Goal: Information Seeking & Learning: Learn about a topic

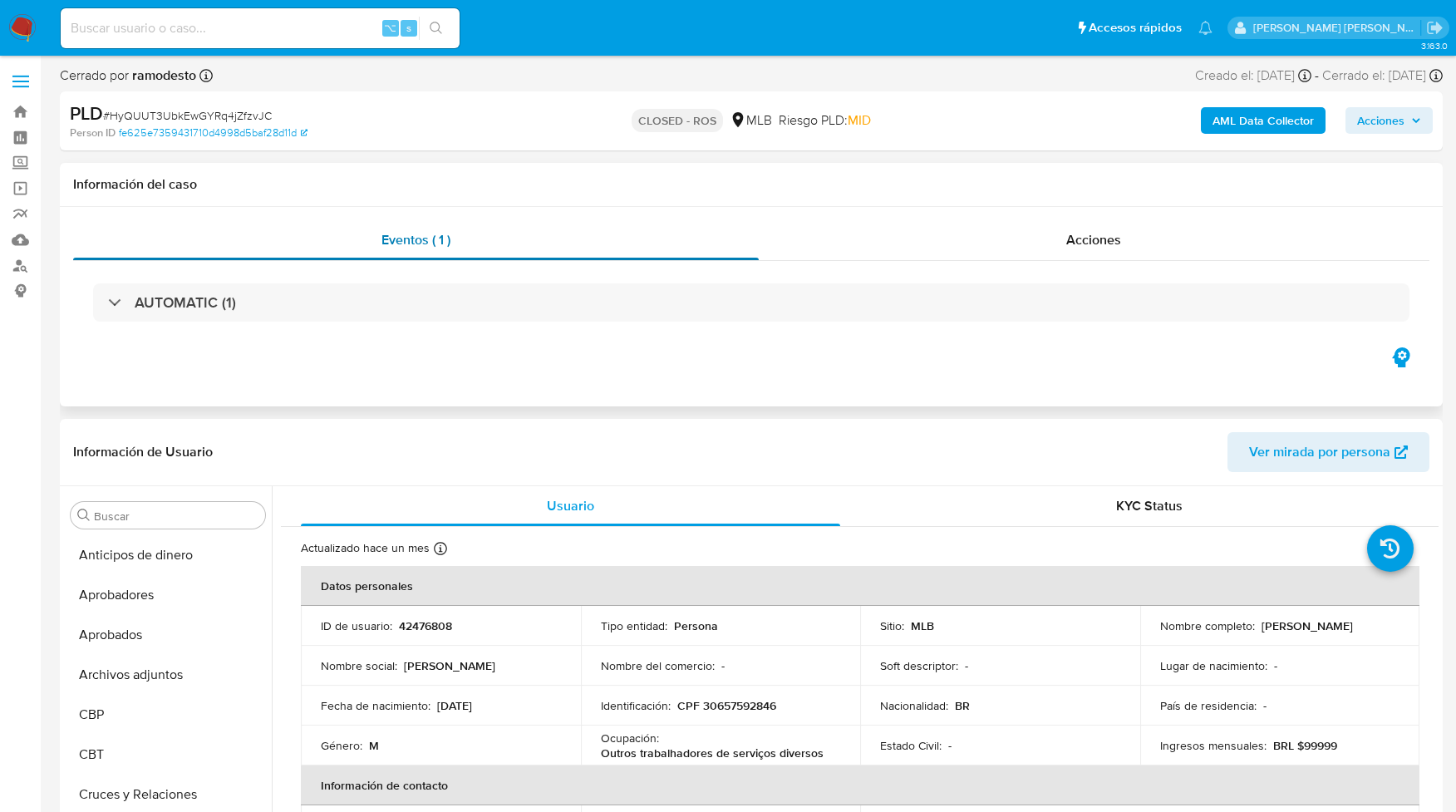
scroll to position [708, 0]
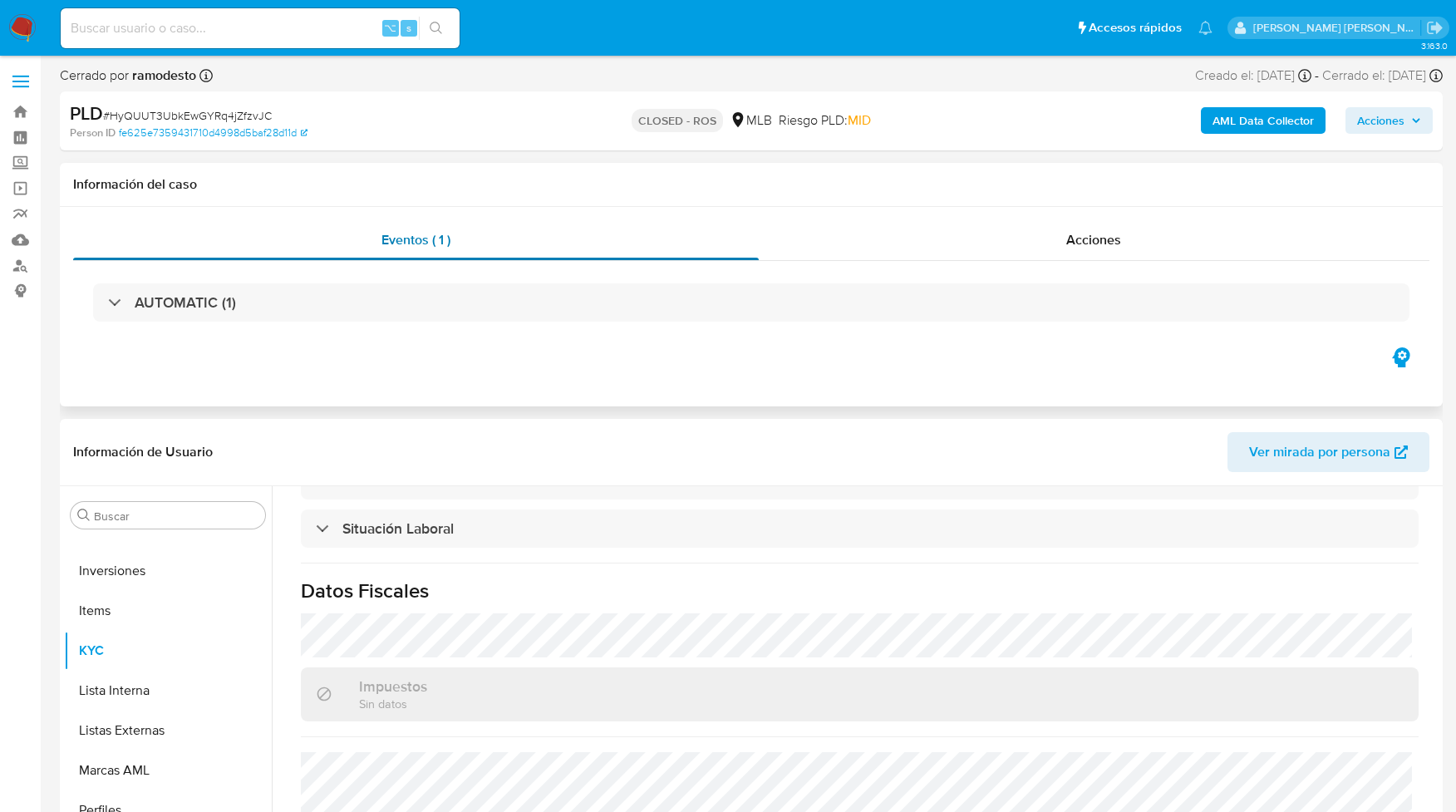
click at [426, 245] on span "Eventos ( 1 )" at bounding box center [415, 240] width 69 height 19
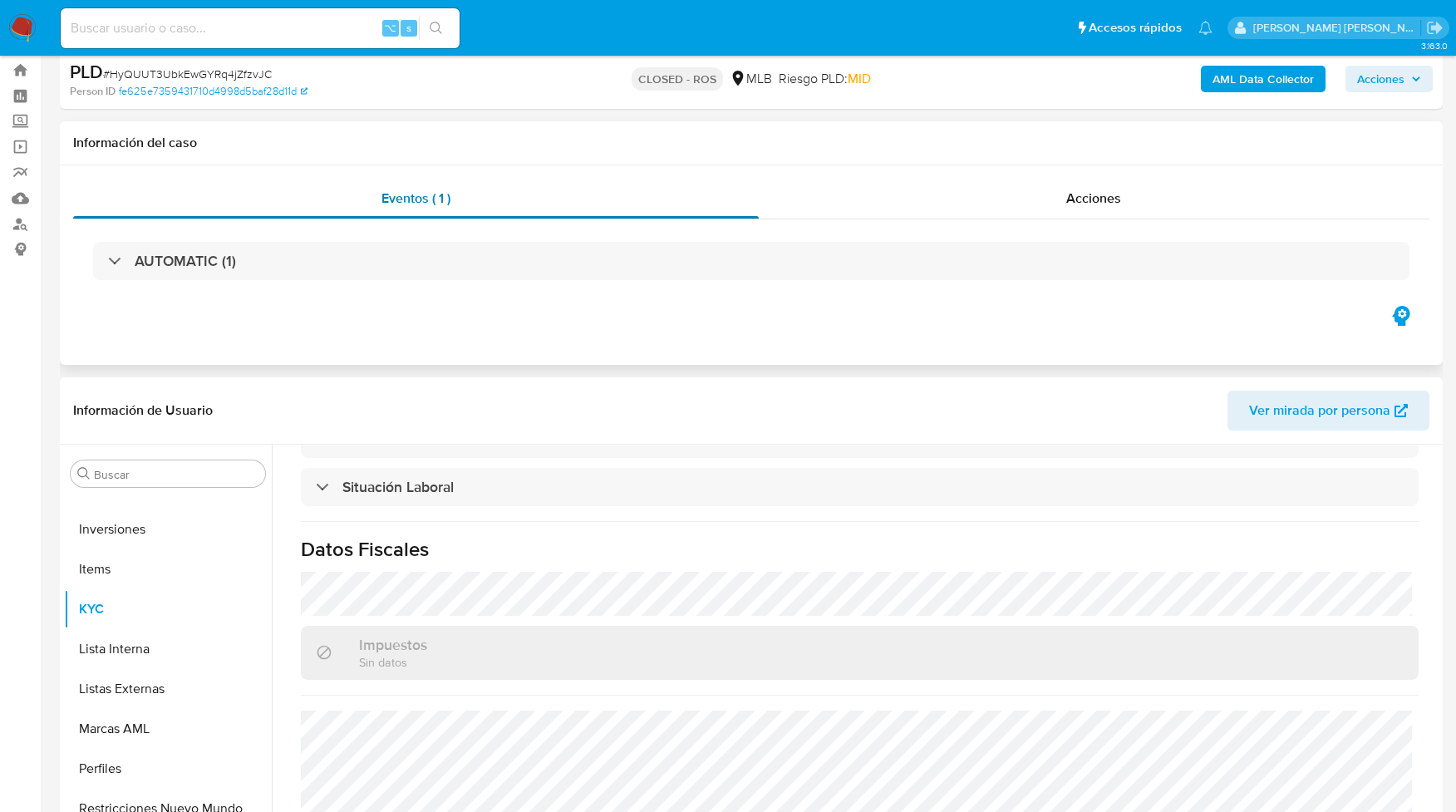
scroll to position [0, 0]
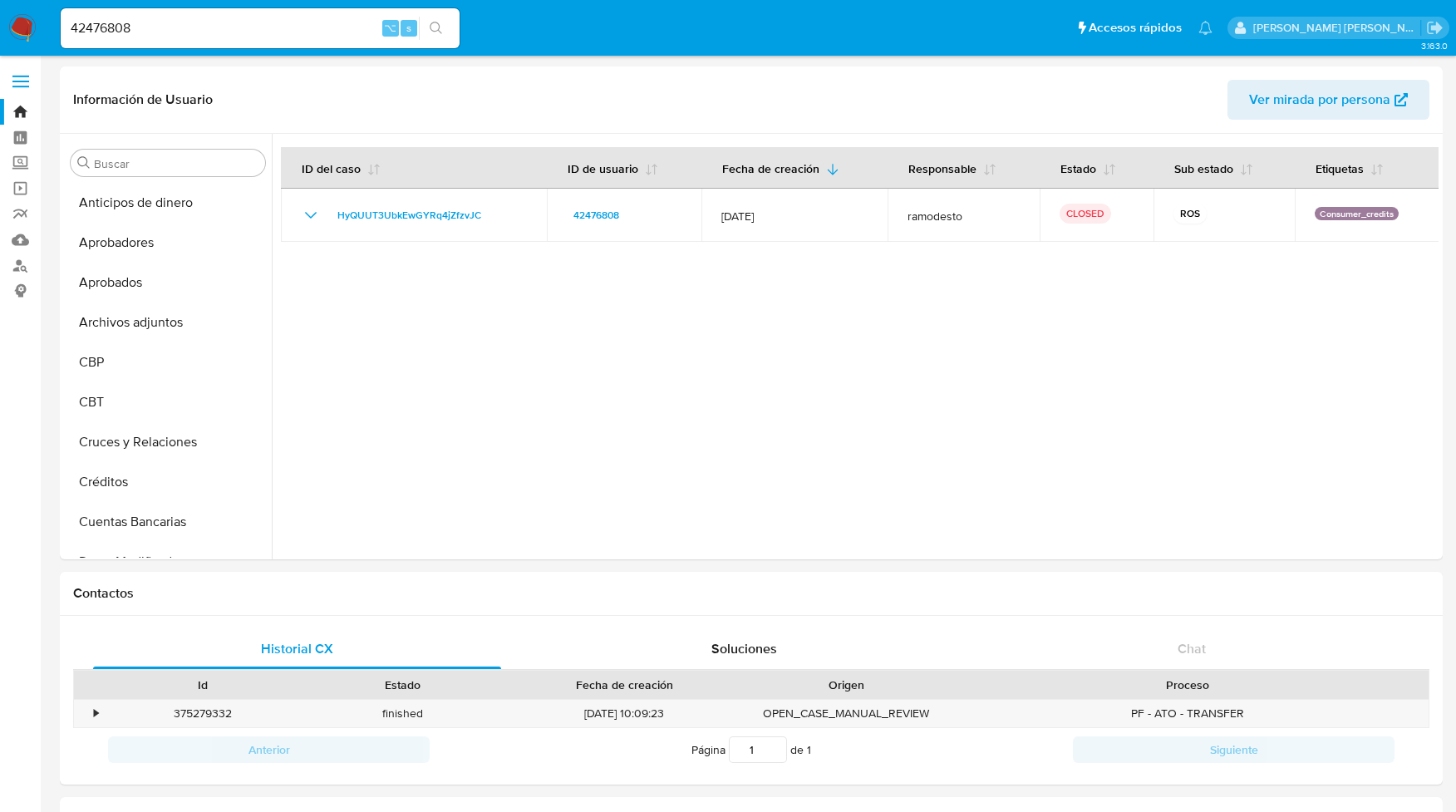
select select "100"
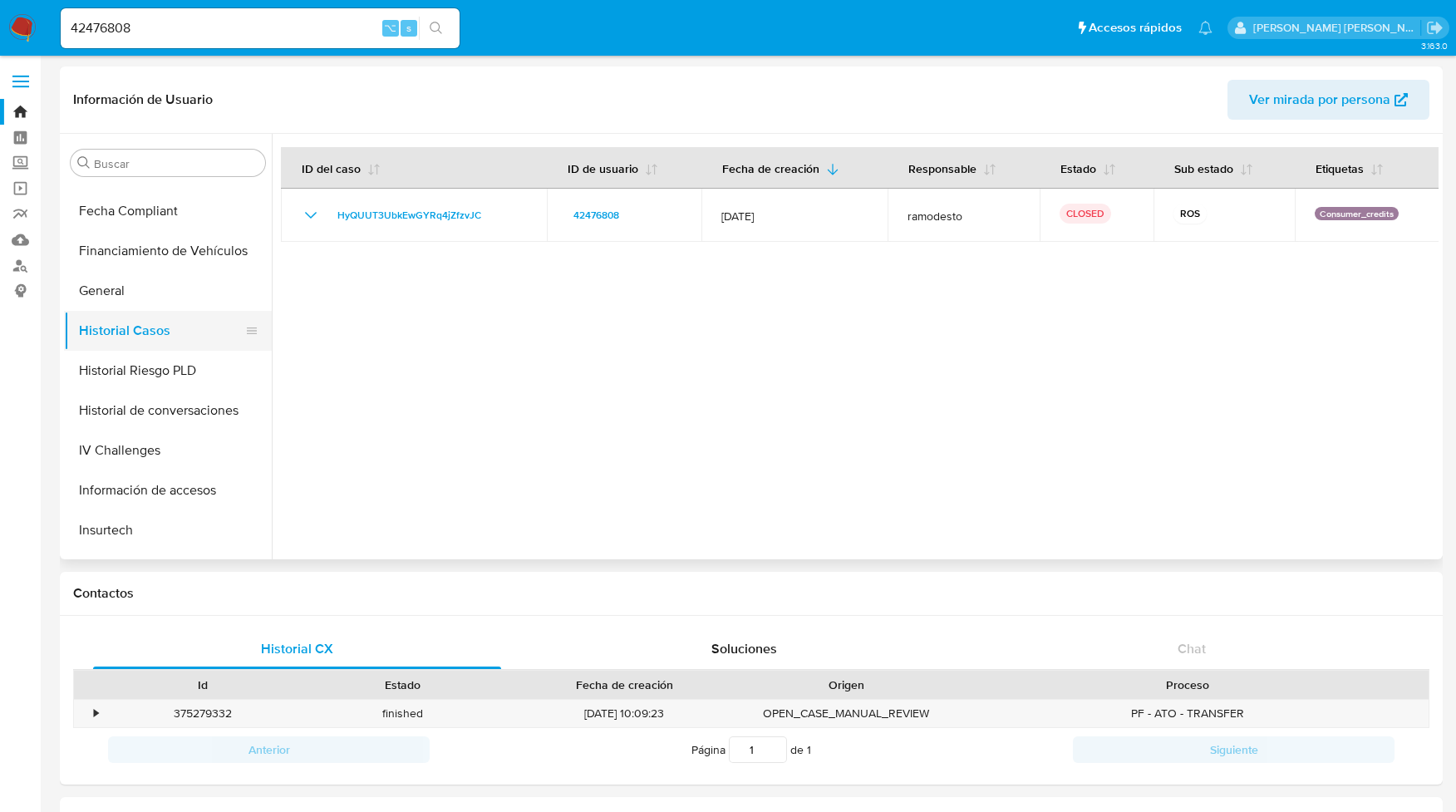
click at [146, 329] on button "Historial Casos" at bounding box center [161, 330] width 195 height 40
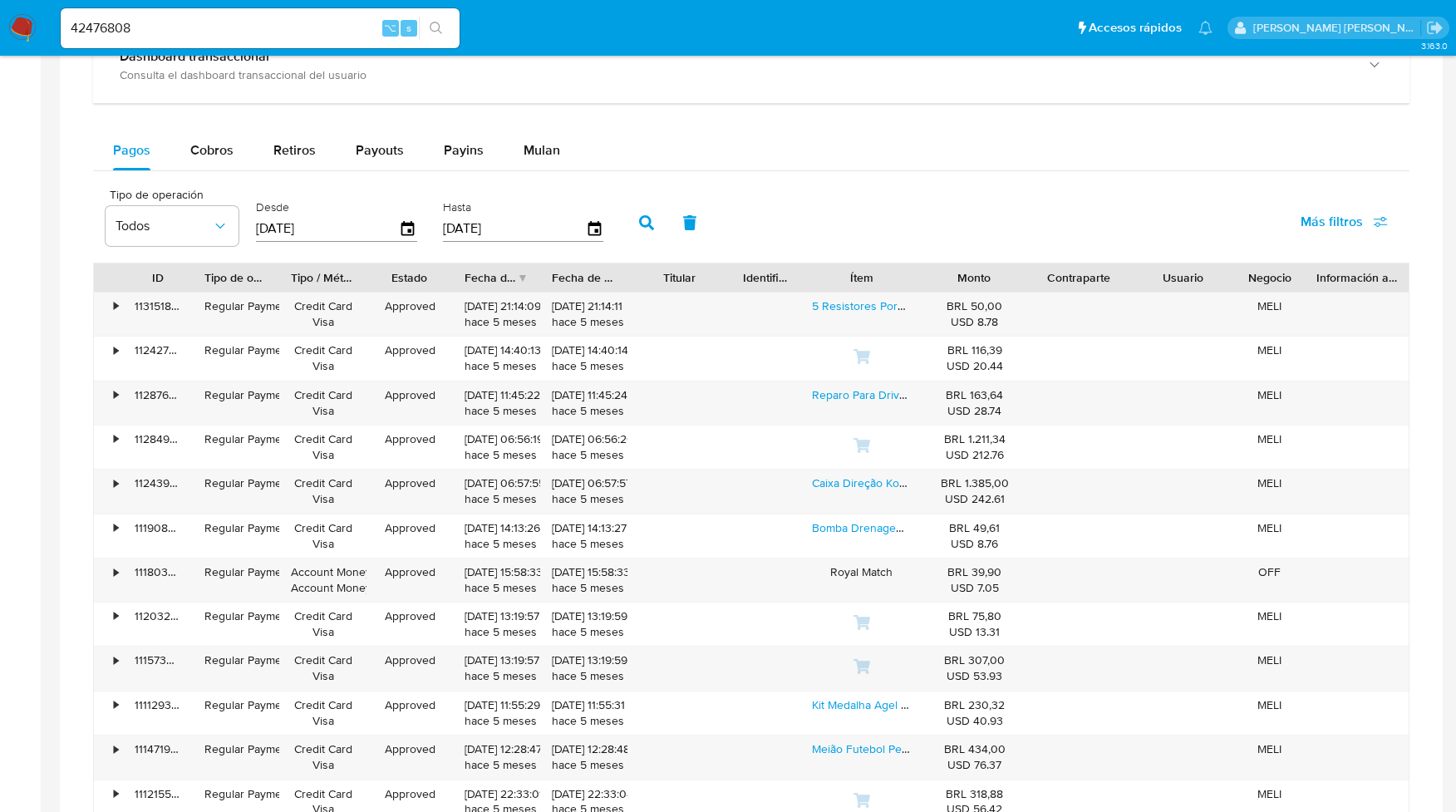
scroll to position [958, 0]
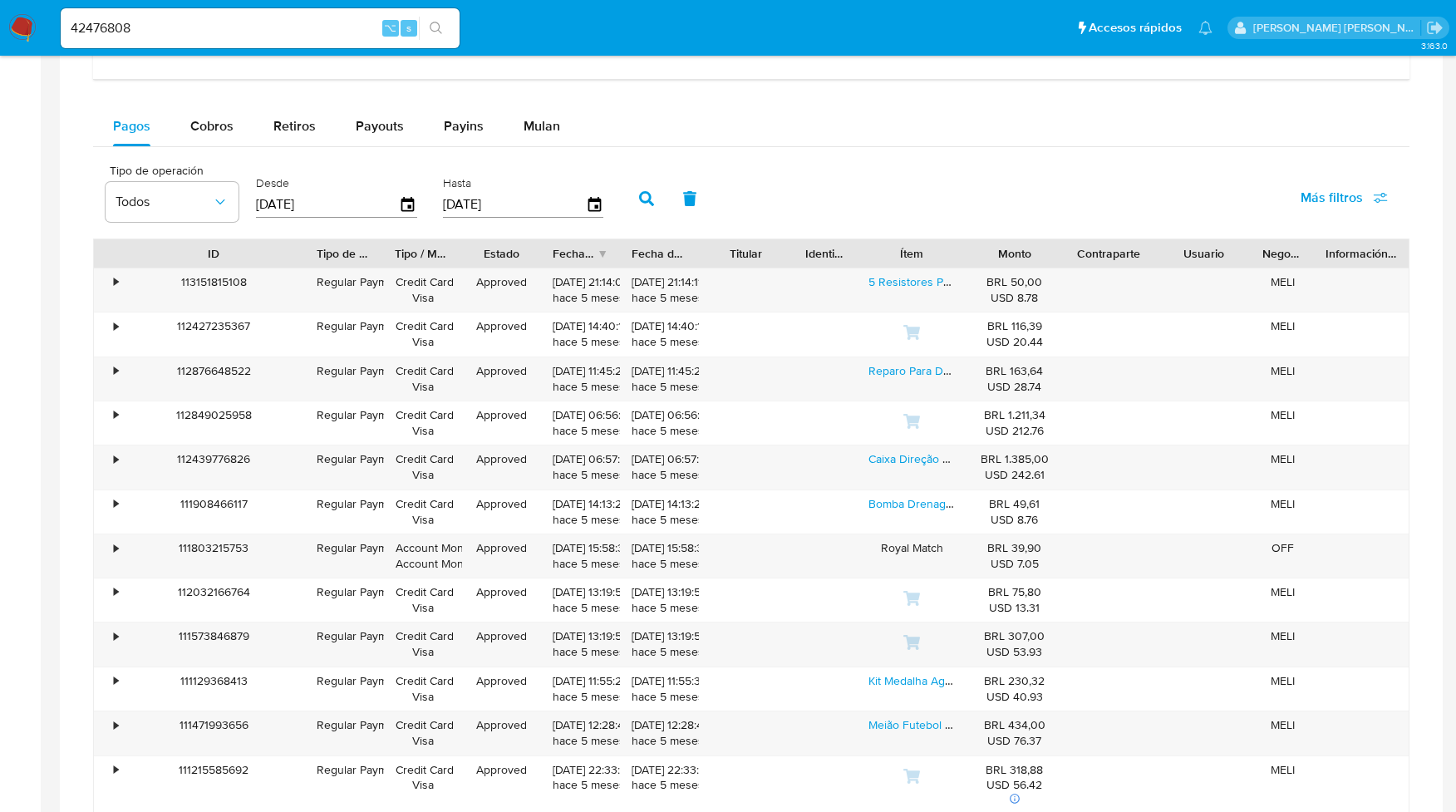
drag, startPoint x: 179, startPoint y: 257, endPoint x: 290, endPoint y: 263, distance: 111.2
click at [290, 263] on div at bounding box center [305, 253] width 30 height 28
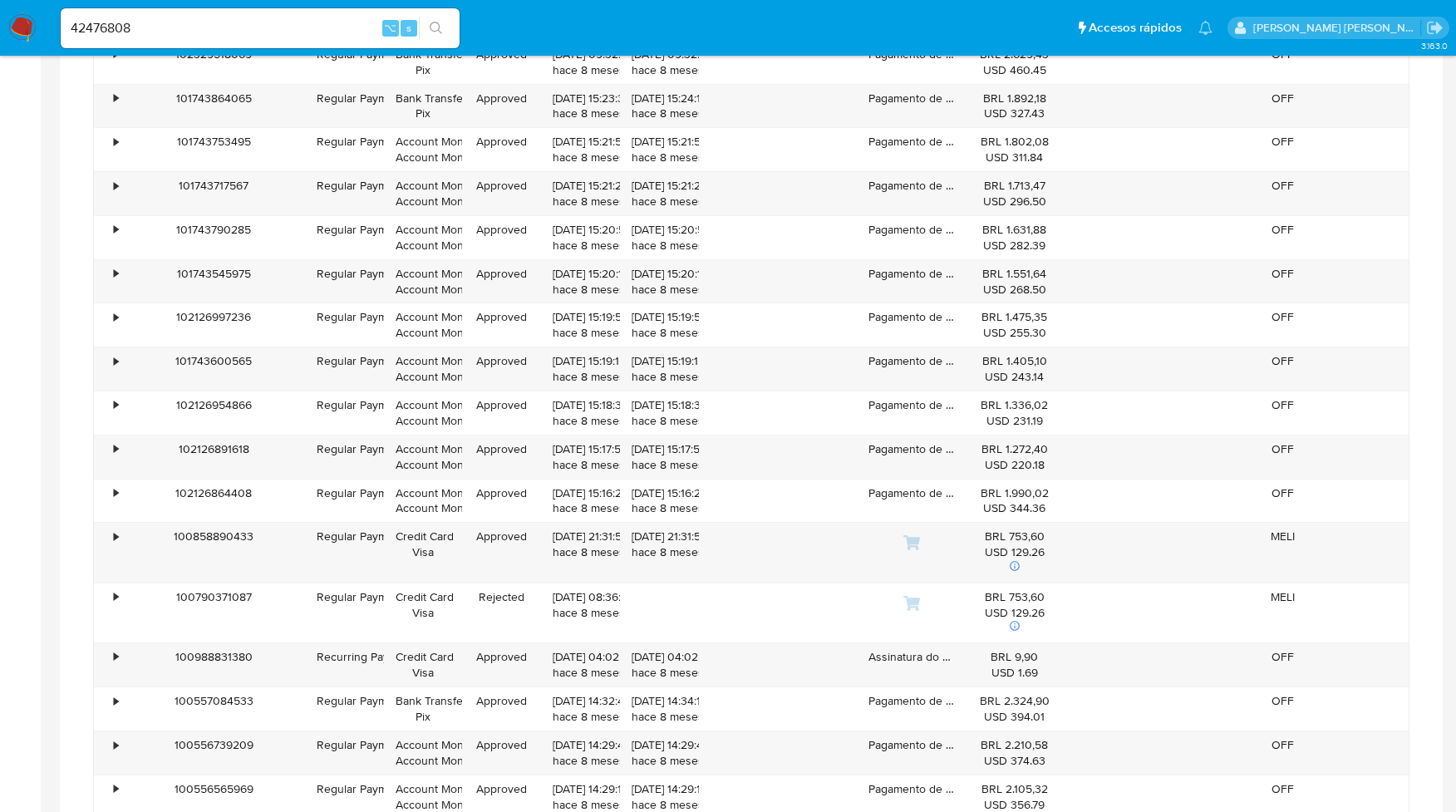
scroll to position [4344, 0]
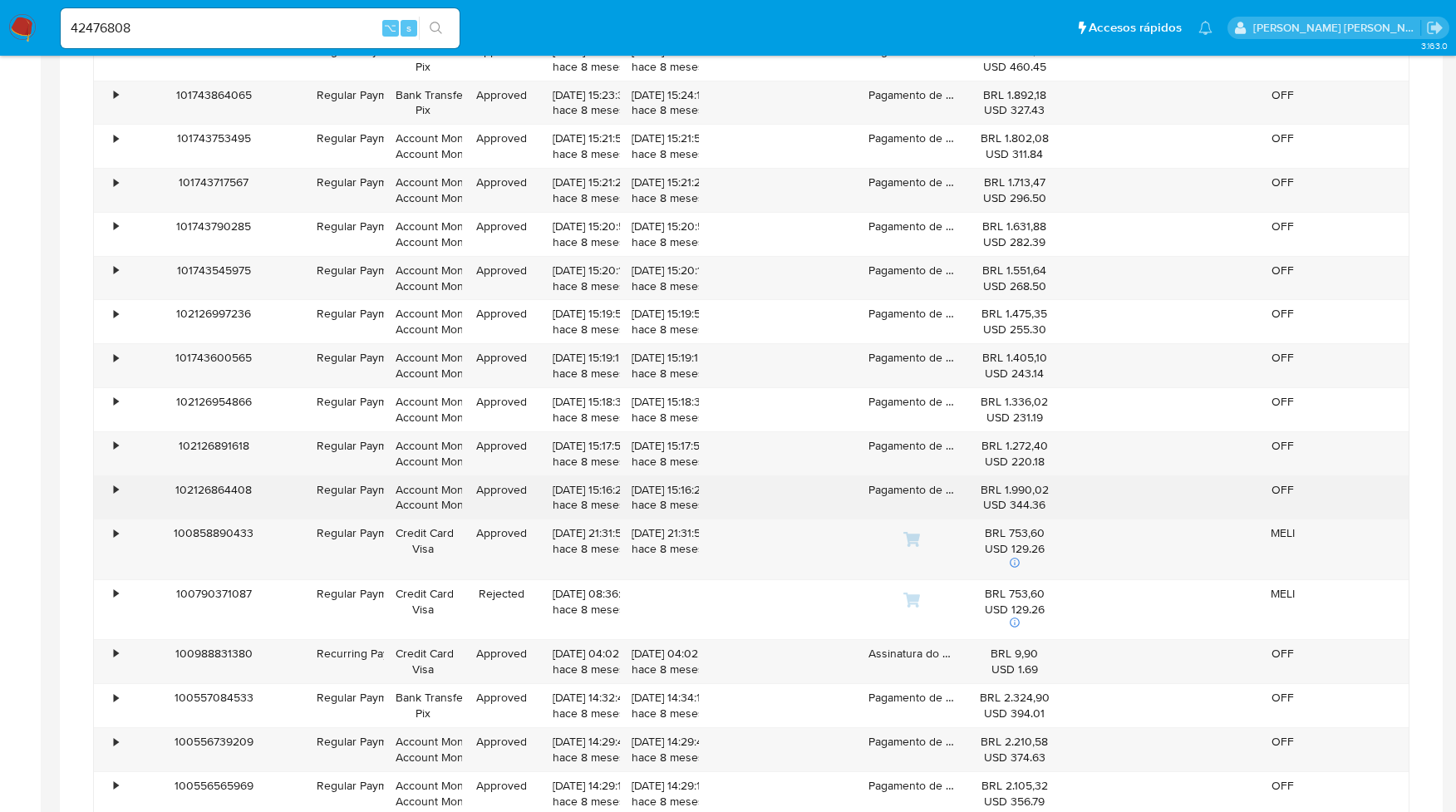
click at [116, 498] on div "•" at bounding box center [116, 490] width 4 height 15
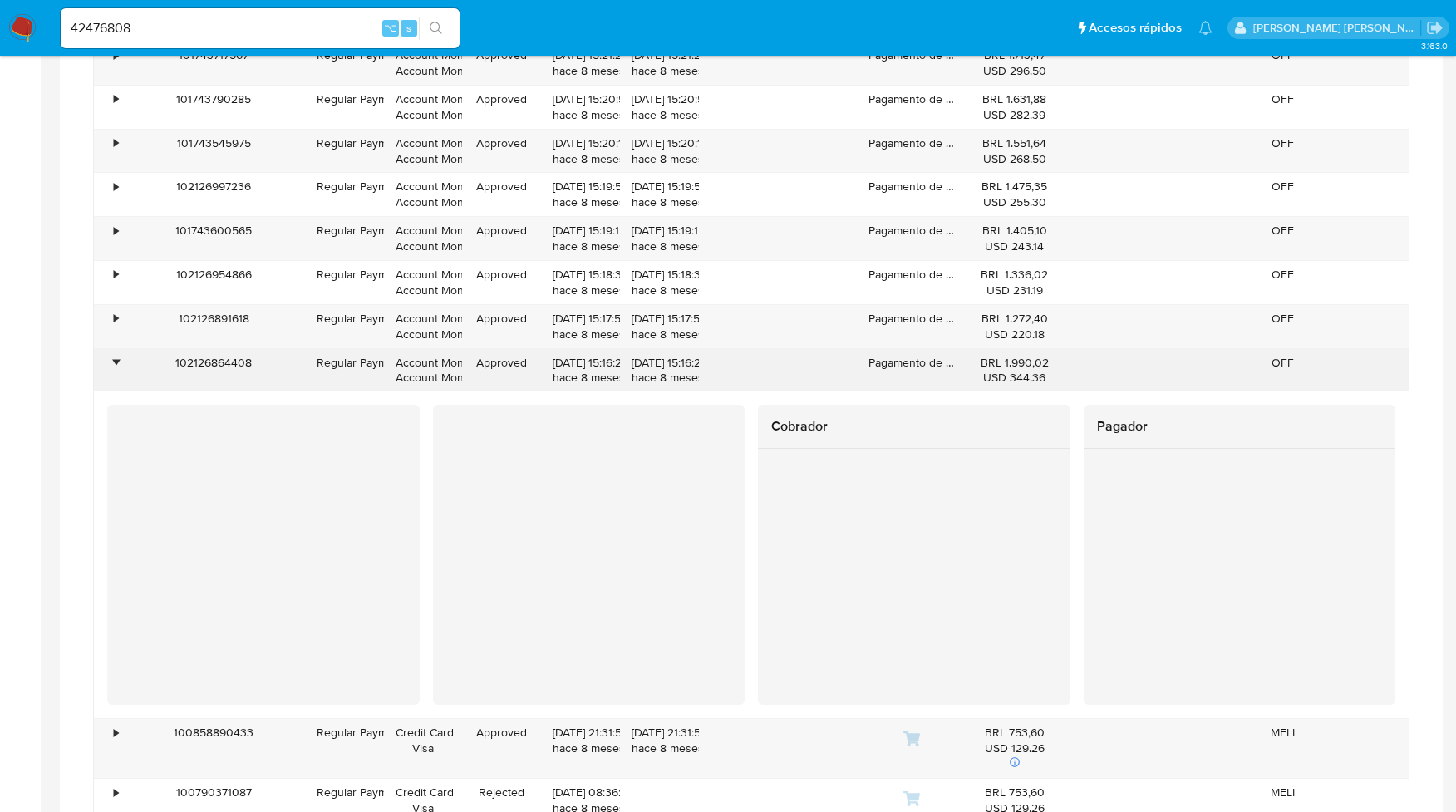
scroll to position [4482, 0]
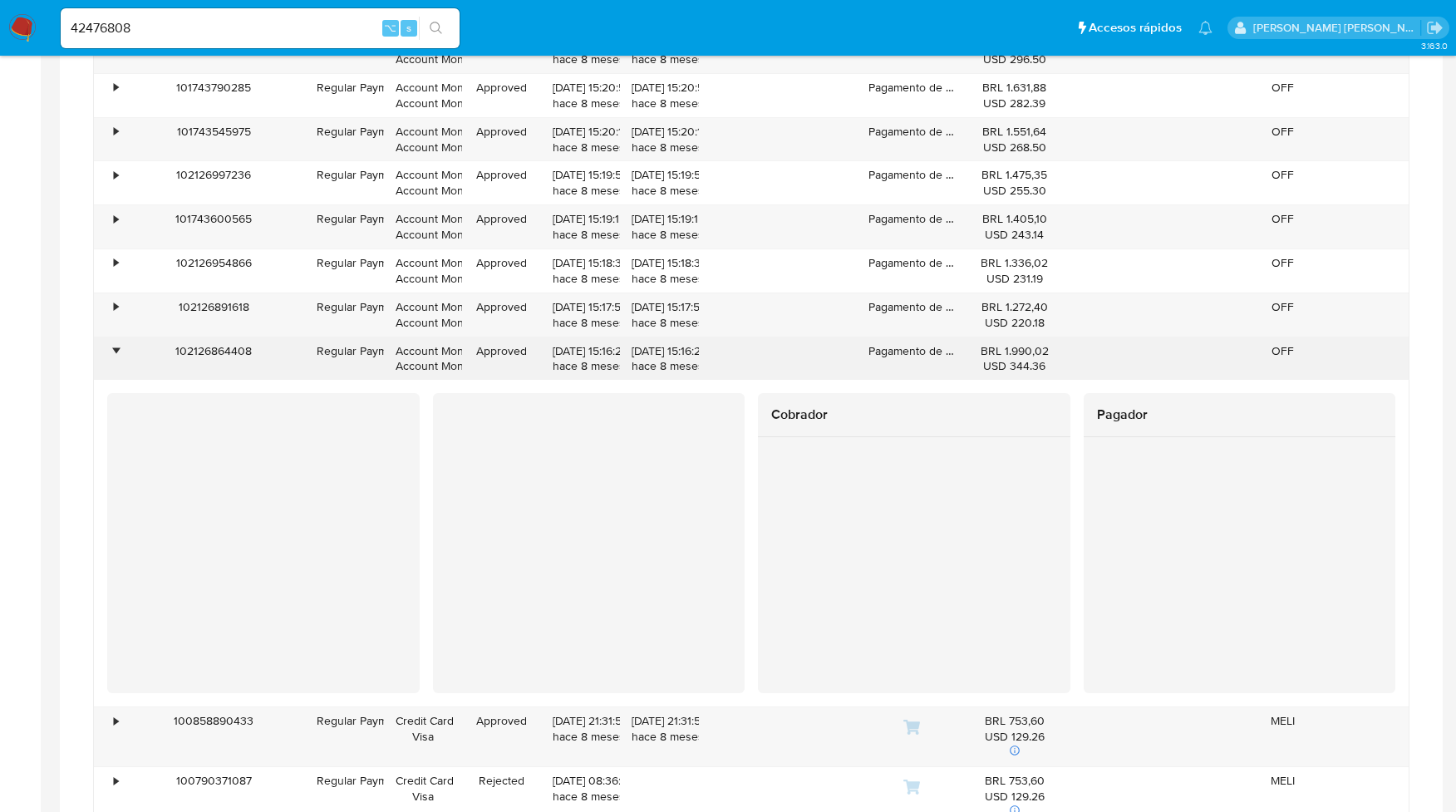
click at [117, 359] on div "•" at bounding box center [116, 351] width 4 height 15
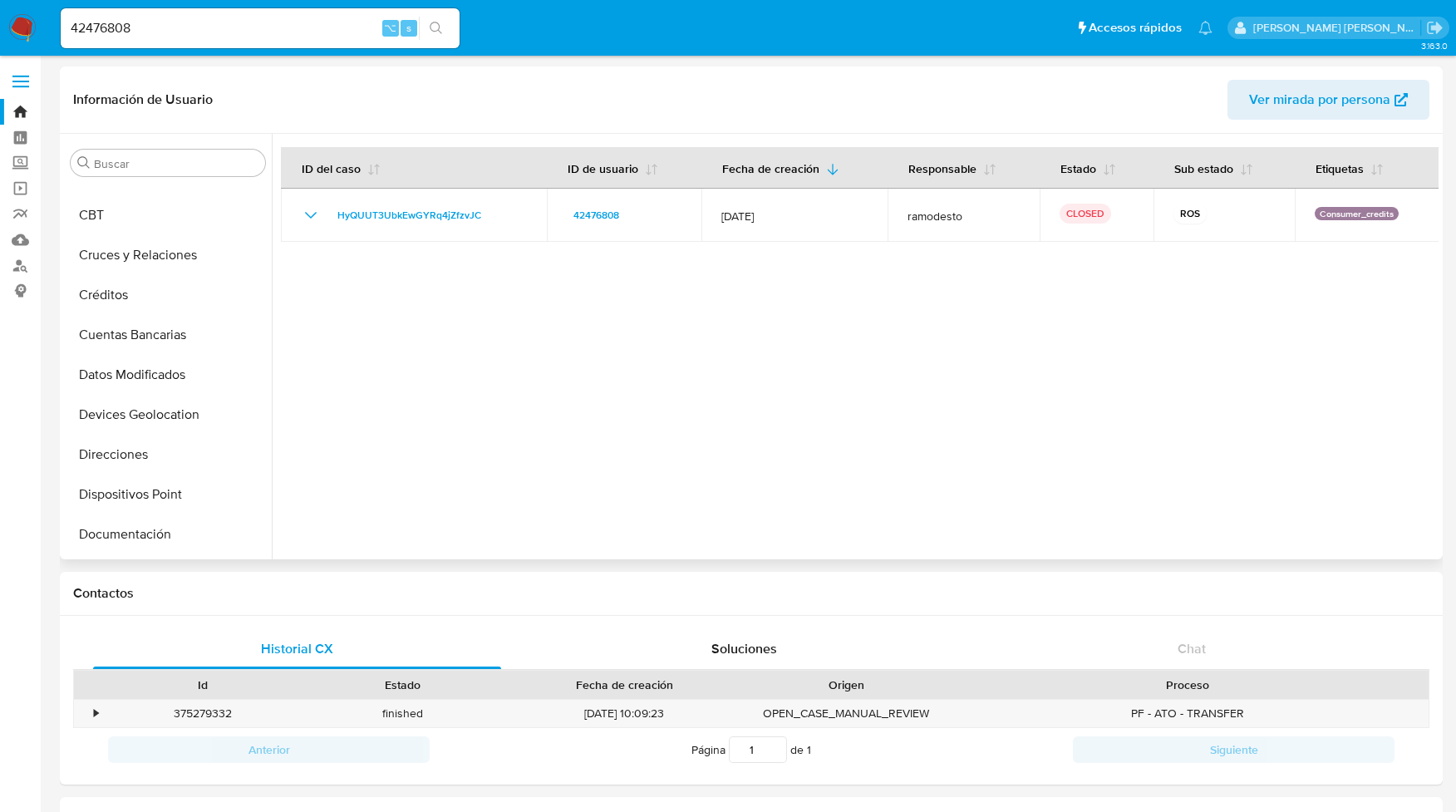
scroll to position [183, 0]
click at [116, 299] on button "Créditos" at bounding box center [161, 298] width 195 height 40
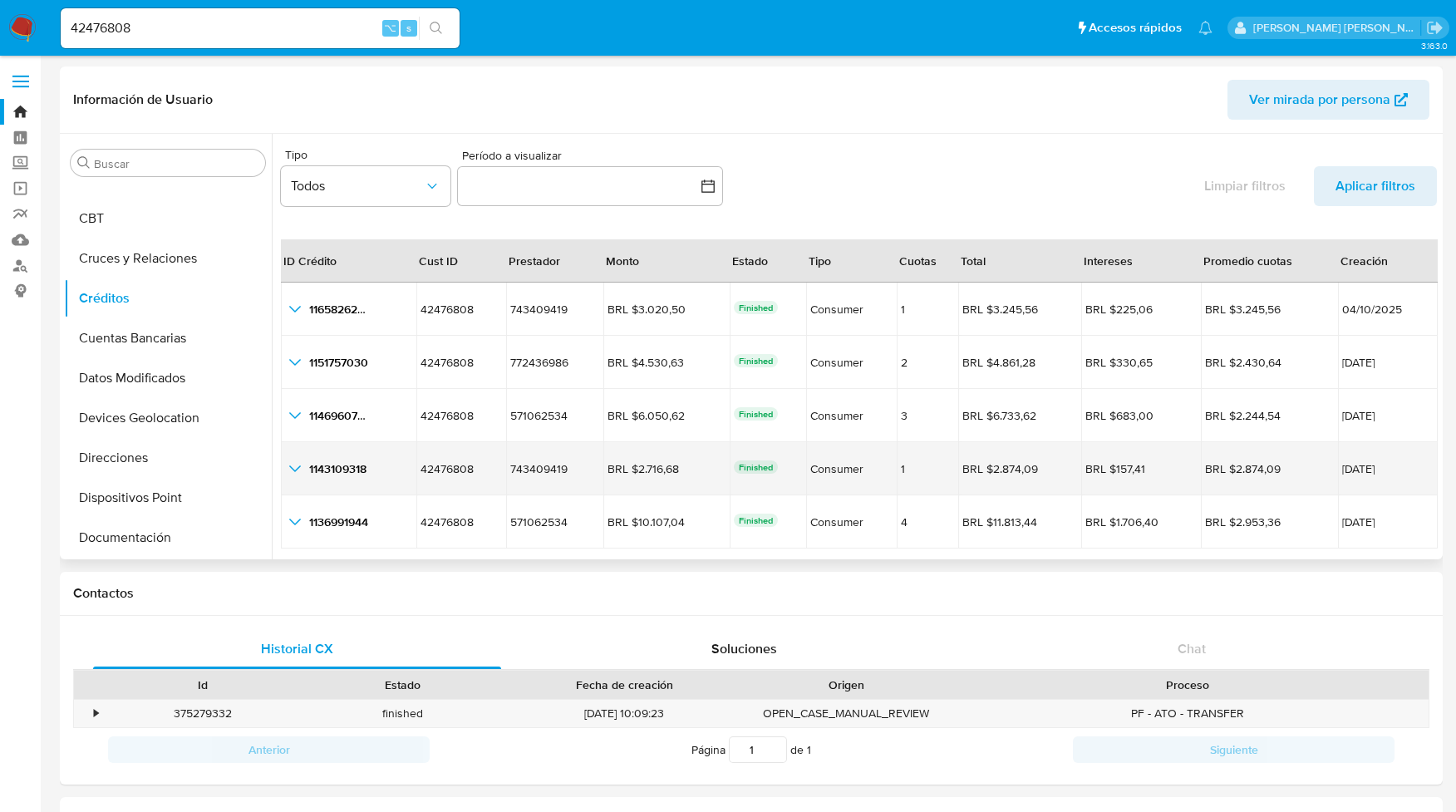
scroll to position [39, 0]
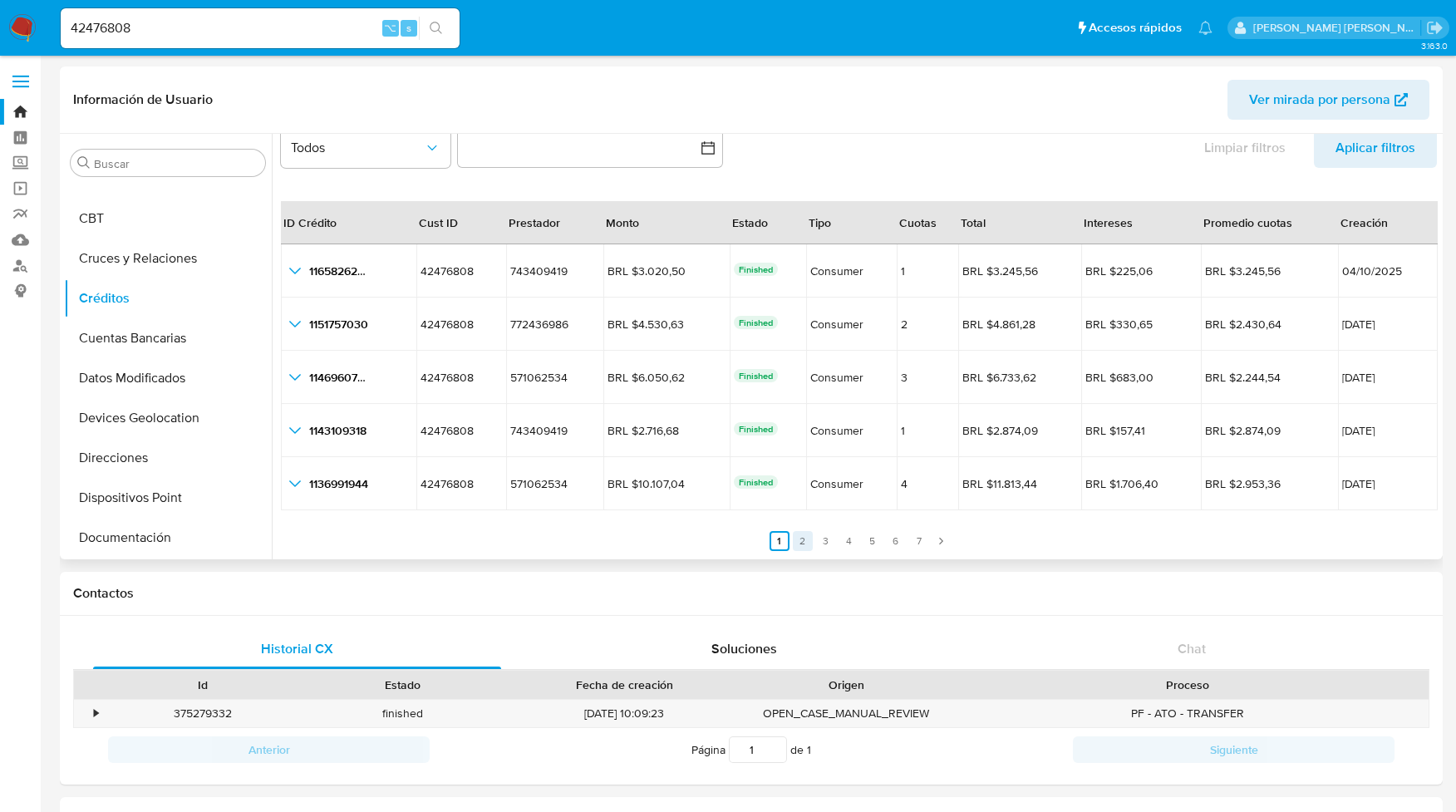
click at [804, 536] on link "2" at bounding box center [803, 540] width 20 height 20
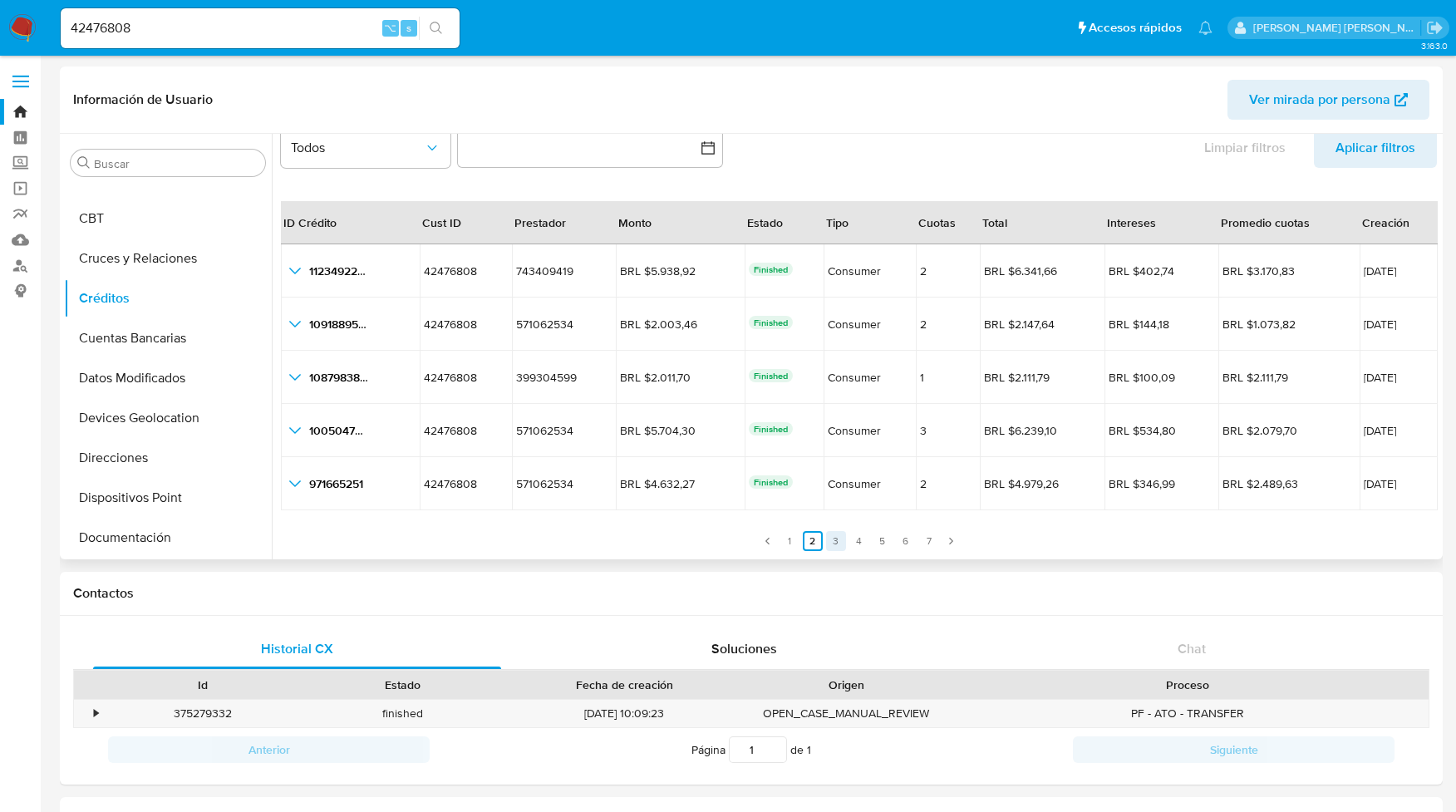
click at [835, 542] on link "3" at bounding box center [836, 540] width 20 height 20
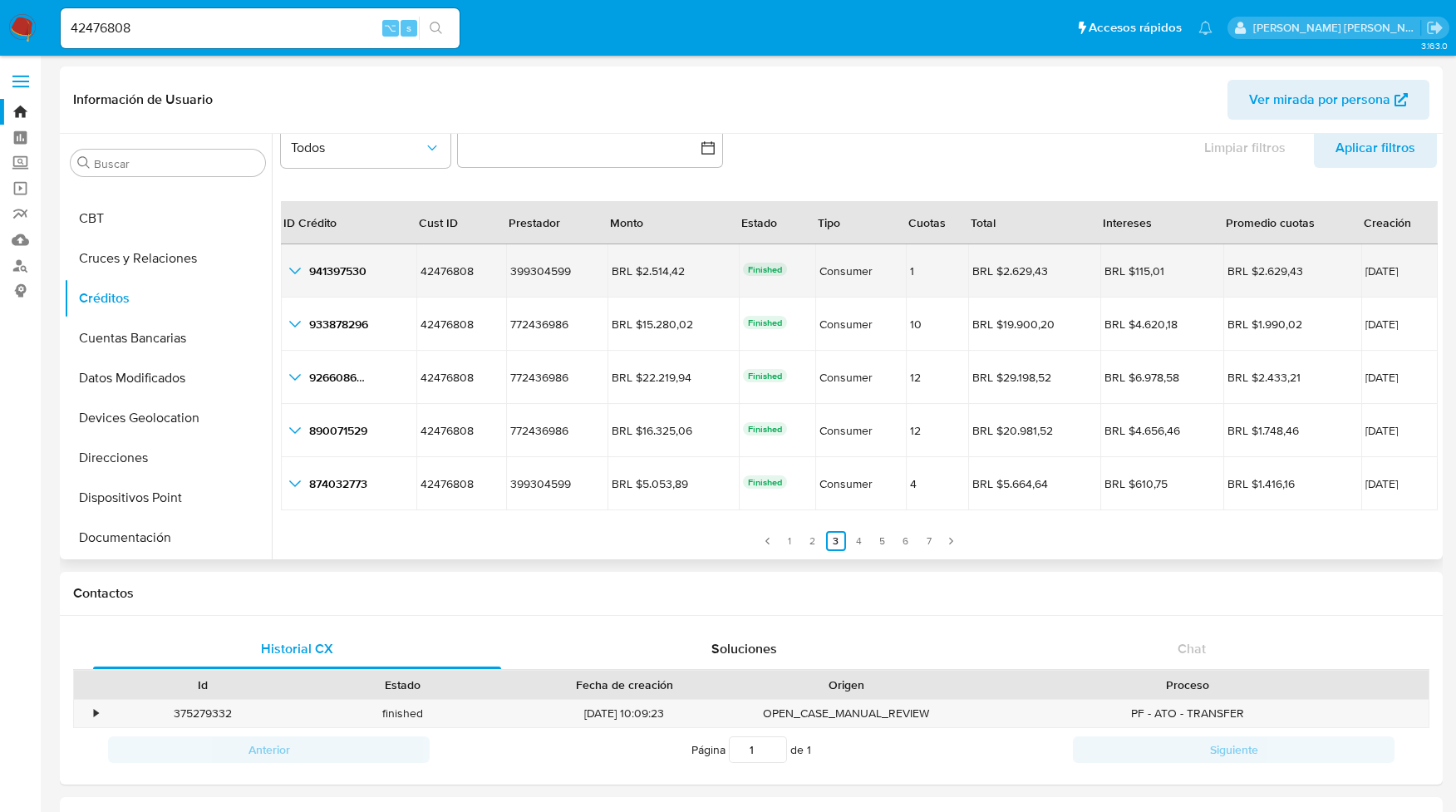
click at [296, 266] on icon "button_show_hidden_detail_by_id_0" at bounding box center [294, 270] width 20 height 20
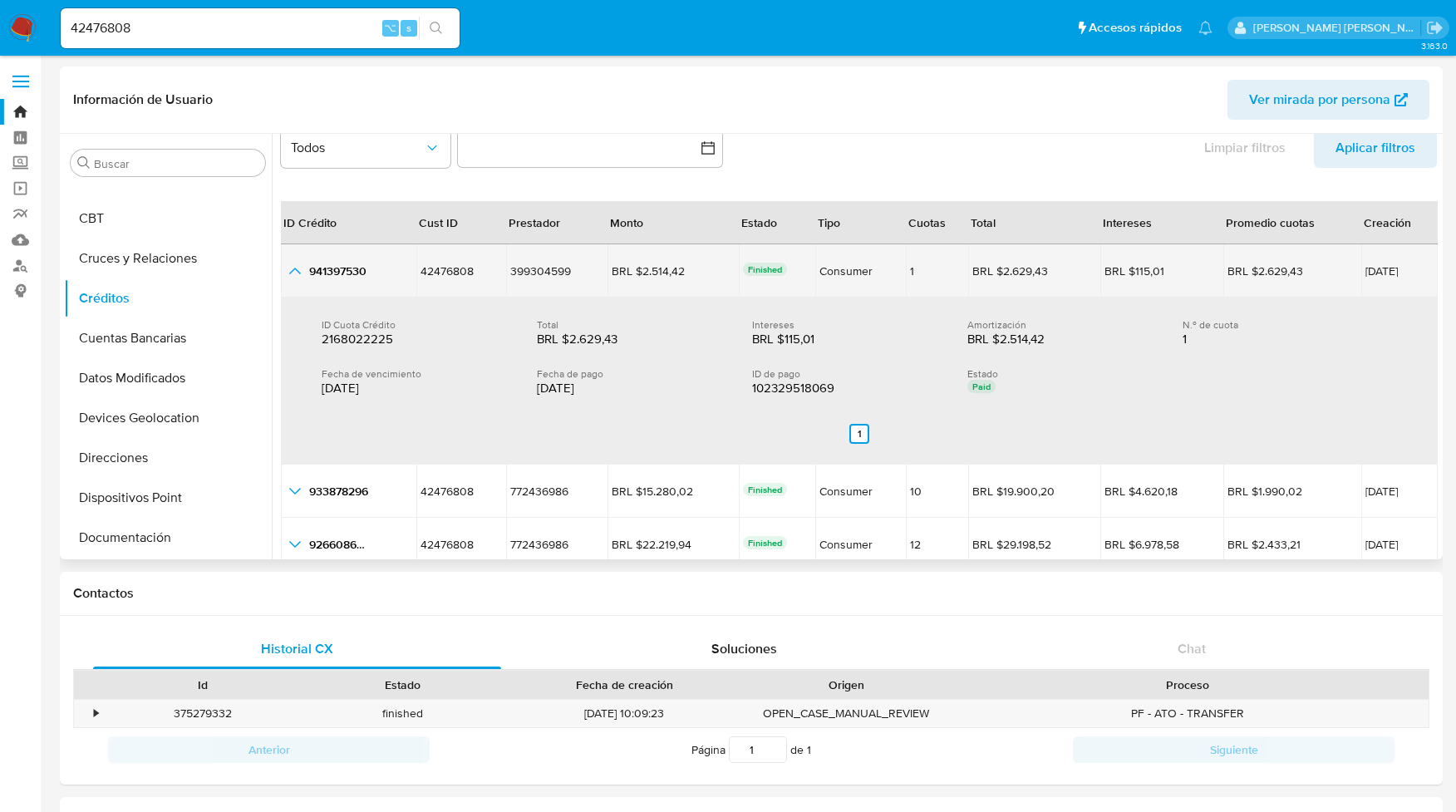
click at [294, 266] on icon "button_show_hidden_detail_by_id_0" at bounding box center [294, 270] width 20 height 20
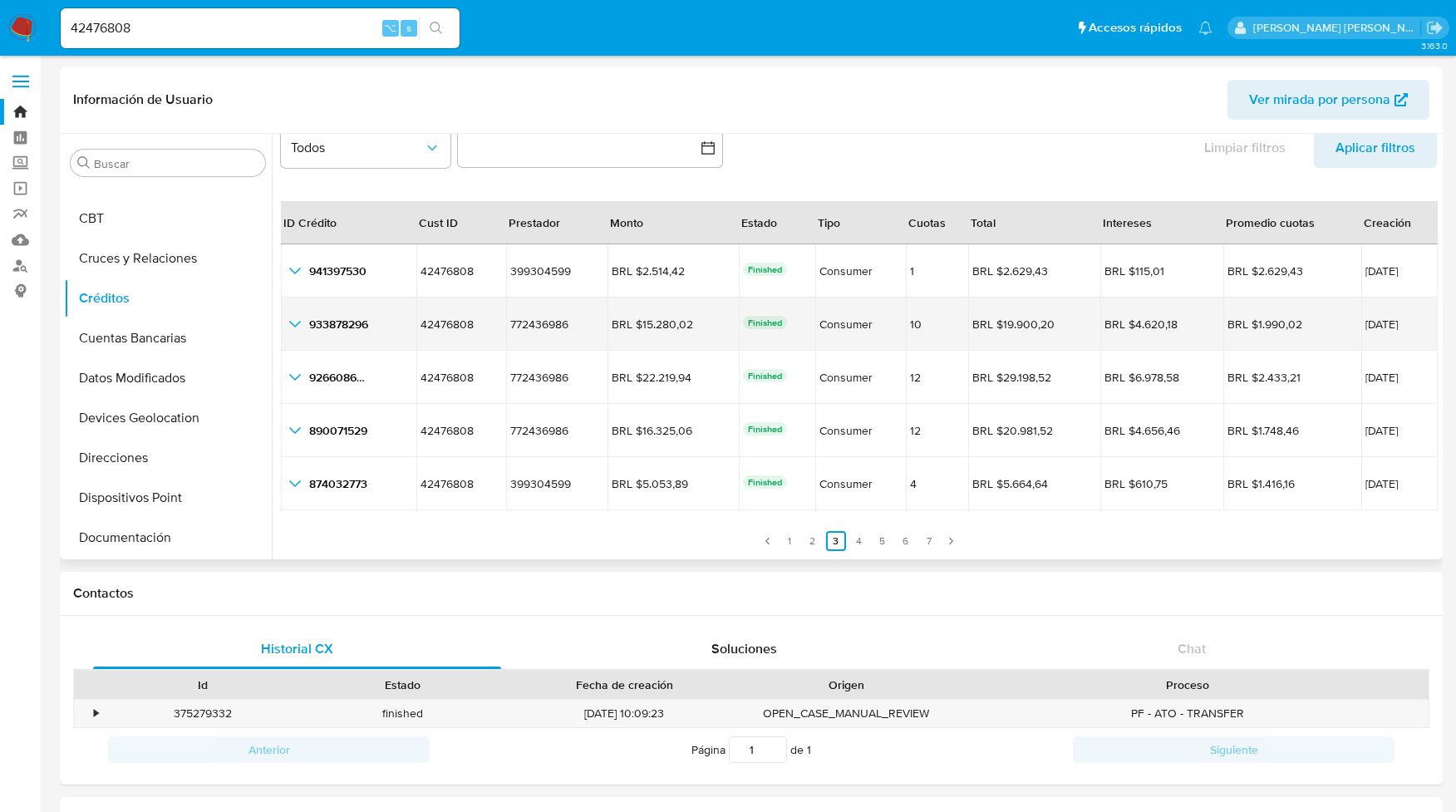
click at [292, 321] on icon "button_show_hidden_detail_by_id_1" at bounding box center [294, 324] width 20 height 20
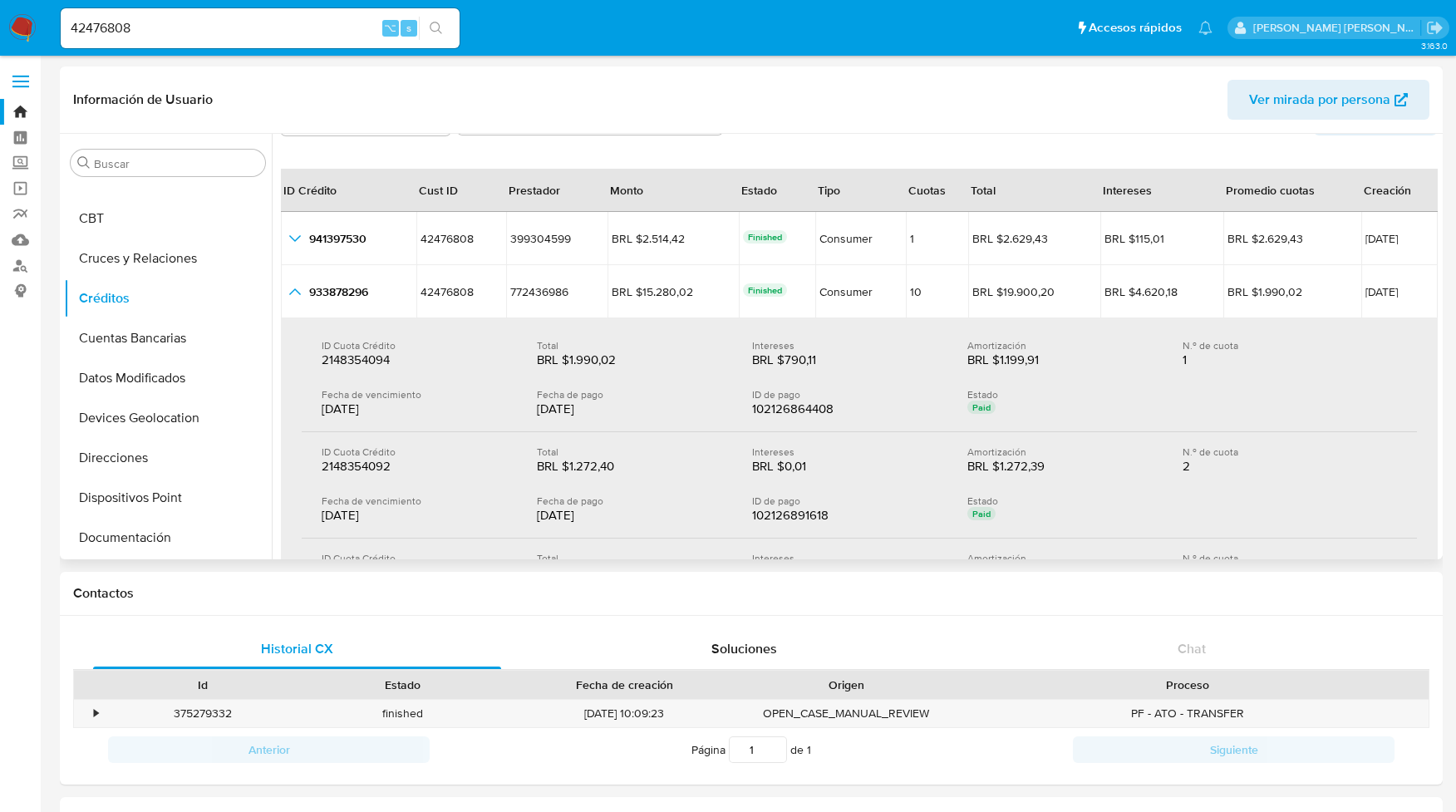
scroll to position [71, 0]
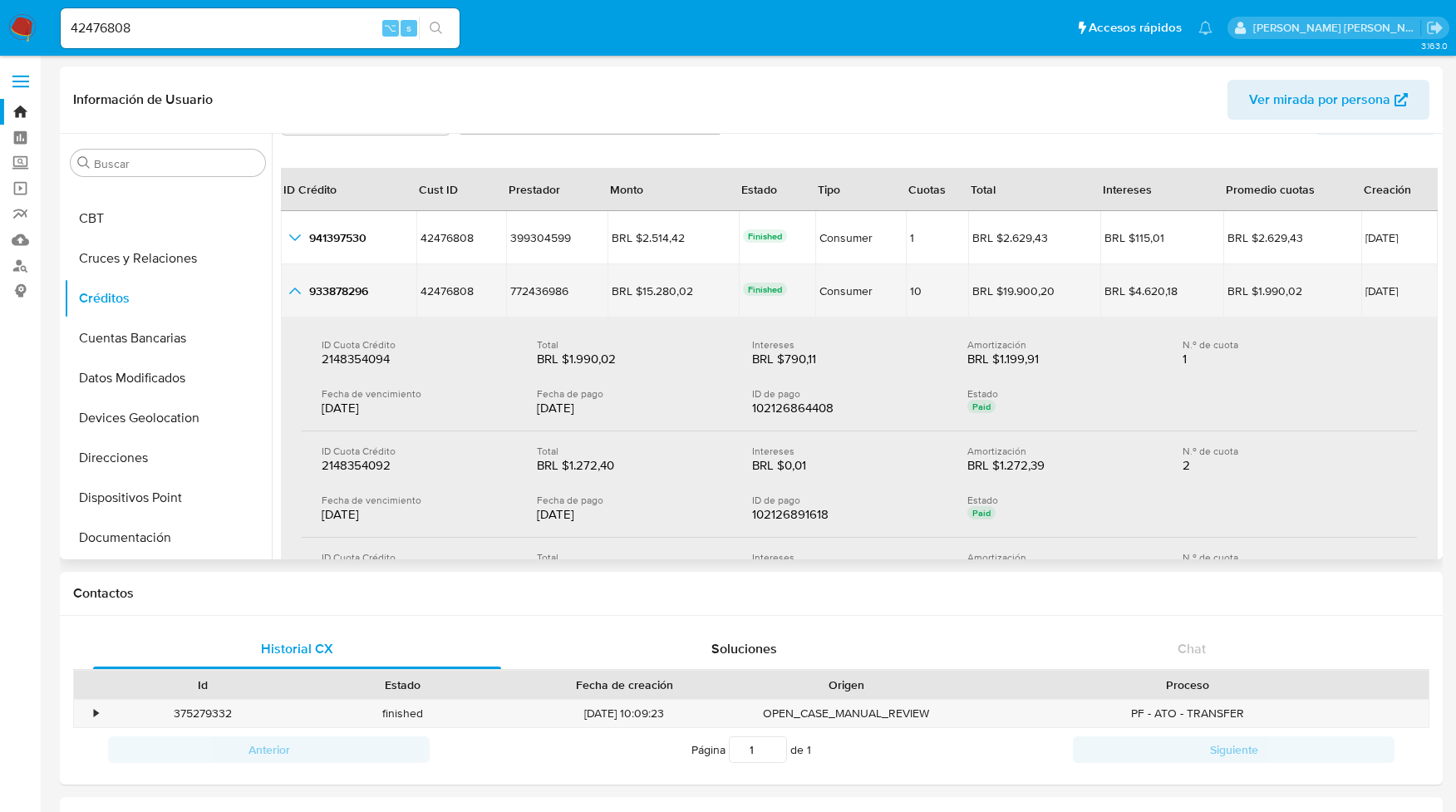
click at [290, 287] on icon "button_show_hidden_detail_by_id_1" at bounding box center [294, 290] width 20 height 20
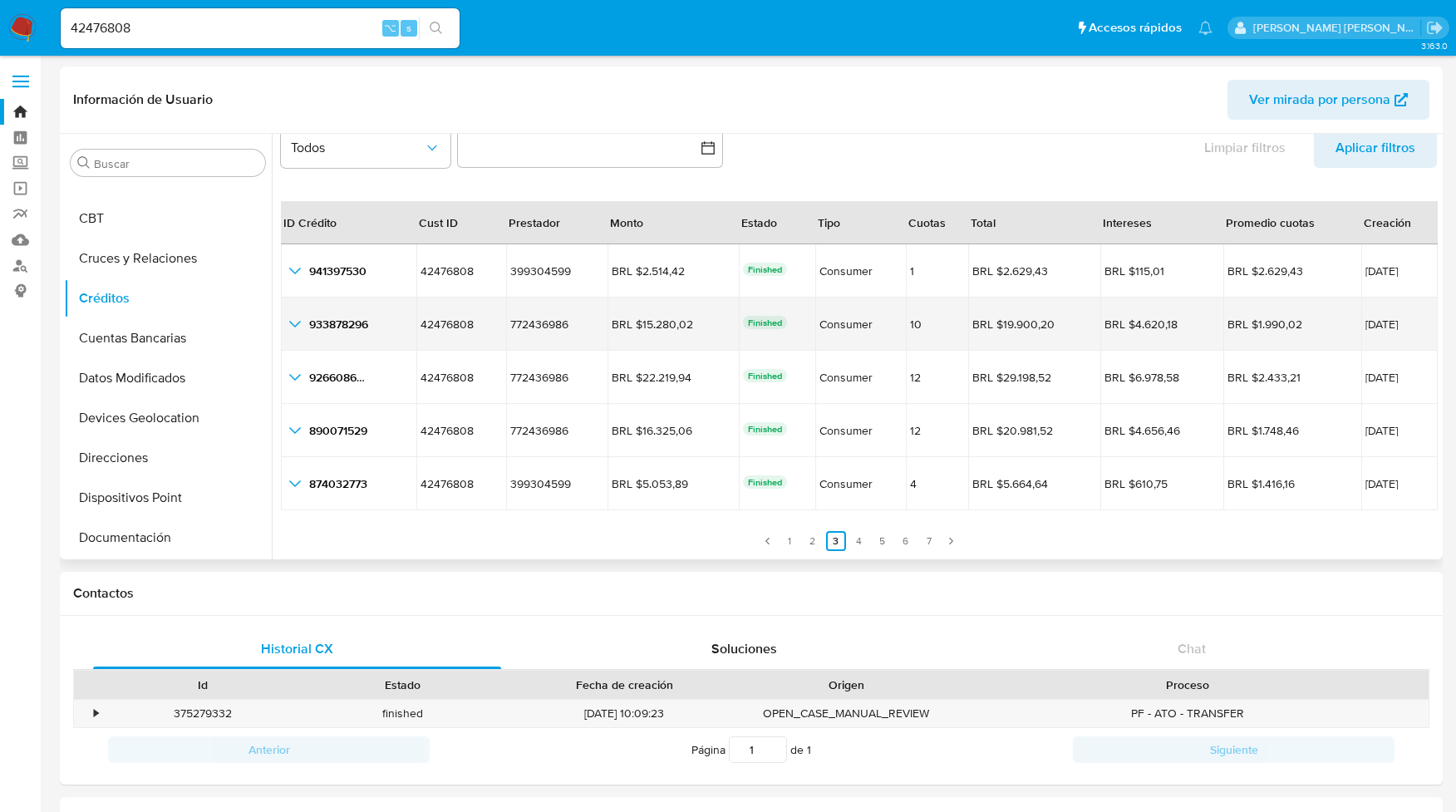
scroll to position [39, 0]
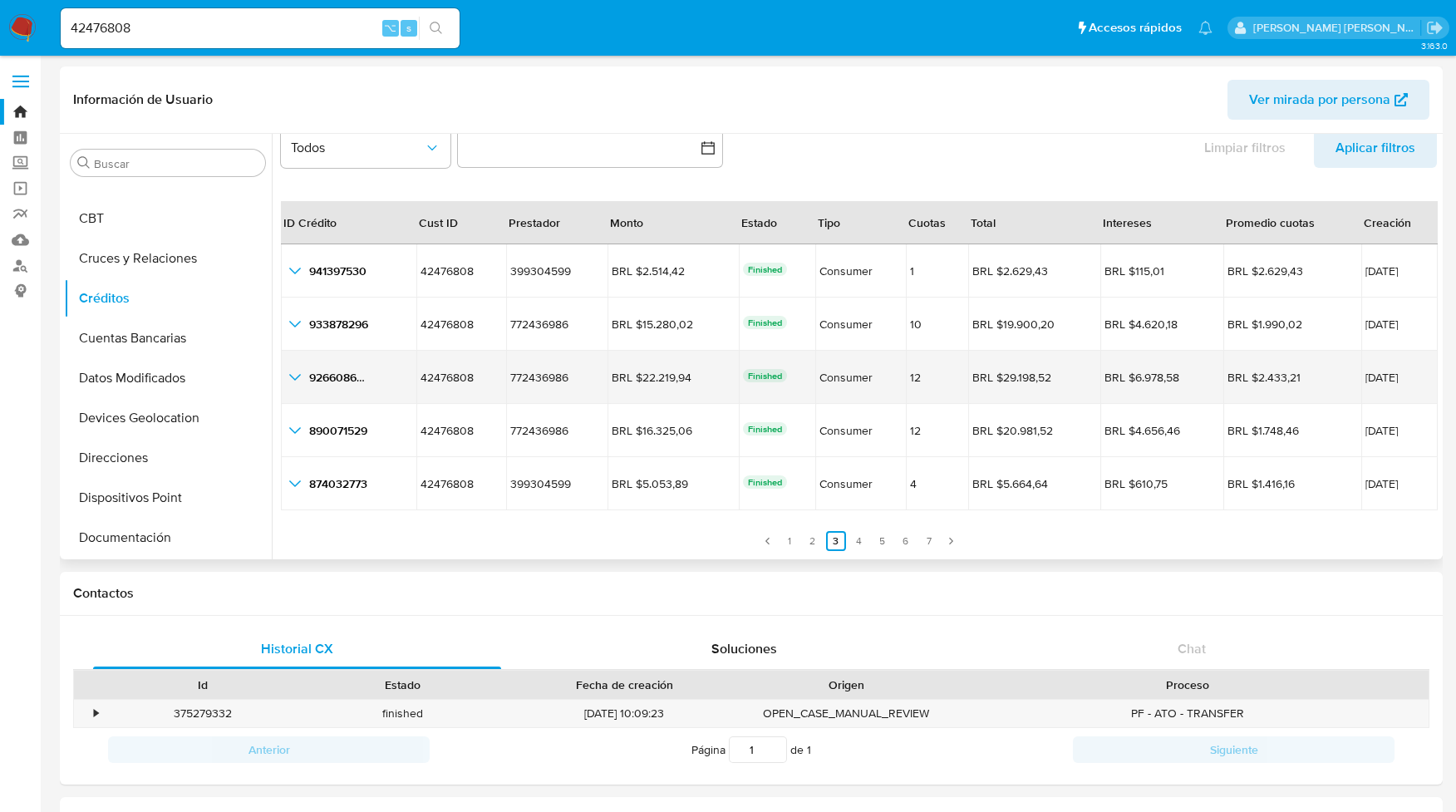
click at [294, 376] on icon "button_show_hidden_detail_by_id_2" at bounding box center [294, 377] width 20 height 20
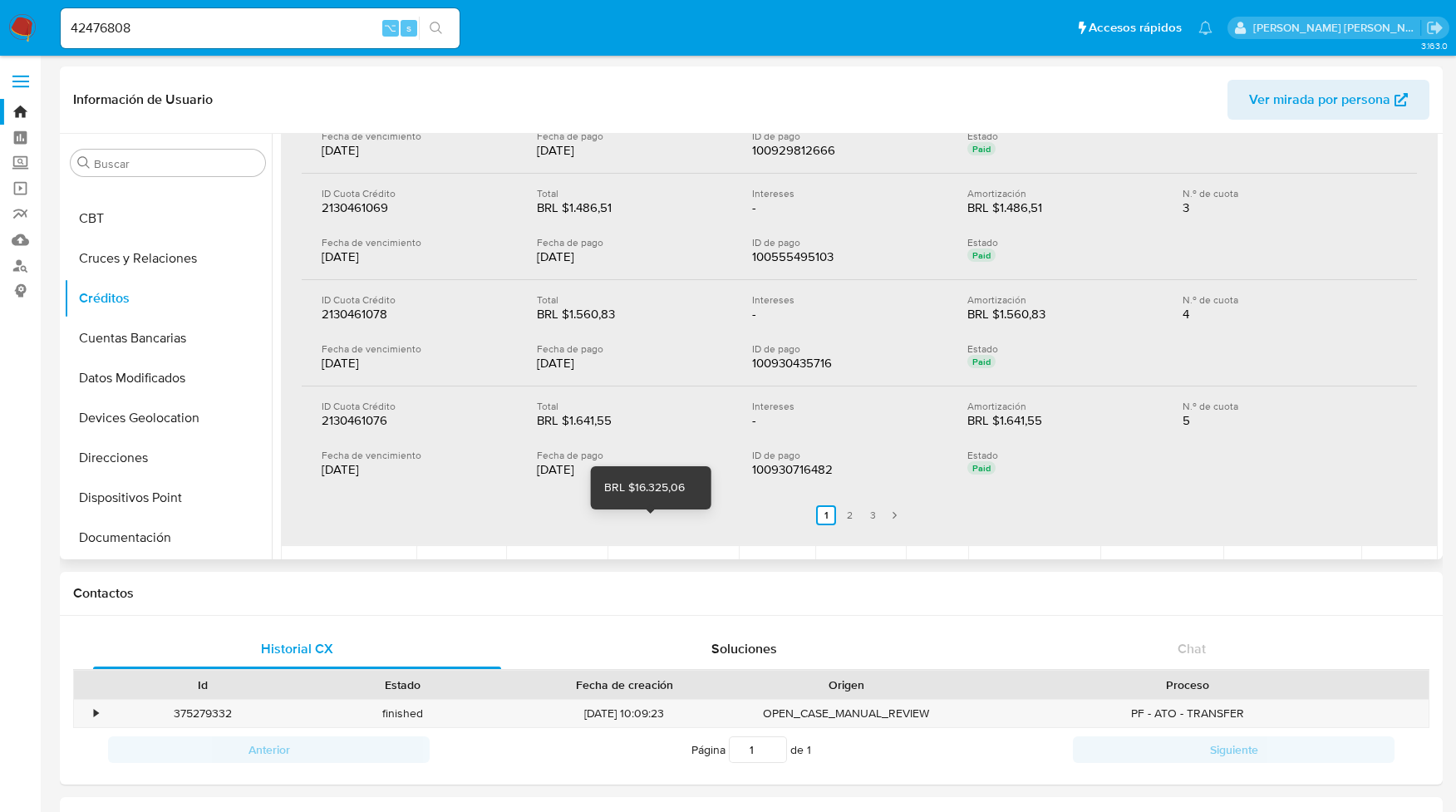
scroll to position [478, 0]
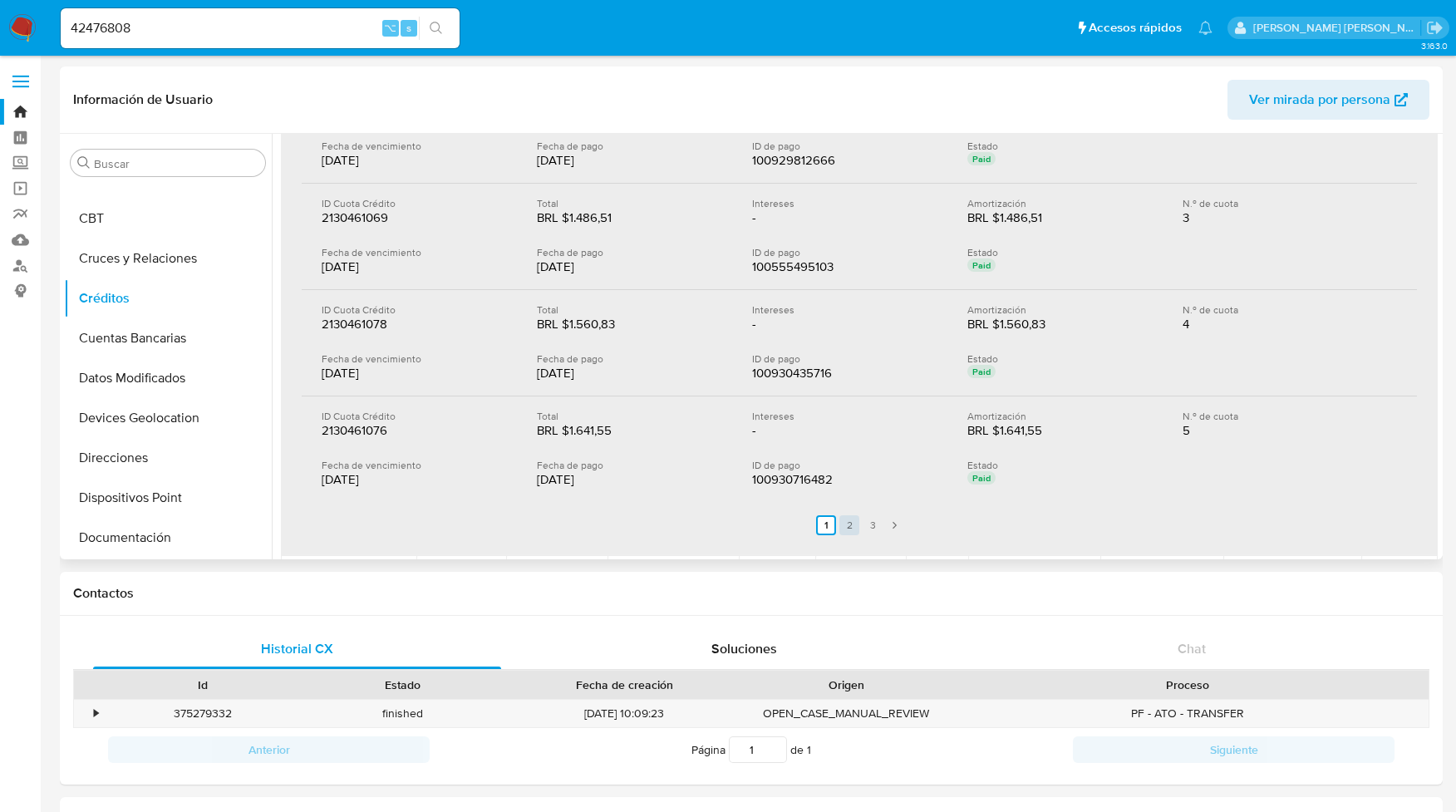
click at [844, 525] on link "2" at bounding box center [849, 525] width 20 height 20
click at [879, 528] on link "3" at bounding box center [882, 525] width 20 height 20
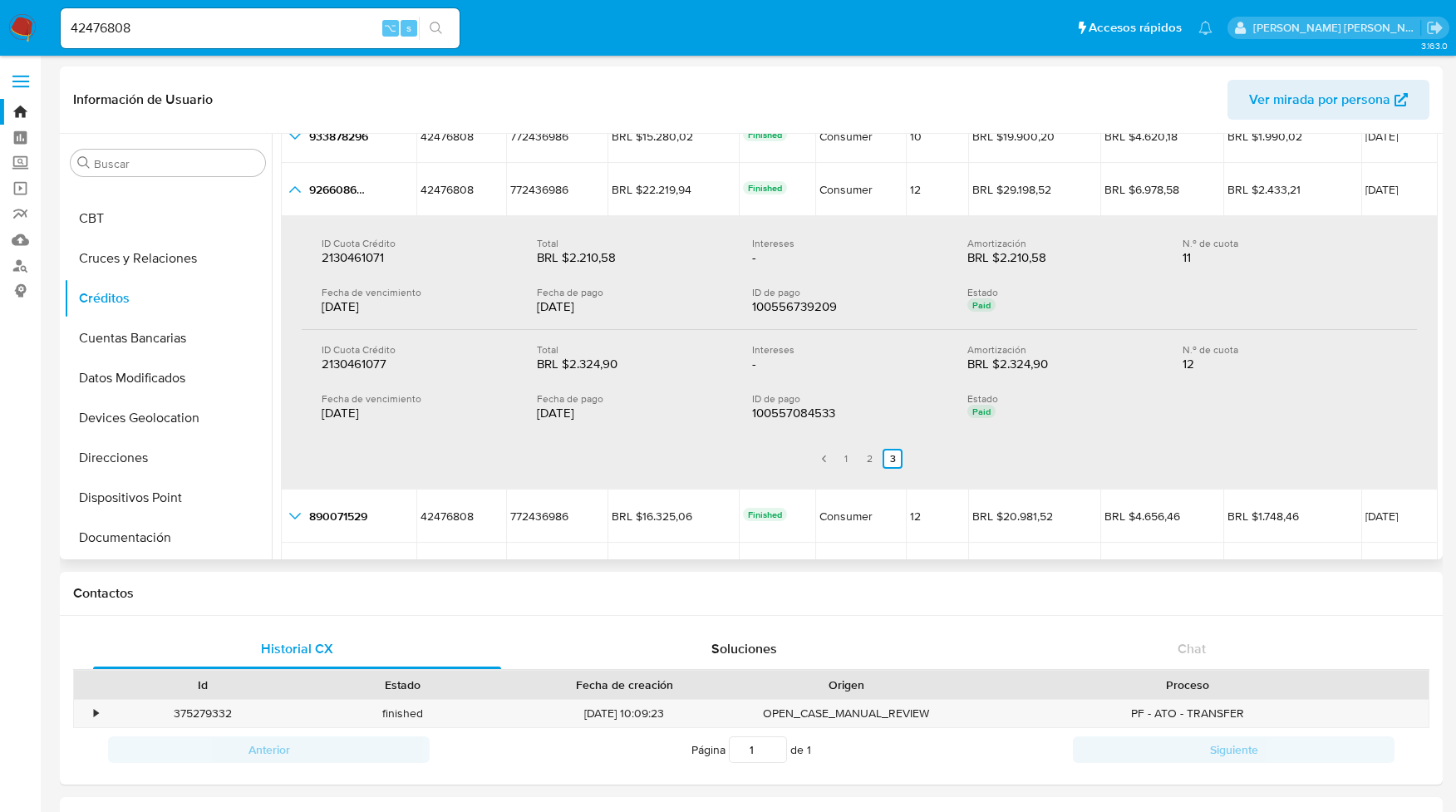
scroll to position [145, 0]
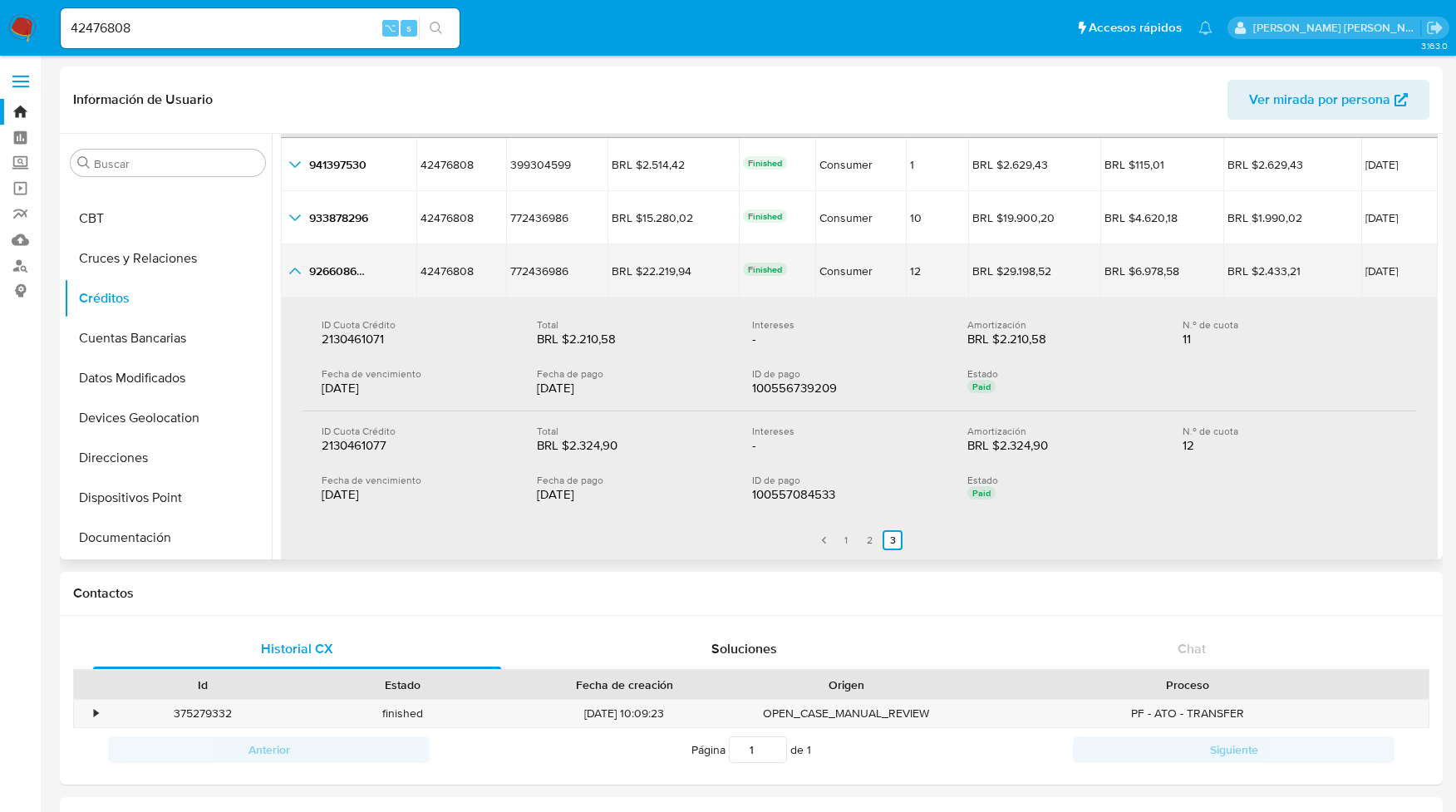
click at [296, 267] on icon "button_show_hidden_detail_by_id_2" at bounding box center [295, 270] width 12 height 7
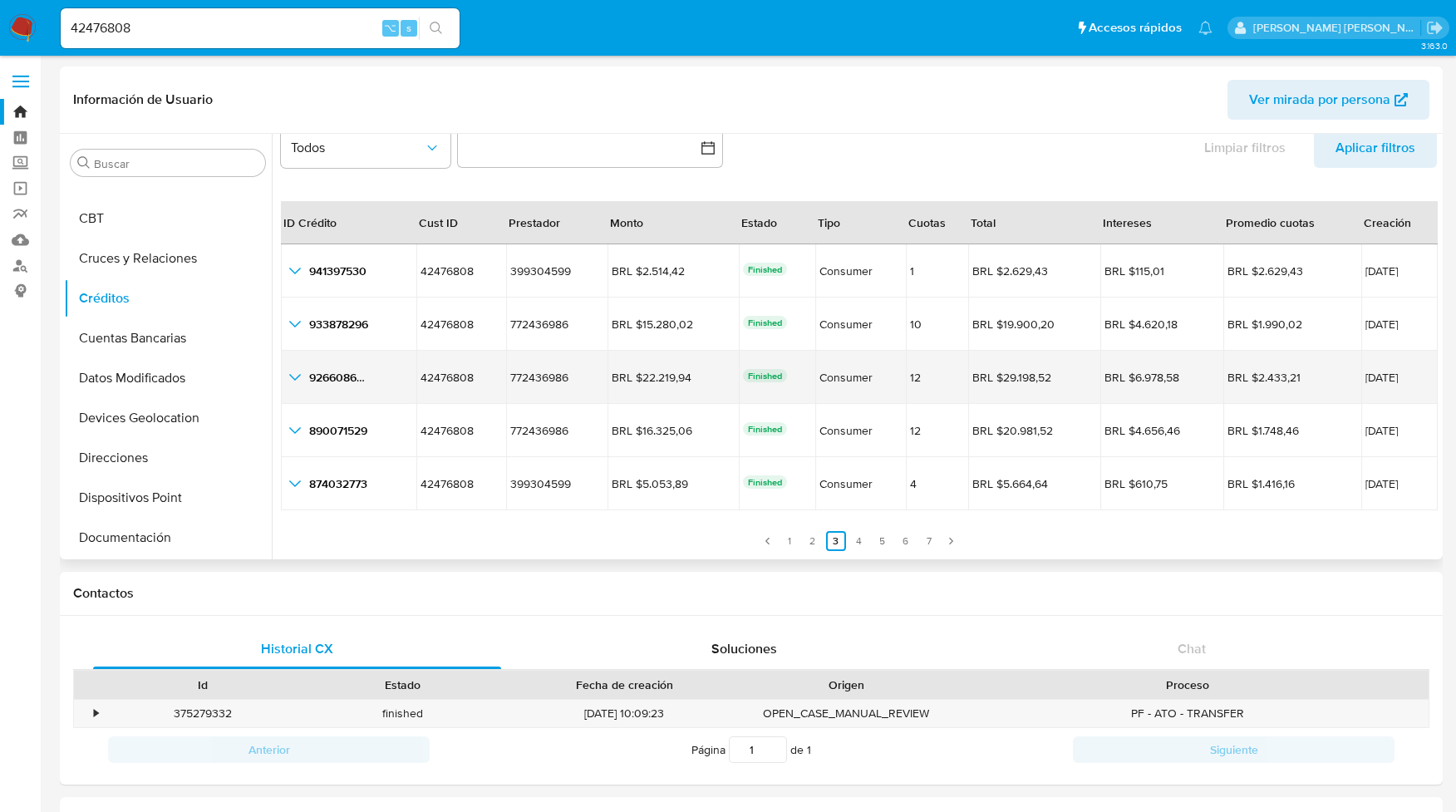
scroll to position [39, 0]
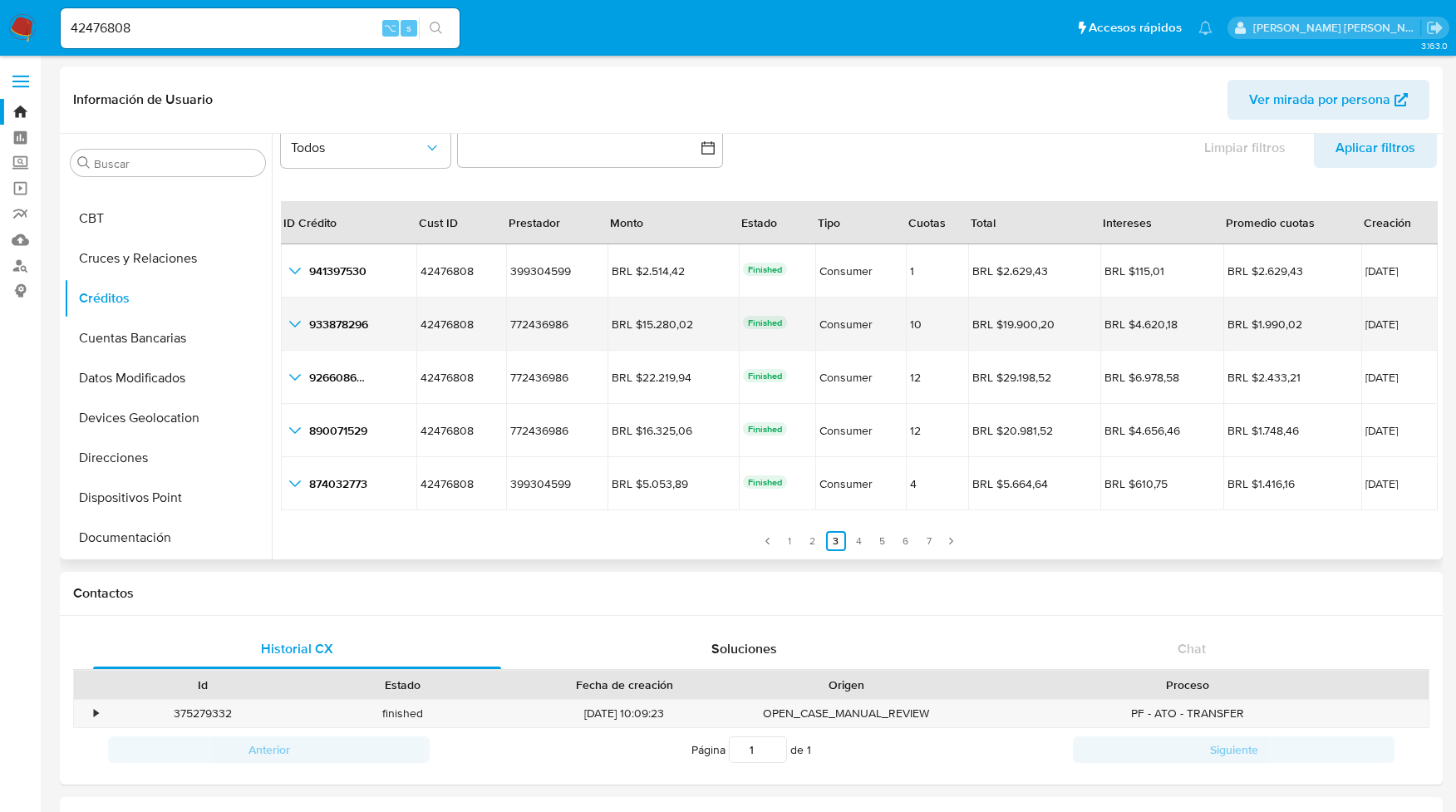
click at [292, 325] on icon "button_show_hidden_detail_by_id_1" at bounding box center [294, 324] width 20 height 20
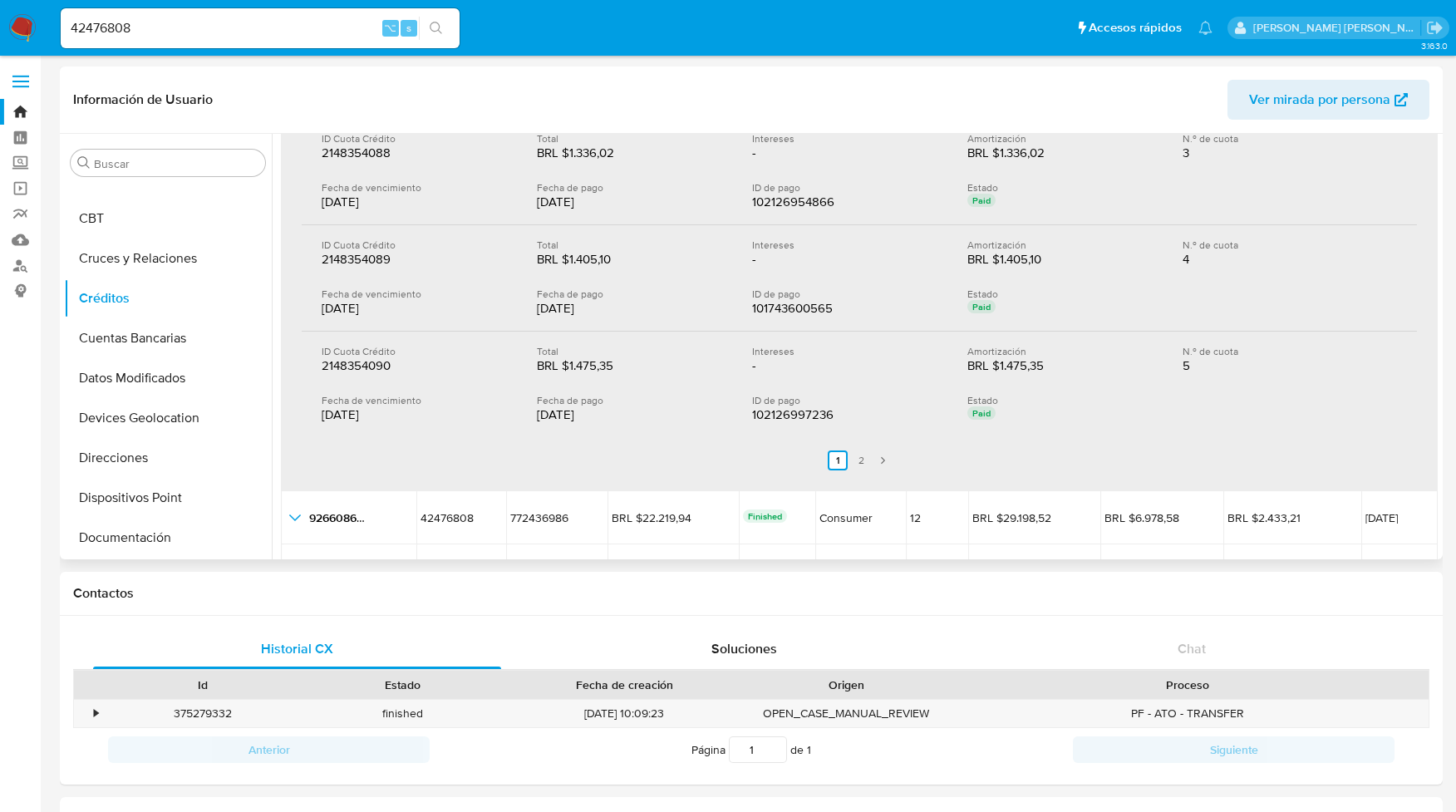
scroll to position [500, 0]
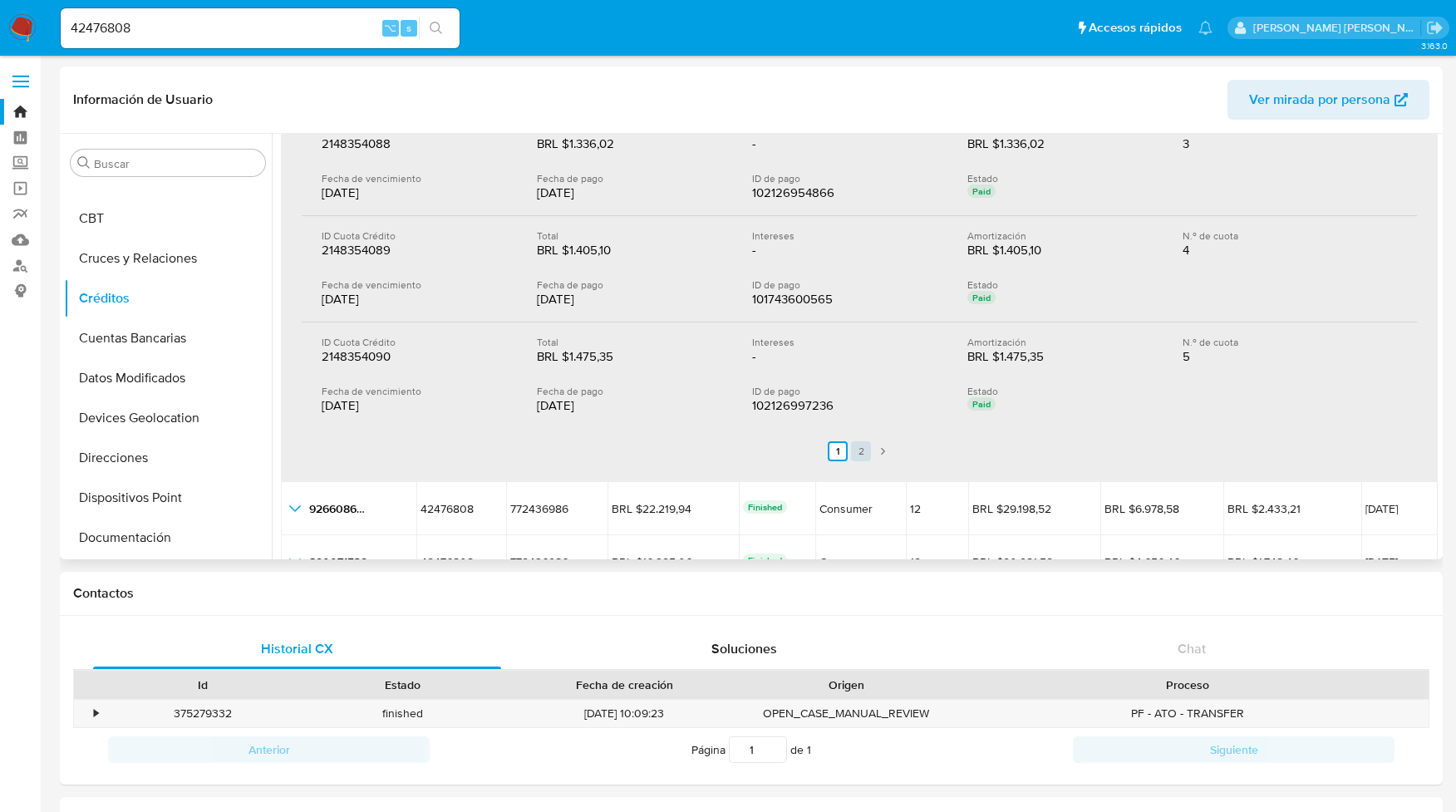
click at [860, 452] on link "2" at bounding box center [861, 450] width 20 height 20
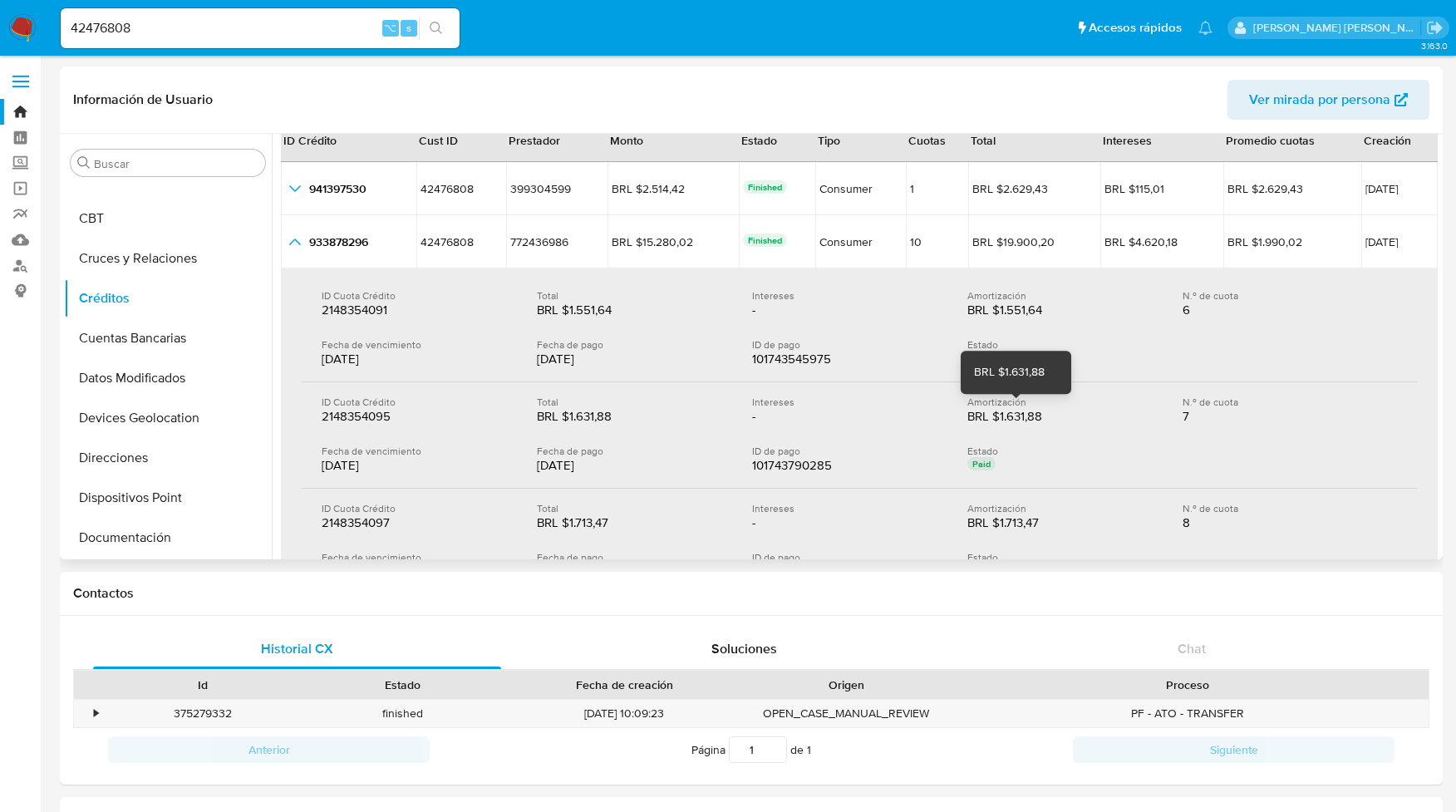
scroll to position [111, 0]
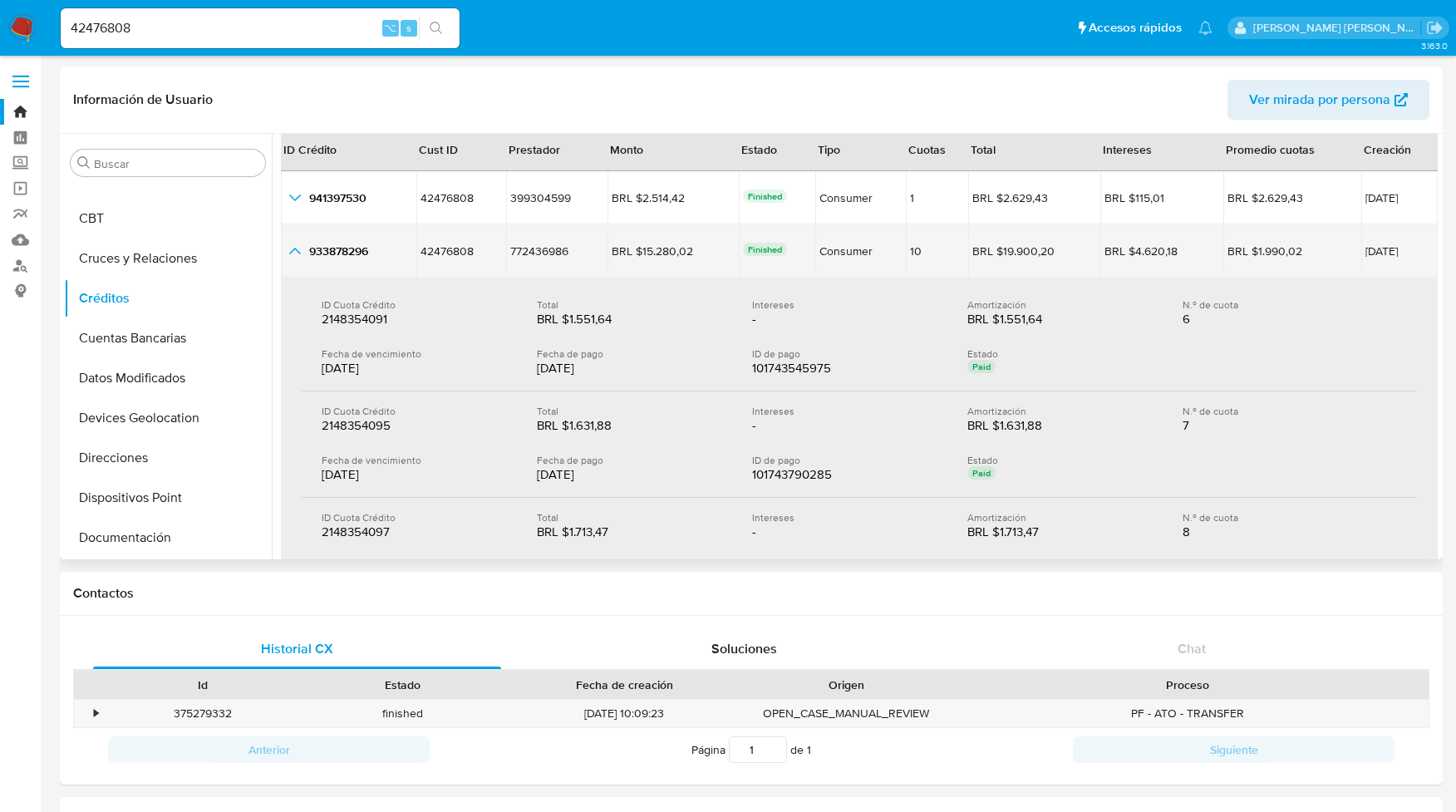
click at [297, 251] on icon "button_show_hidden_detail_by_id_1" at bounding box center [294, 251] width 20 height 20
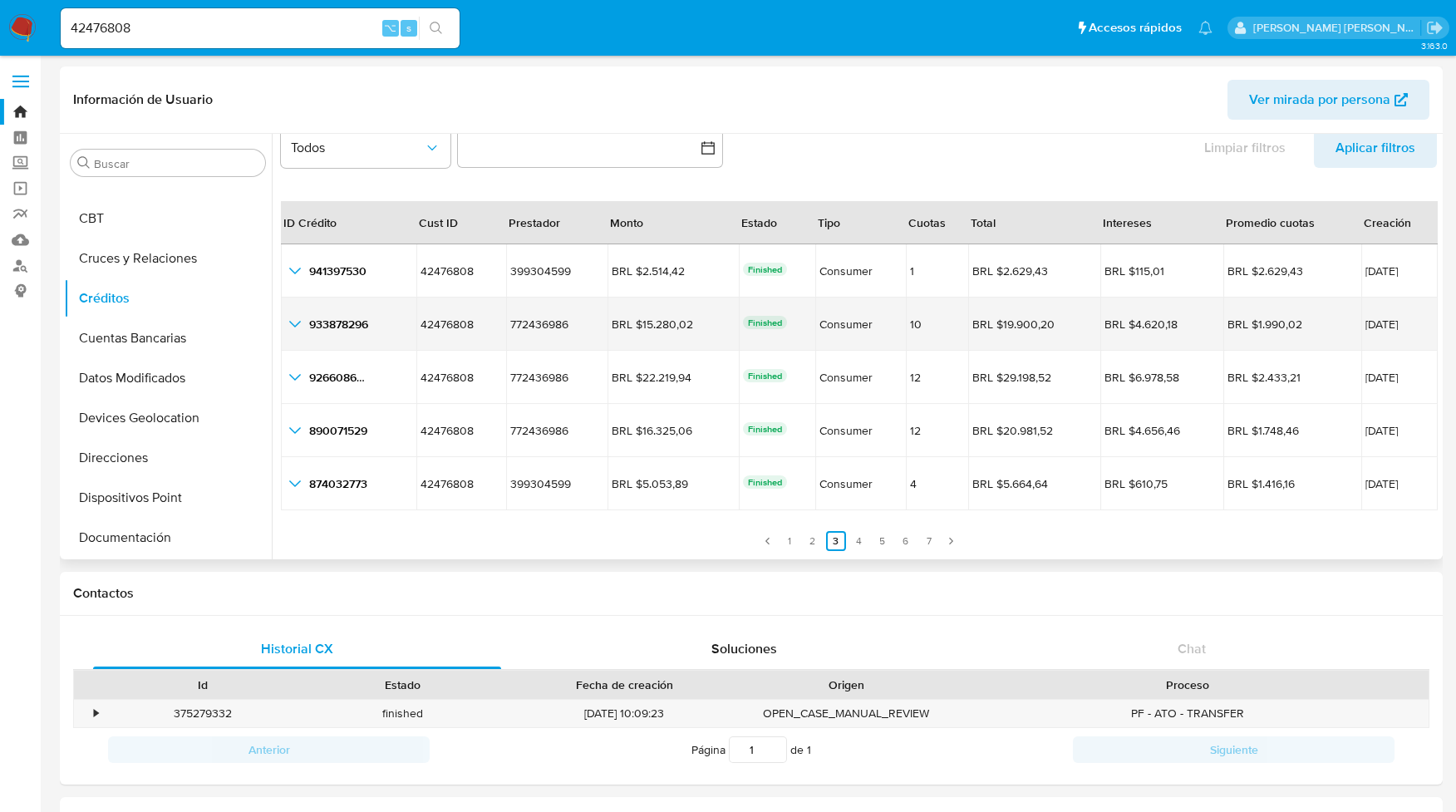
scroll to position [39, 0]
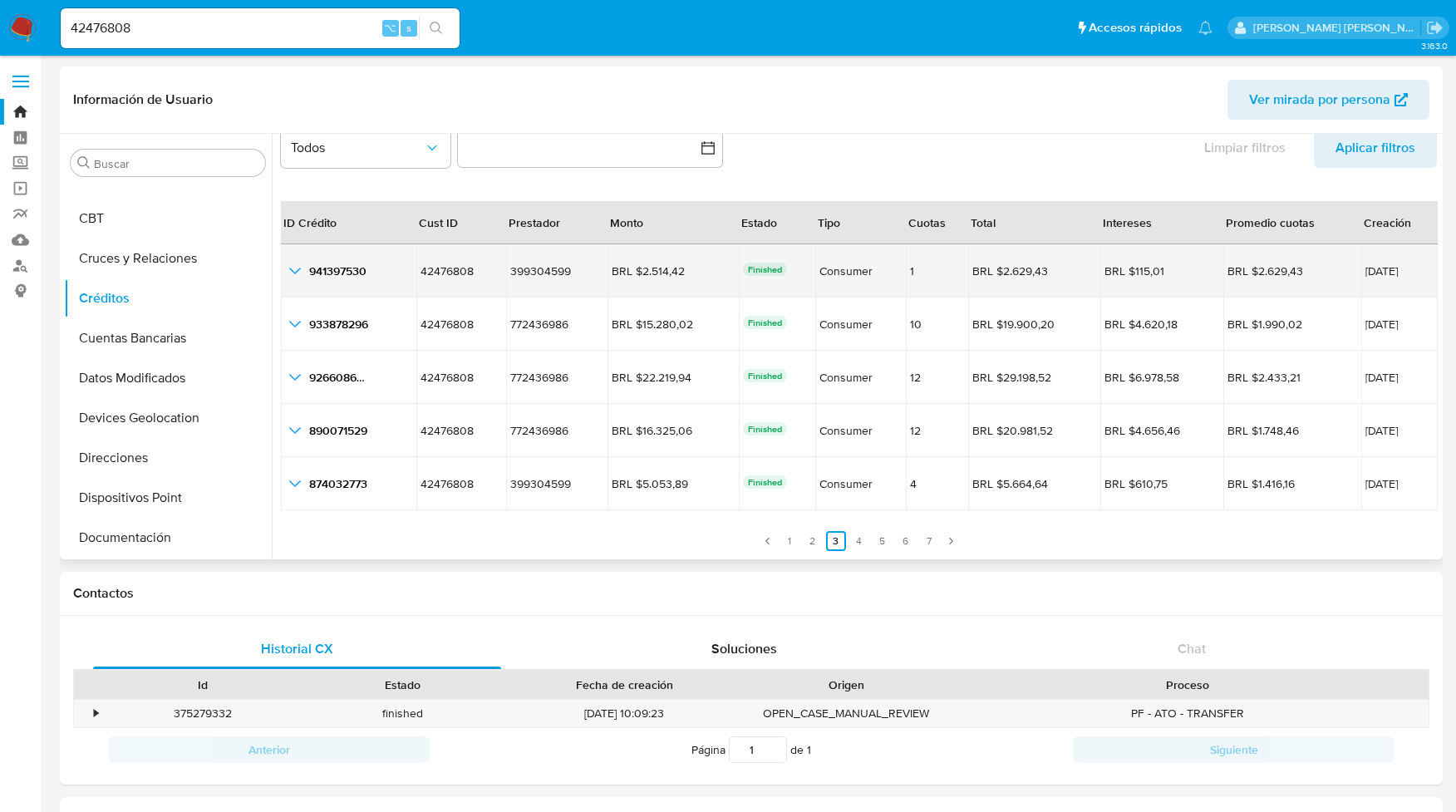
click at [291, 273] on icon "button_show_hidden_detail_by_id_0" at bounding box center [294, 270] width 20 height 20
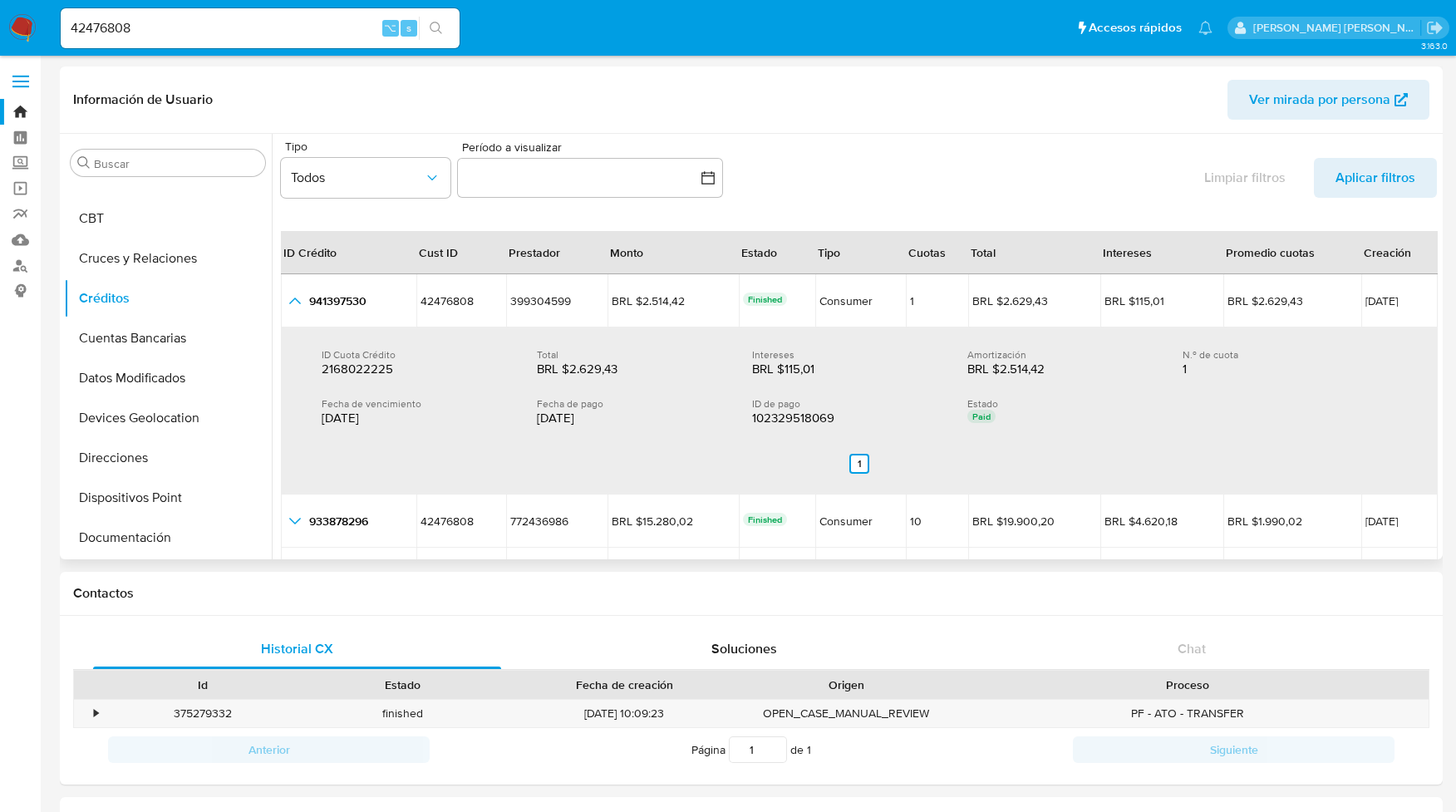
scroll to position [8, 0]
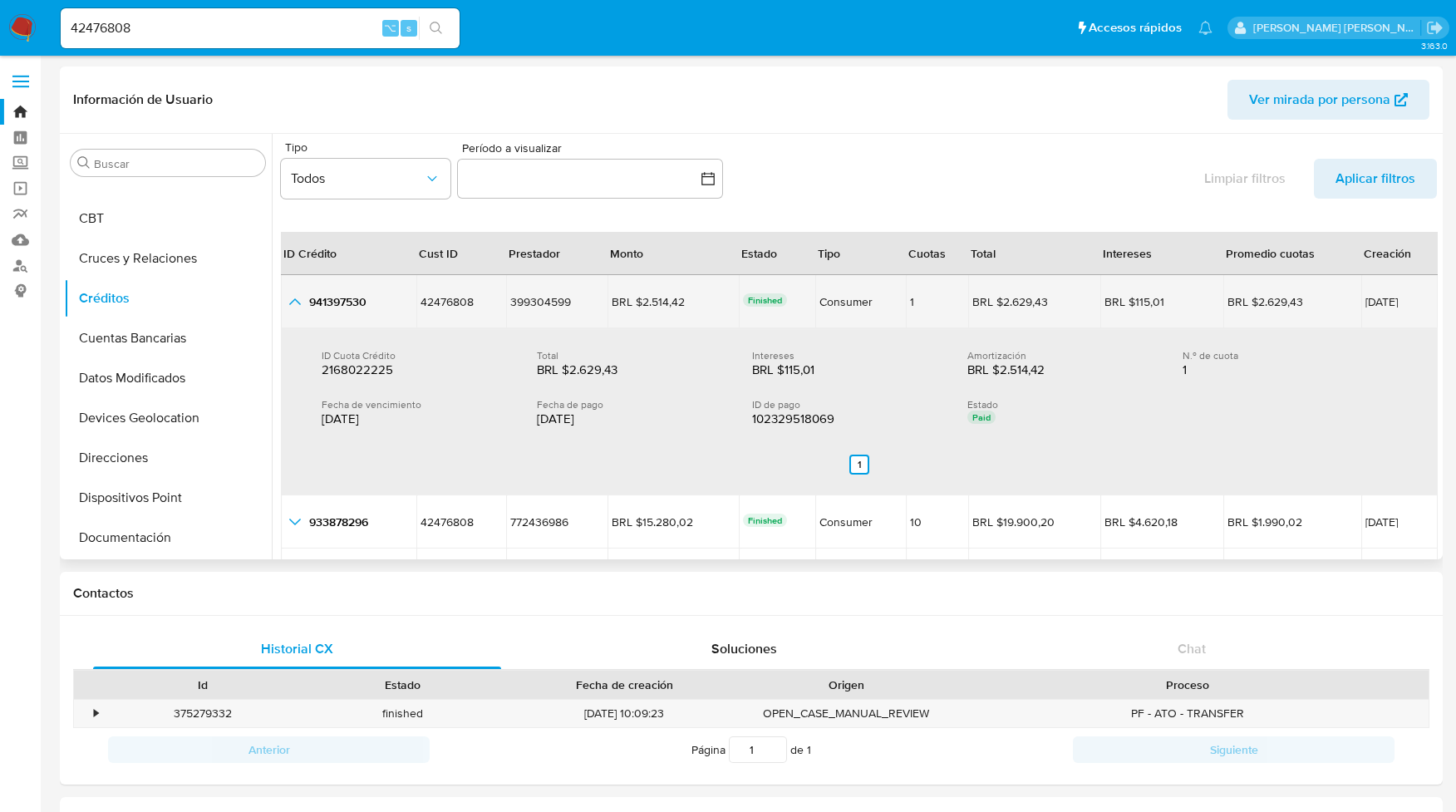
click at [293, 298] on icon "button_show_hidden_detail_by_id_0" at bounding box center [294, 301] width 20 height 20
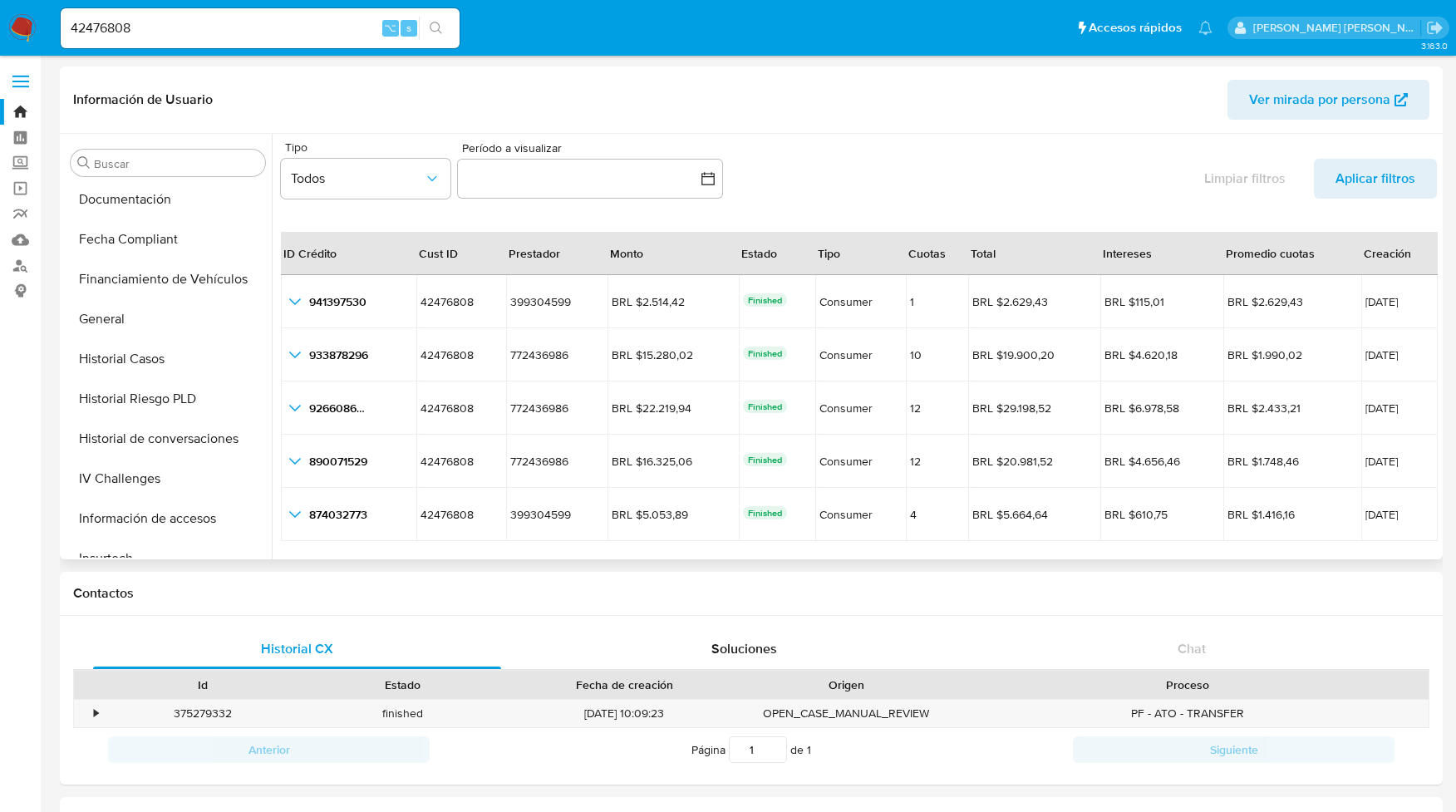
scroll to position [525, 0]
click at [112, 312] on button "General" at bounding box center [161, 315] width 195 height 40
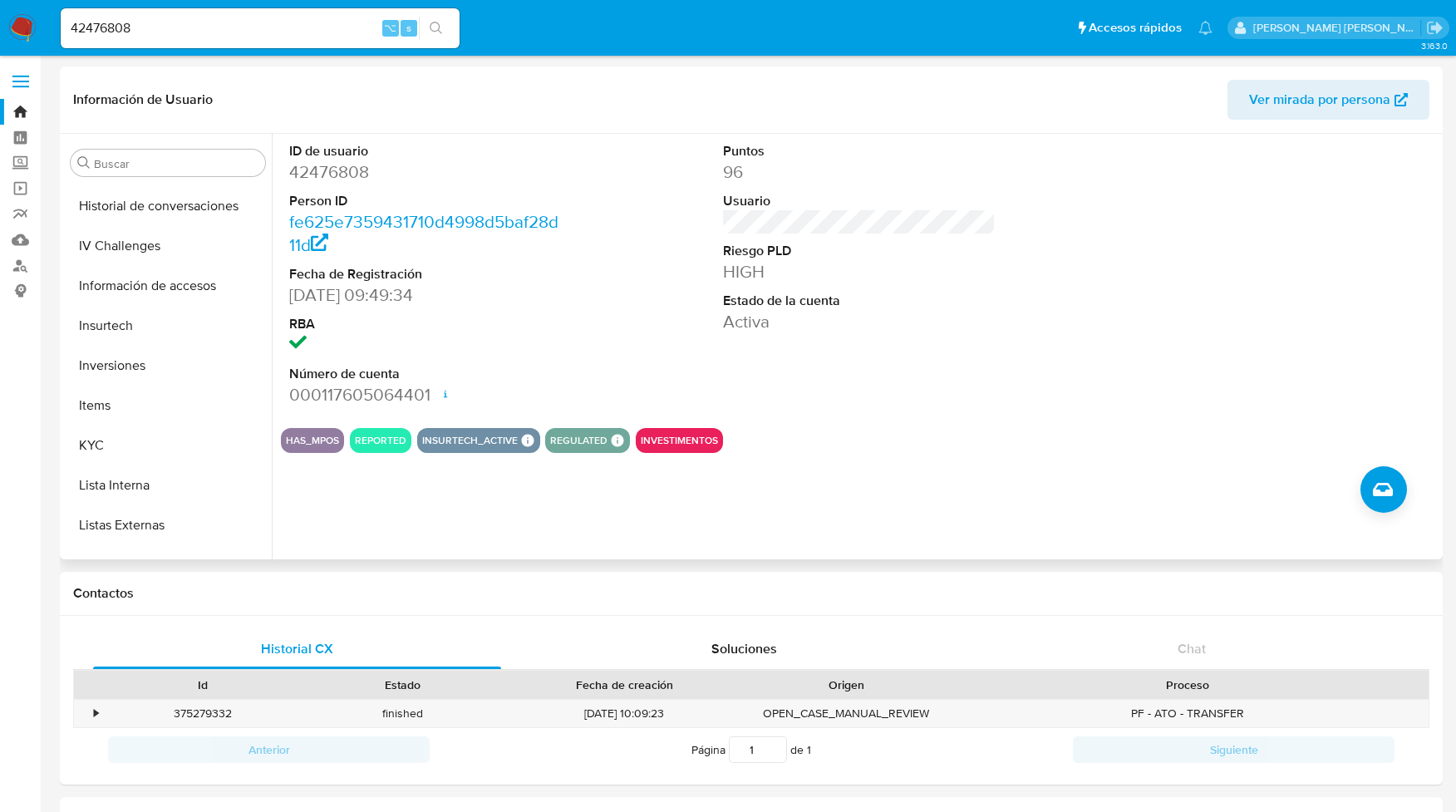
scroll to position [756, 0]
click at [94, 432] on button "KYC" at bounding box center [161, 443] width 195 height 40
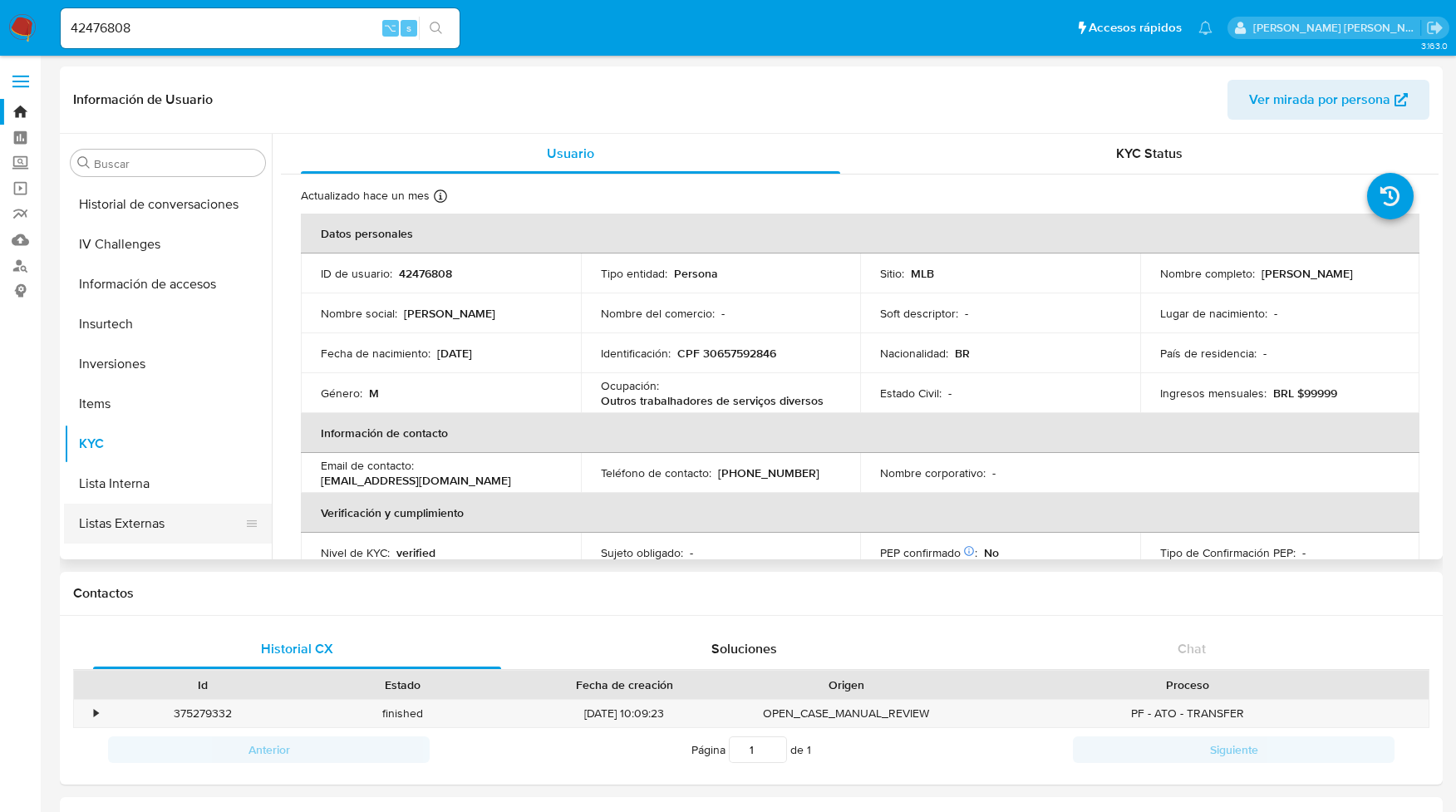
scroll to position [901, 0]
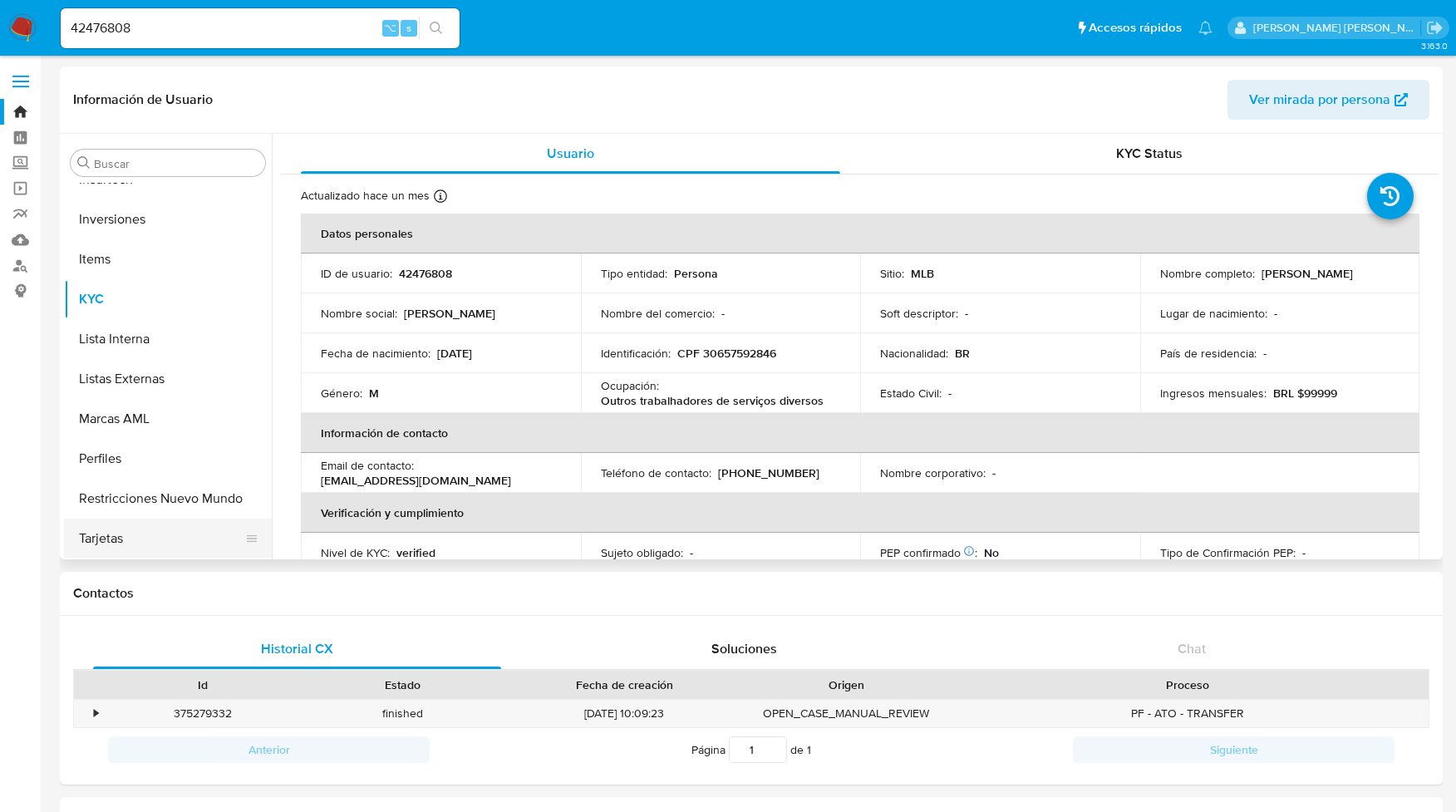
click at [111, 536] on button "Tarjetas" at bounding box center [161, 537] width 195 height 40
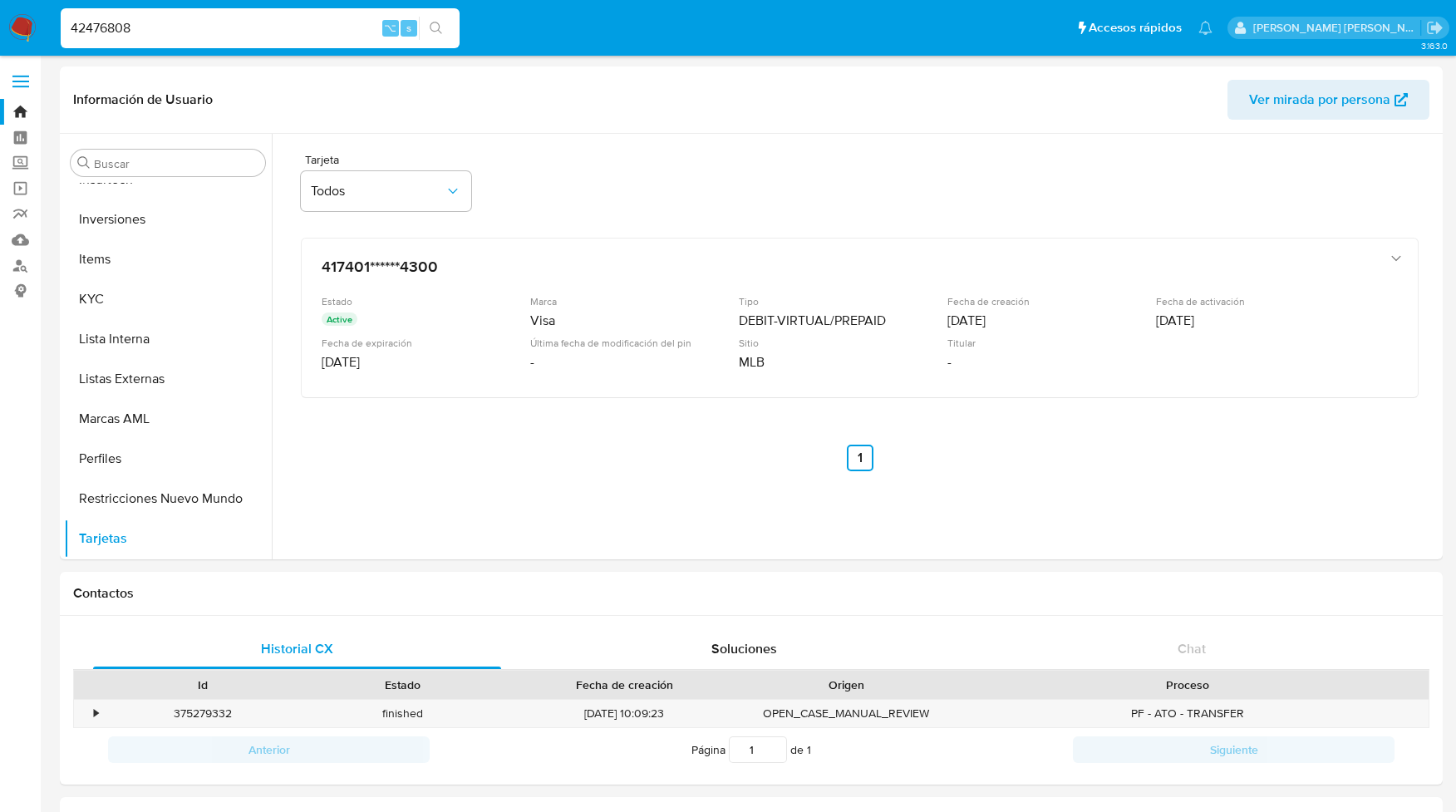
drag, startPoint x: 176, startPoint y: 30, endPoint x: 51, endPoint y: 21, distance: 125.3
click at [52, 21] on ul "Pausado Ver notificaciones 42476808 ⌥ s Accesos rápidos Presiona las siguientes…" at bounding box center [636, 27] width 1168 height 41
paste input "2019719"
type input "2019719"
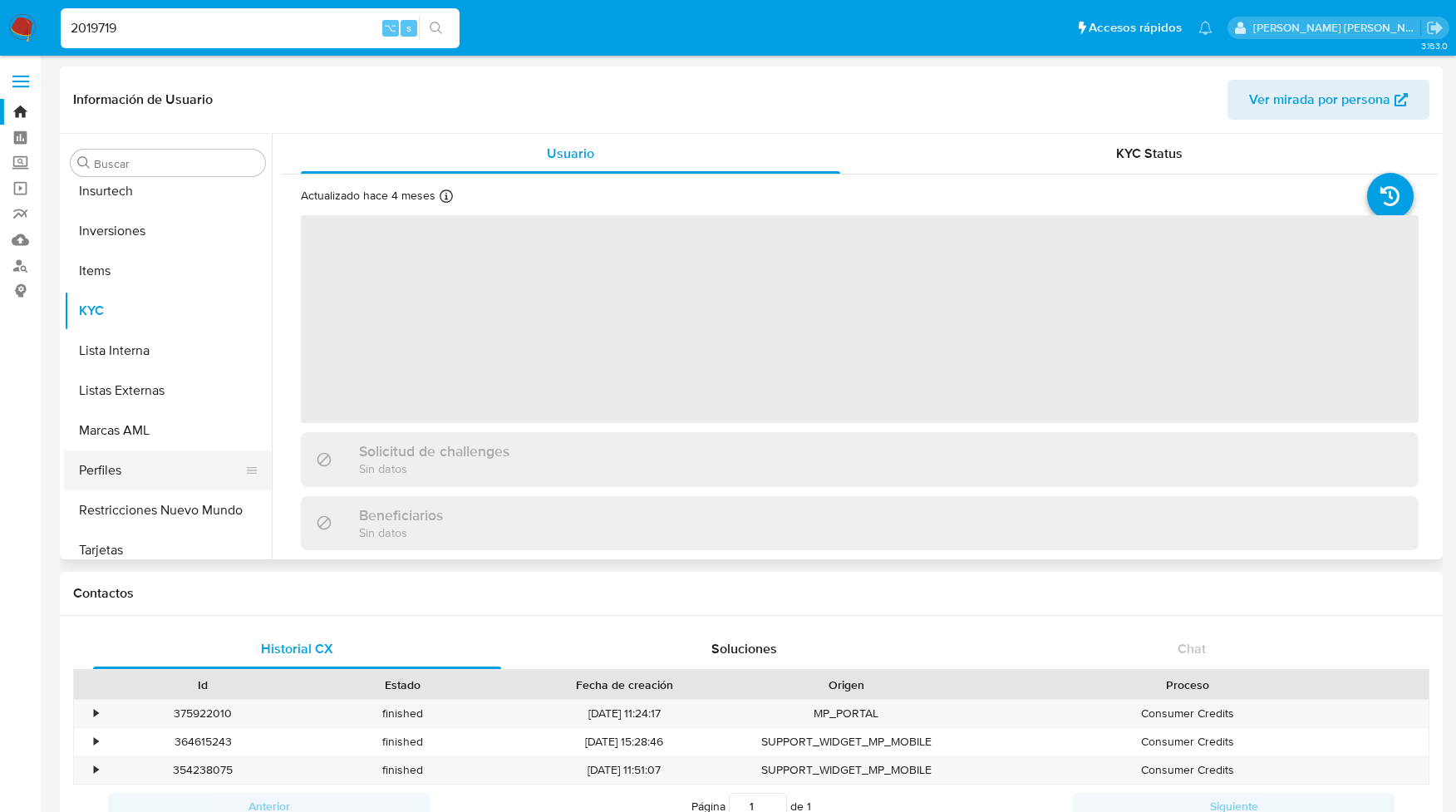
scroll to position [901, 0]
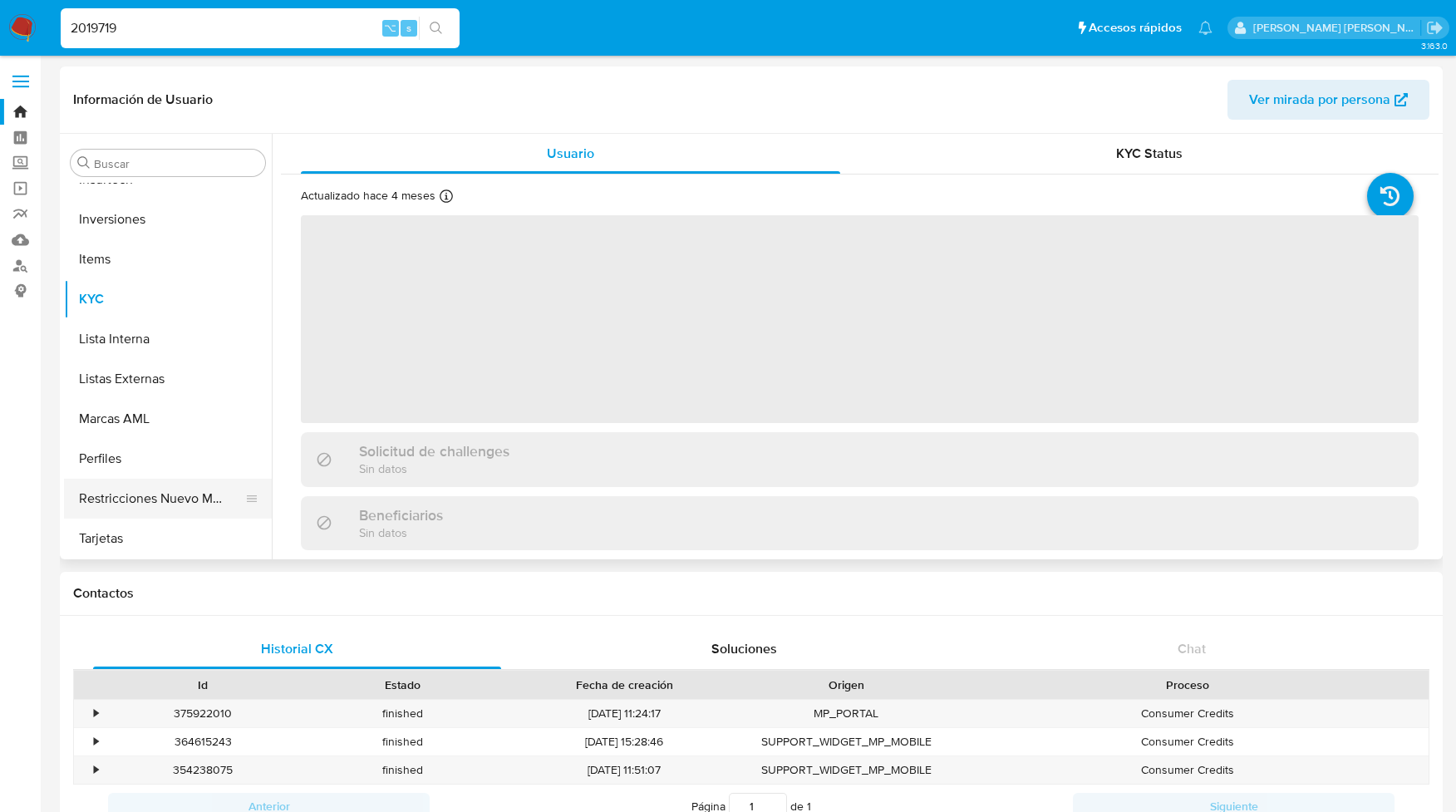
select select "10"
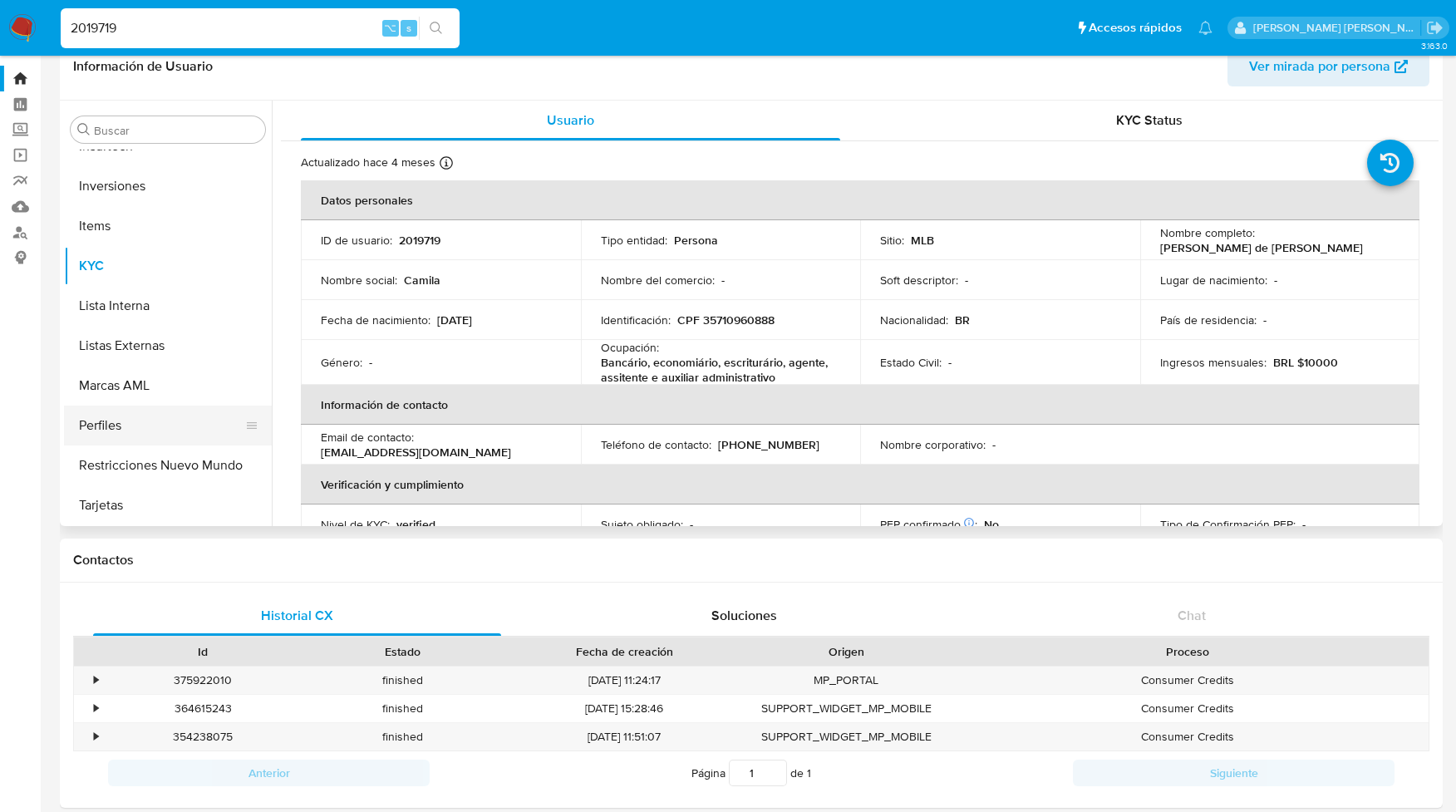
scroll to position [37, 0]
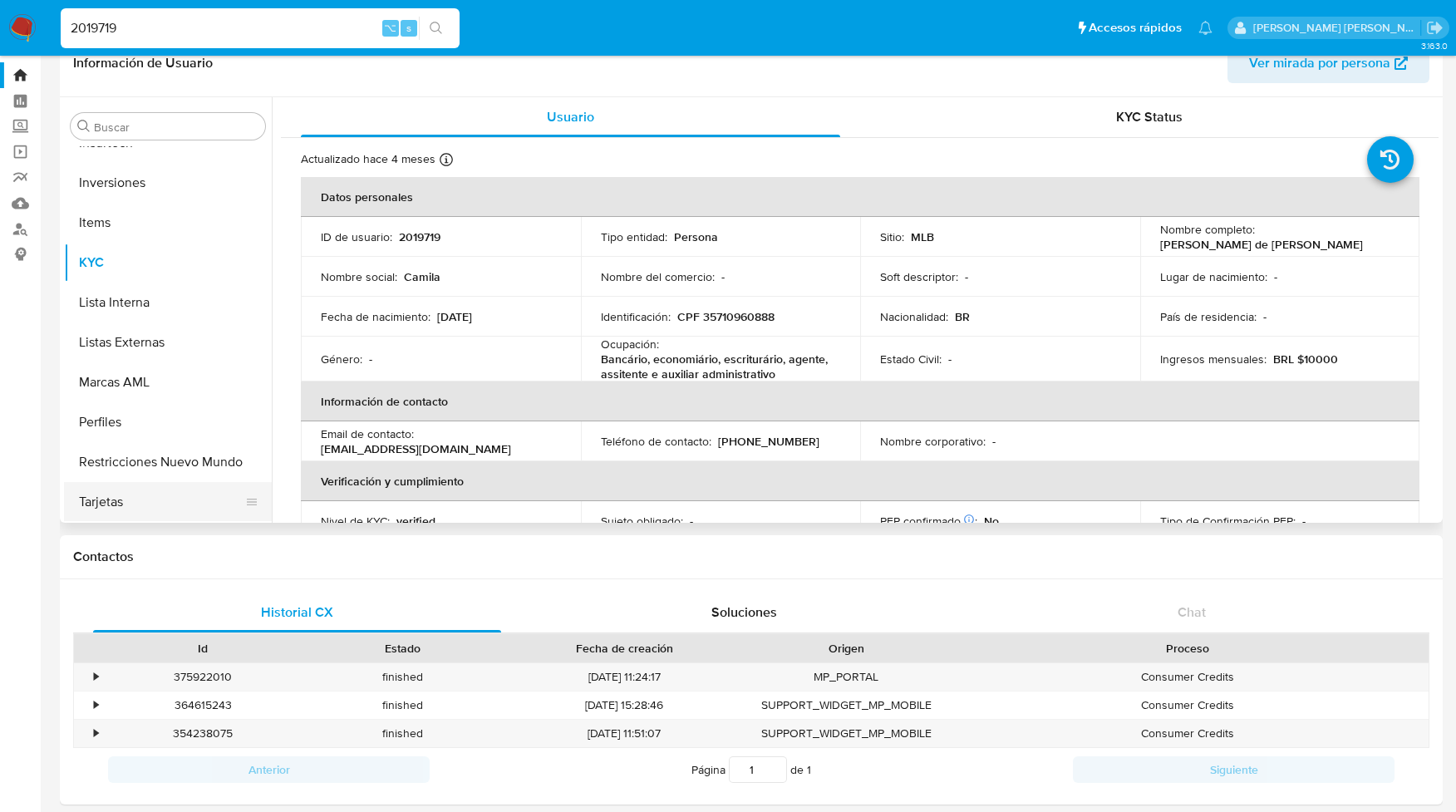
click at [108, 501] on button "Tarjetas" at bounding box center [161, 501] width 195 height 40
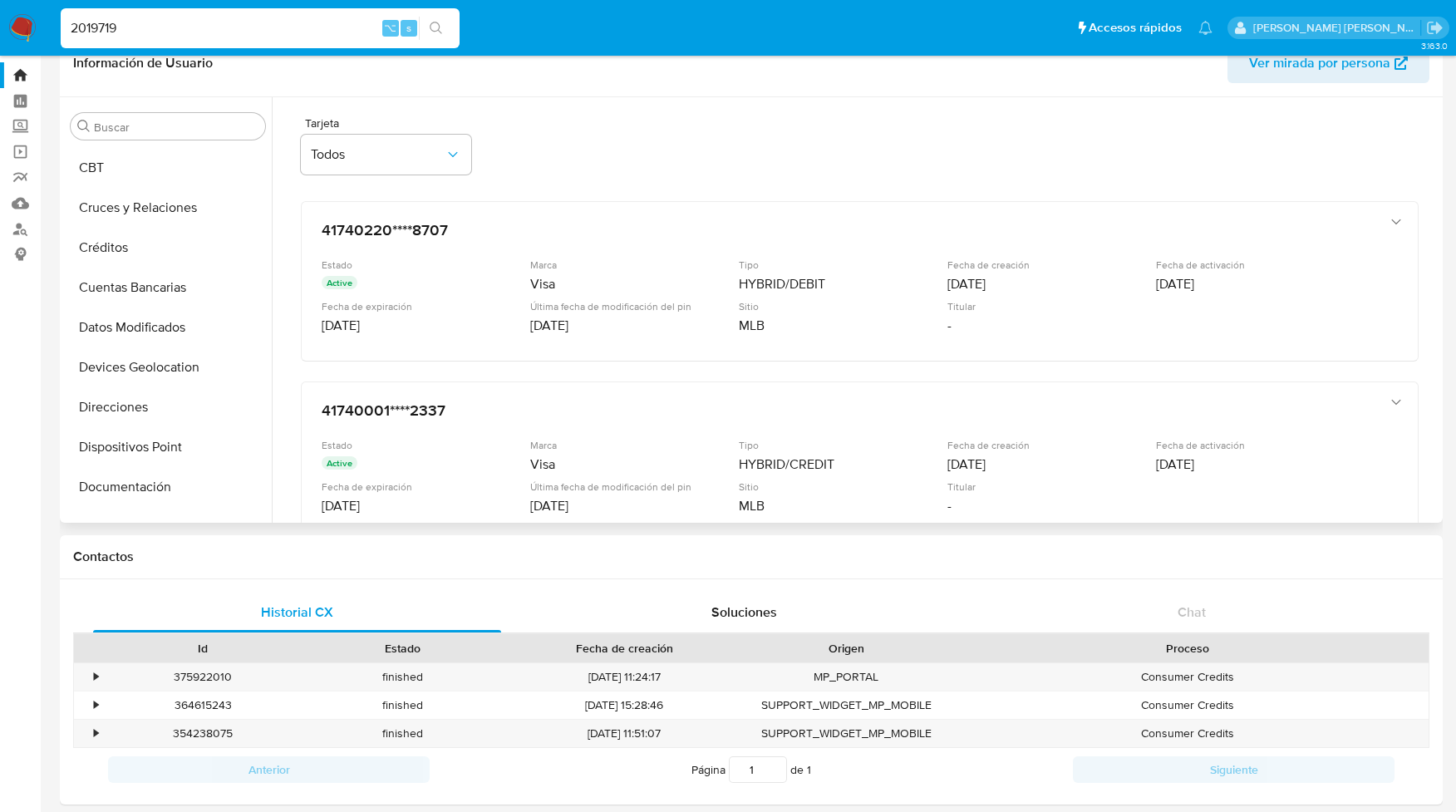
scroll to position [194, 0]
click at [110, 247] on button "Créditos" at bounding box center [161, 251] width 195 height 40
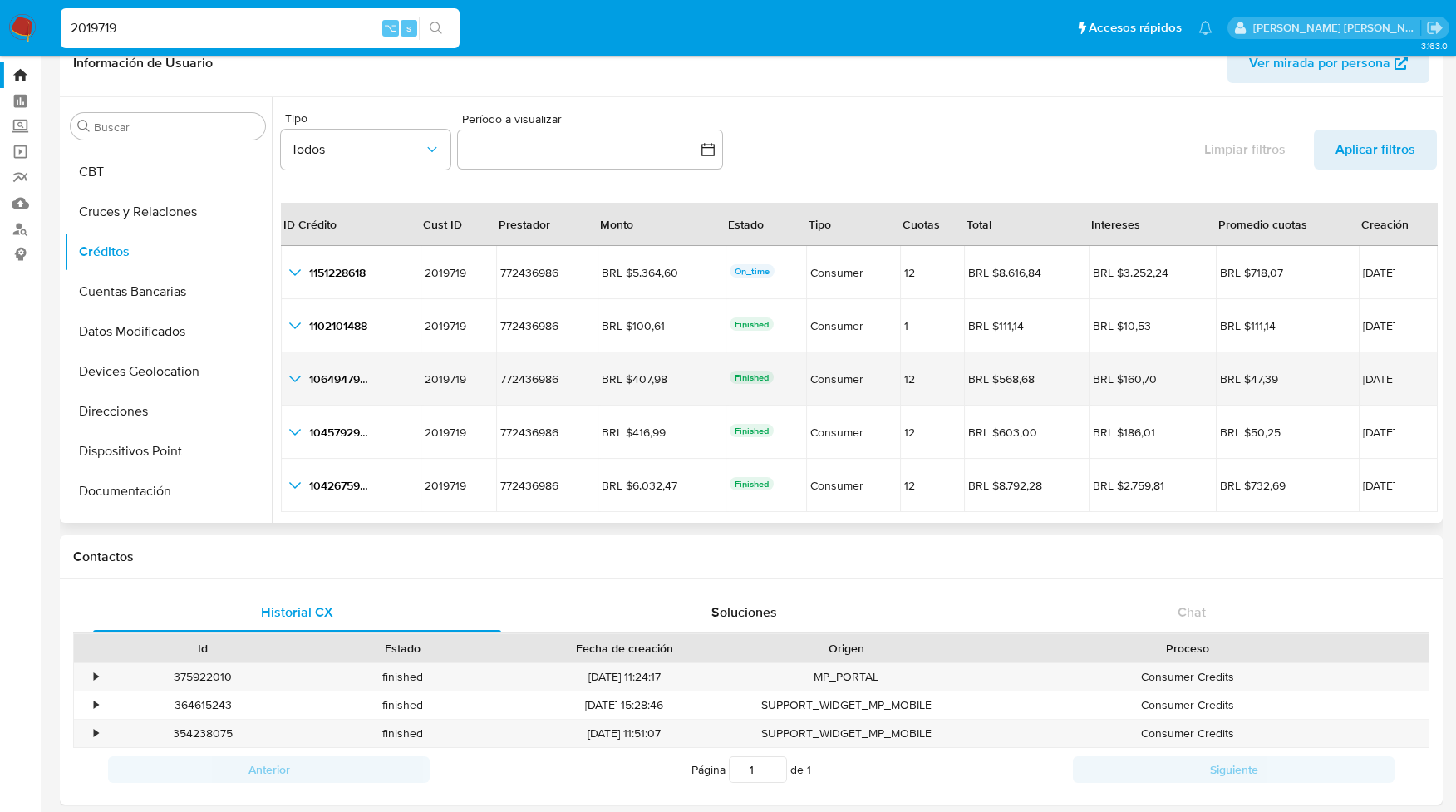
scroll to position [39, 0]
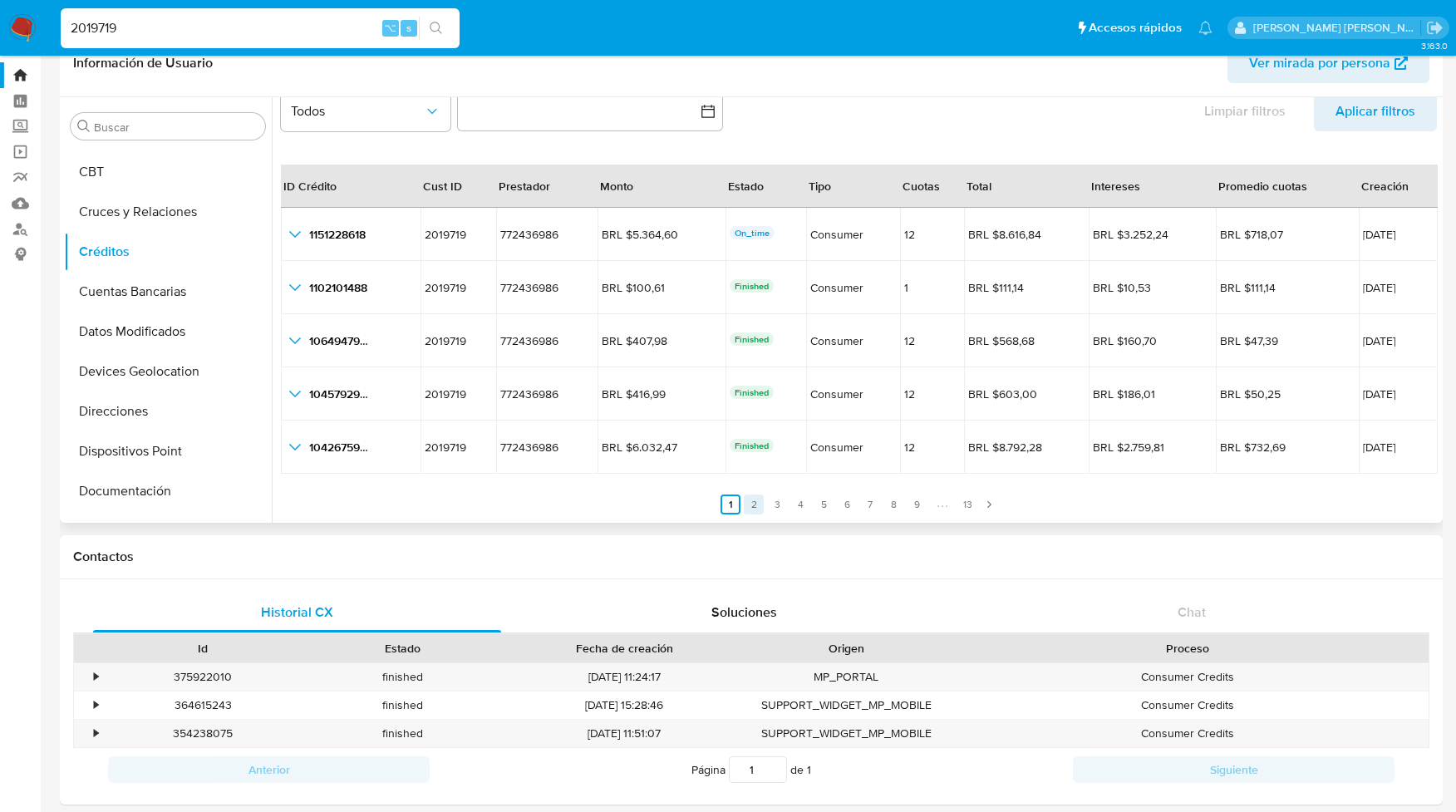
click at [747, 503] on link "2" at bounding box center [754, 504] width 20 height 20
click at [783, 501] on link "3" at bounding box center [786, 504] width 20 height 20
click at [810, 505] on link "4" at bounding box center [810, 504] width 20 height 20
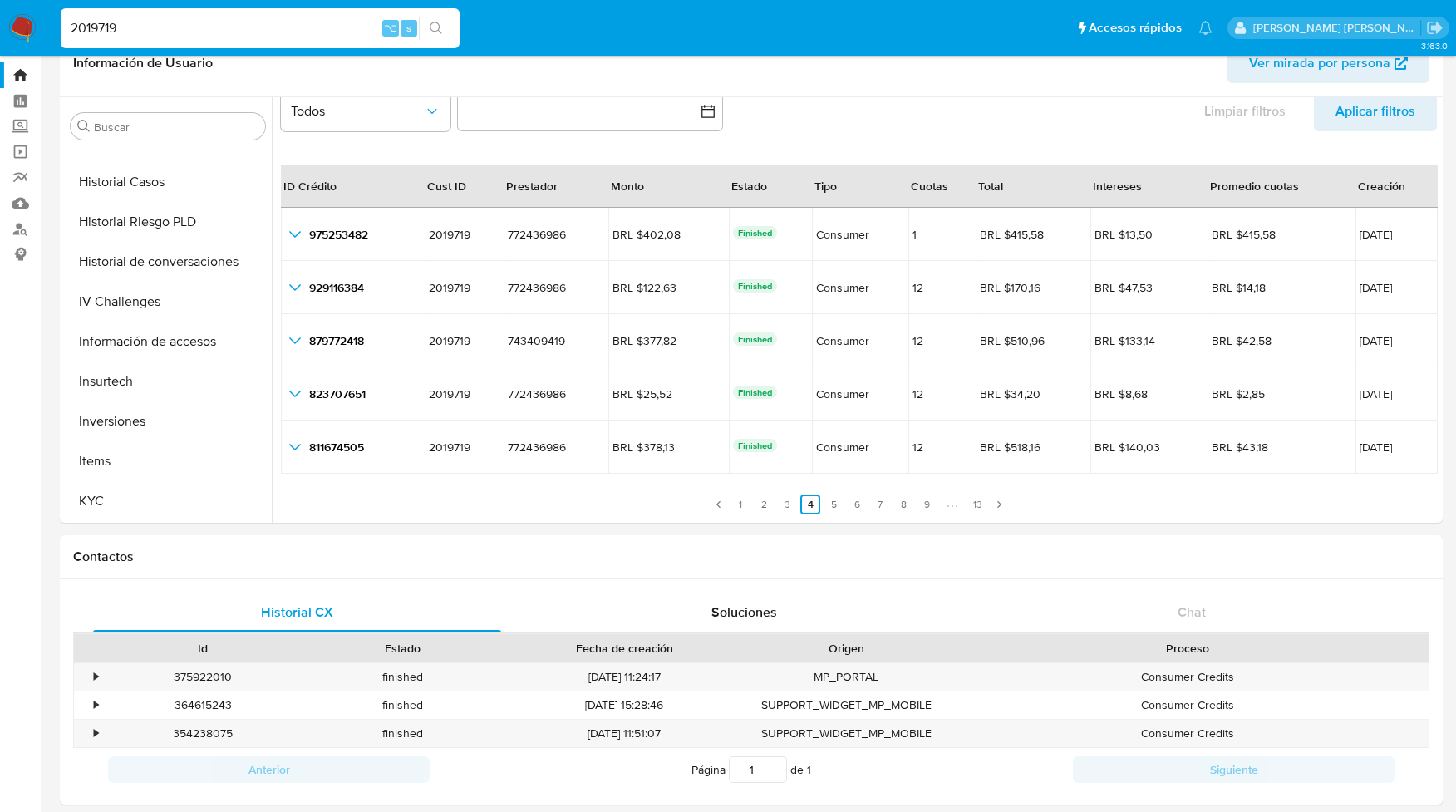
scroll to position [669, 0]
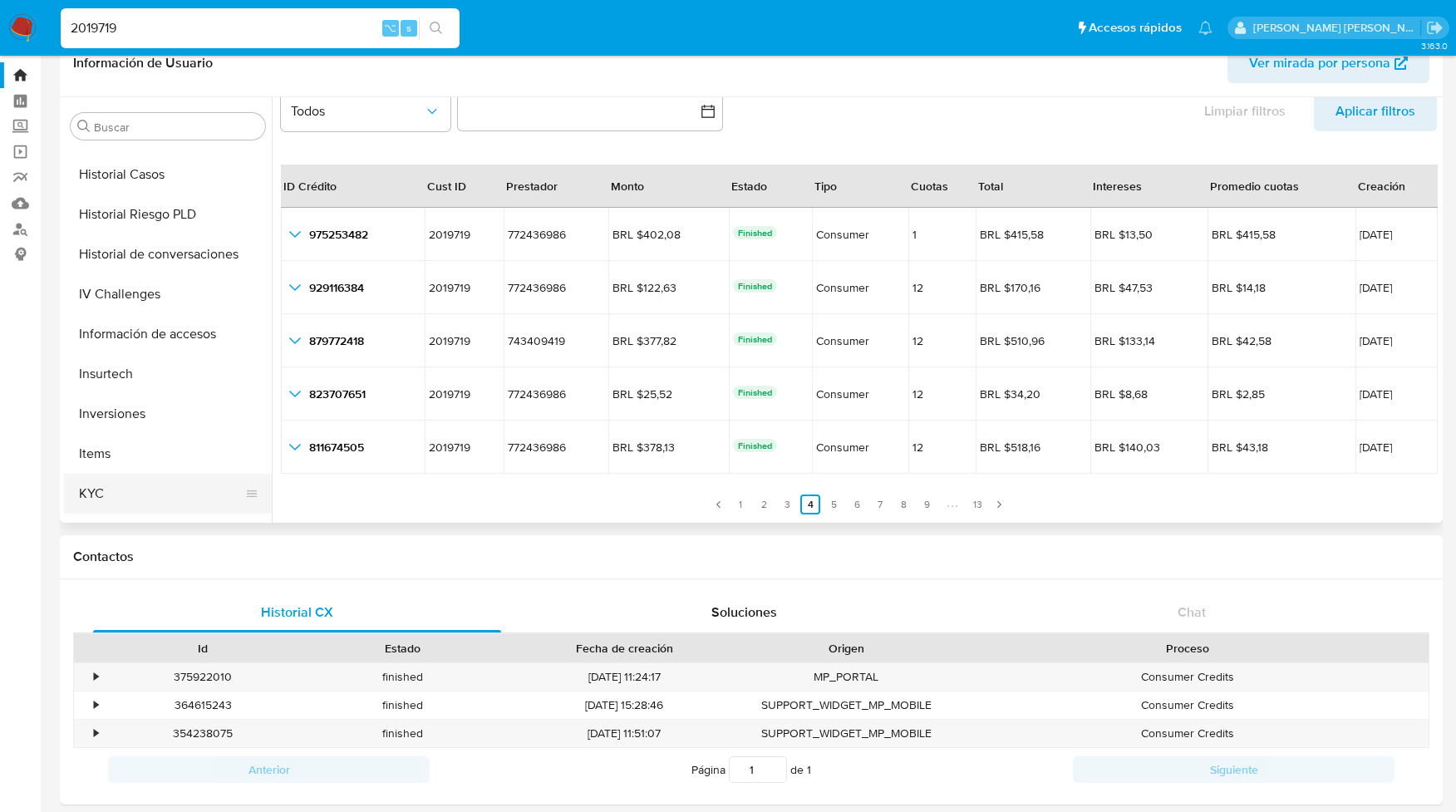
click at [98, 494] on button "KYC" at bounding box center [161, 493] width 195 height 40
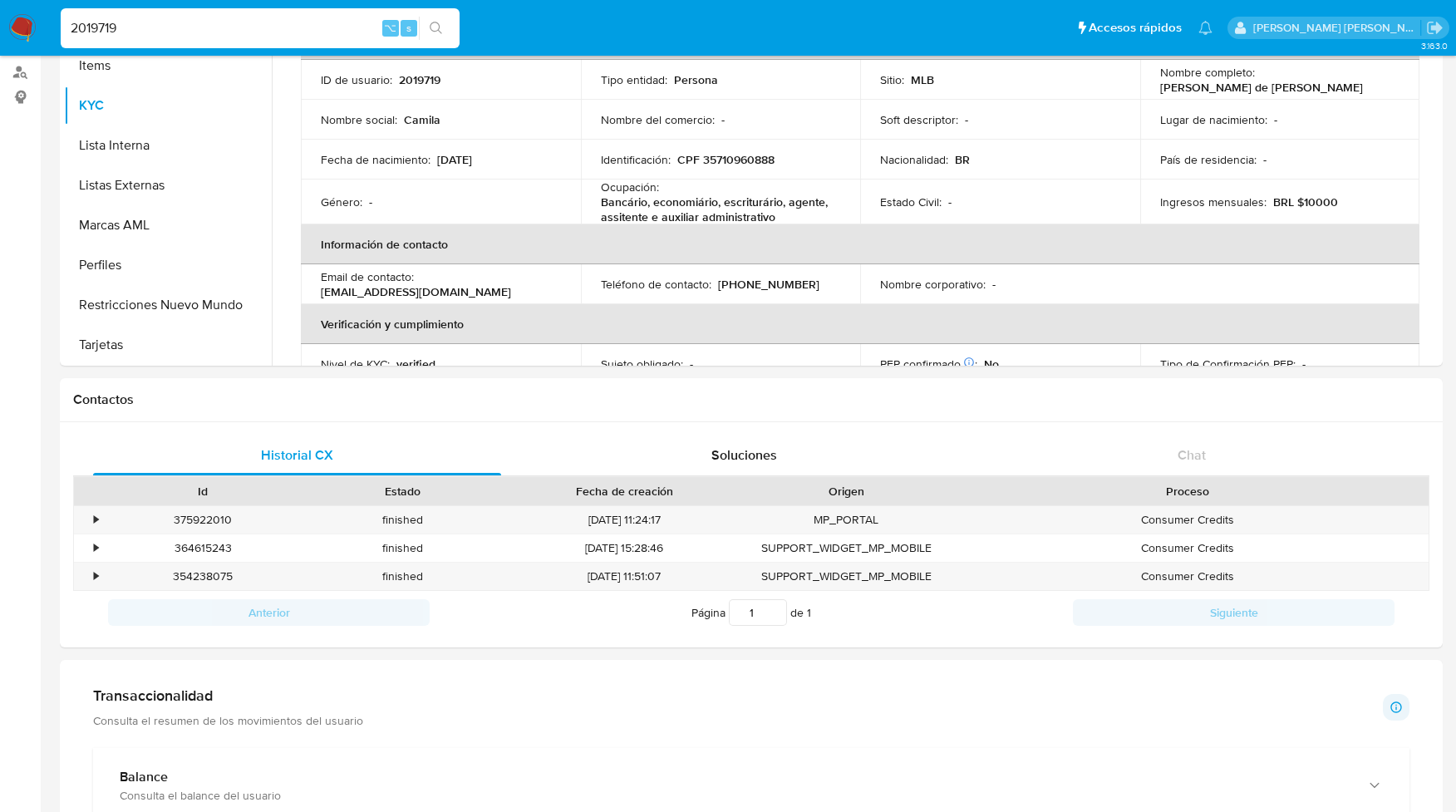
scroll to position [196, 0]
click at [141, 304] on button "Restricciones Nuevo Mundo" at bounding box center [161, 302] width 195 height 40
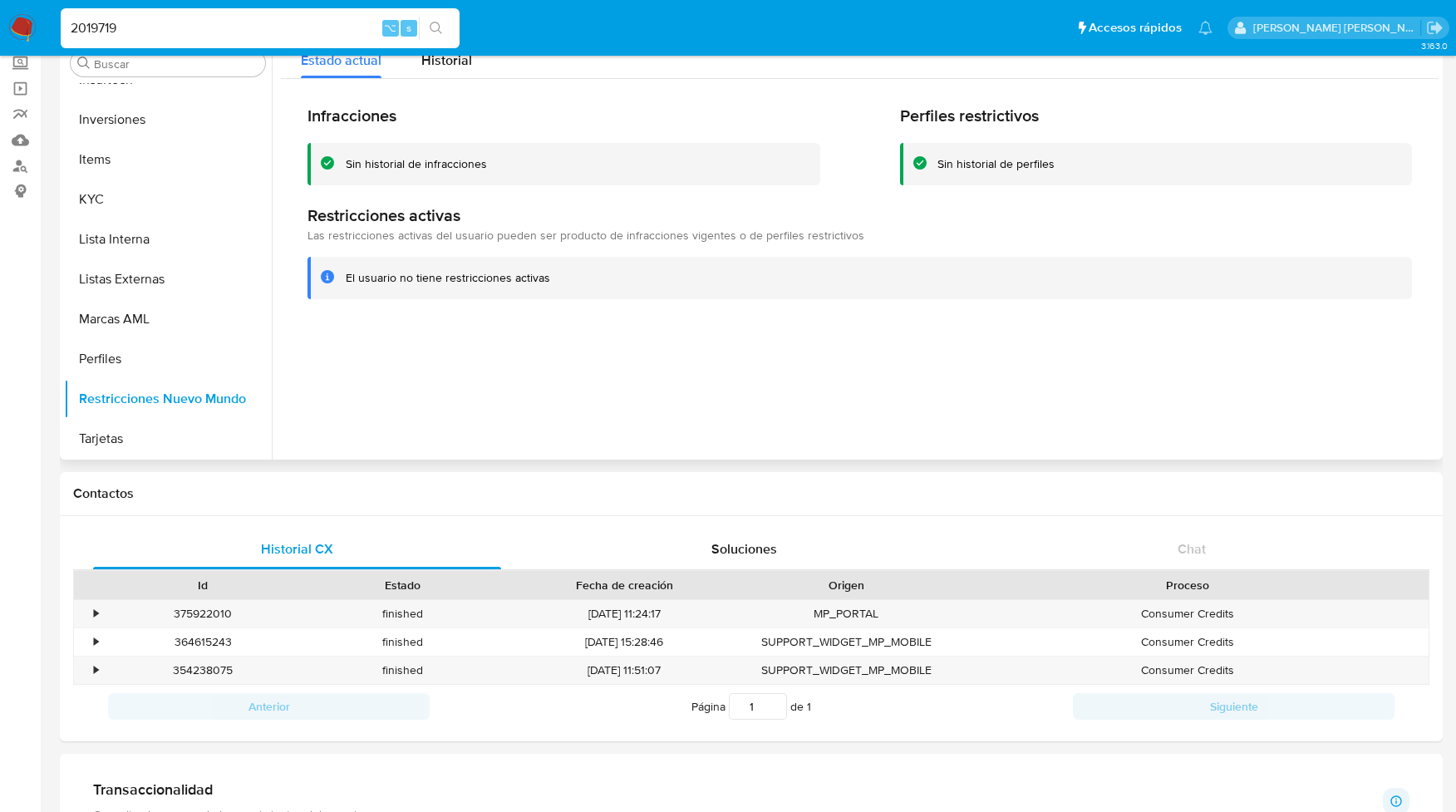
scroll to position [40, 0]
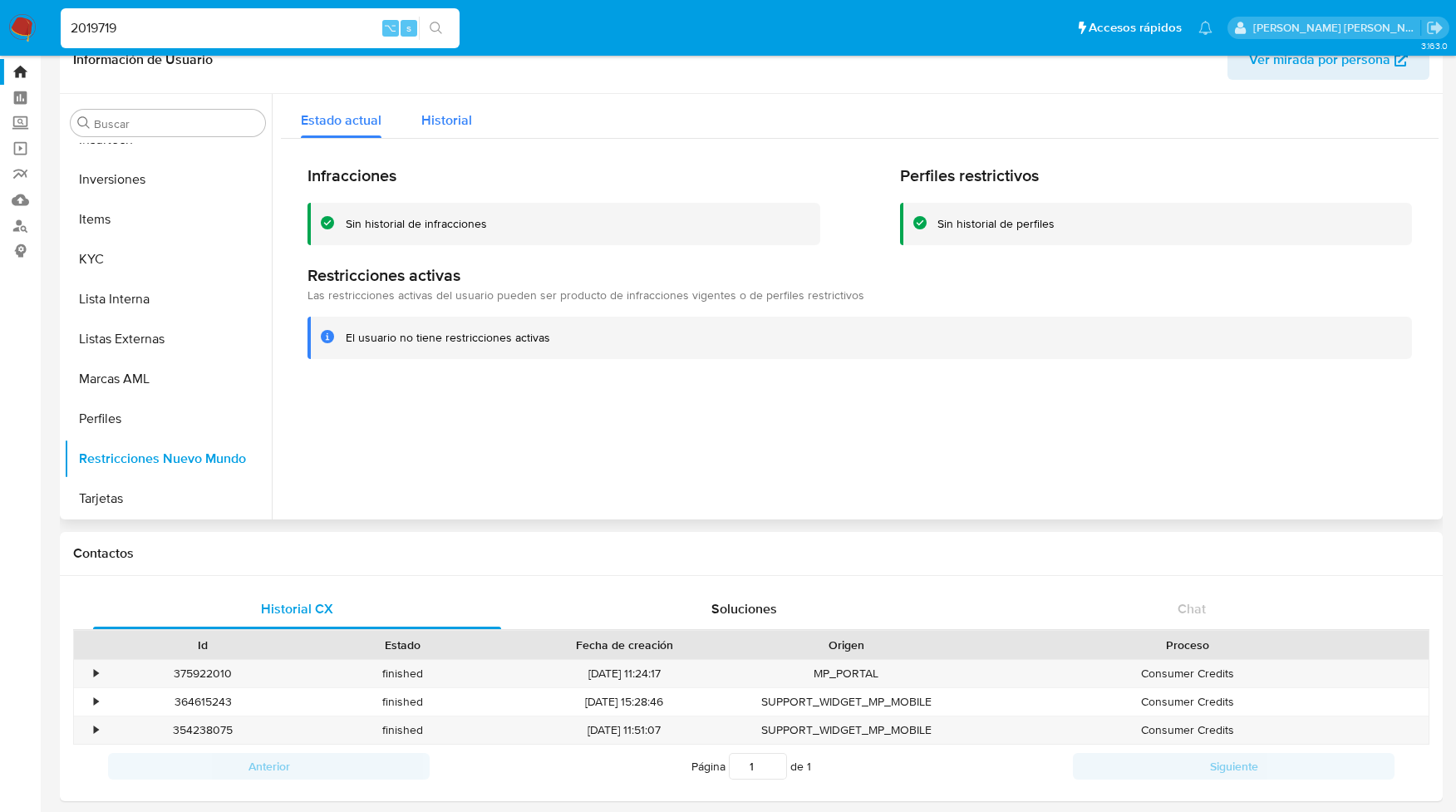
click at [447, 116] on span "Historial" at bounding box center [447, 121] width 51 height 19
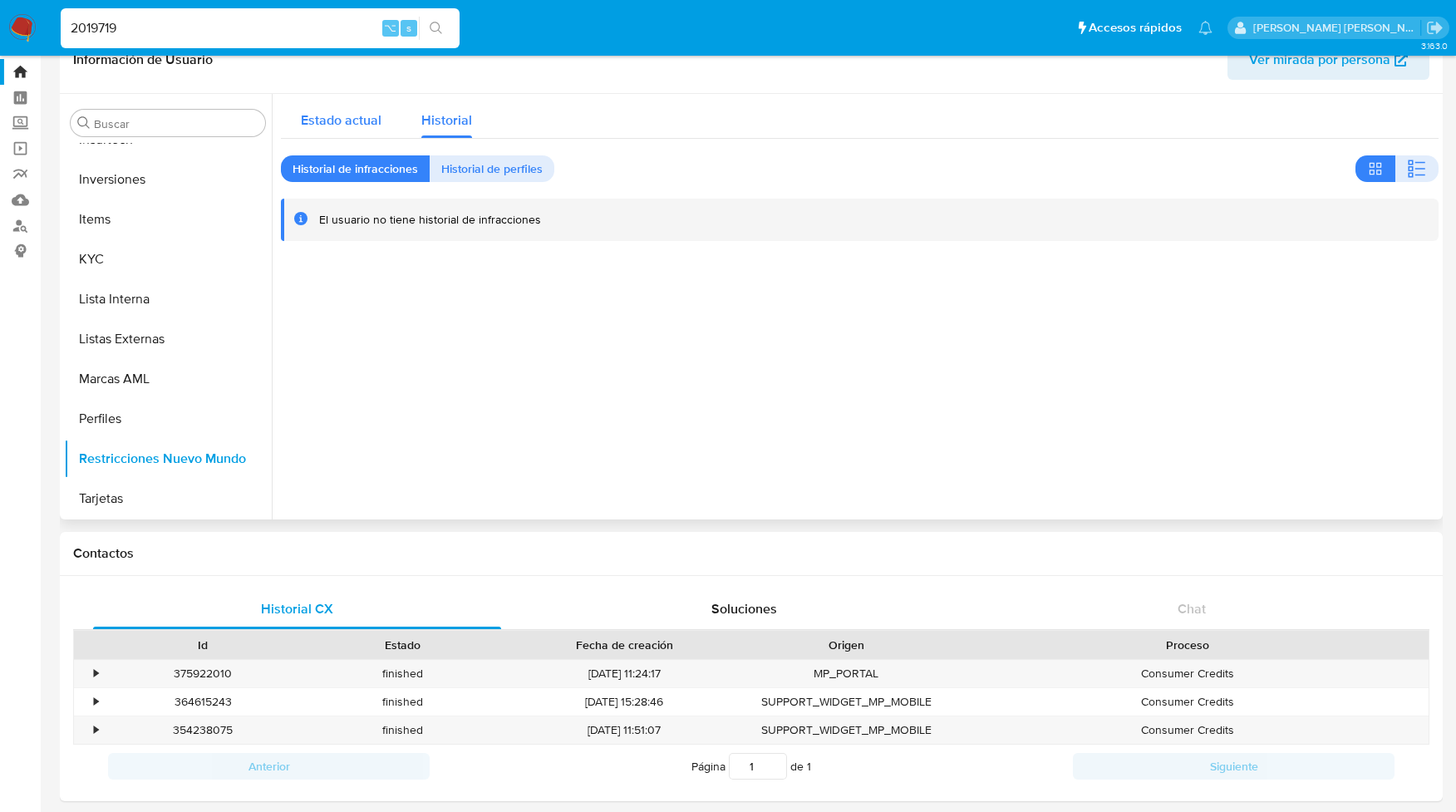
click at [351, 117] on span "Estado actual" at bounding box center [342, 121] width 81 height 19
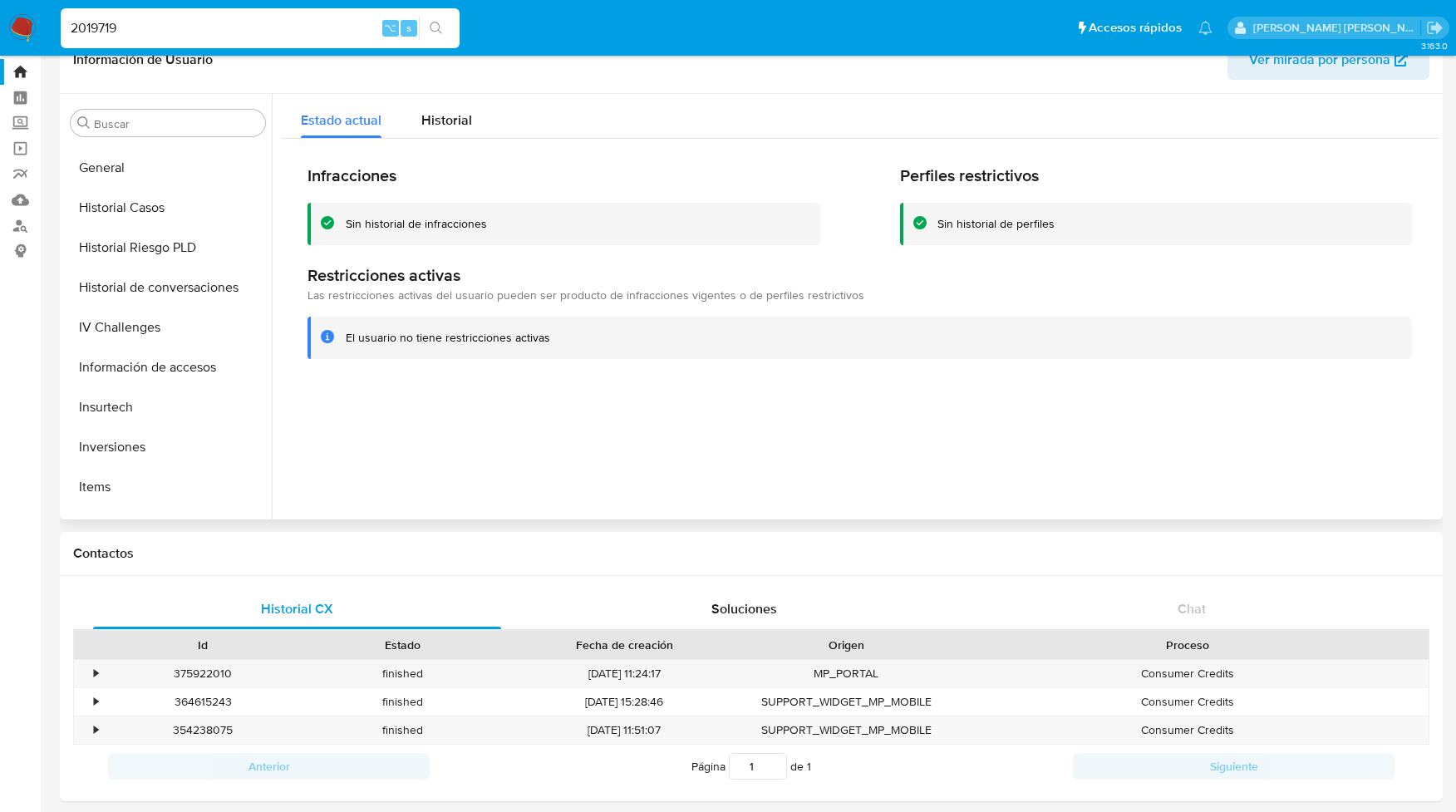
scroll to position [600, 0]
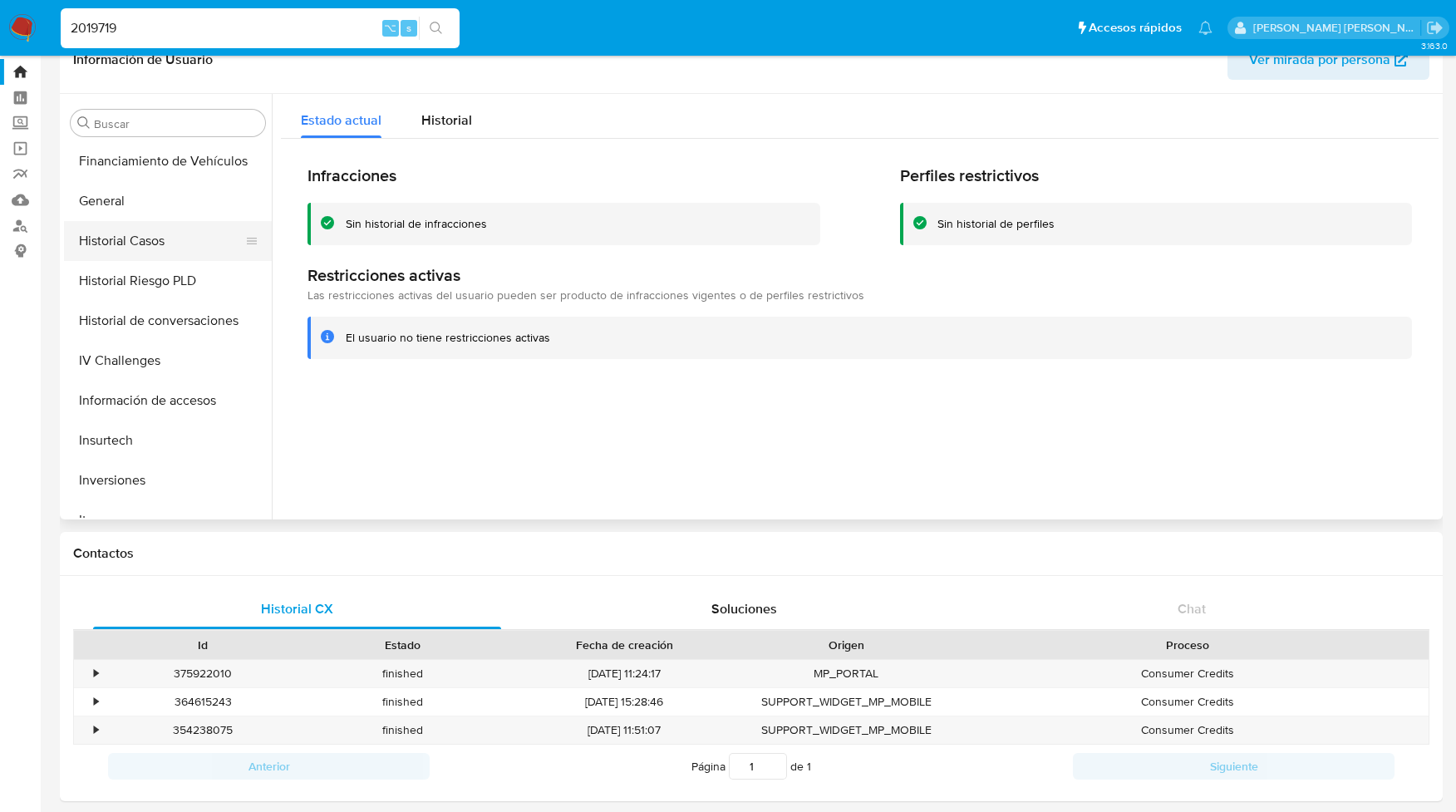
click at [147, 234] on button "Historial Casos" at bounding box center [161, 240] width 195 height 40
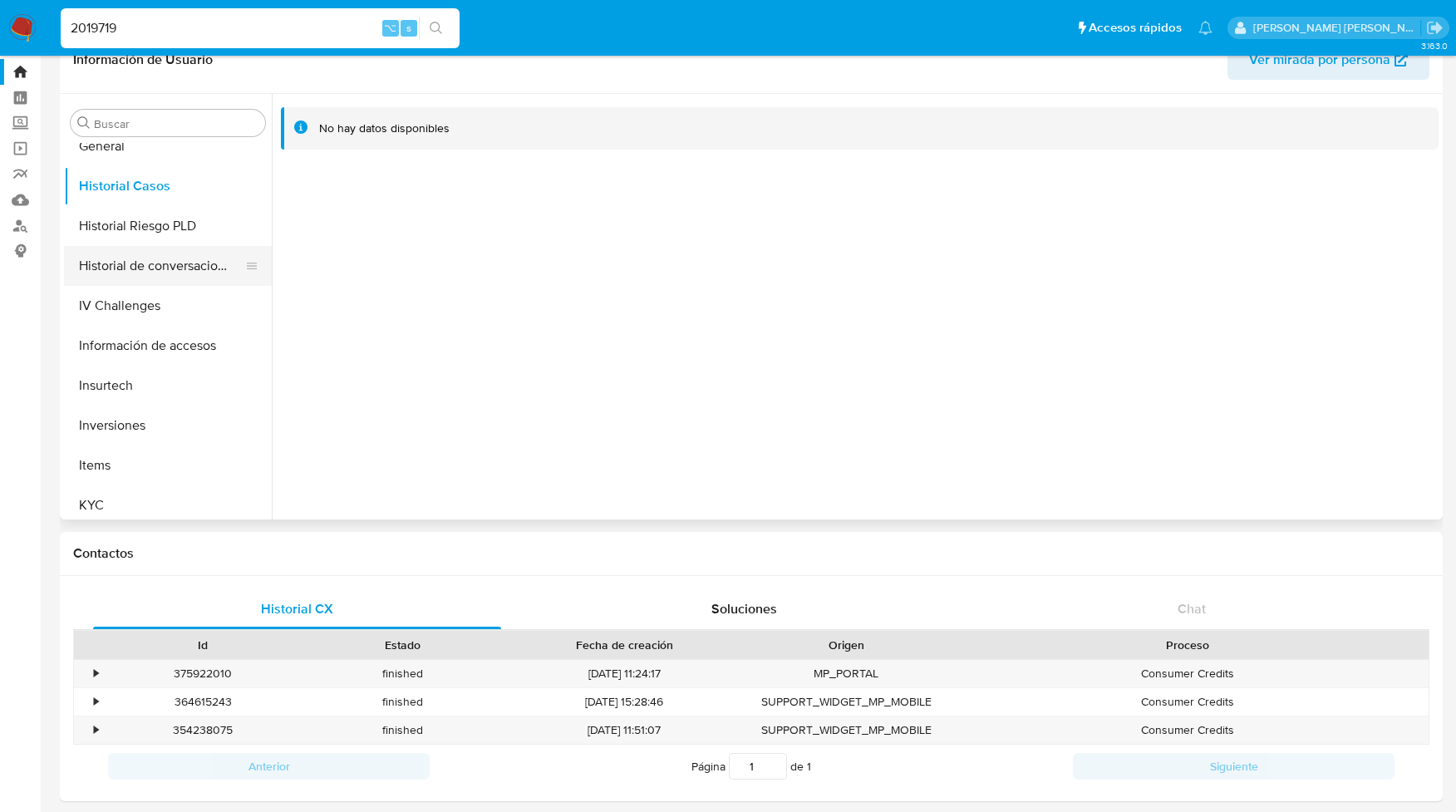
scroll to position [665, 0]
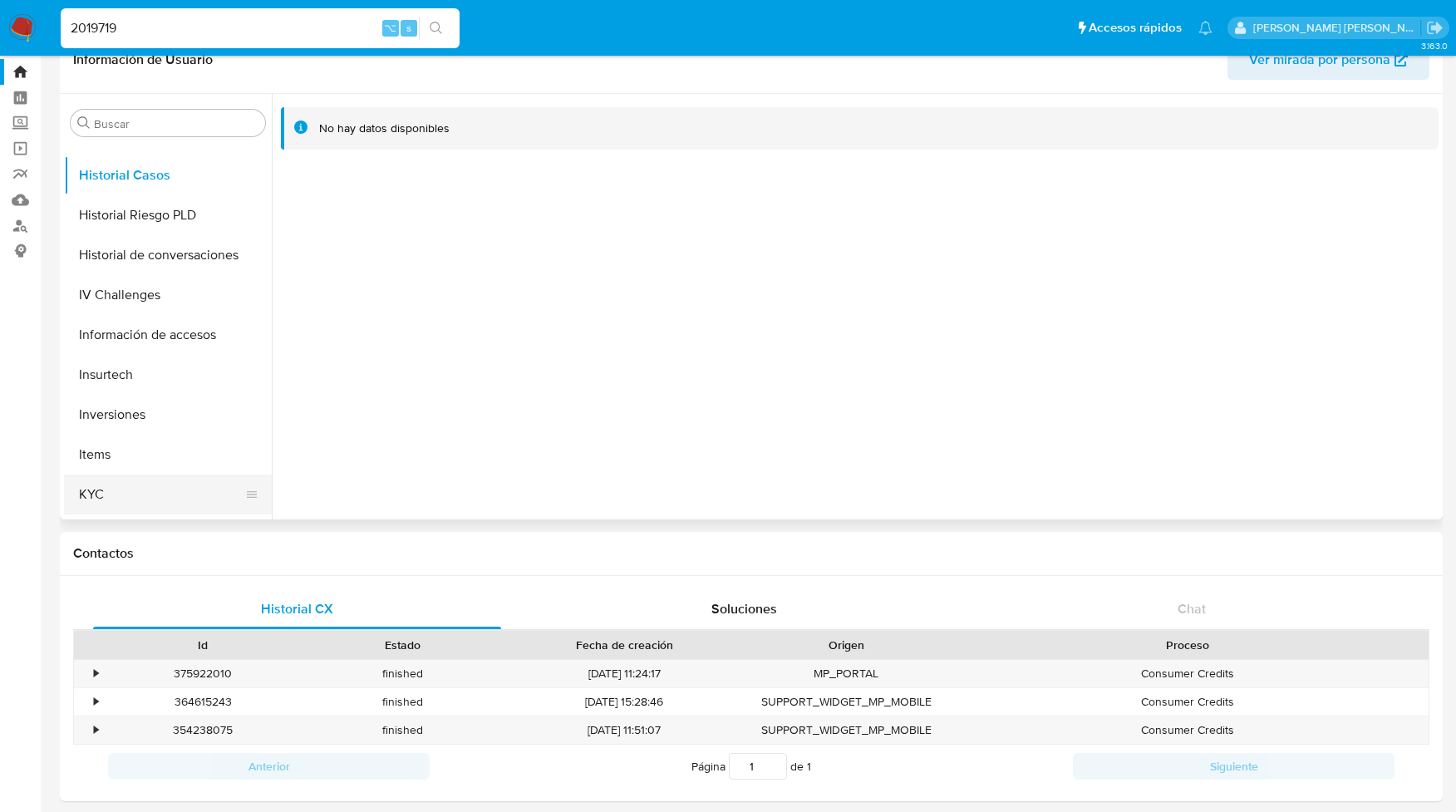
click at [104, 493] on button "KYC" at bounding box center [161, 494] width 195 height 40
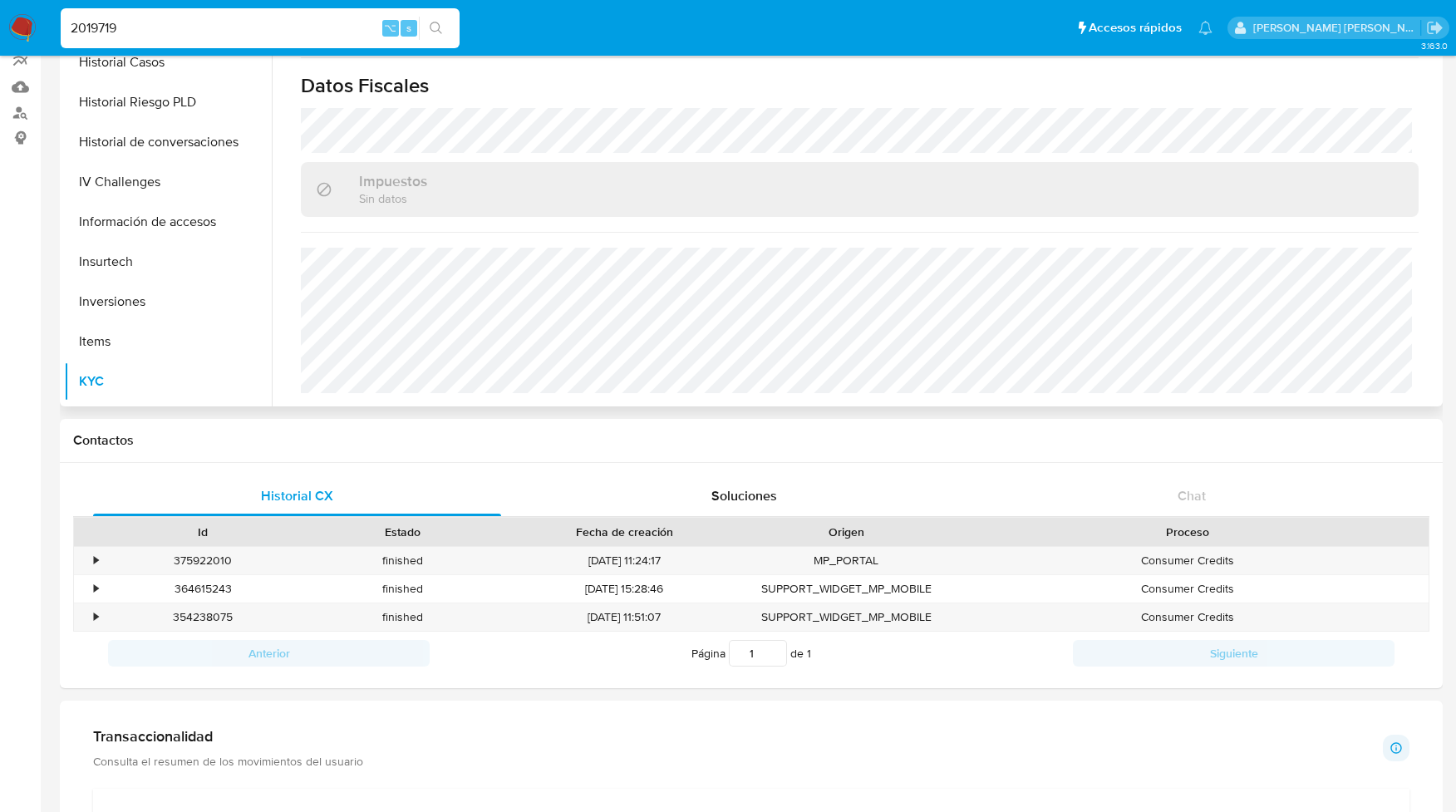
scroll to position [154, 0]
click at [98, 558] on div "•" at bounding box center [96, 558] width 4 height 15
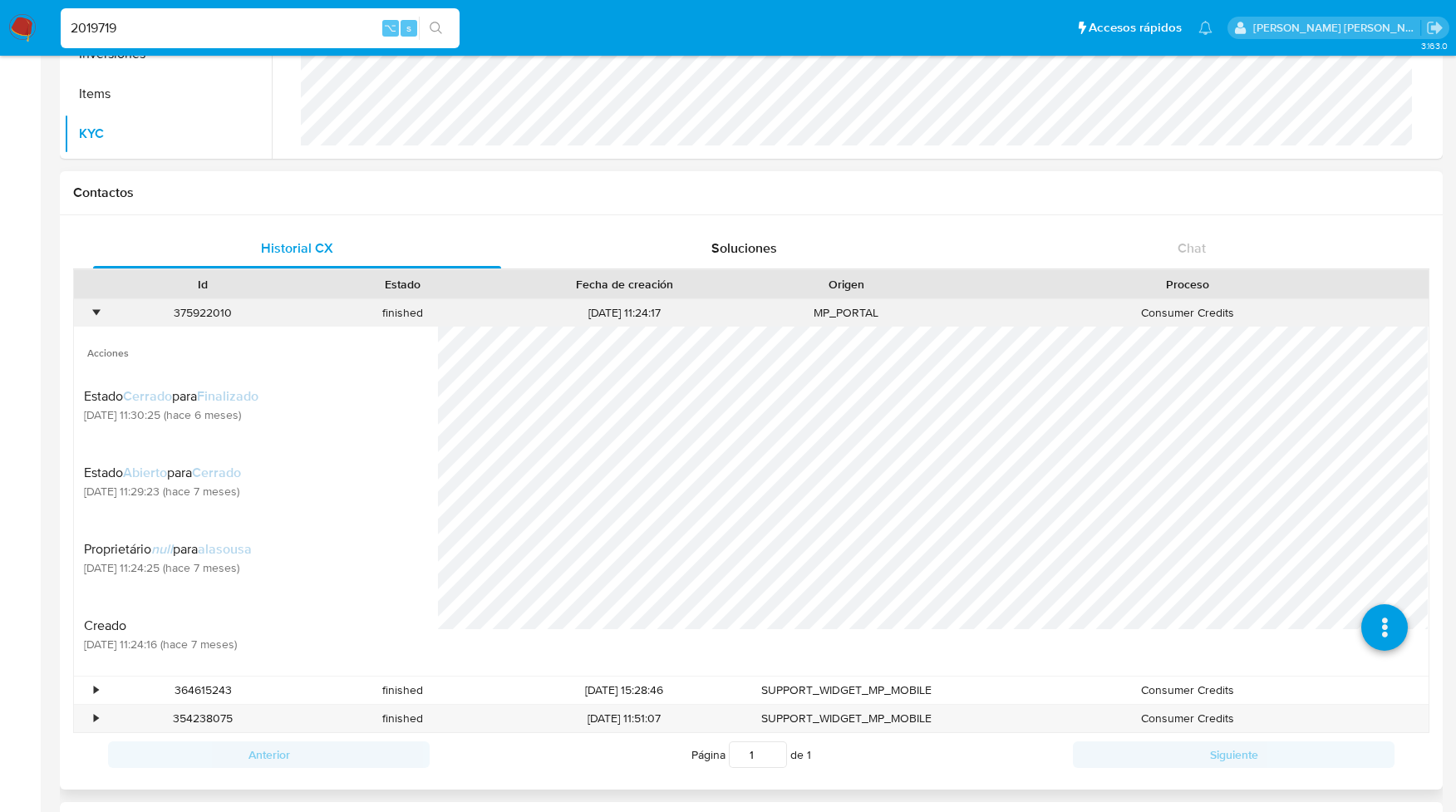
scroll to position [403, 0]
click at [97, 311] on div "•" at bounding box center [96, 311] width 4 height 15
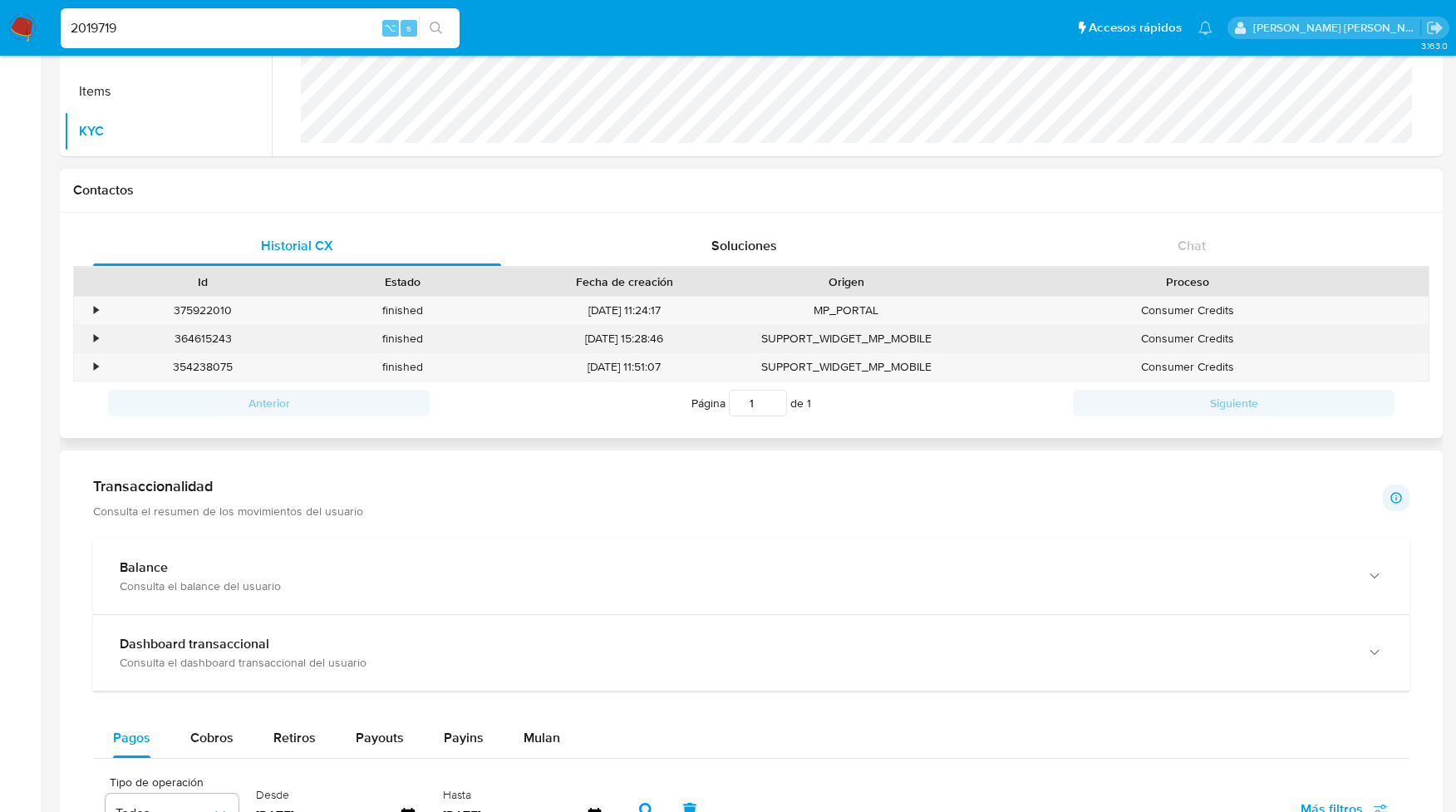
click at [95, 337] on div "•" at bounding box center [96, 338] width 4 height 15
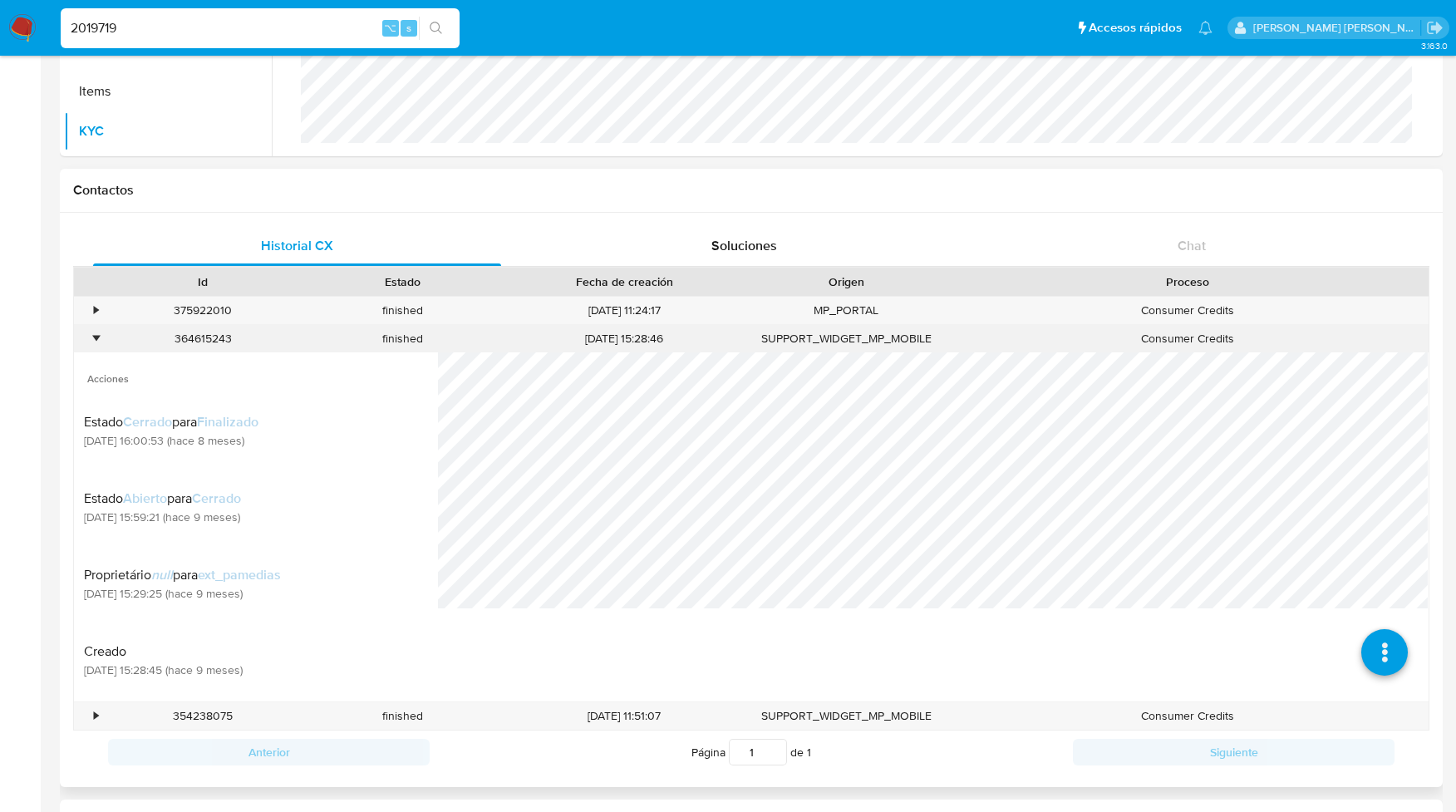
click at [95, 337] on div "•" at bounding box center [96, 338] width 4 height 15
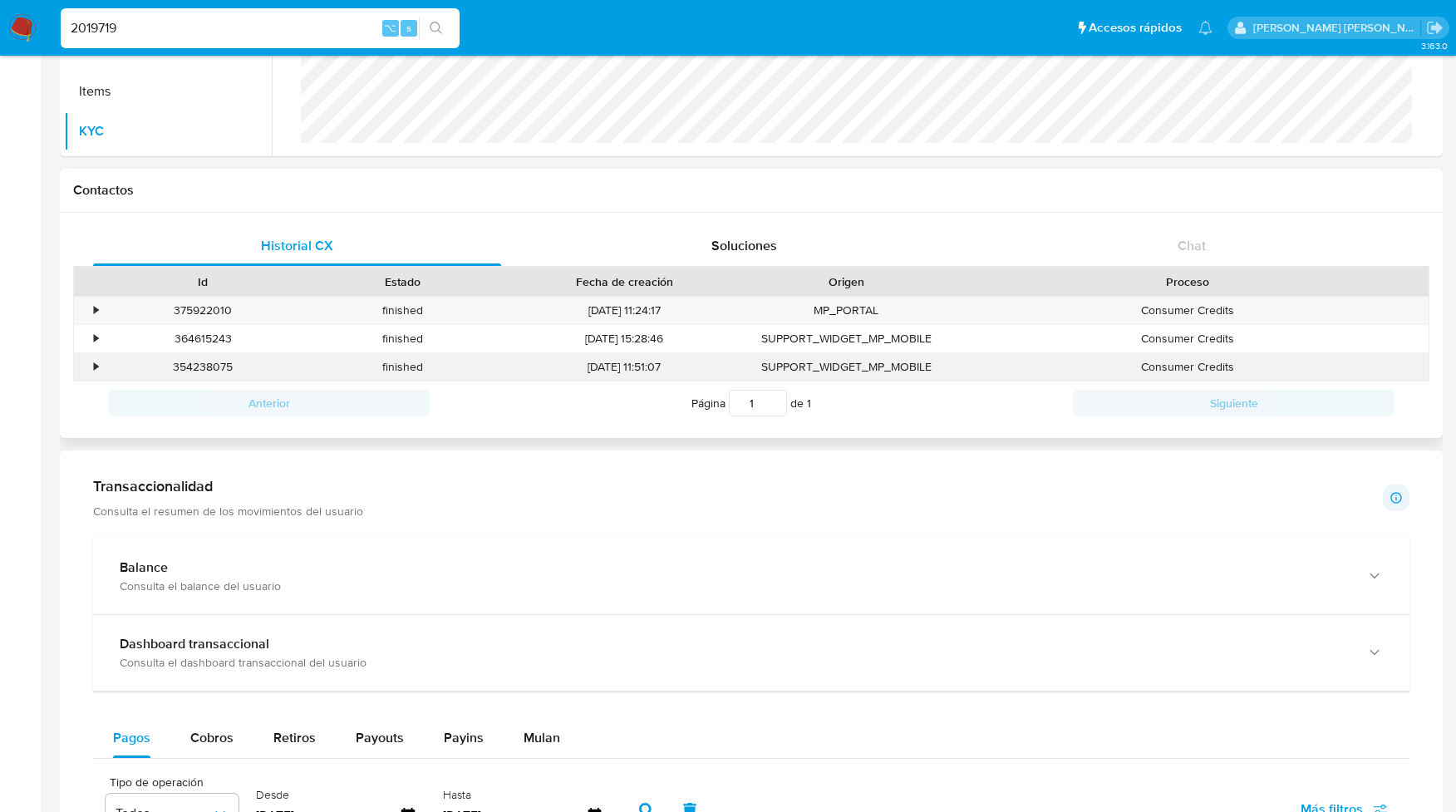
click at [98, 368] on div "•" at bounding box center [96, 366] width 4 height 15
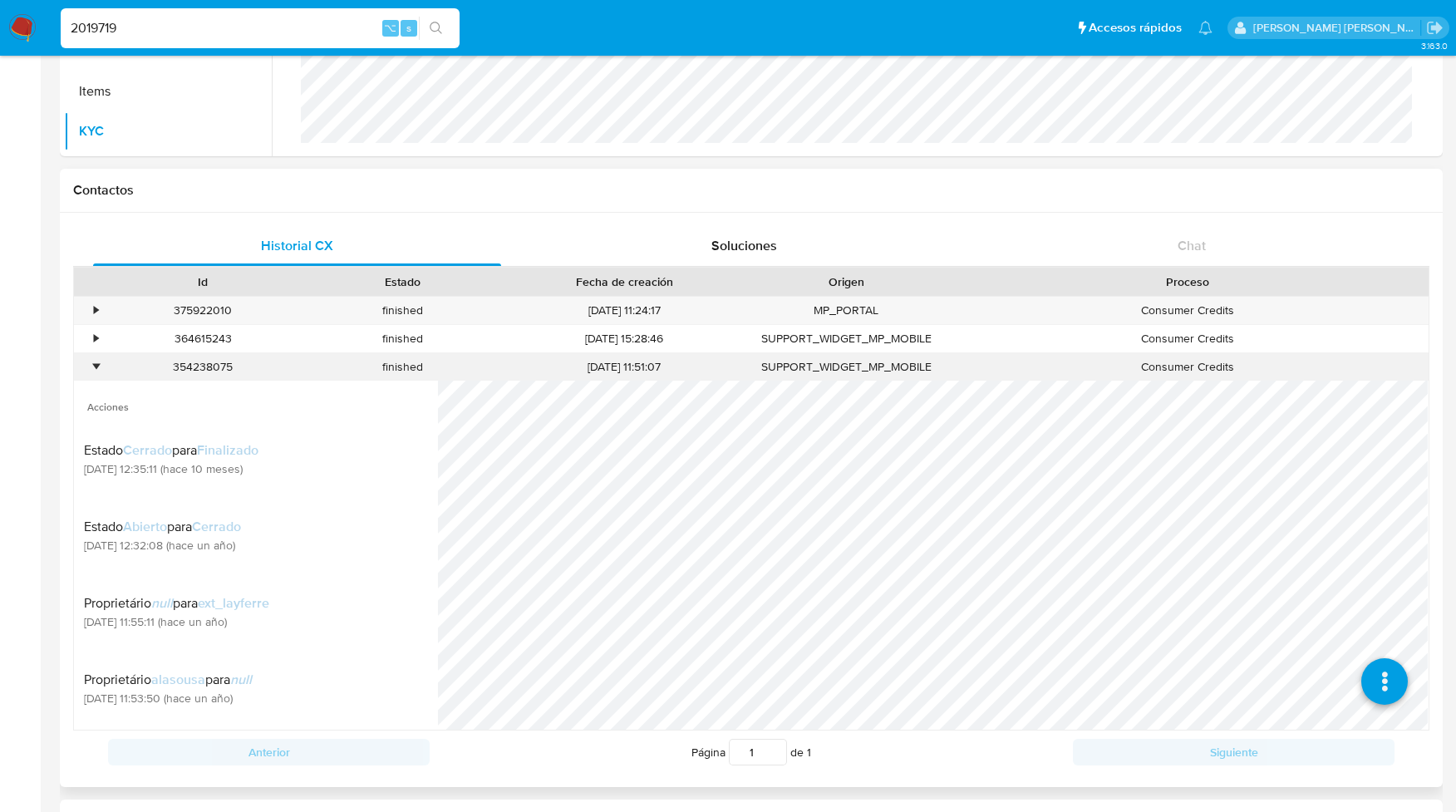
click at [98, 368] on div "•" at bounding box center [96, 366] width 4 height 15
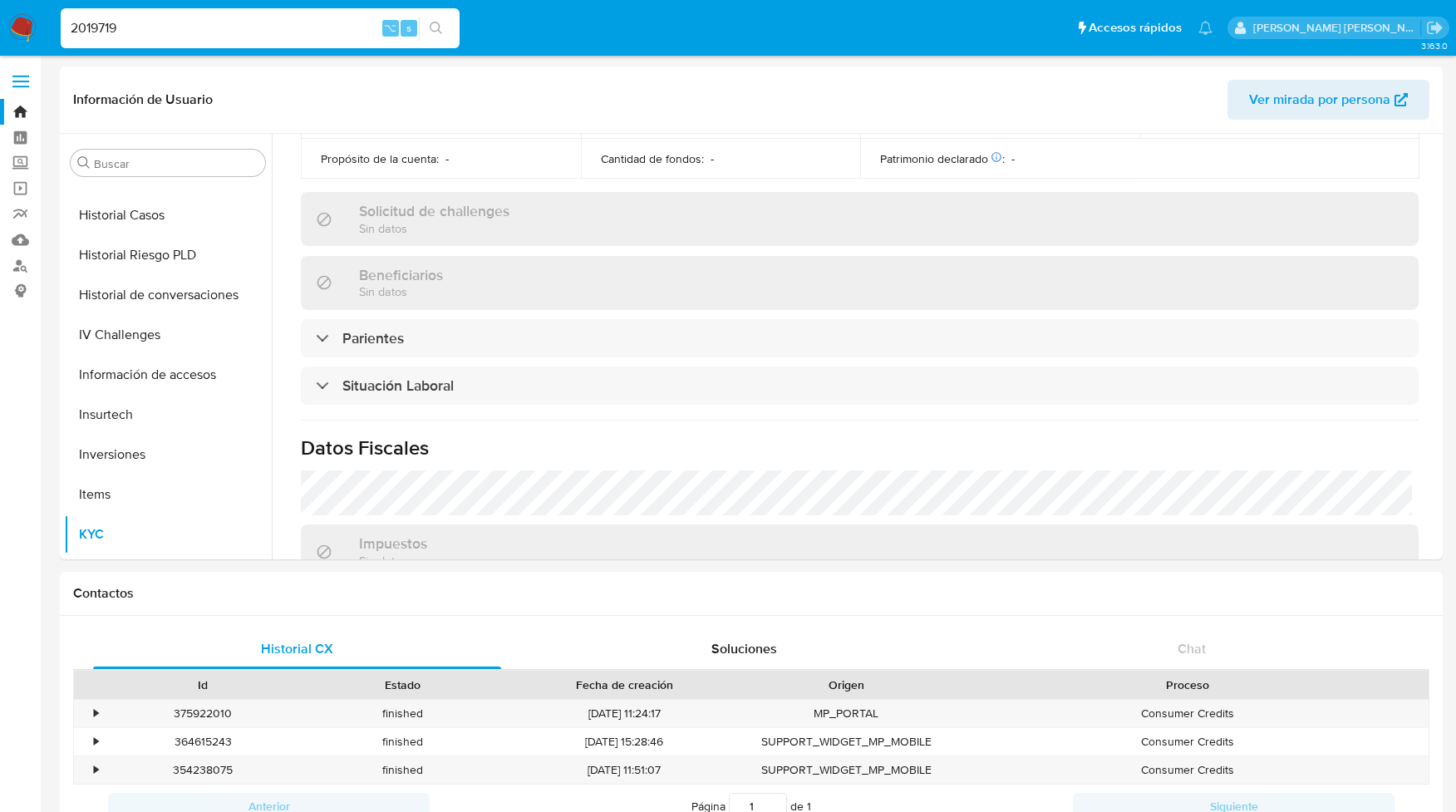
scroll to position [519, 0]
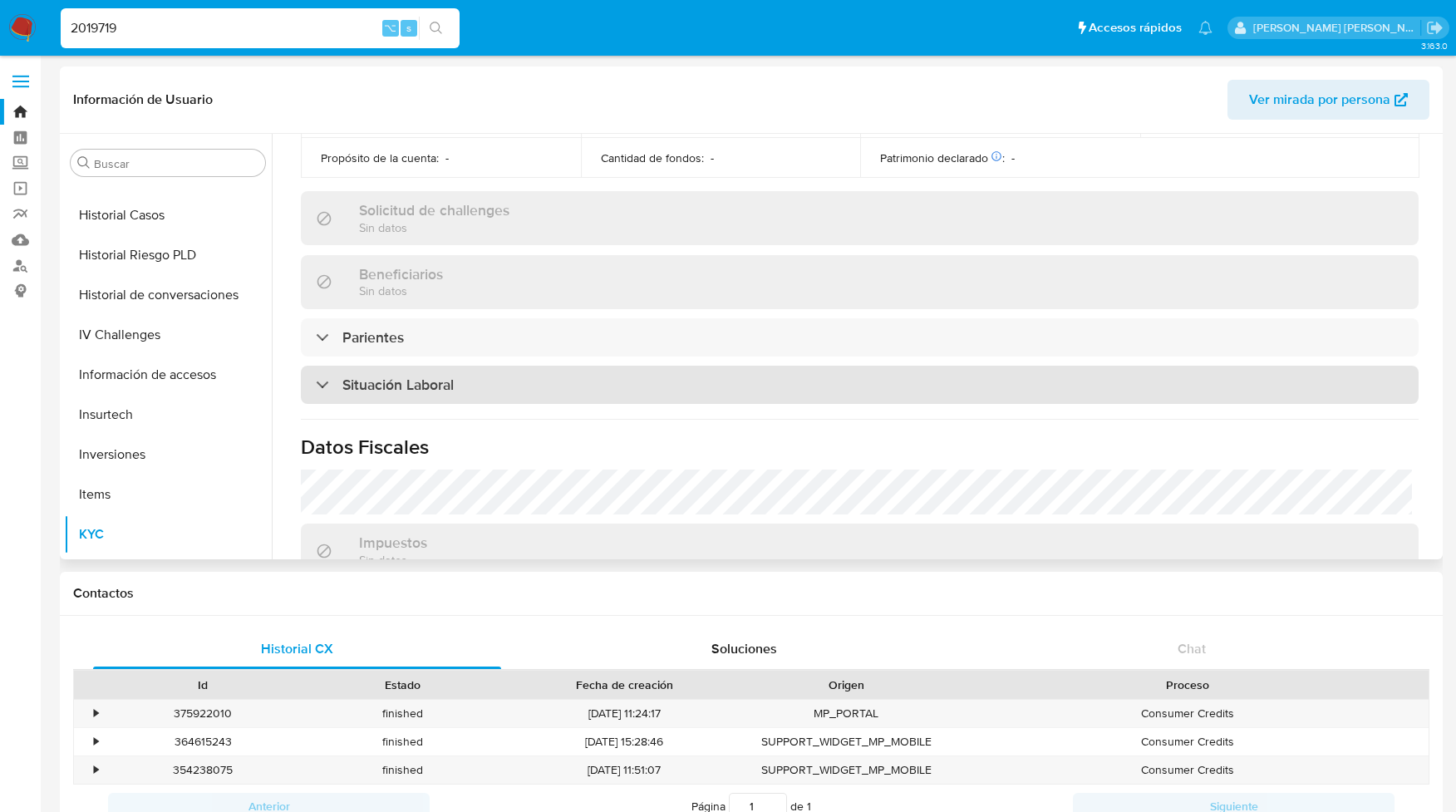
click at [324, 378] on div "Situación Laboral" at bounding box center [384, 384] width 138 height 18
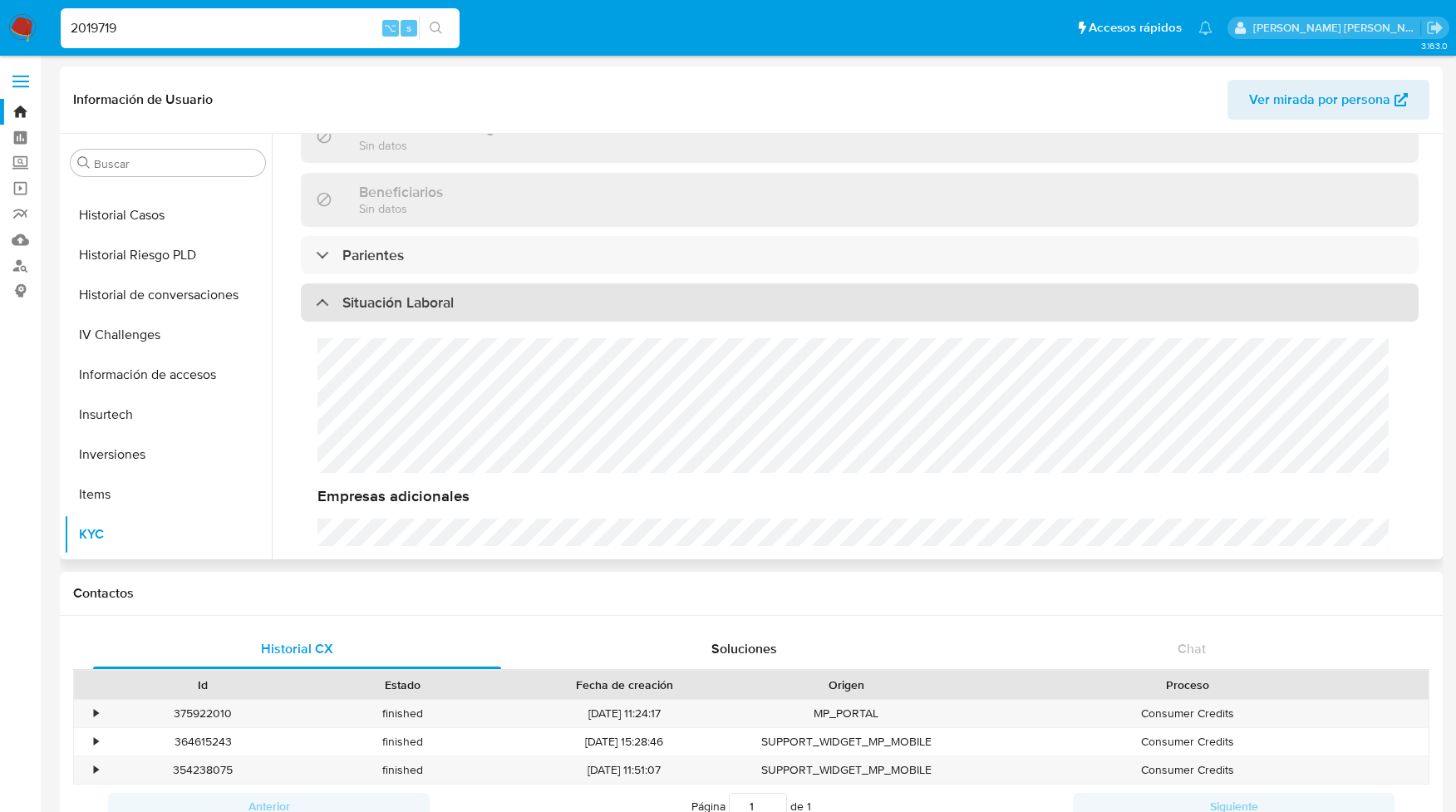
scroll to position [603, 0]
click at [322, 303] on div "Situación Laboral" at bounding box center [384, 300] width 138 height 18
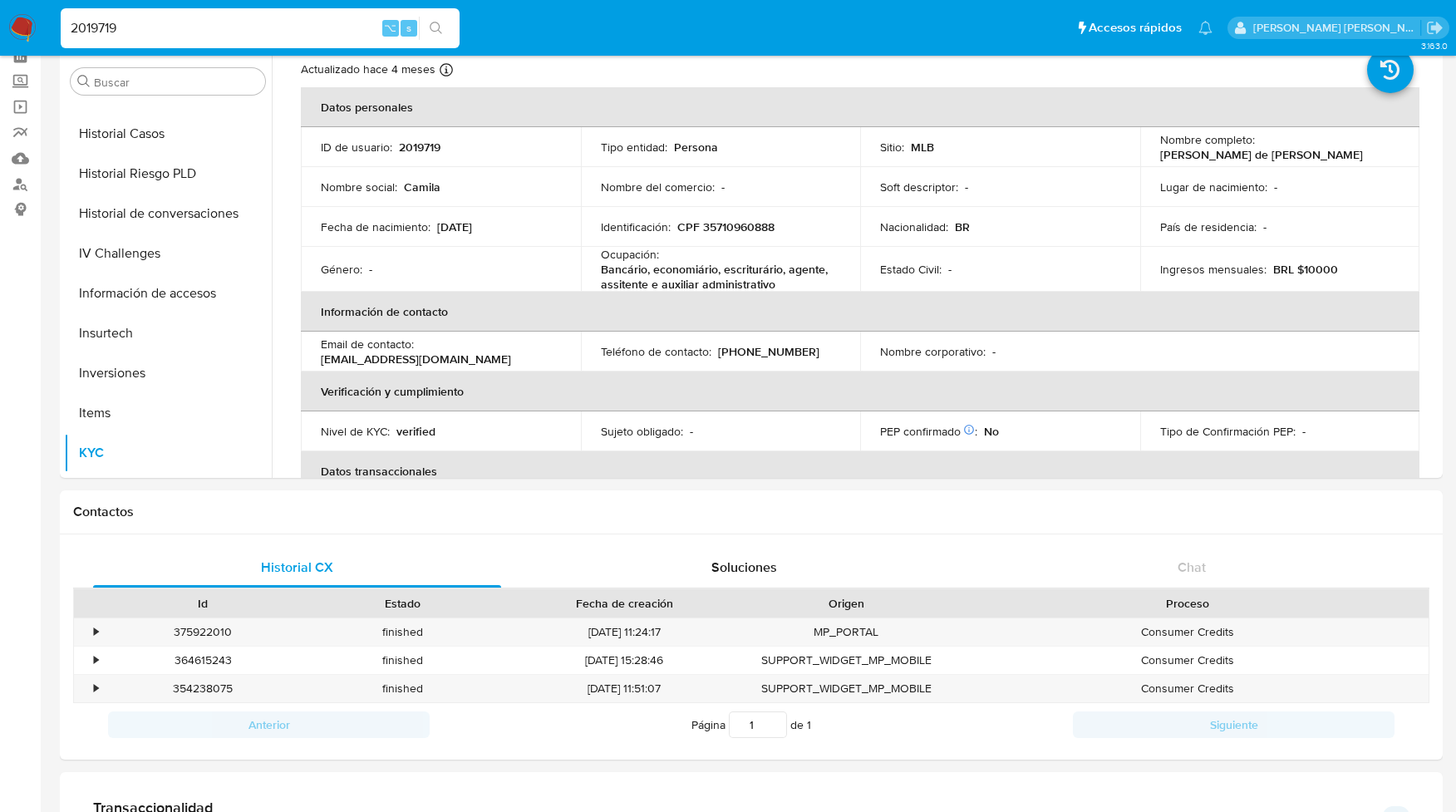
scroll to position [0, 0]
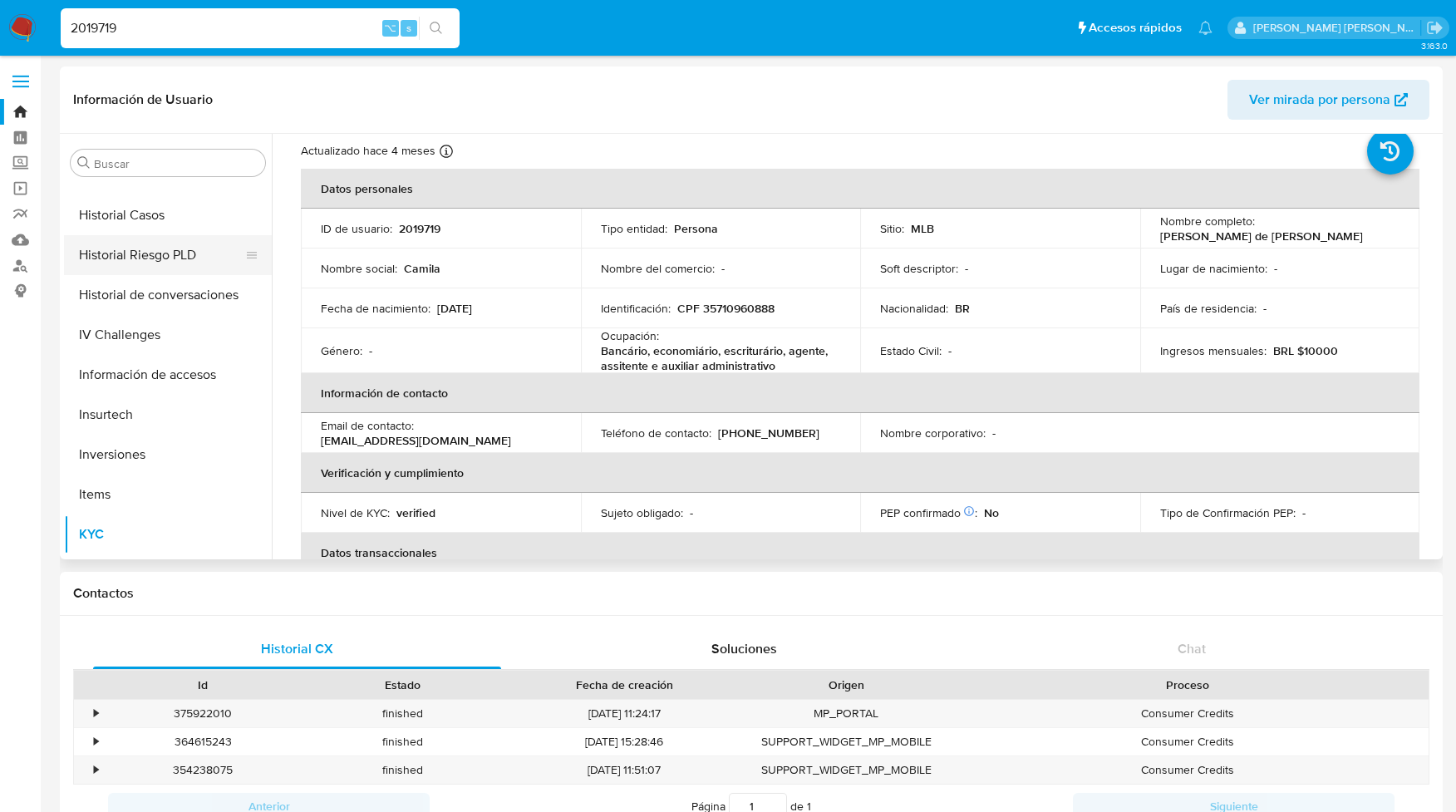
click at [200, 260] on button "Historial Riesgo PLD" at bounding box center [161, 255] width 195 height 40
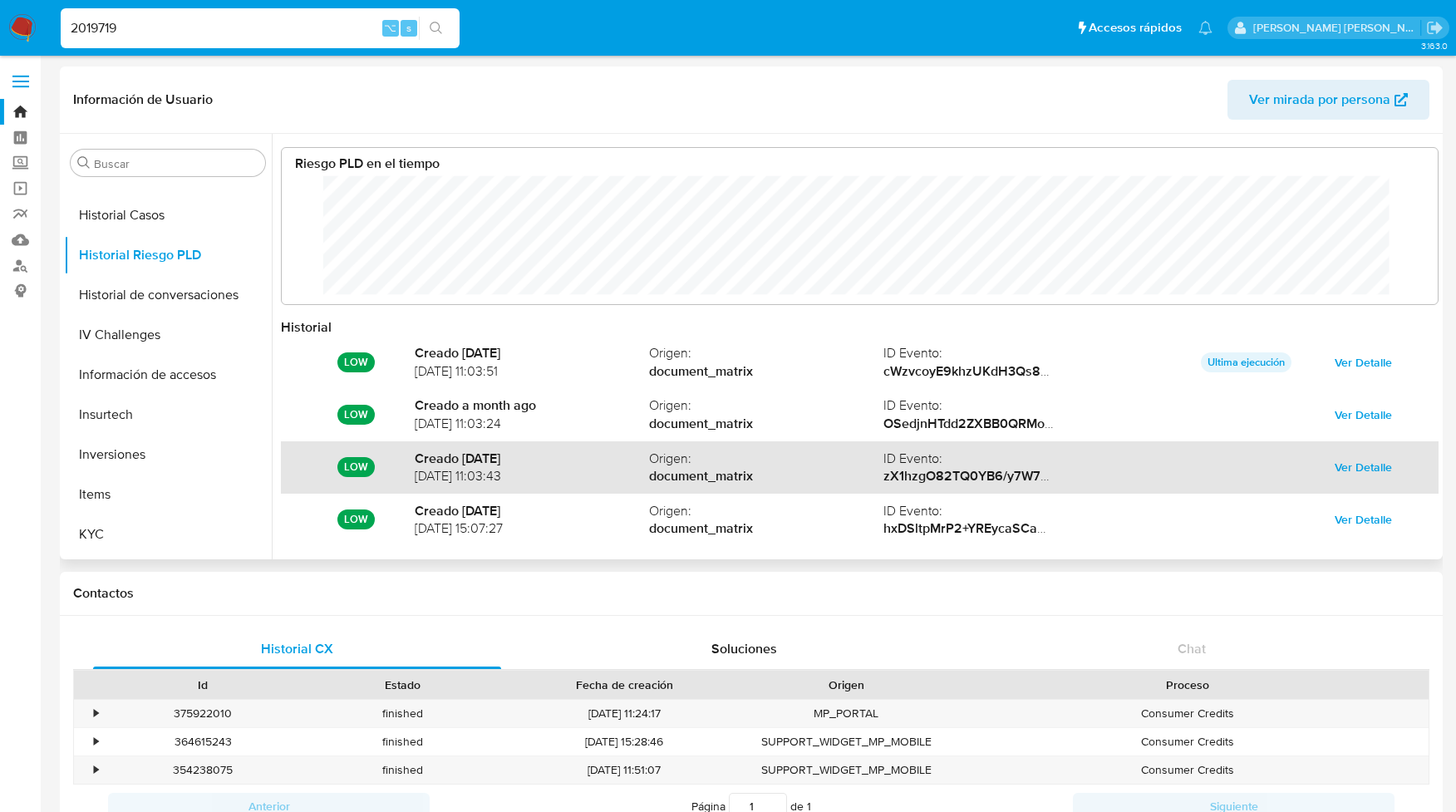
scroll to position [88, 0]
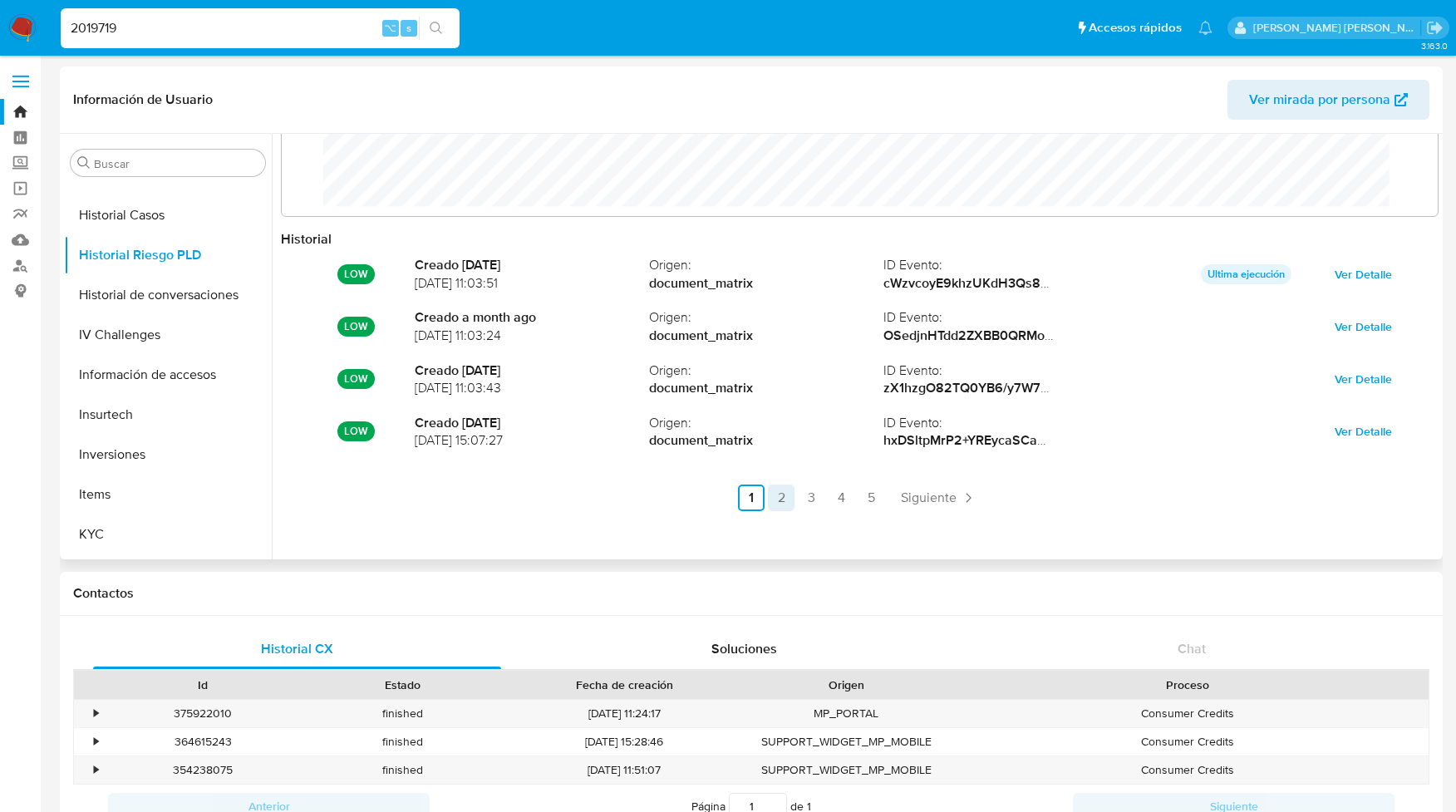
click at [774, 496] on link "2" at bounding box center [782, 498] width 27 height 27
click at [848, 498] on link "3" at bounding box center [856, 498] width 27 height 27
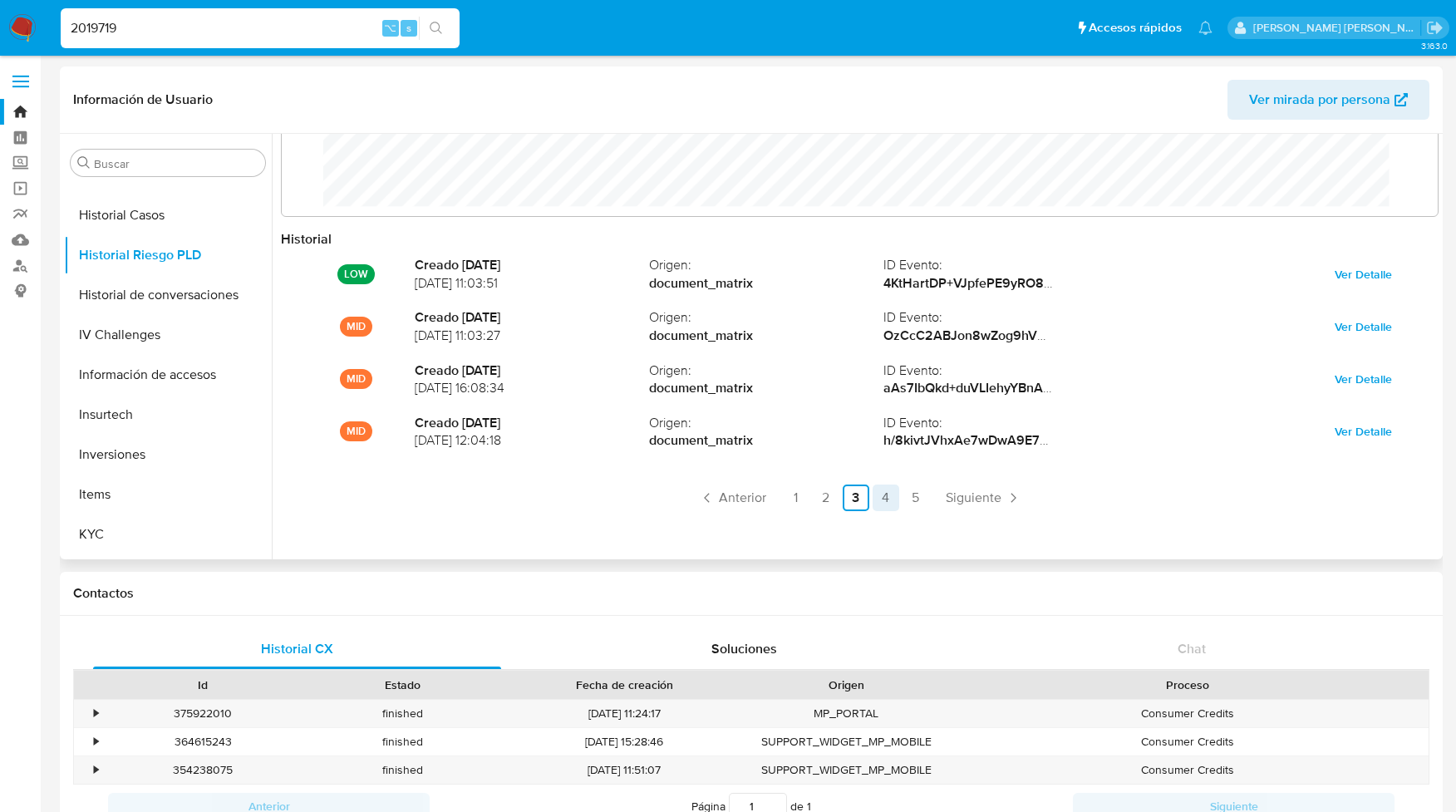
click at [886, 499] on link "4" at bounding box center [886, 498] width 27 height 27
click at [912, 501] on link "5" at bounding box center [916, 498] width 27 height 27
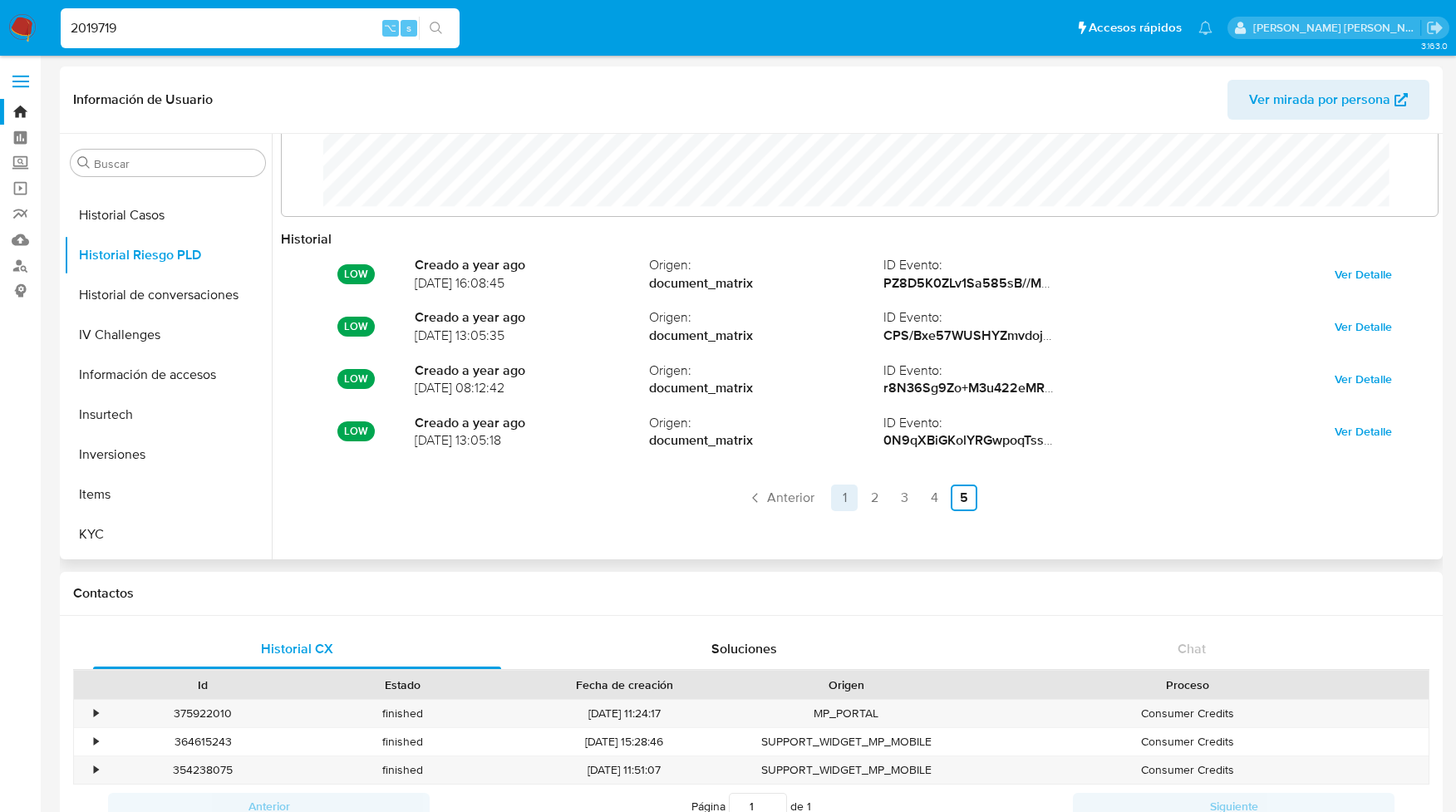
click at [837, 494] on link "1" at bounding box center [844, 498] width 27 height 27
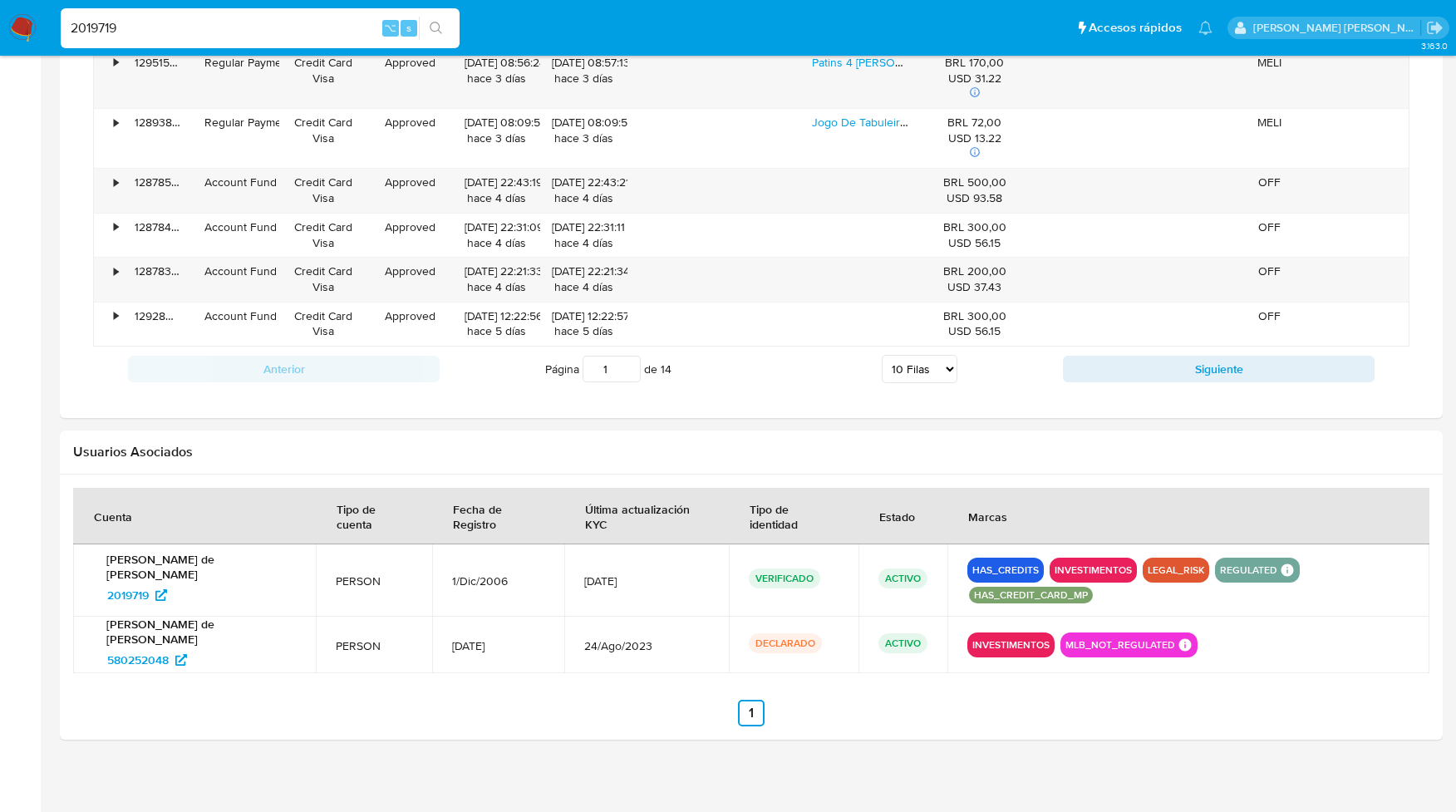
scroll to position [1492, 0]
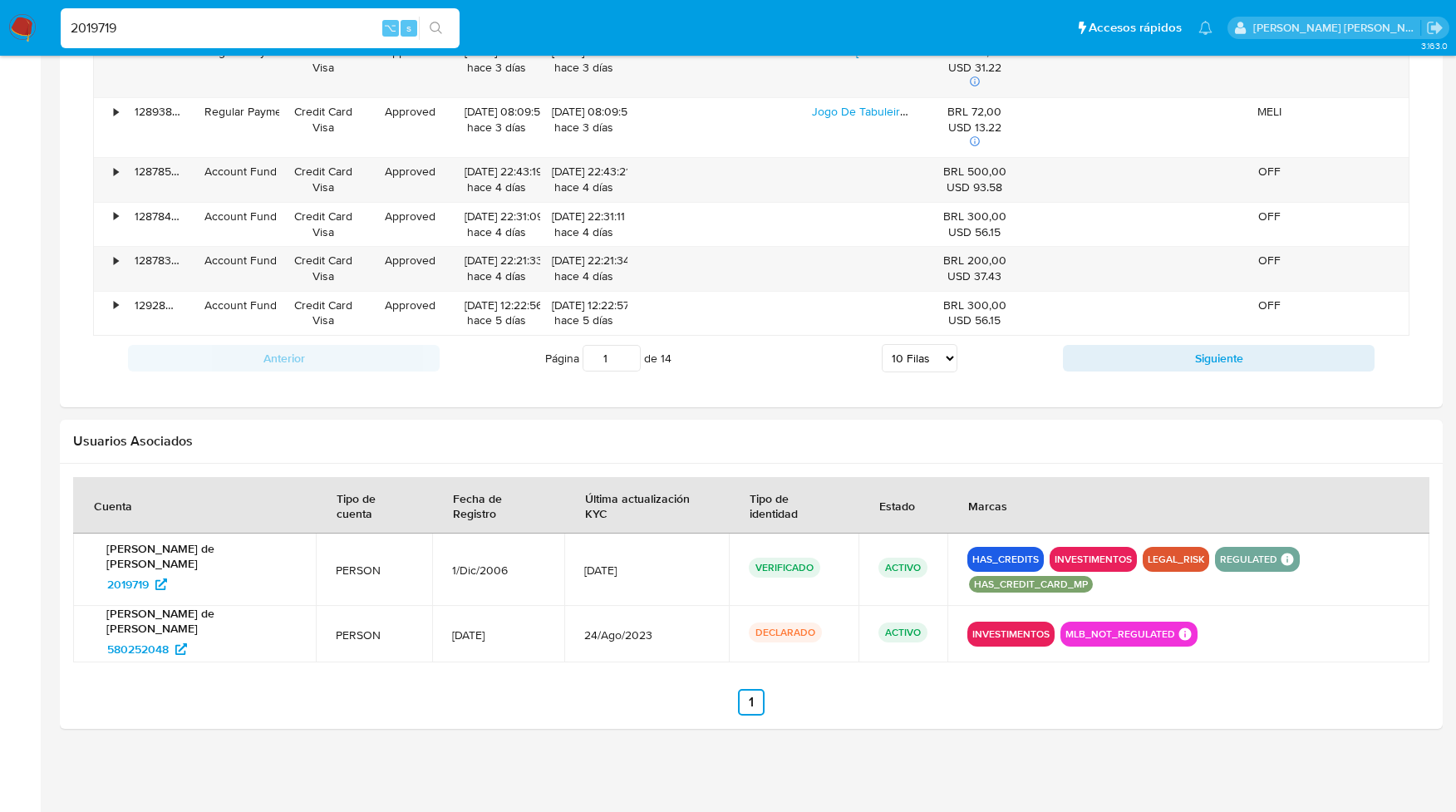
click at [1161, 566] on div "LEGAL_RISK" at bounding box center [1175, 559] width 67 height 25
click at [1172, 555] on button "LEGAL_RISK" at bounding box center [1176, 558] width 57 height 7
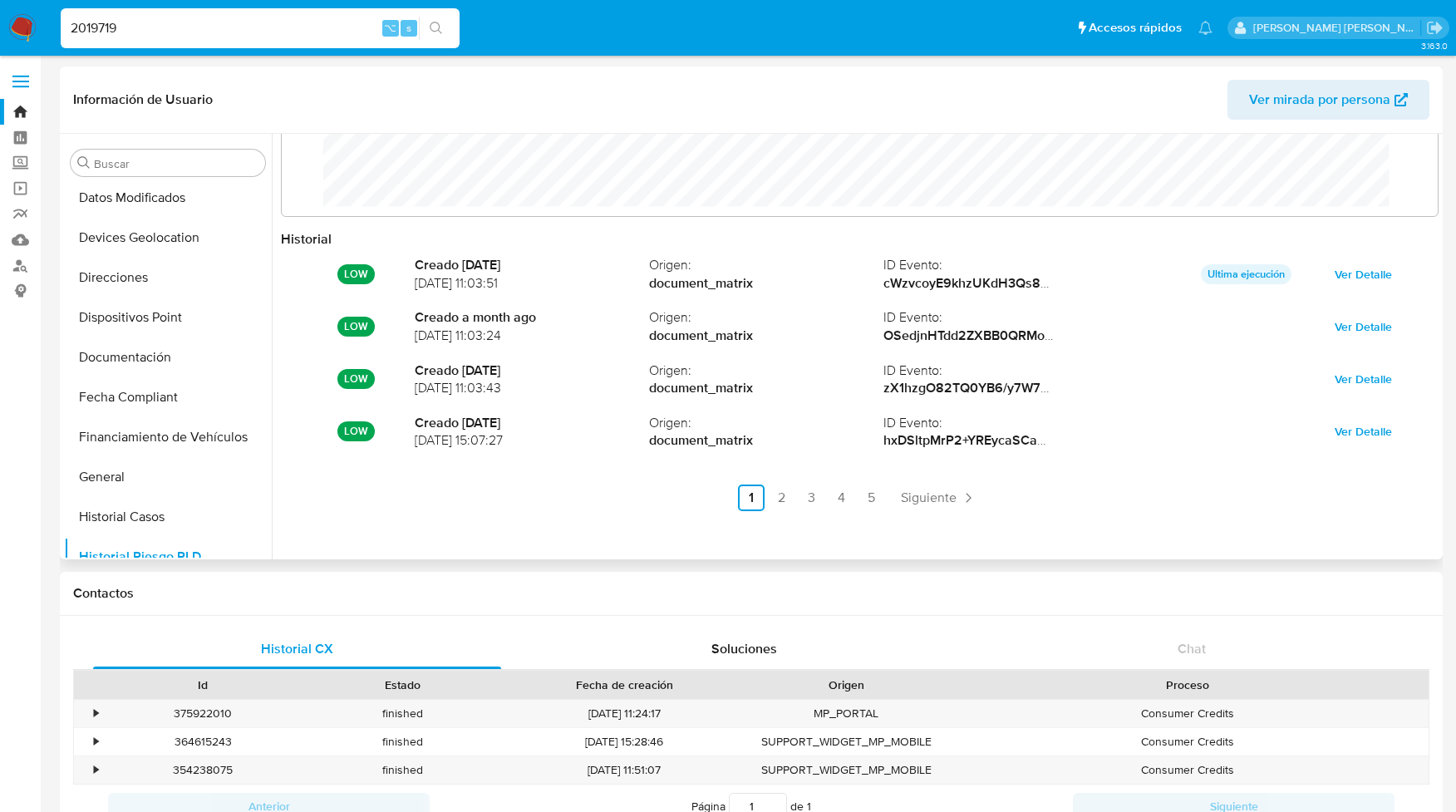
scroll to position [363, 0]
click at [101, 29] on input "2019719" at bounding box center [260, 28] width 398 height 21
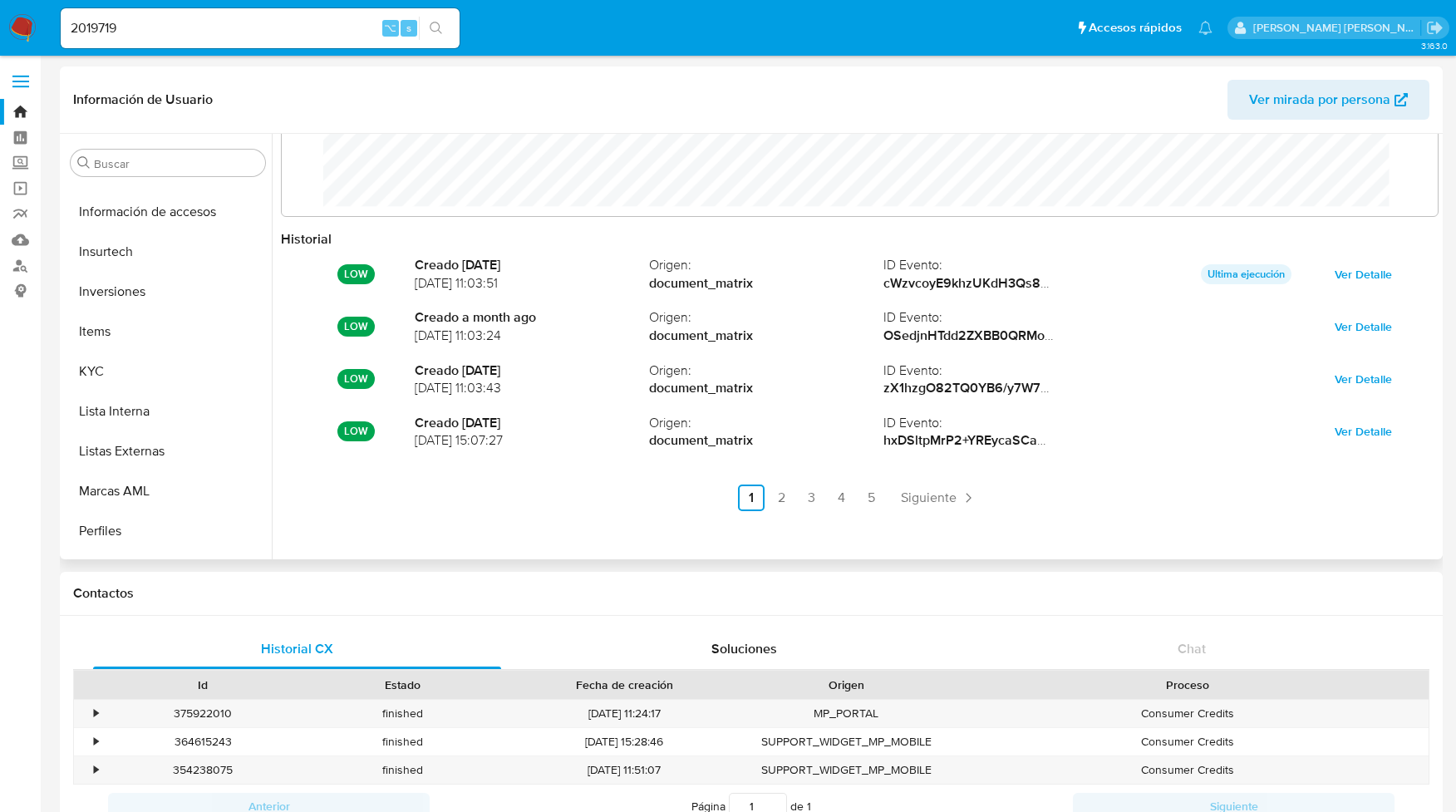
scroll to position [794, 0]
click at [93, 404] on button "KYC" at bounding box center [161, 405] width 195 height 40
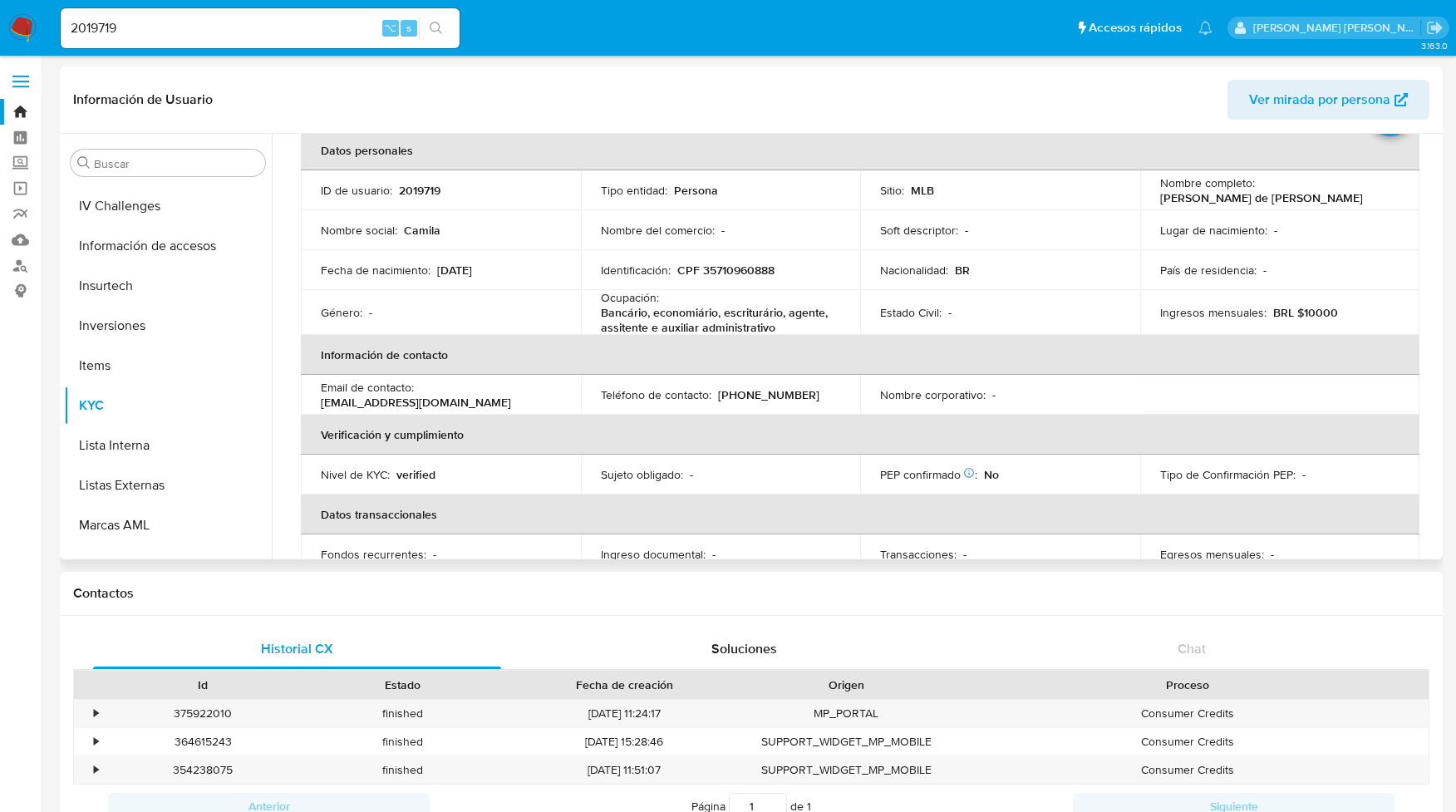
scroll to position [92, 0]
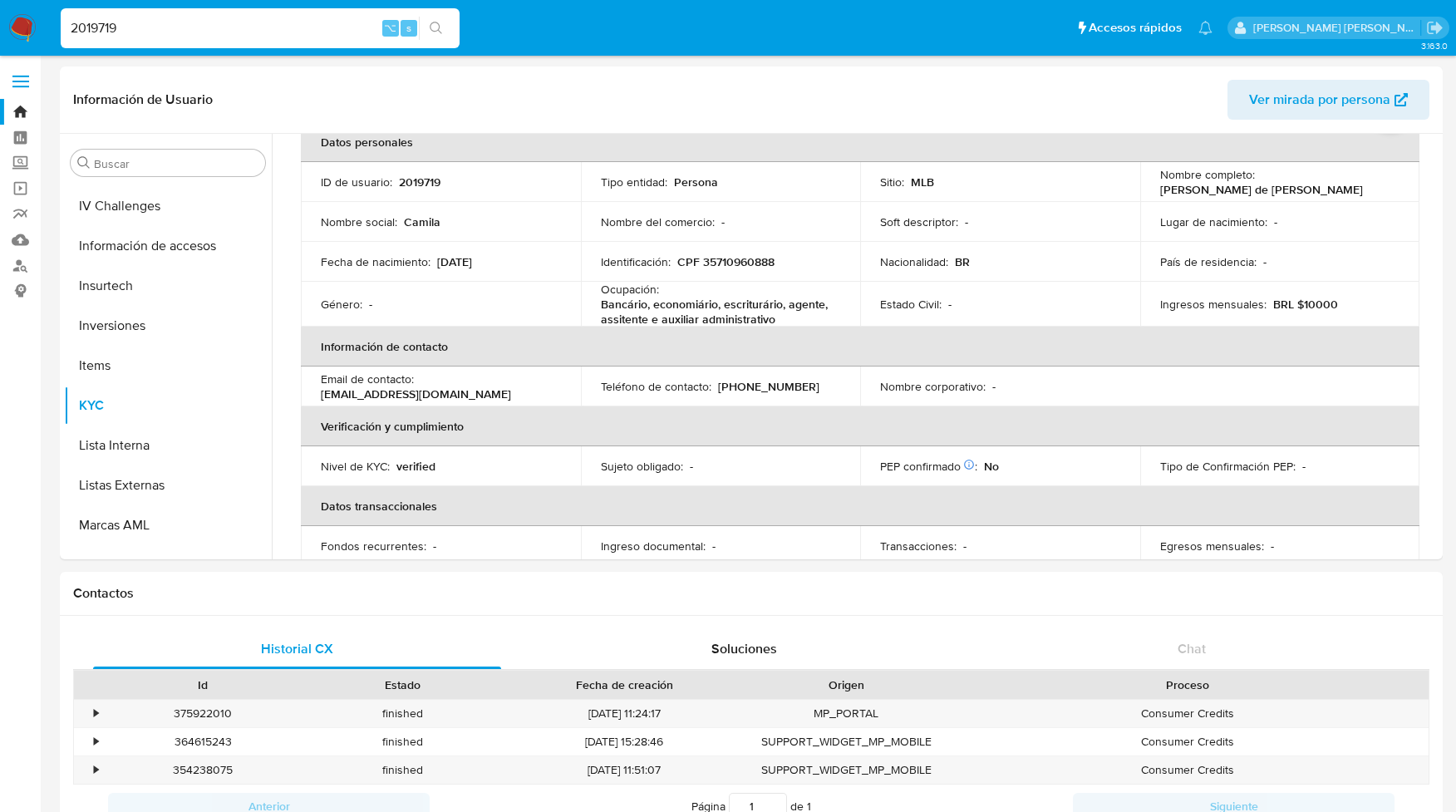
drag, startPoint x: 141, startPoint y: 28, endPoint x: 21, endPoint y: 27, distance: 120.0
click at [21, 27] on nav "Pausado Ver notificaciones 2019719 ⌥ s Accesos rápidos Presiona las siguientes …" at bounding box center [728, 28] width 1456 height 56
paste input "2612339392"
type input "2612339392"
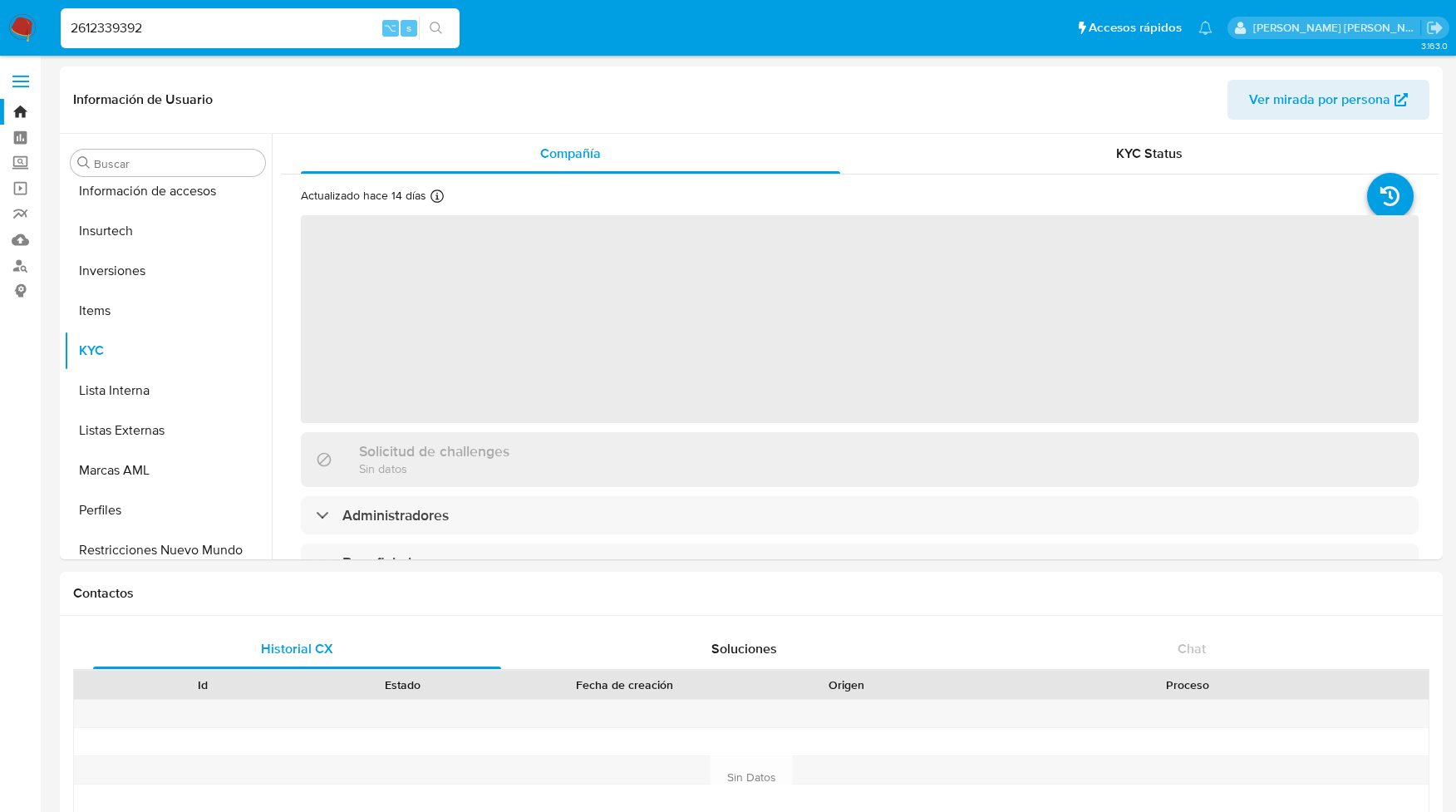
scroll to position [901, 0]
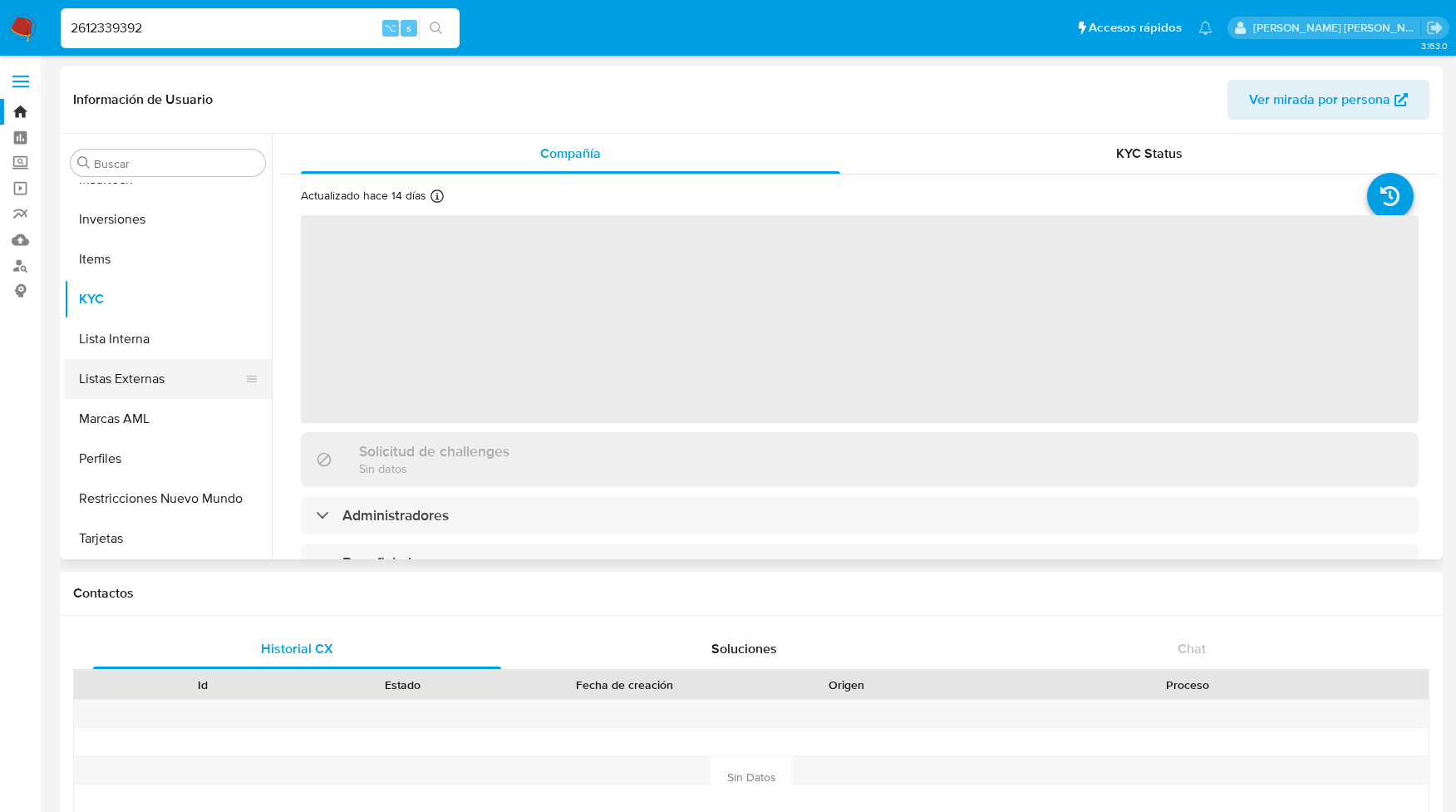
select select "10"
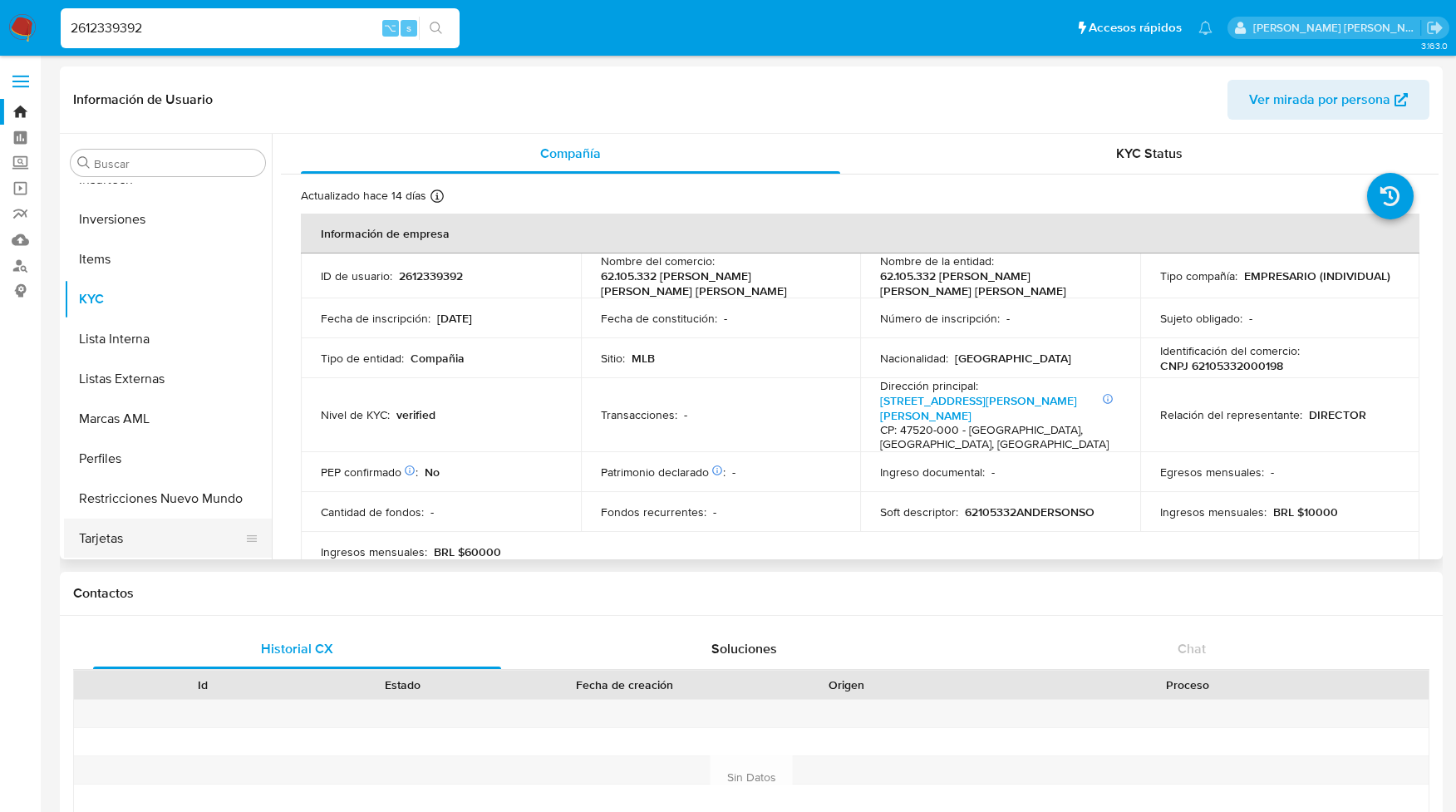
click at [109, 542] on button "Tarjetas" at bounding box center [161, 537] width 195 height 40
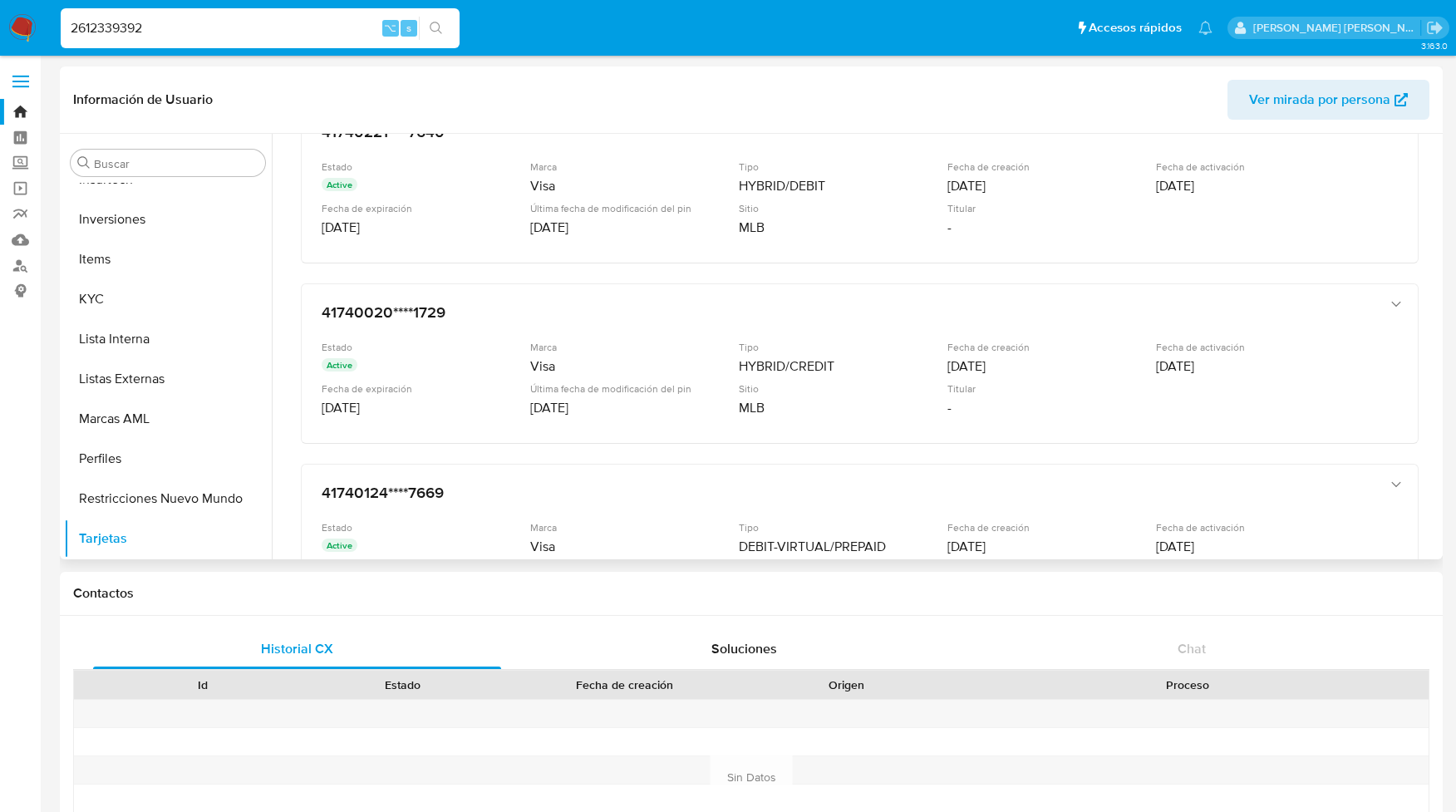
scroll to position [0, 0]
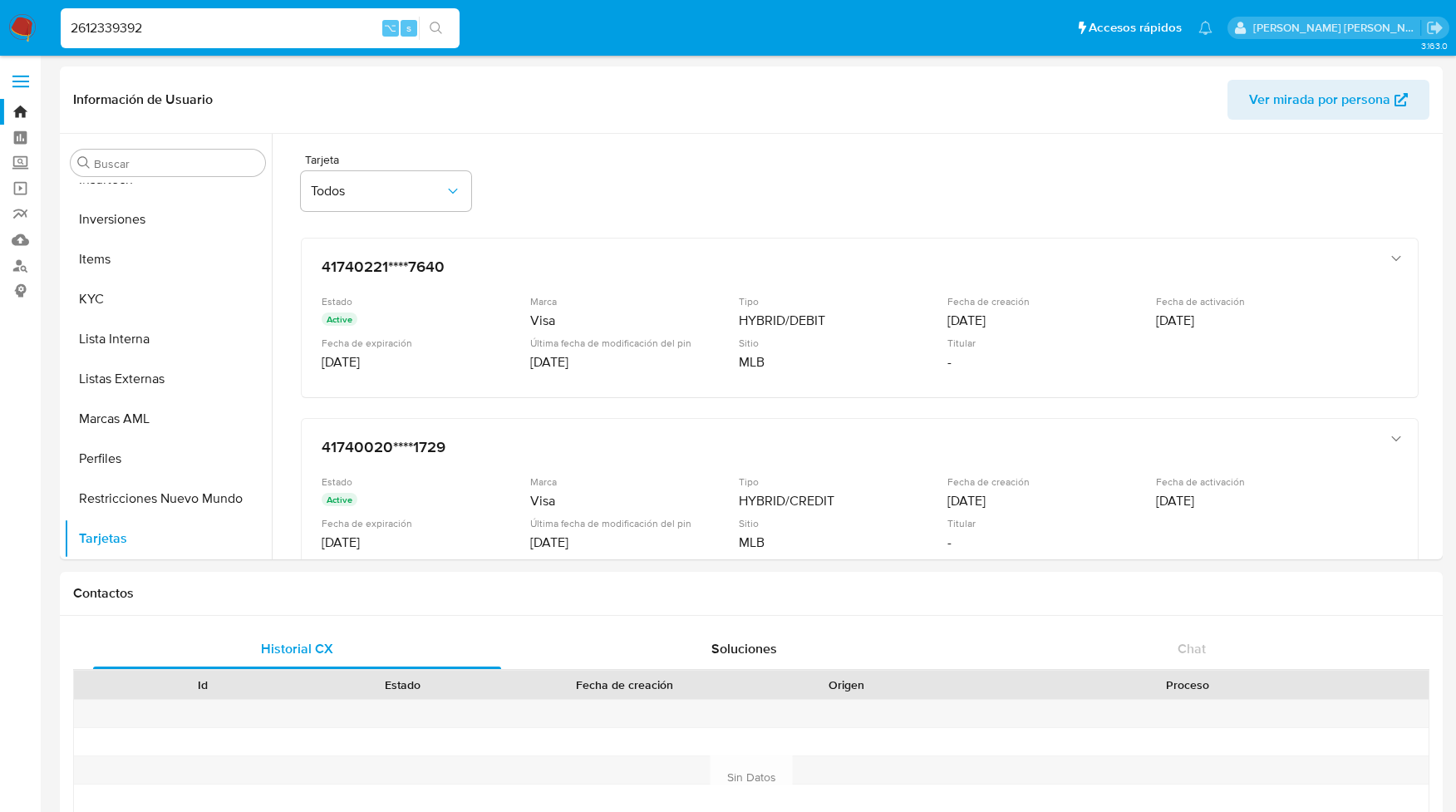
drag, startPoint x: 155, startPoint y: 28, endPoint x: 14, endPoint y: 28, distance: 141.0
click at [14, 28] on nav "Pausado Ver notificaciones 2612339392 ⌥ s Accesos rápidos Presiona las siguient…" at bounding box center [728, 28] width 1456 height 56
paste input "1207058525"
type input "1207058525"
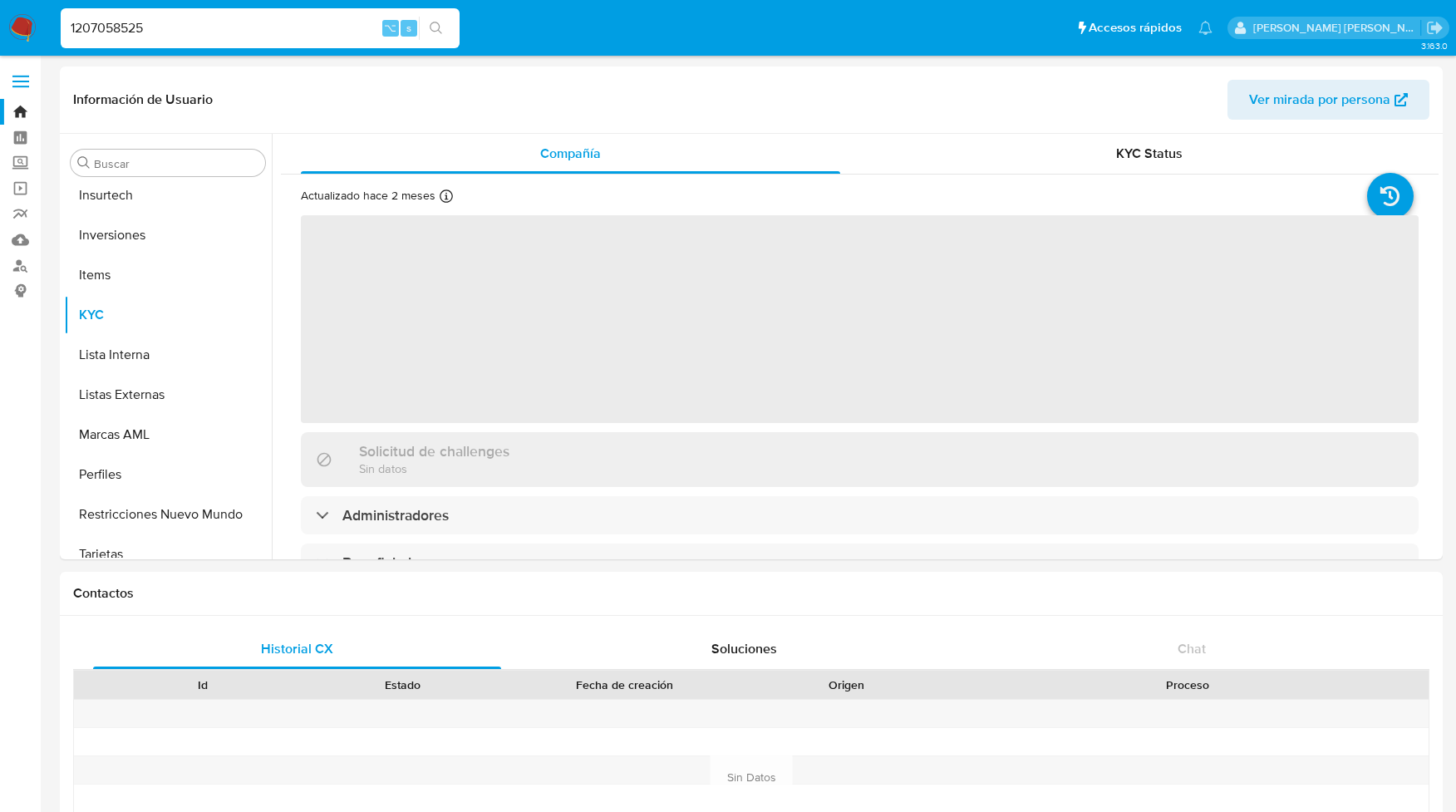
scroll to position [901, 0]
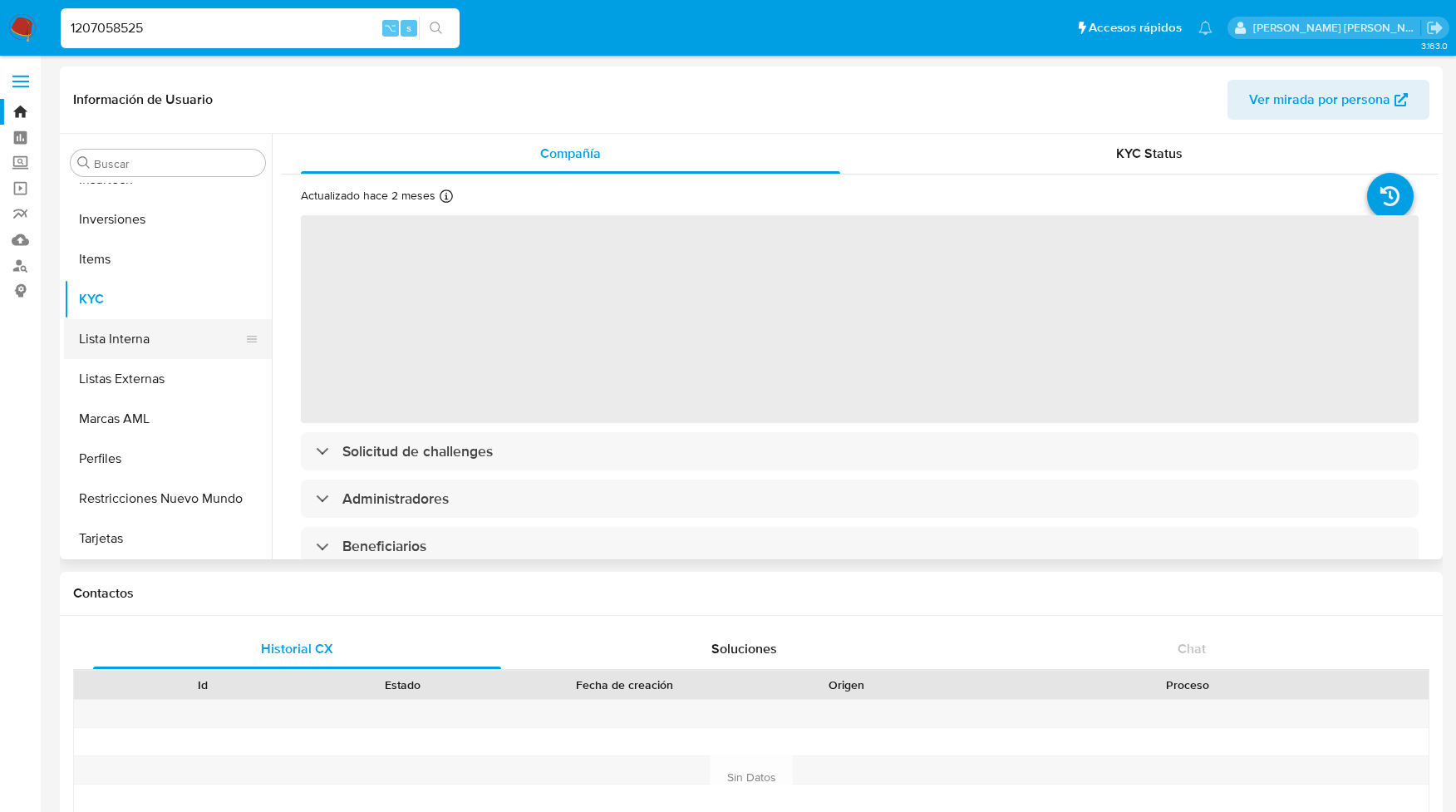
select select "10"
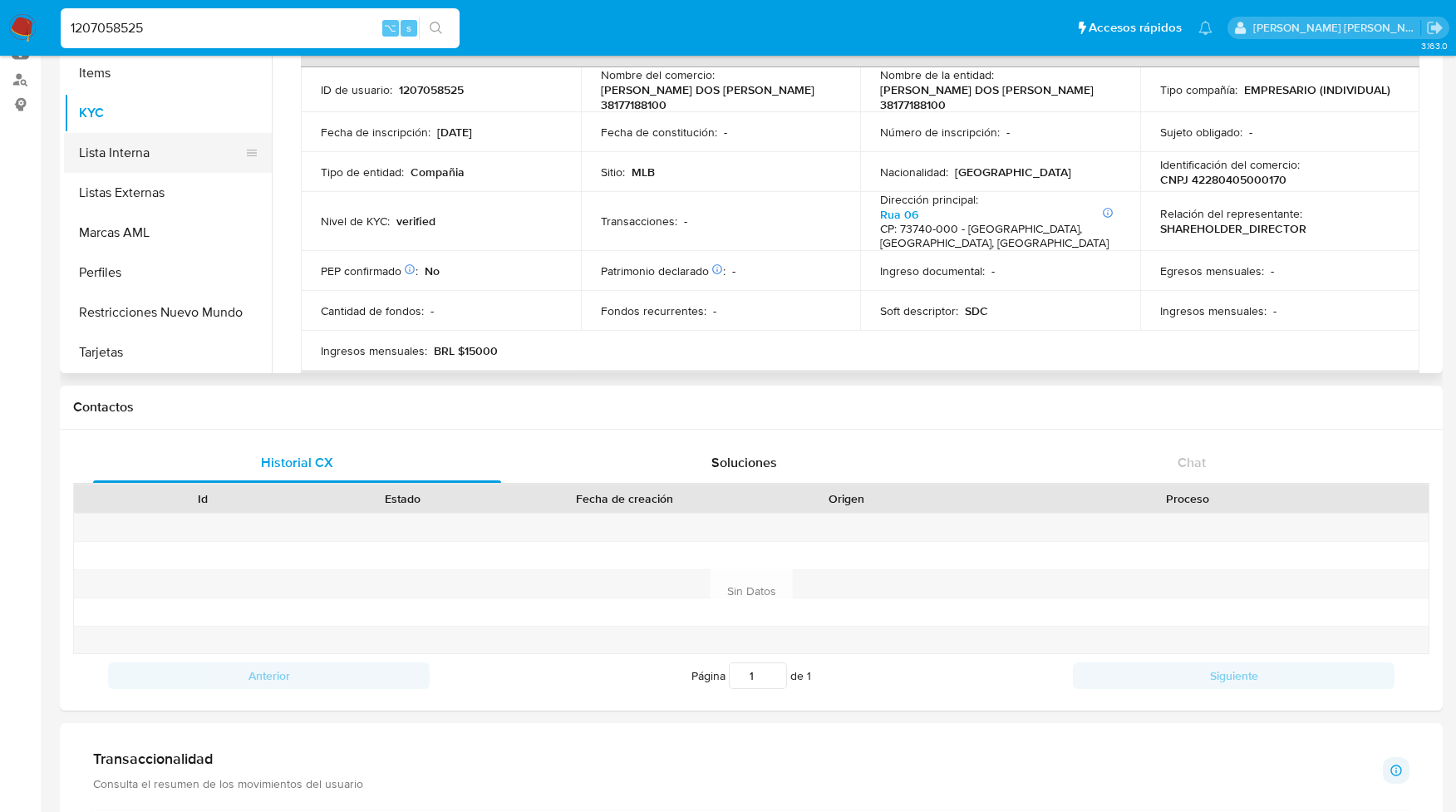
scroll to position [187, 0]
click at [117, 350] on button "Tarjetas" at bounding box center [161, 351] width 195 height 40
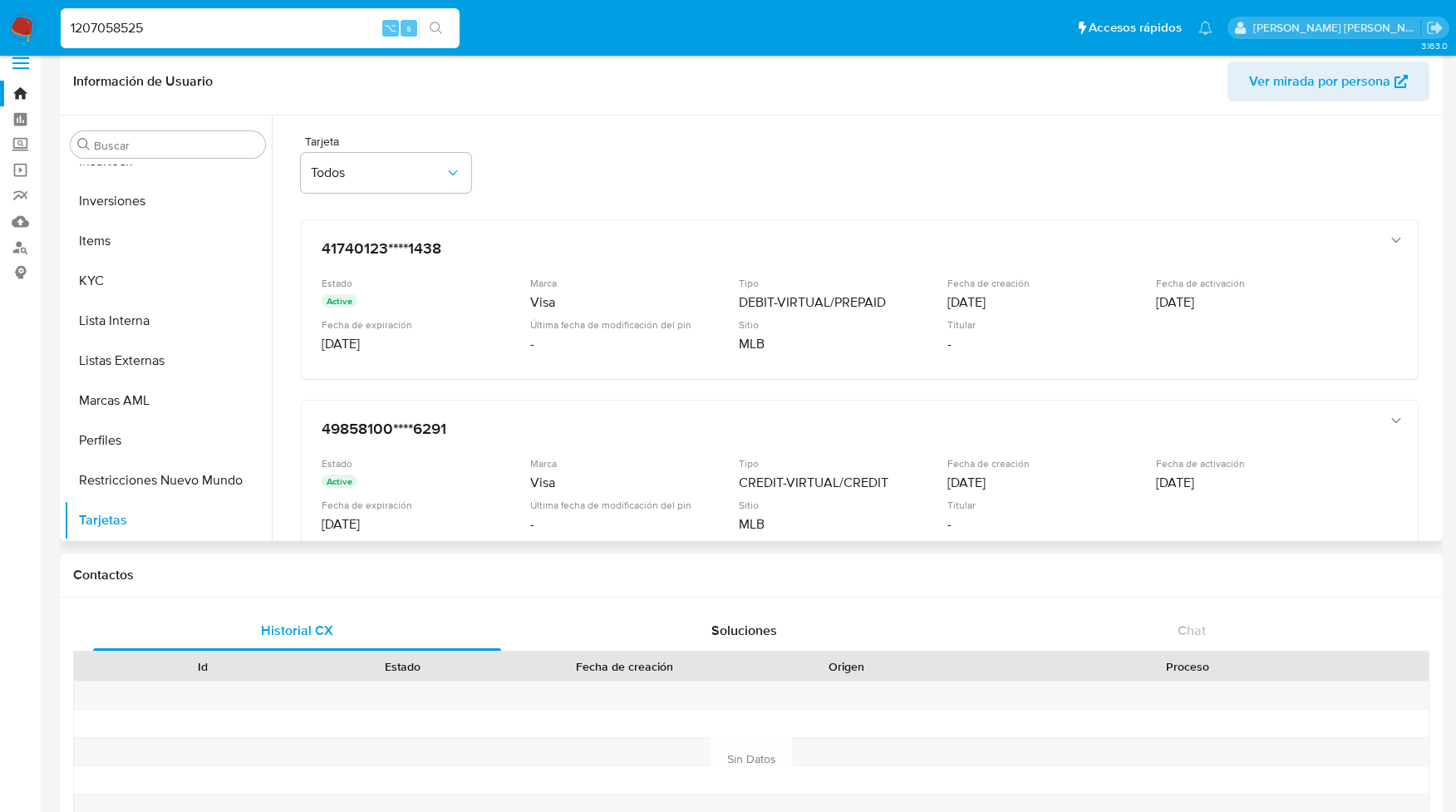
scroll to position [0, 0]
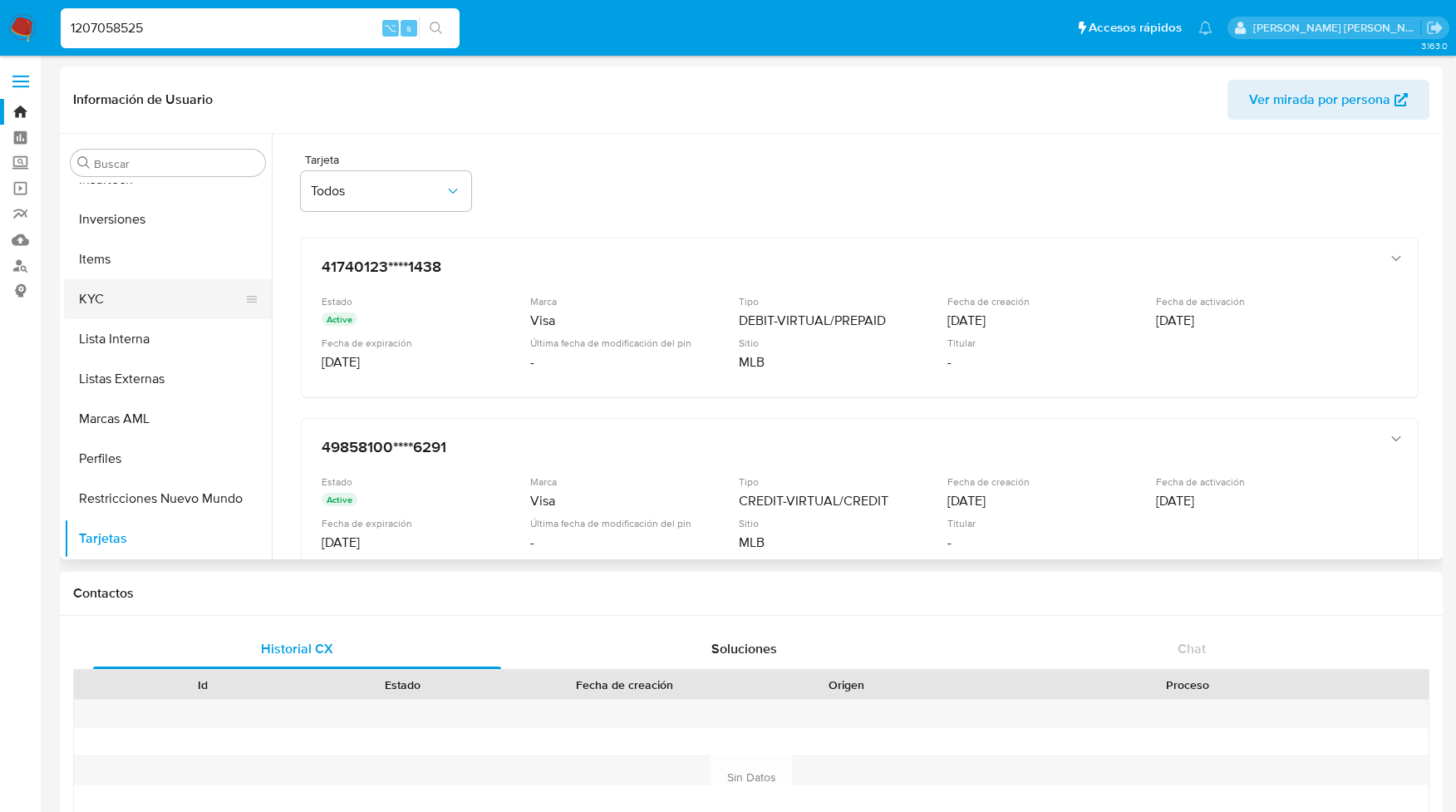
click at [96, 299] on button "KYC" at bounding box center [161, 298] width 195 height 40
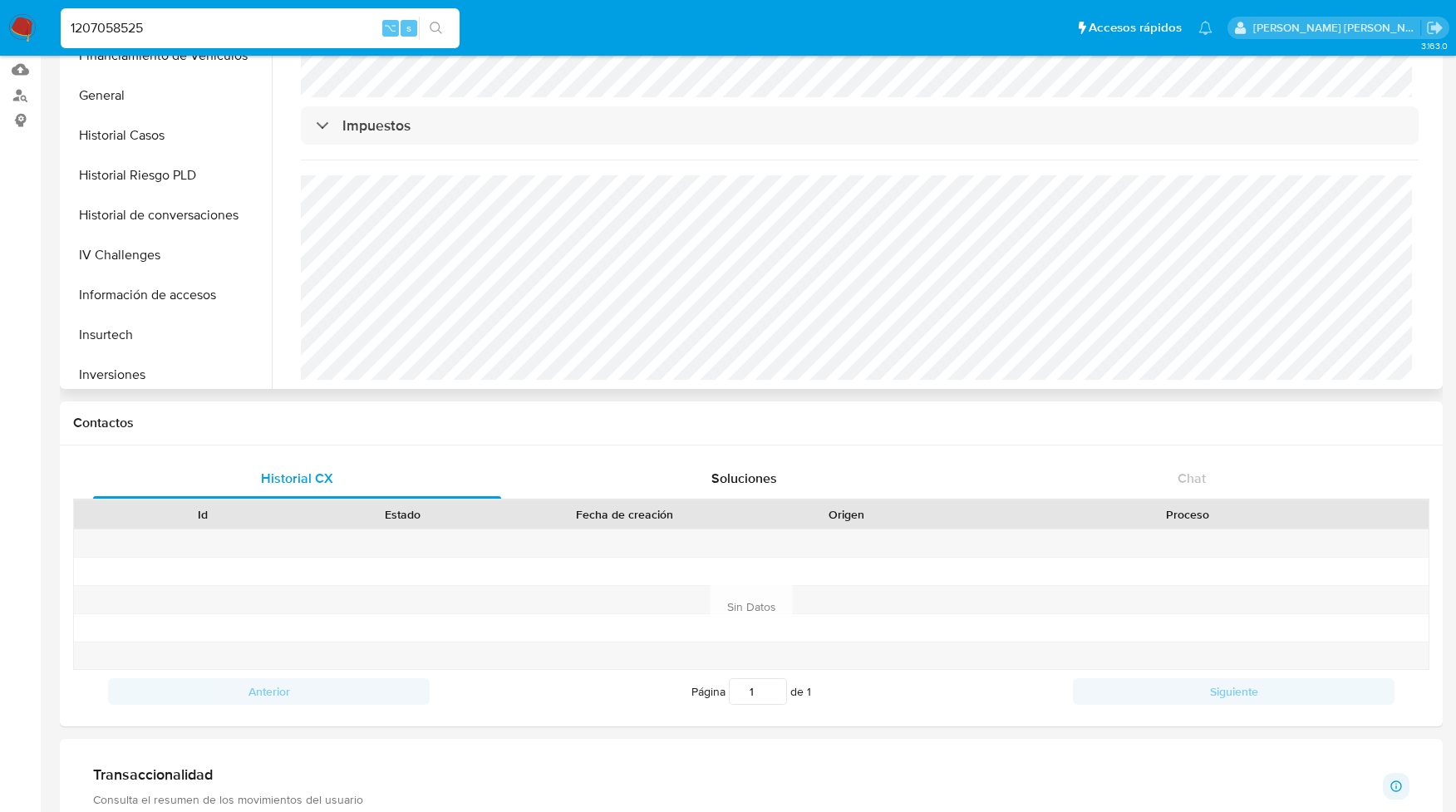
scroll to position [543, 0]
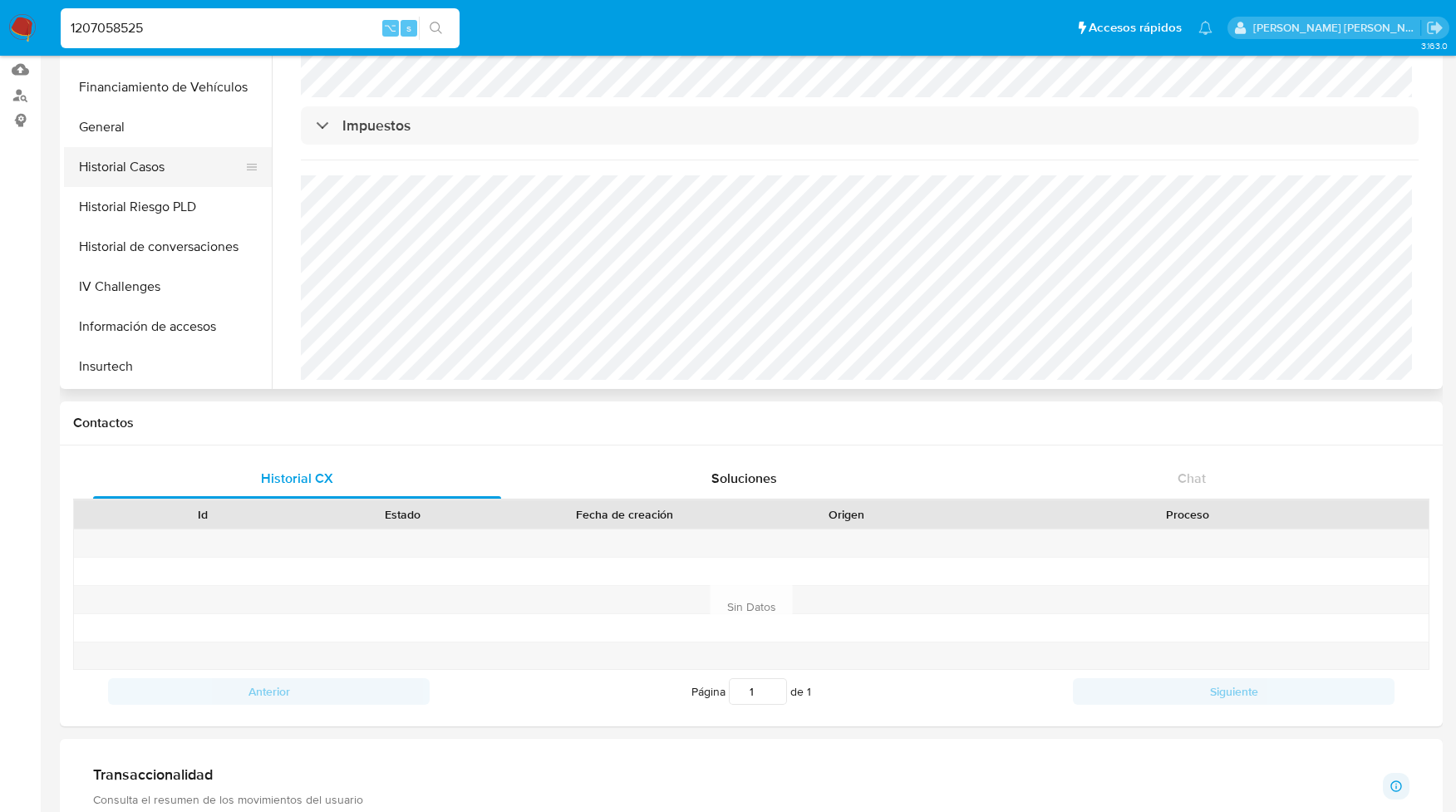
click at [138, 165] on button "Historial Casos" at bounding box center [161, 166] width 195 height 40
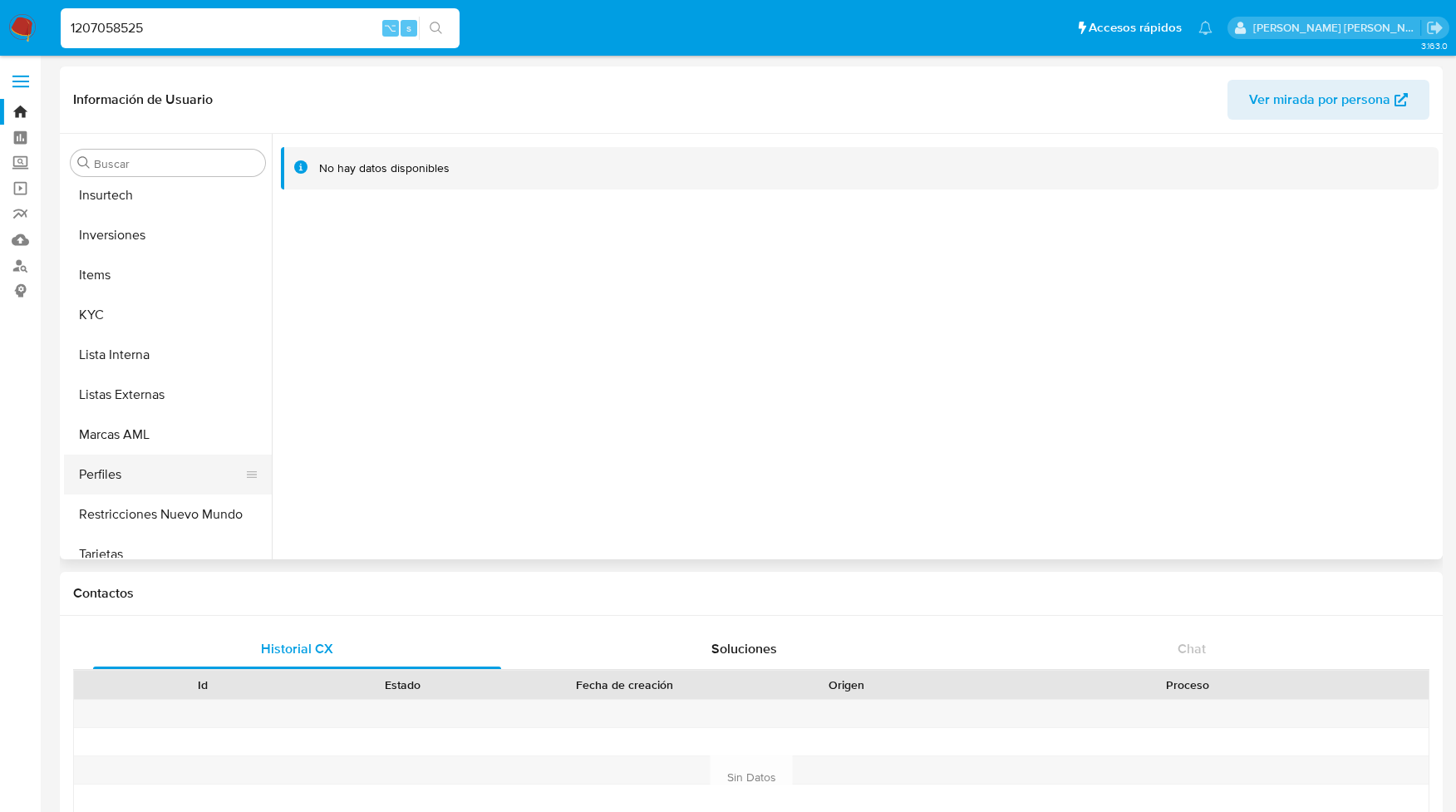
scroll to position [888, 0]
click at [132, 514] on button "Restricciones Nuevo Mundo" at bounding box center [161, 510] width 195 height 40
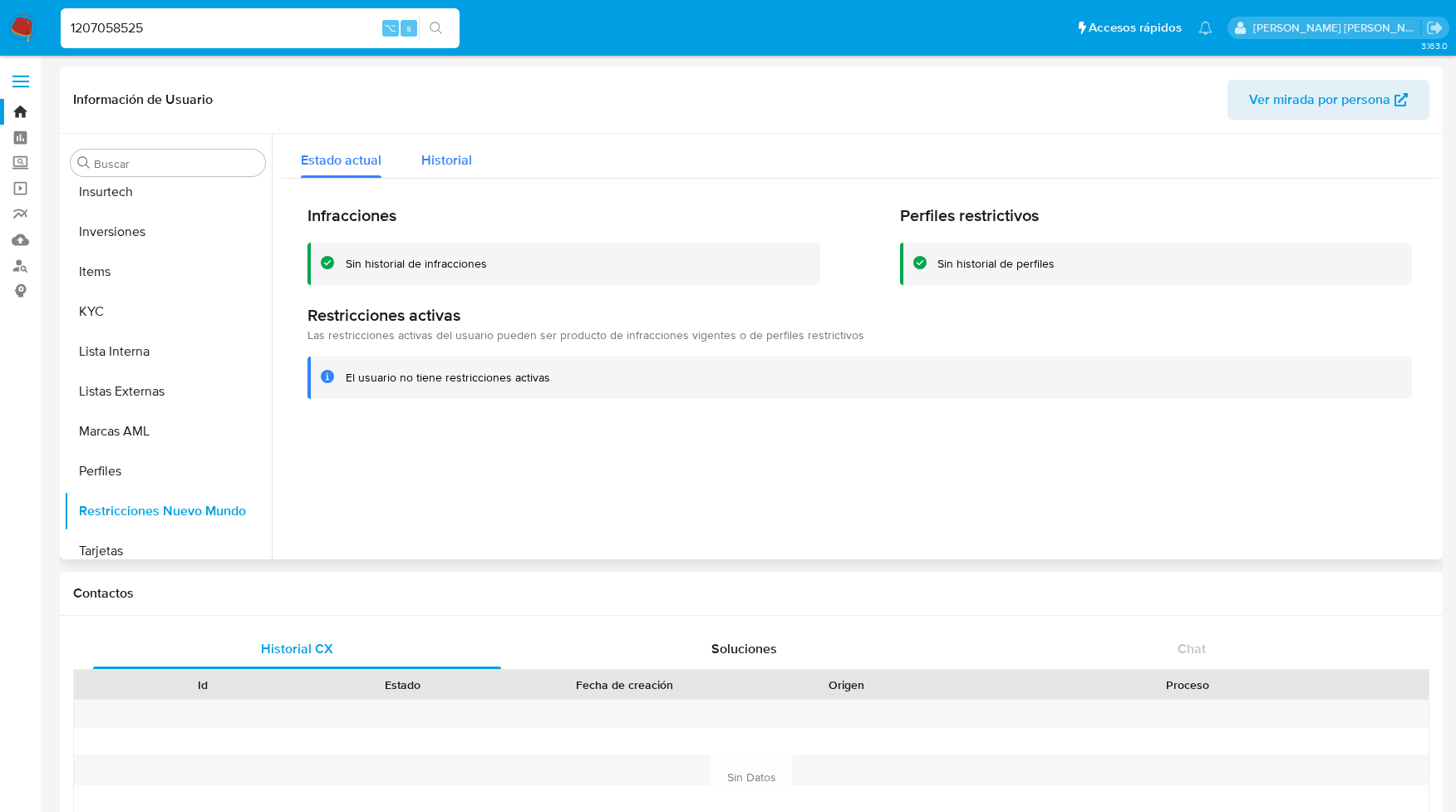
click at [448, 159] on span "Historial" at bounding box center [447, 160] width 51 height 19
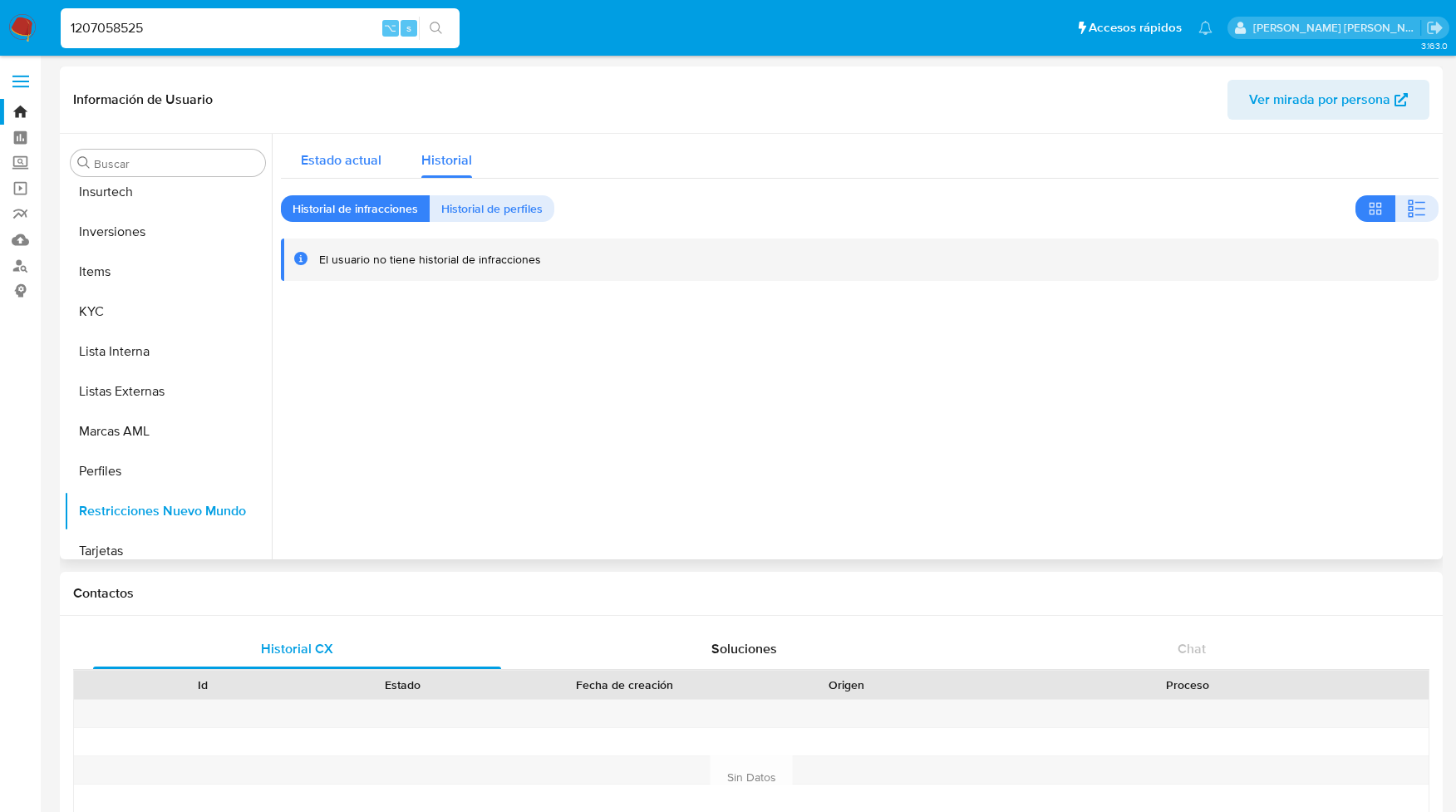
click at [356, 152] on span "Estado actual" at bounding box center [342, 160] width 81 height 19
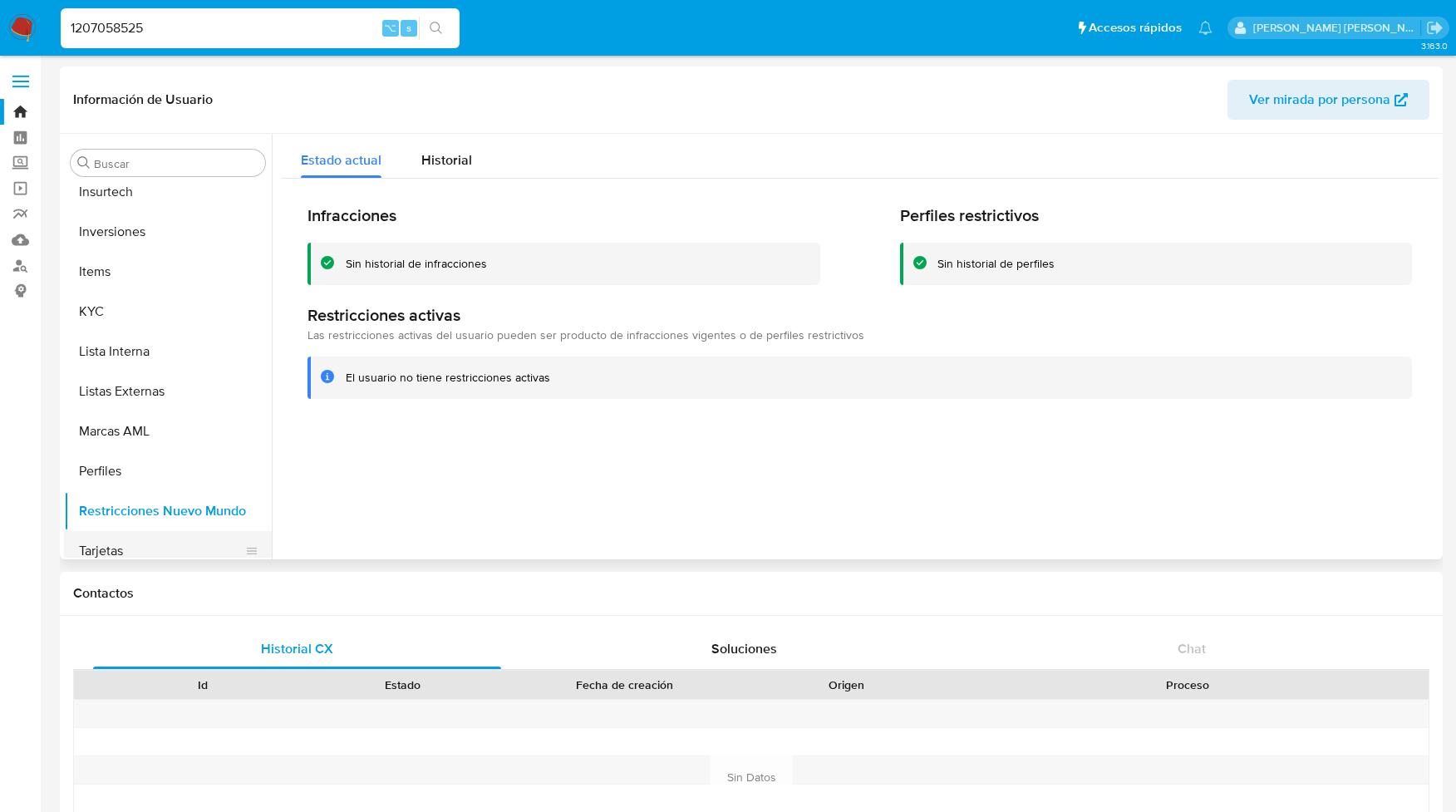
click at [105, 547] on button "Tarjetas" at bounding box center [161, 550] width 195 height 40
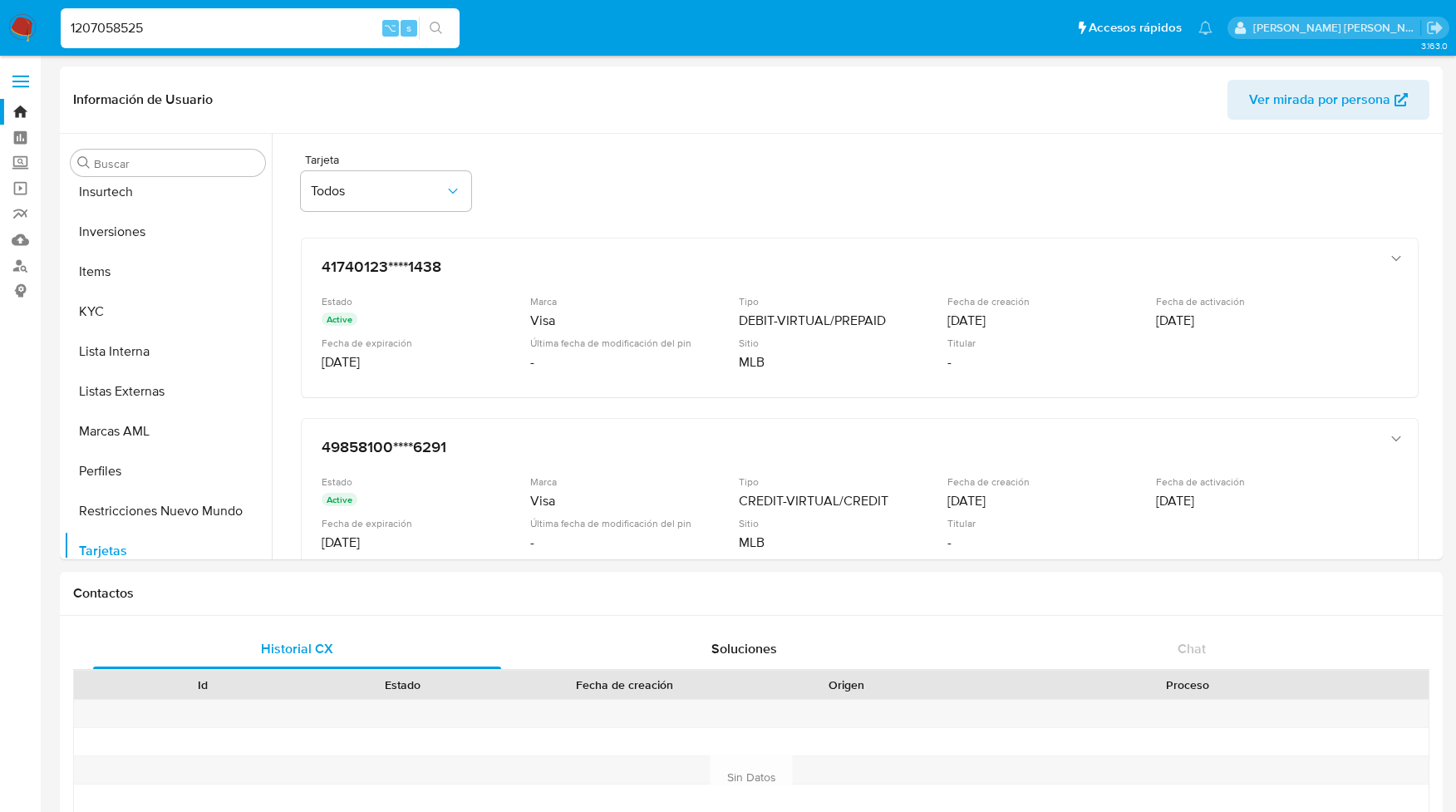
click at [116, 18] on input "1207058525" at bounding box center [260, 28] width 398 height 21
click at [162, 506] on button "Restricciones Nuevo Mundo" at bounding box center [161, 510] width 195 height 40
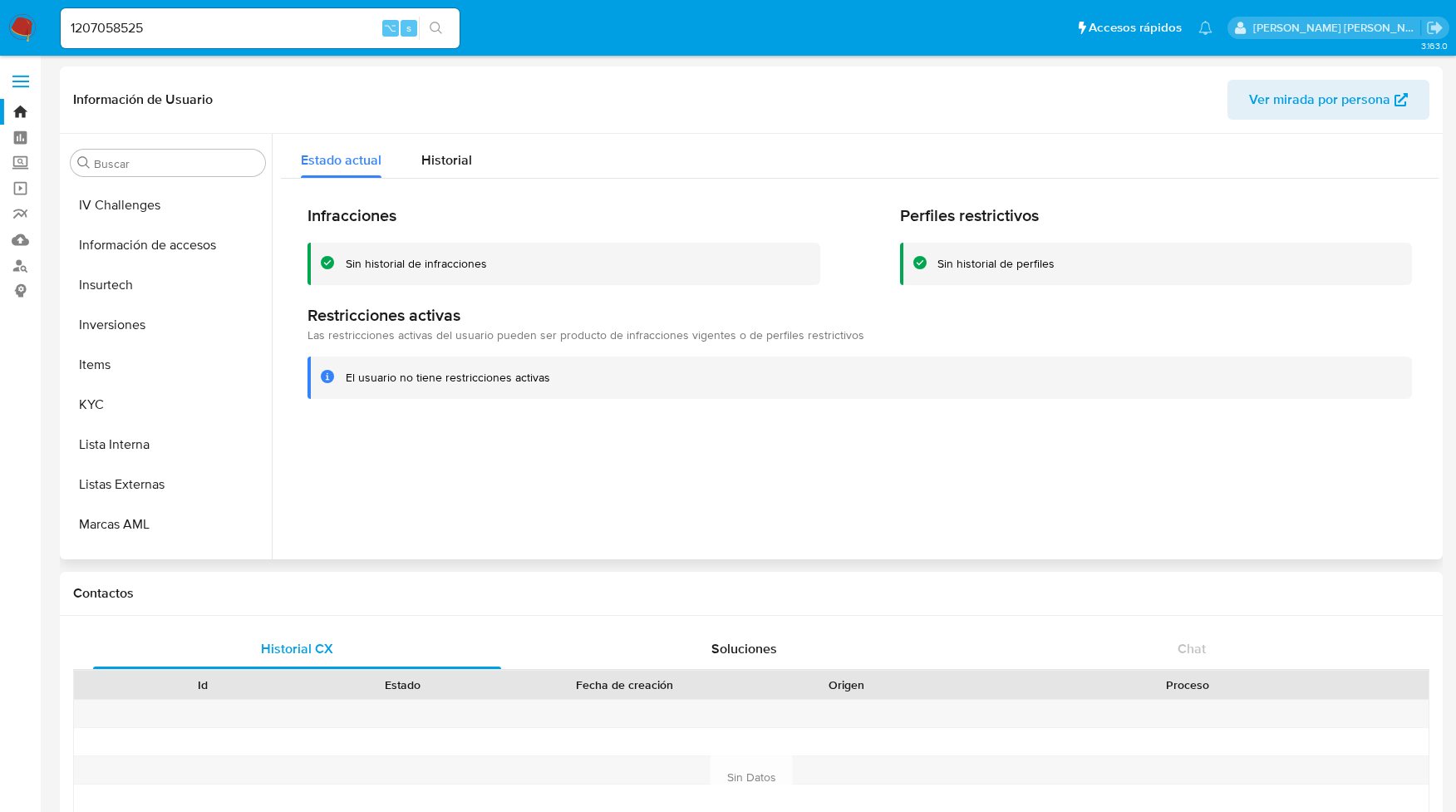
scroll to position [791, 0]
click at [95, 404] on button "KYC" at bounding box center [161, 408] width 195 height 40
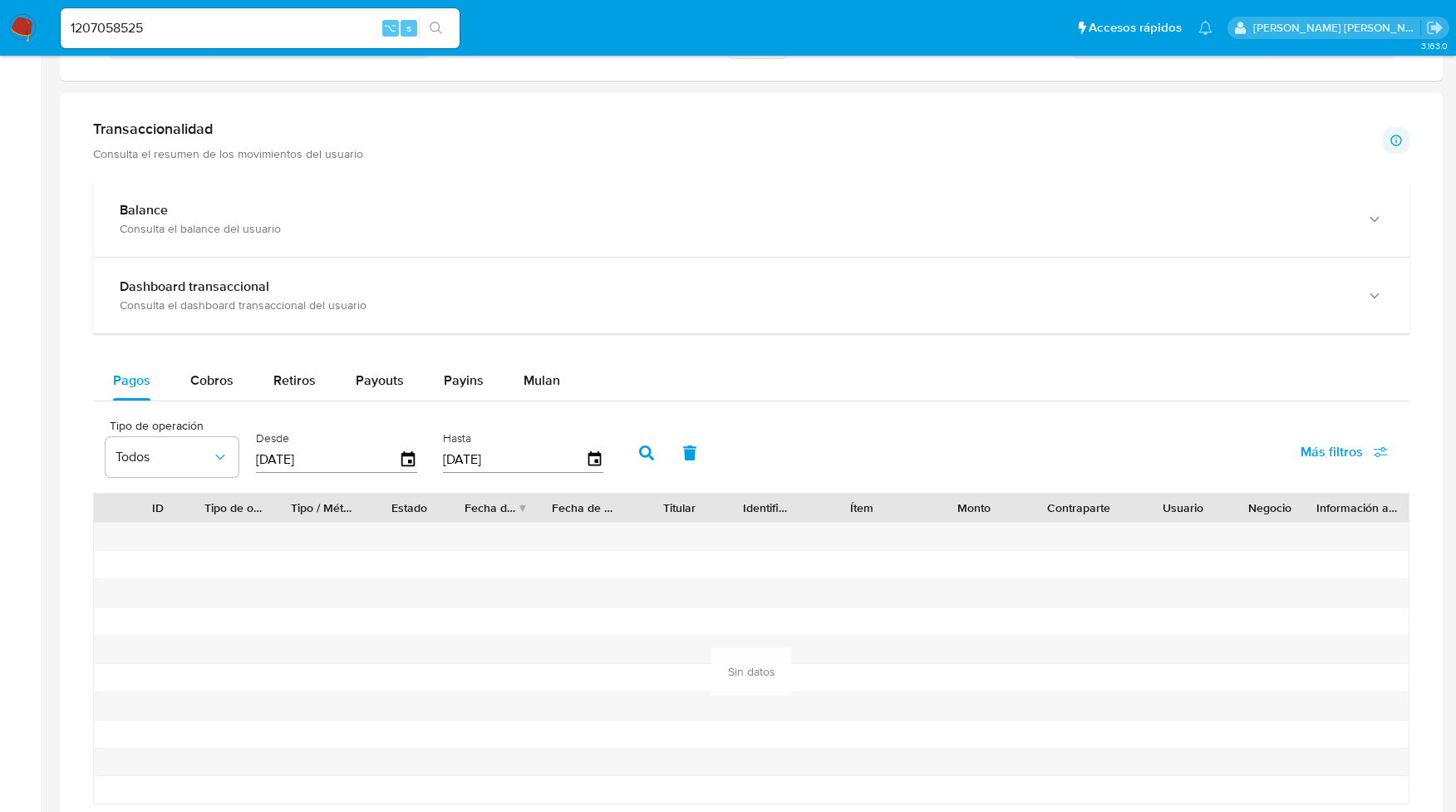
scroll to position [824, 0]
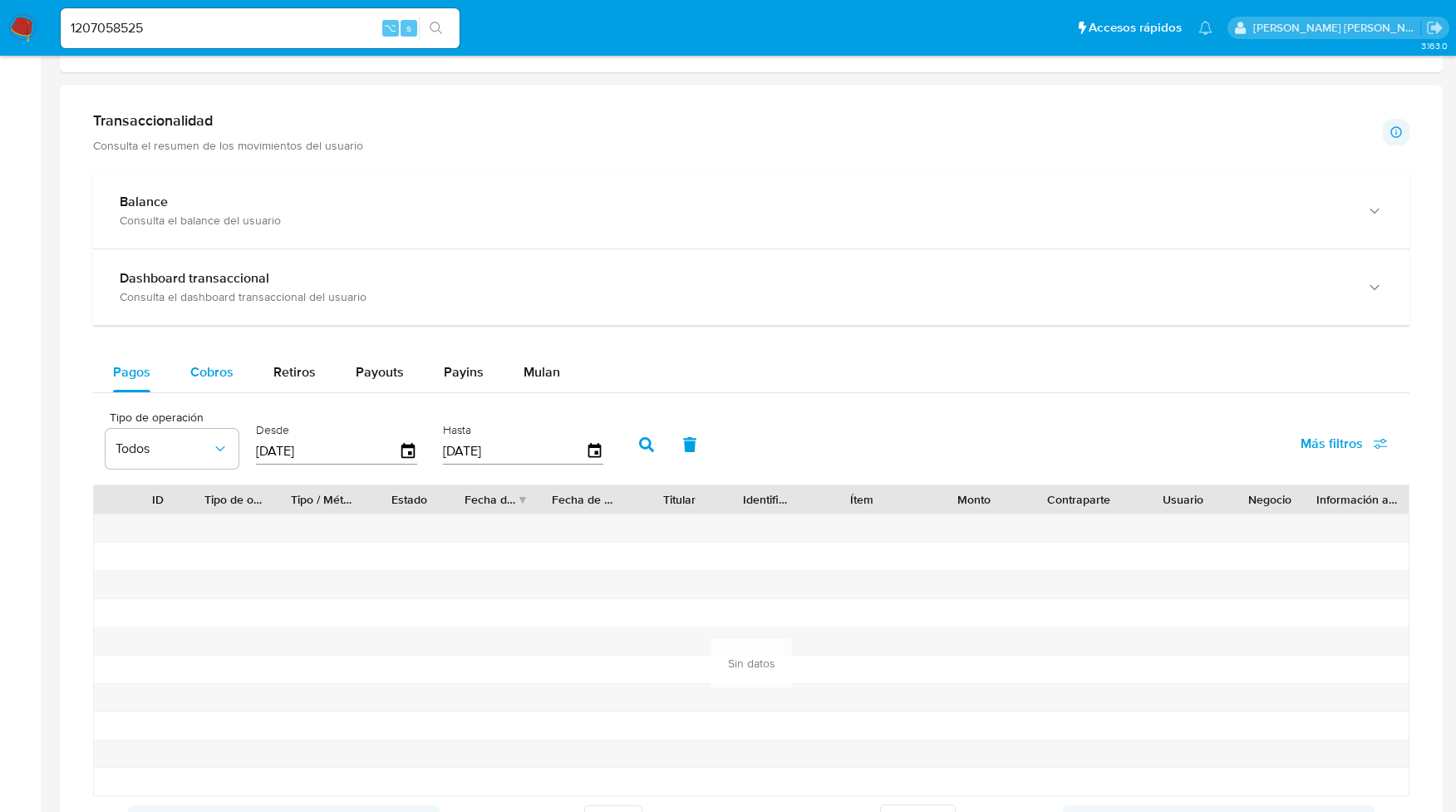
click at [212, 381] on span "Cobros" at bounding box center [211, 372] width 43 height 19
select select "10"
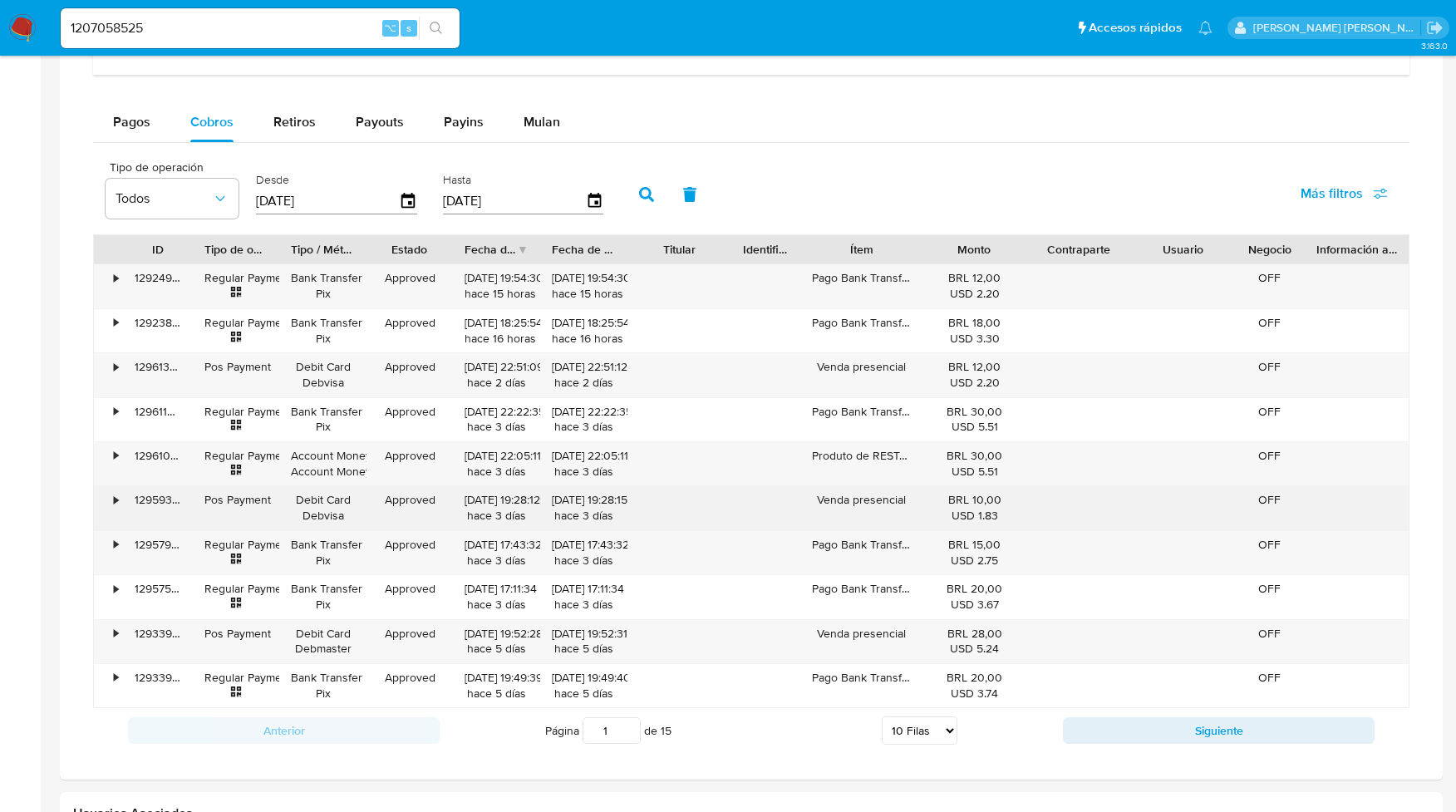
scroll to position [1075, 0]
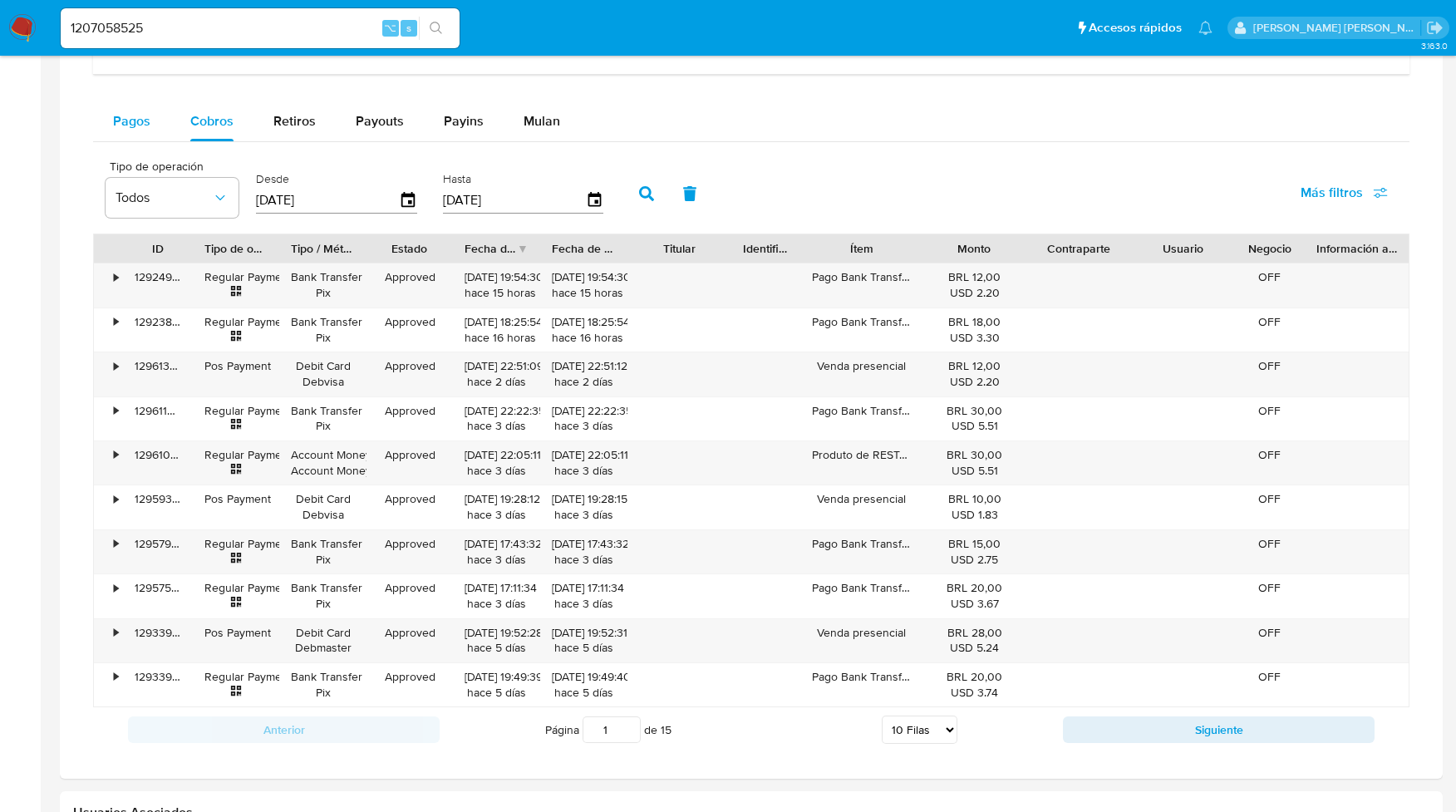
click at [133, 126] on span "Pagos" at bounding box center [131, 121] width 38 height 19
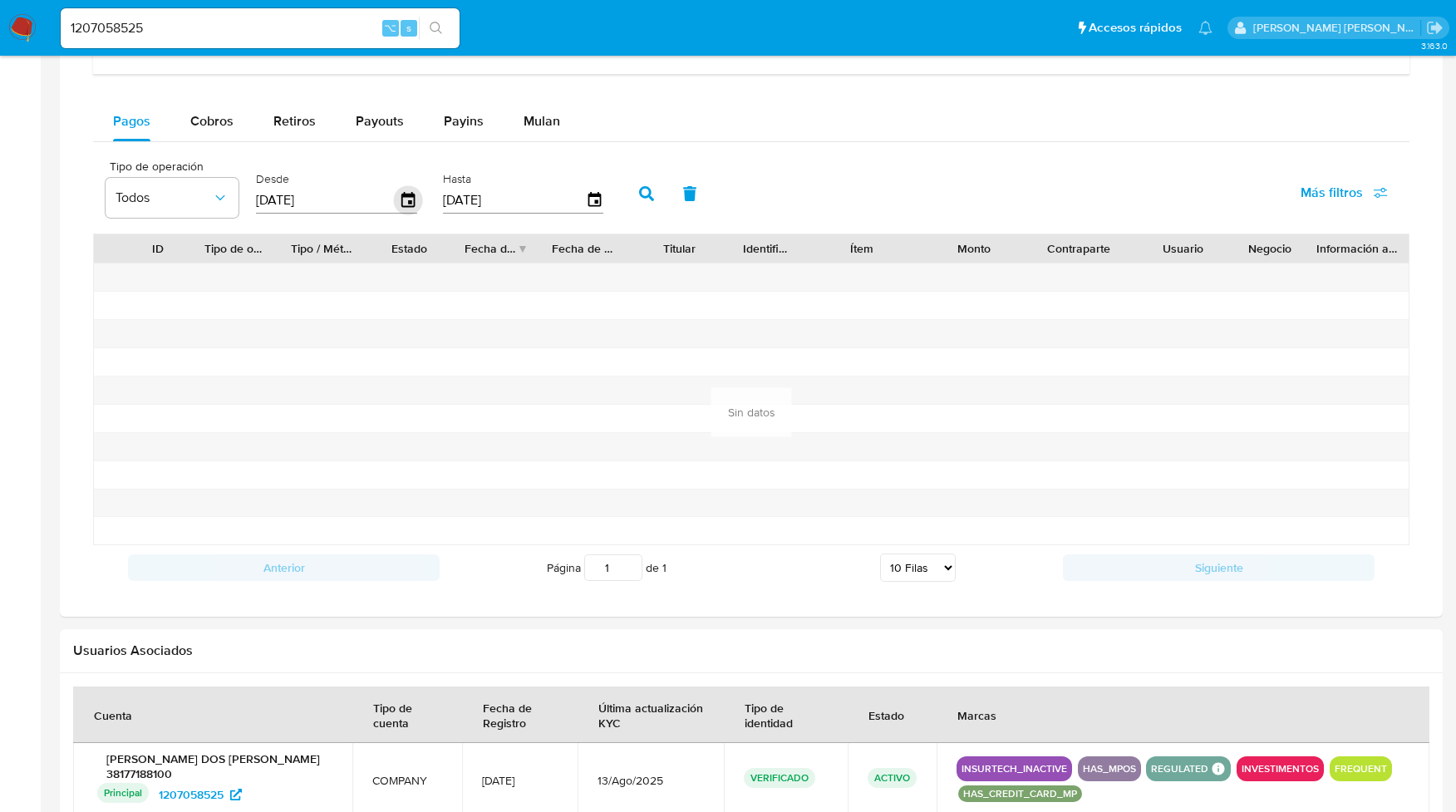
click at [404, 205] on icon "button" at bounding box center [408, 201] width 29 height 29
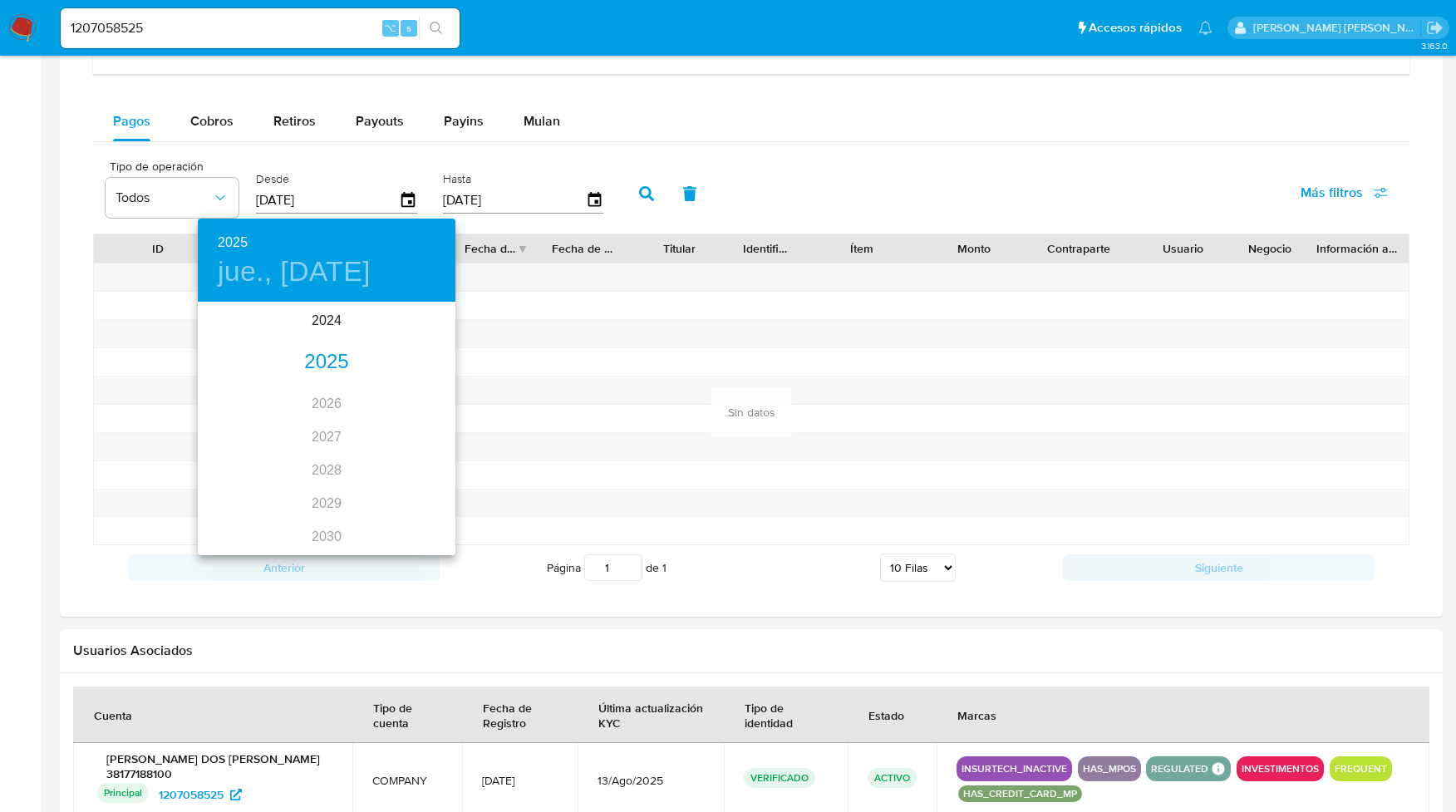
click at [320, 356] on div "2025" at bounding box center [326, 362] width 258 height 33
click at [240, 337] on div "ene." at bounding box center [240, 335] width 86 height 63
click at [290, 388] on p "1" at bounding box center [293, 389] width 7 height 16
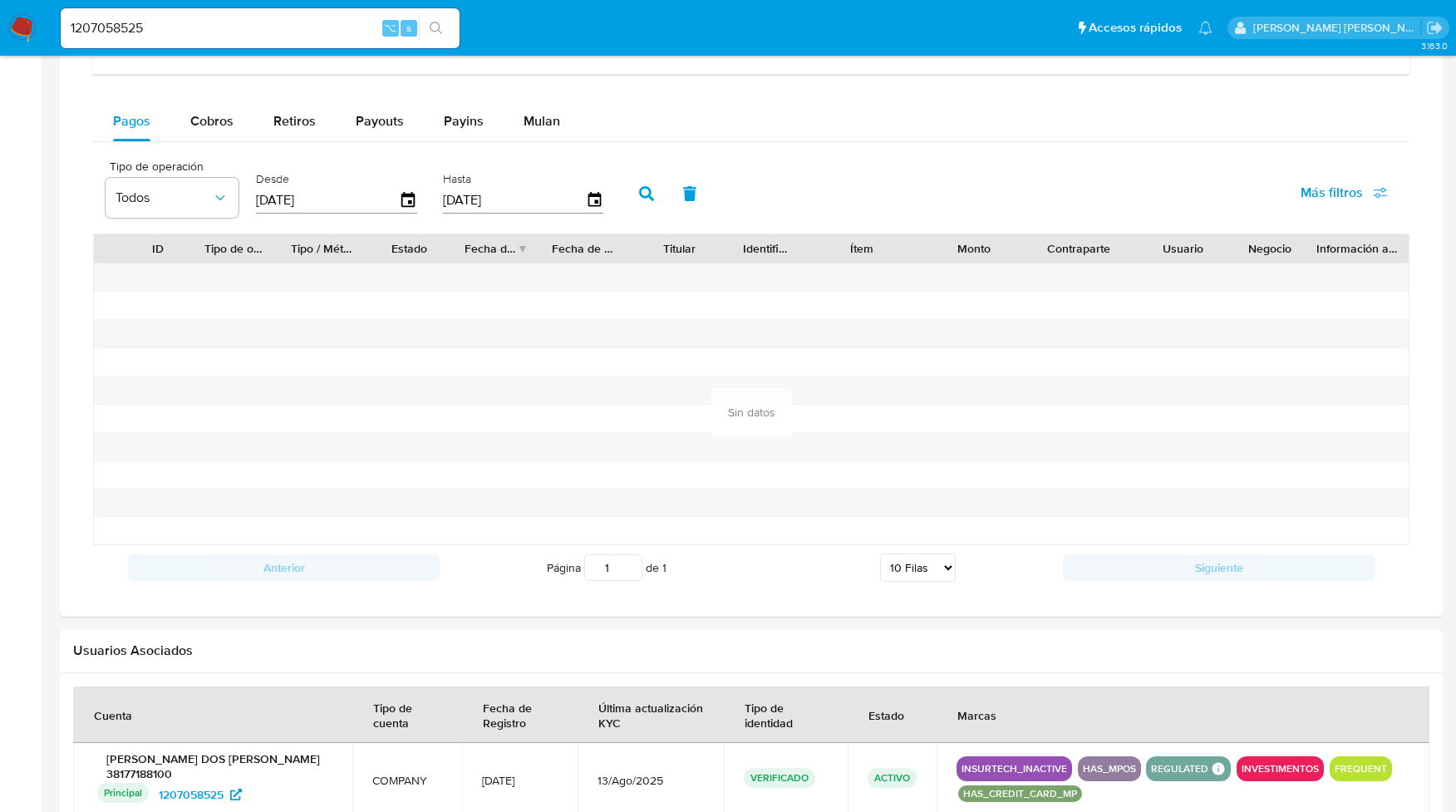
type input "[DATE]"
click at [587, 207] on icon "button" at bounding box center [594, 201] width 29 height 29
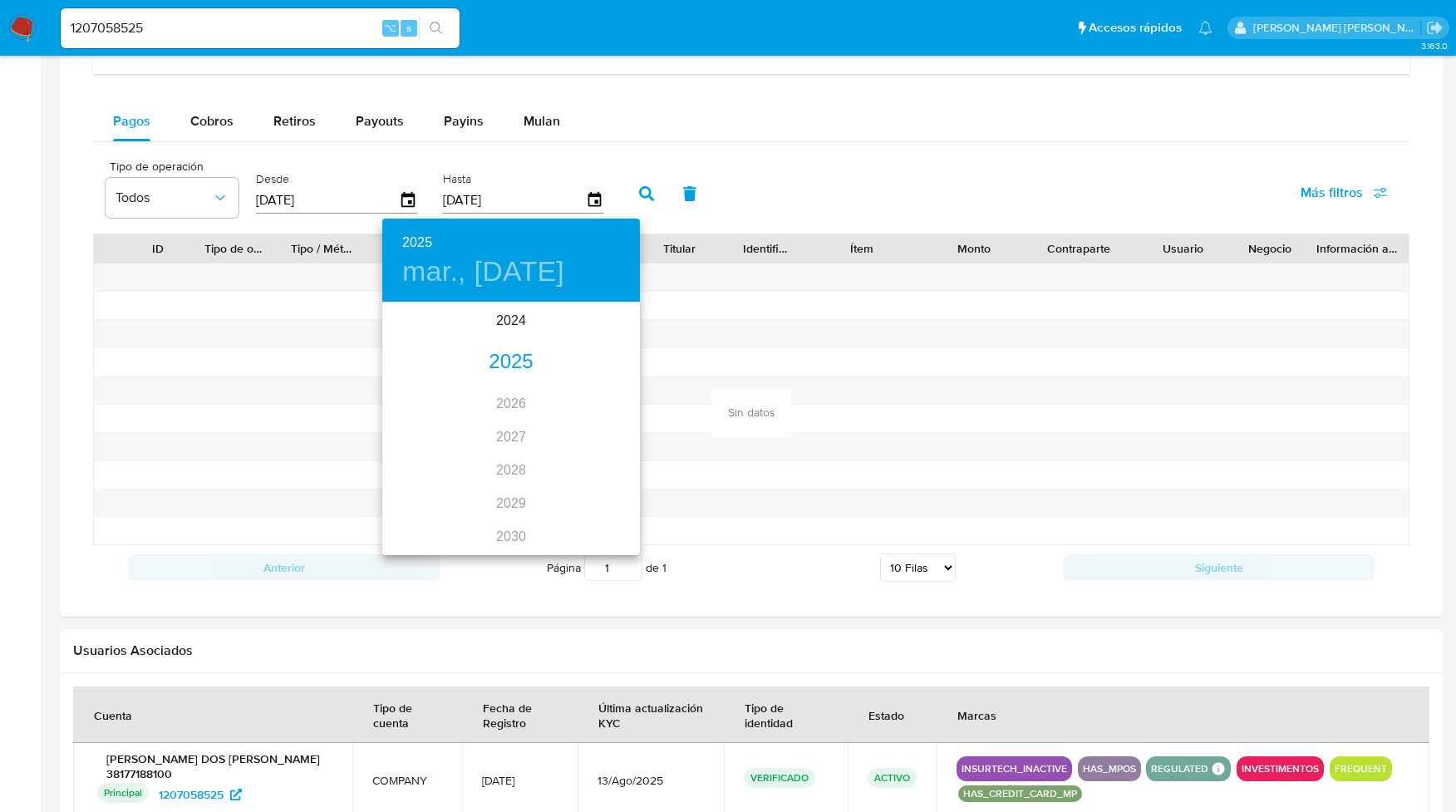
click at [524, 353] on div "2025" at bounding box center [510, 362] width 258 height 33
click at [600, 462] on div "sep." at bounding box center [597, 459] width 86 height 63
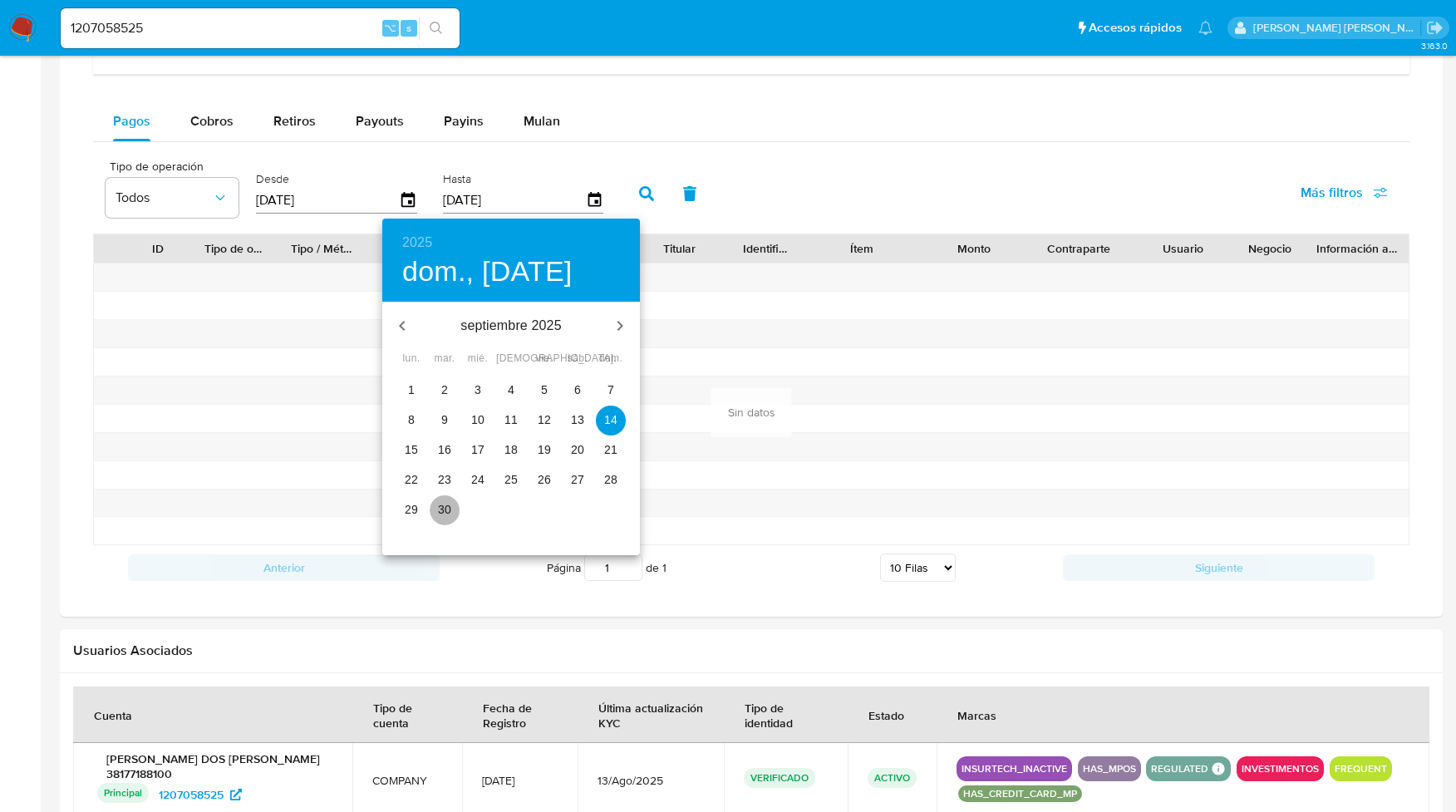
click at [447, 512] on p "30" at bounding box center [445, 508] width 14 height 16
type input "[DATE]"
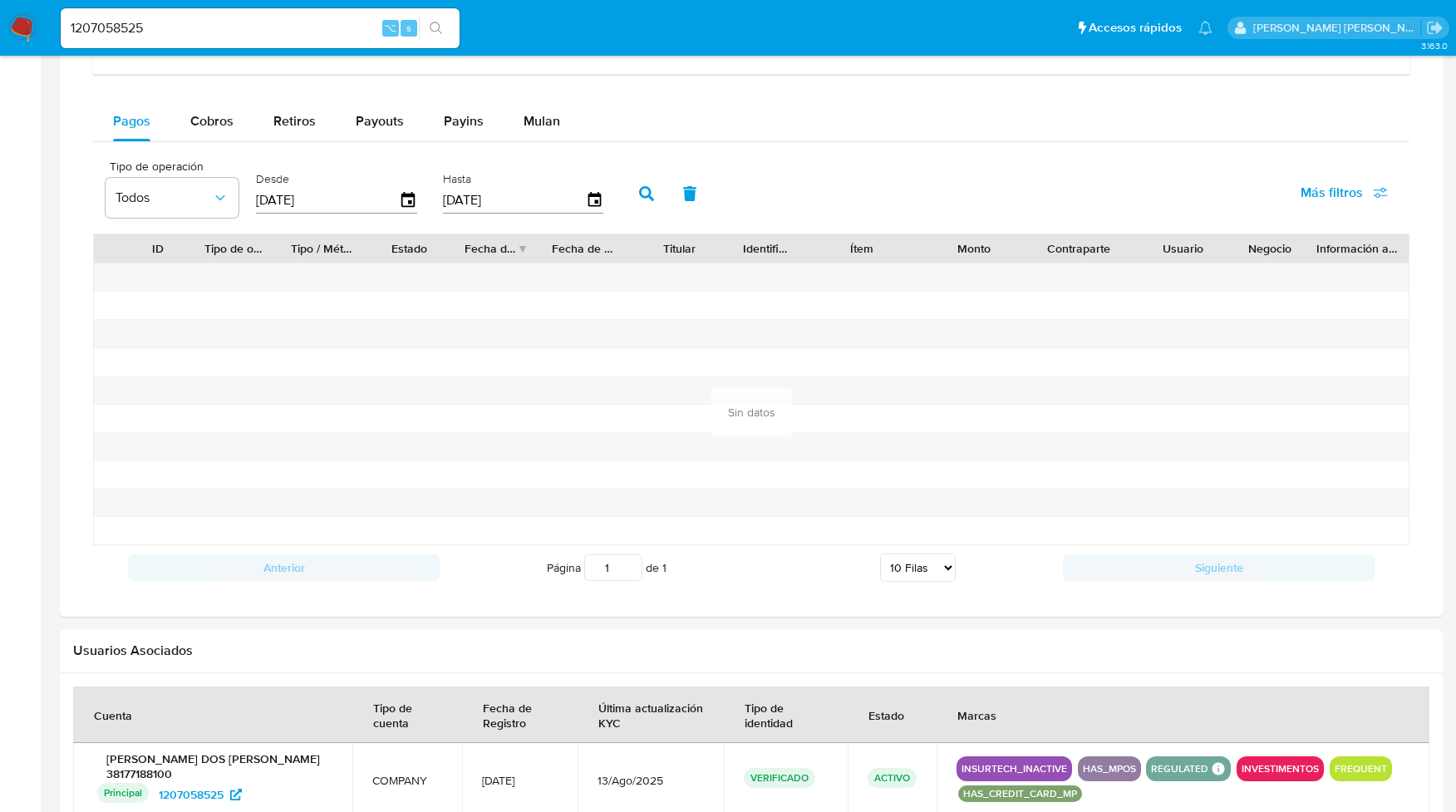
click at [643, 195] on icon "button" at bounding box center [646, 194] width 15 height 15
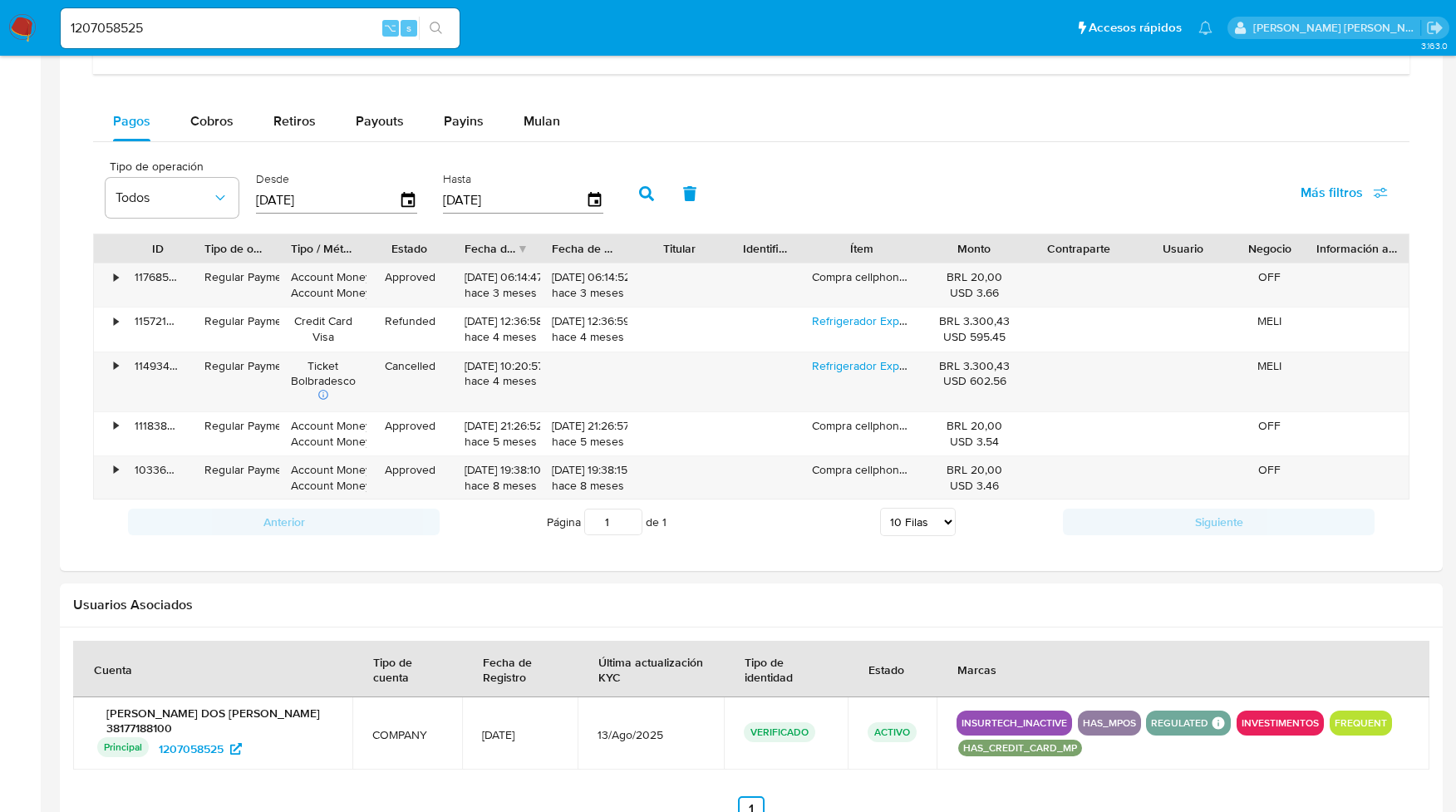
click at [951, 534] on select "5 Filas 10 Filas 20 Filas 25 Filas 50 Filas 100 Filas" at bounding box center [918, 521] width 75 height 28
select select "100"
click at [880, 515] on select "5 Filas 10 Filas 20 Filas 25 Filas 50 Filas 100 Filas" at bounding box center [918, 521] width 75 height 28
click at [116, 476] on div "•" at bounding box center [116, 470] width 4 height 15
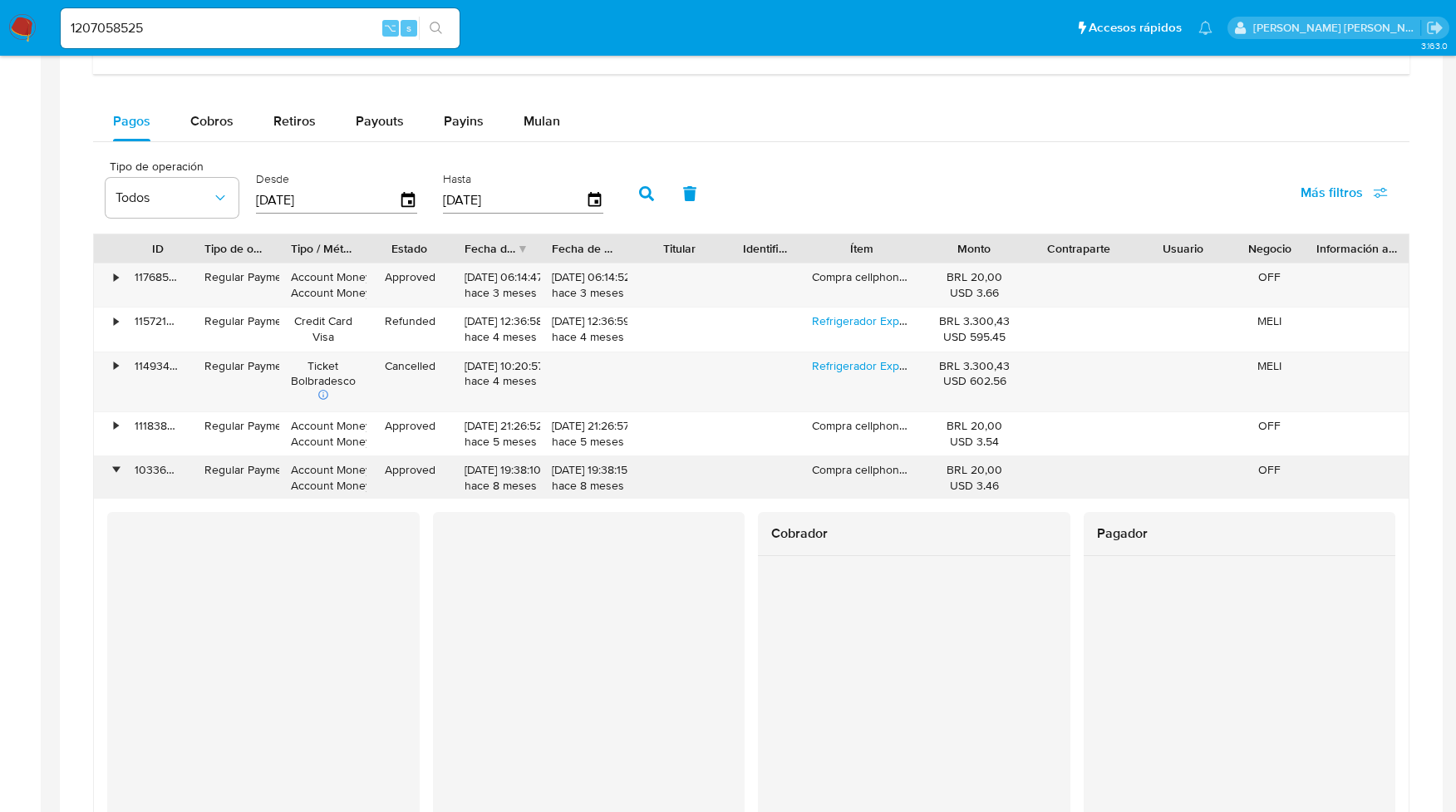
click at [116, 476] on div "•" at bounding box center [116, 470] width 4 height 15
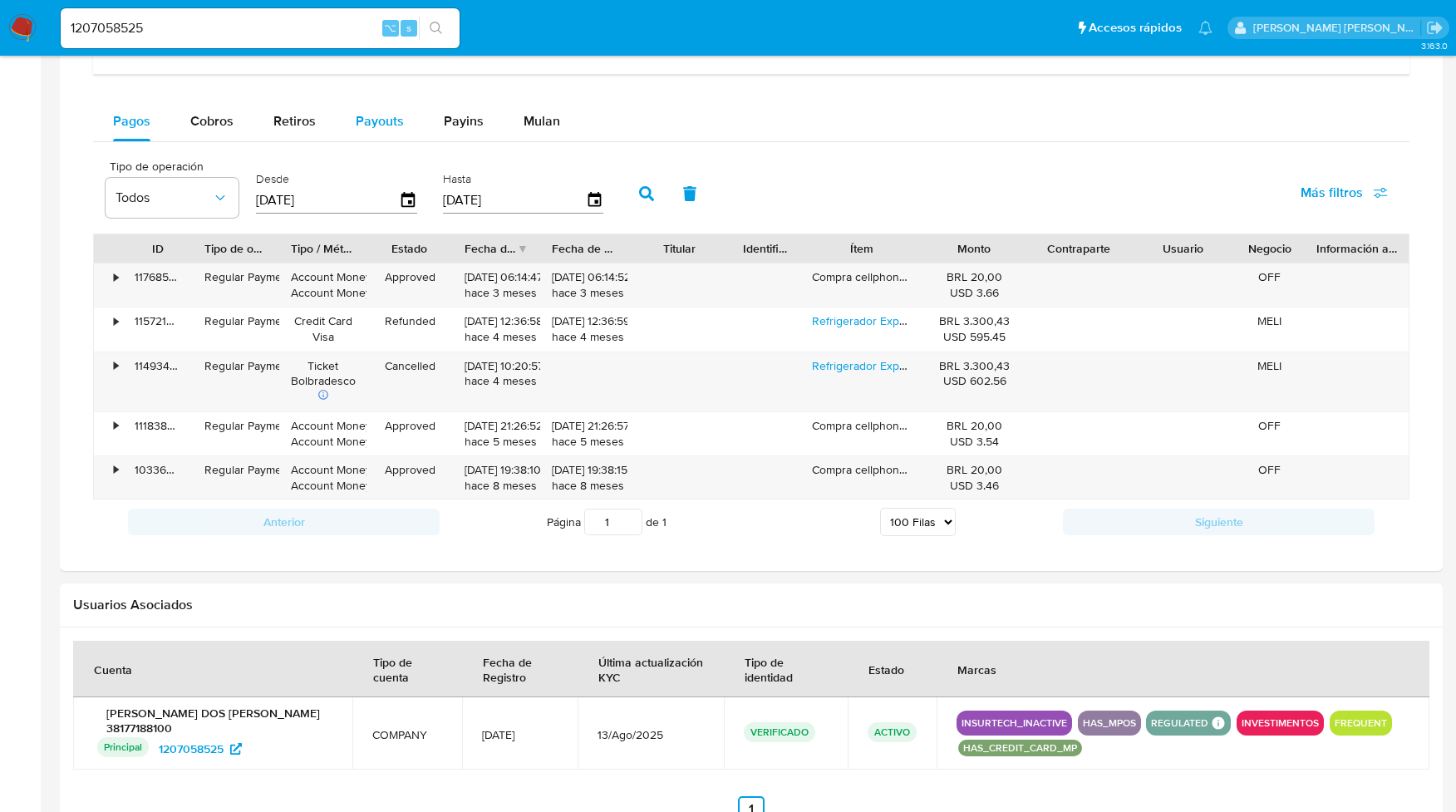
click at [380, 126] on span "Payouts" at bounding box center [380, 121] width 48 height 19
select select "10"
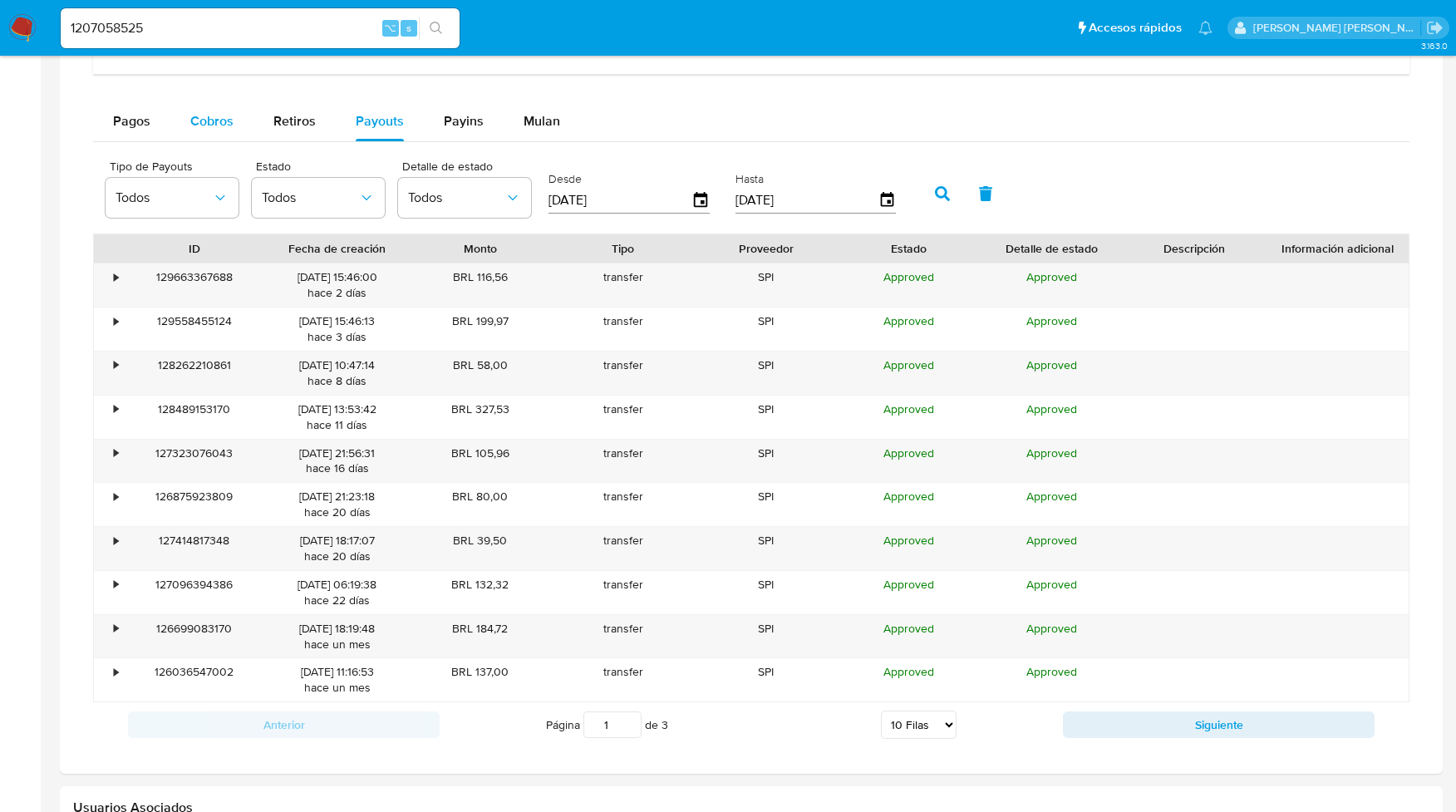
click at [213, 121] on span "Cobros" at bounding box center [211, 121] width 43 height 19
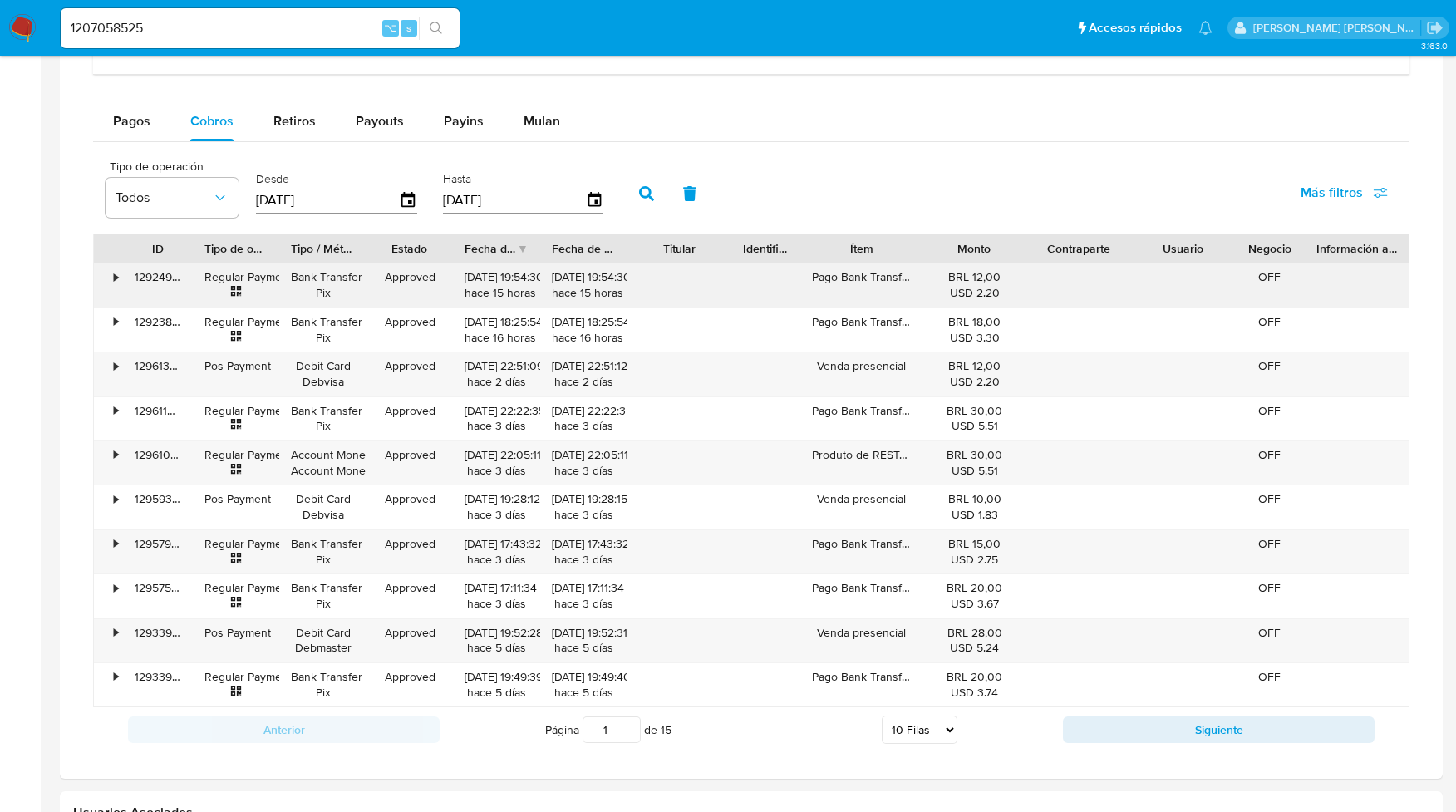
click at [114, 284] on div "•" at bounding box center [116, 277] width 4 height 15
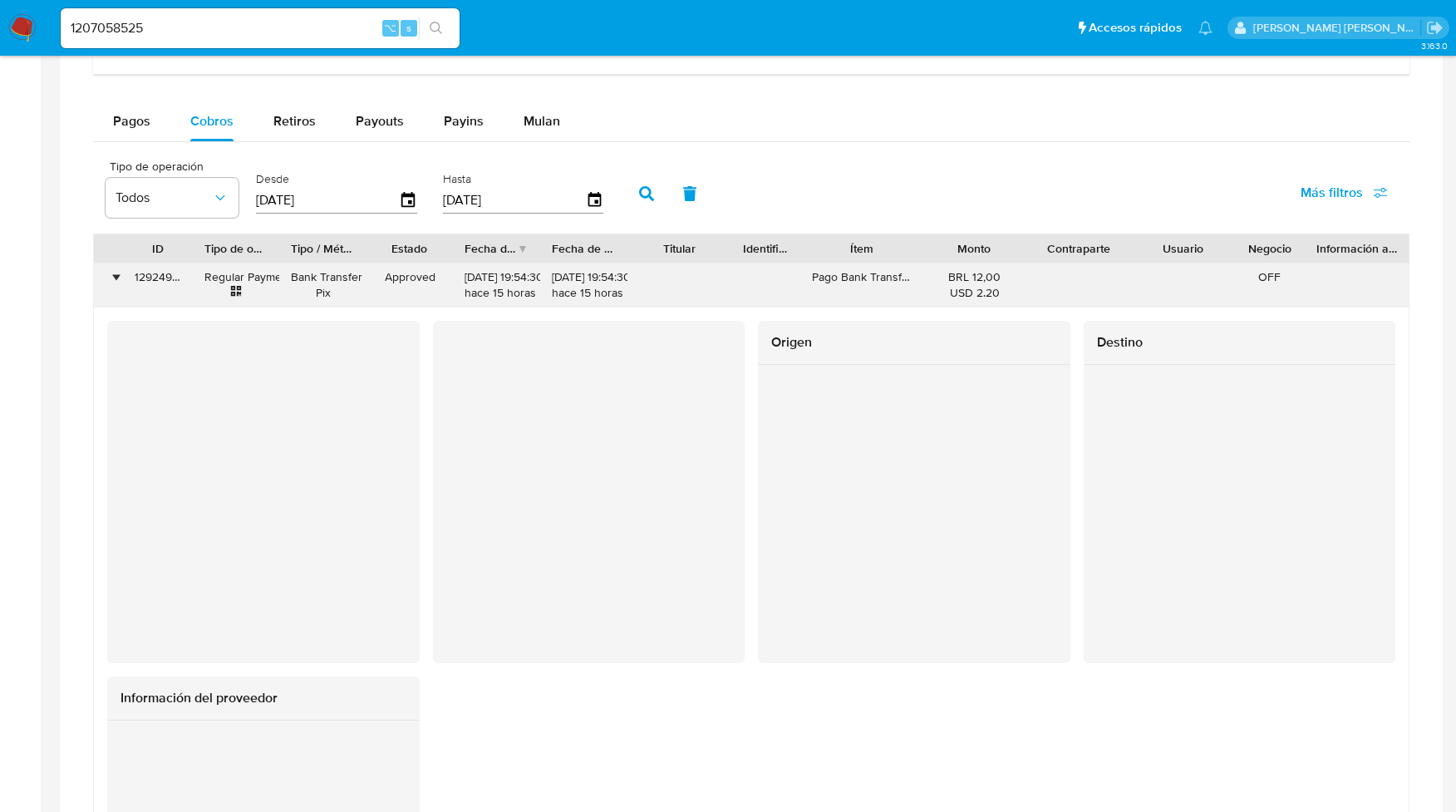
click at [116, 282] on div "•" at bounding box center [116, 277] width 4 height 15
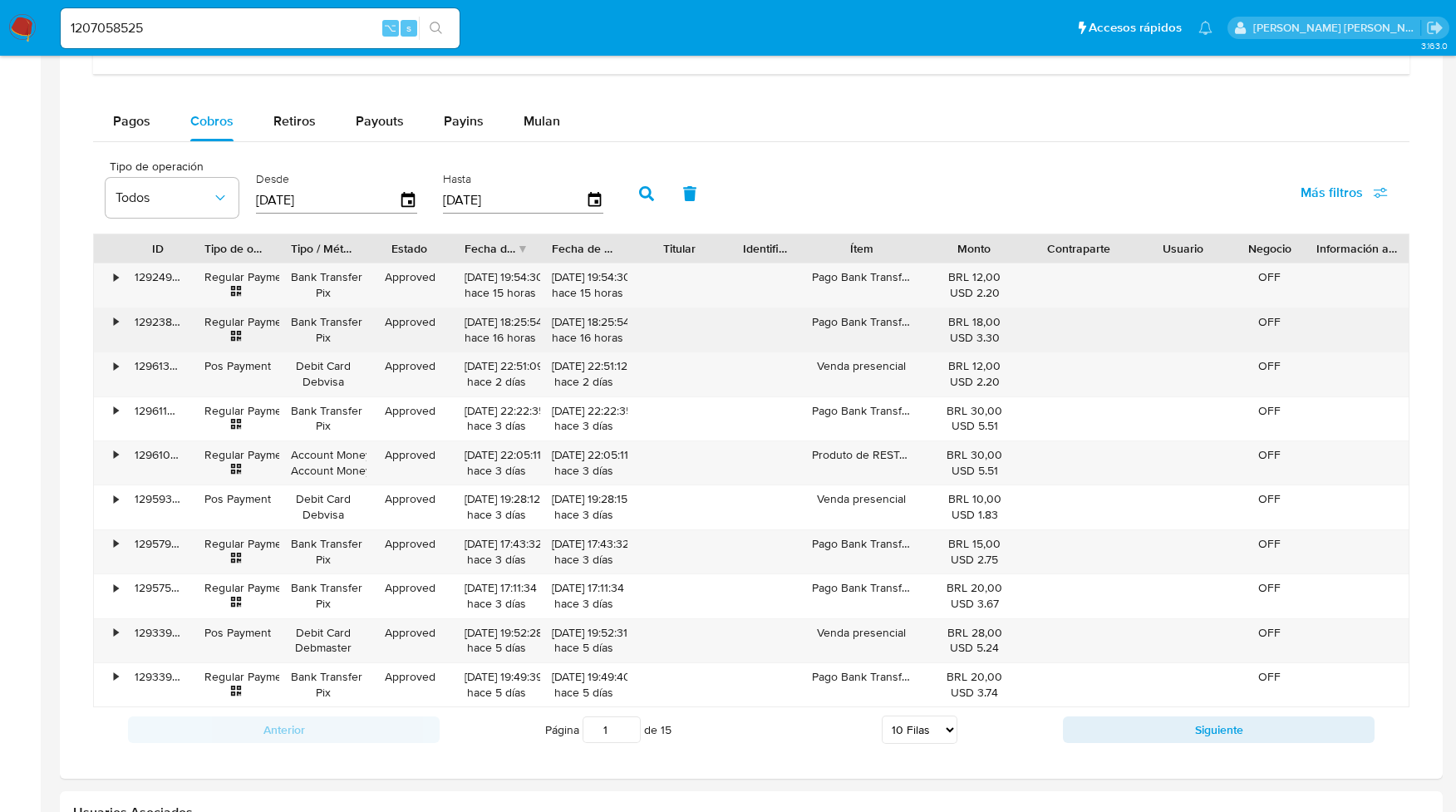
click at [117, 330] on div "•" at bounding box center [116, 322] width 4 height 15
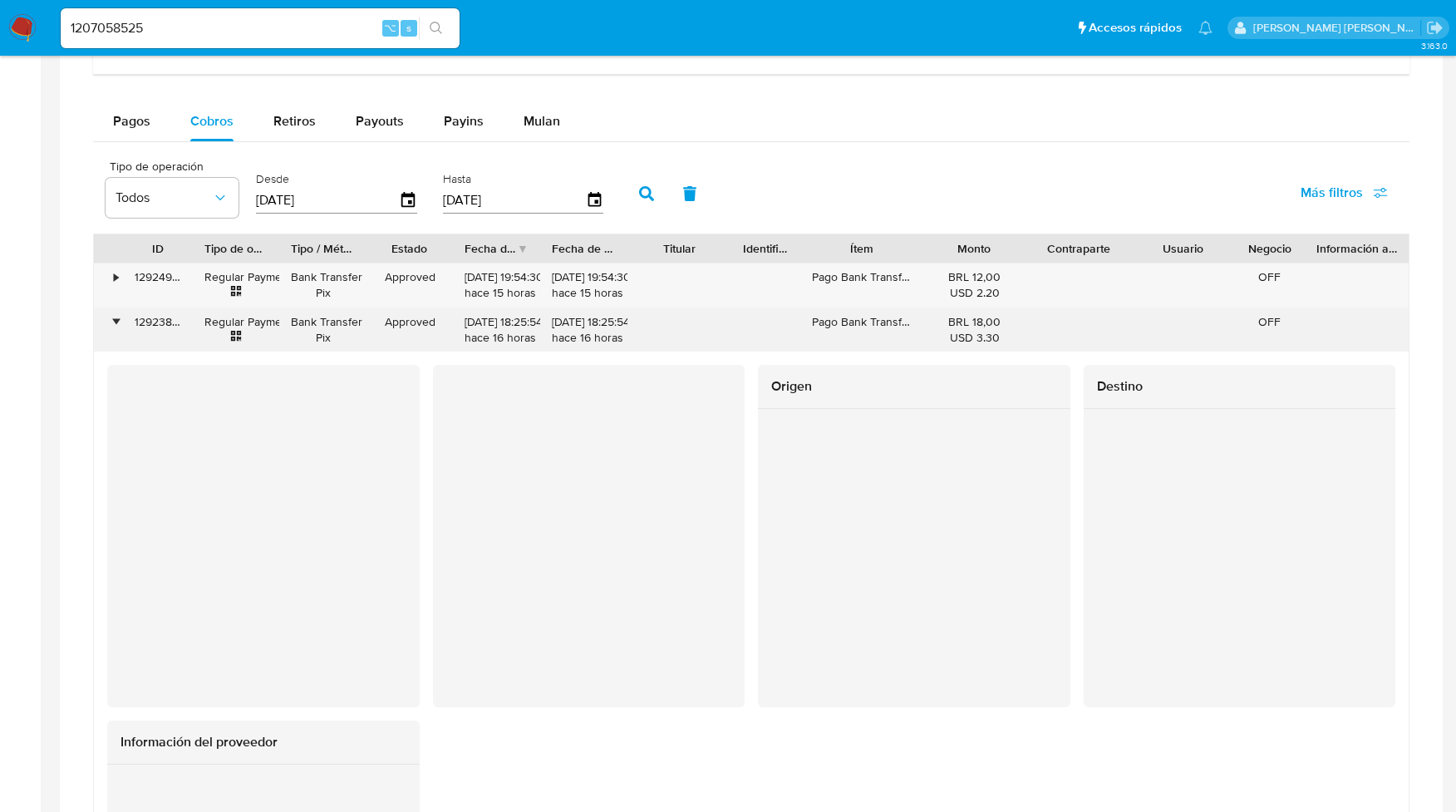
click at [117, 330] on div "•" at bounding box center [116, 322] width 4 height 15
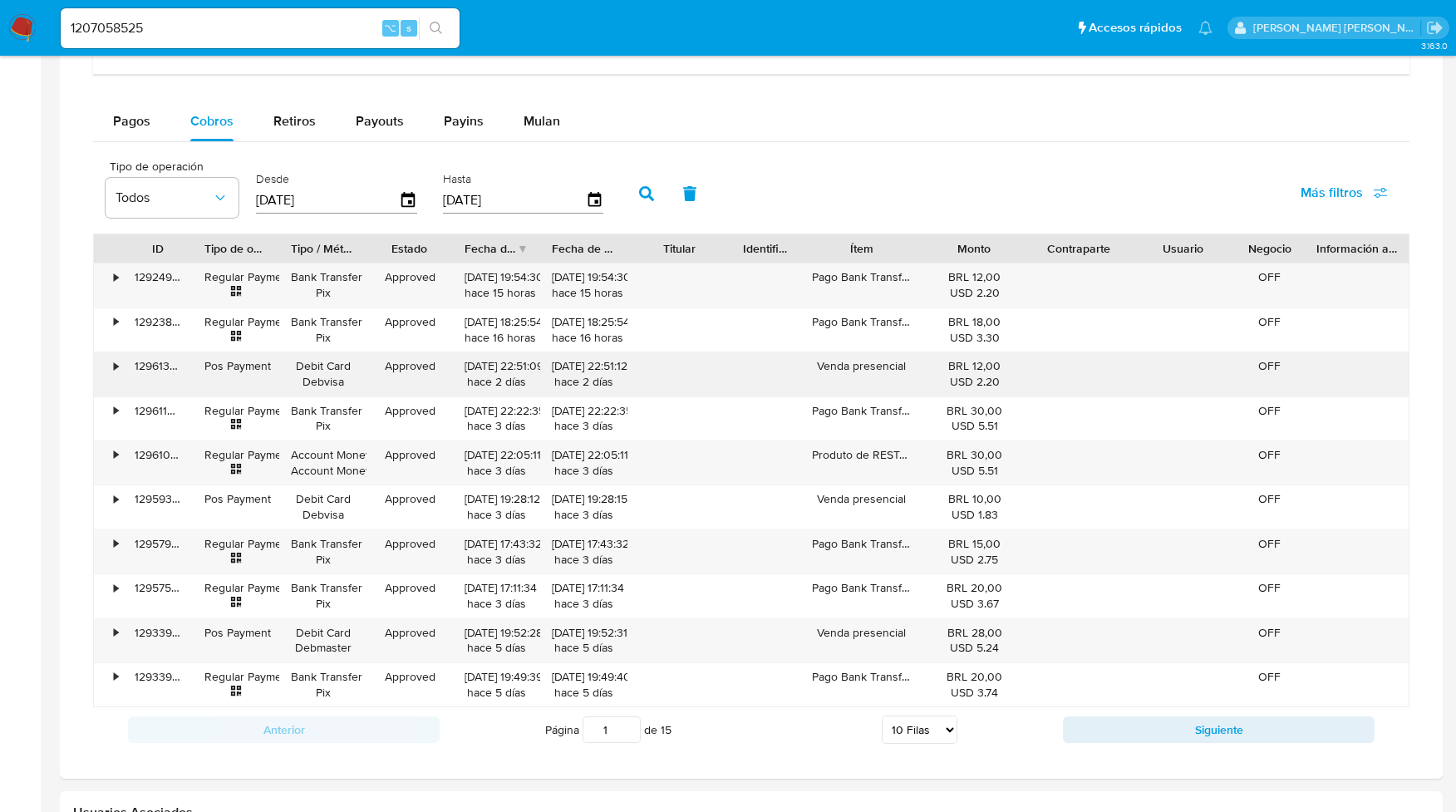
click at [114, 373] on div "•" at bounding box center [116, 365] width 4 height 15
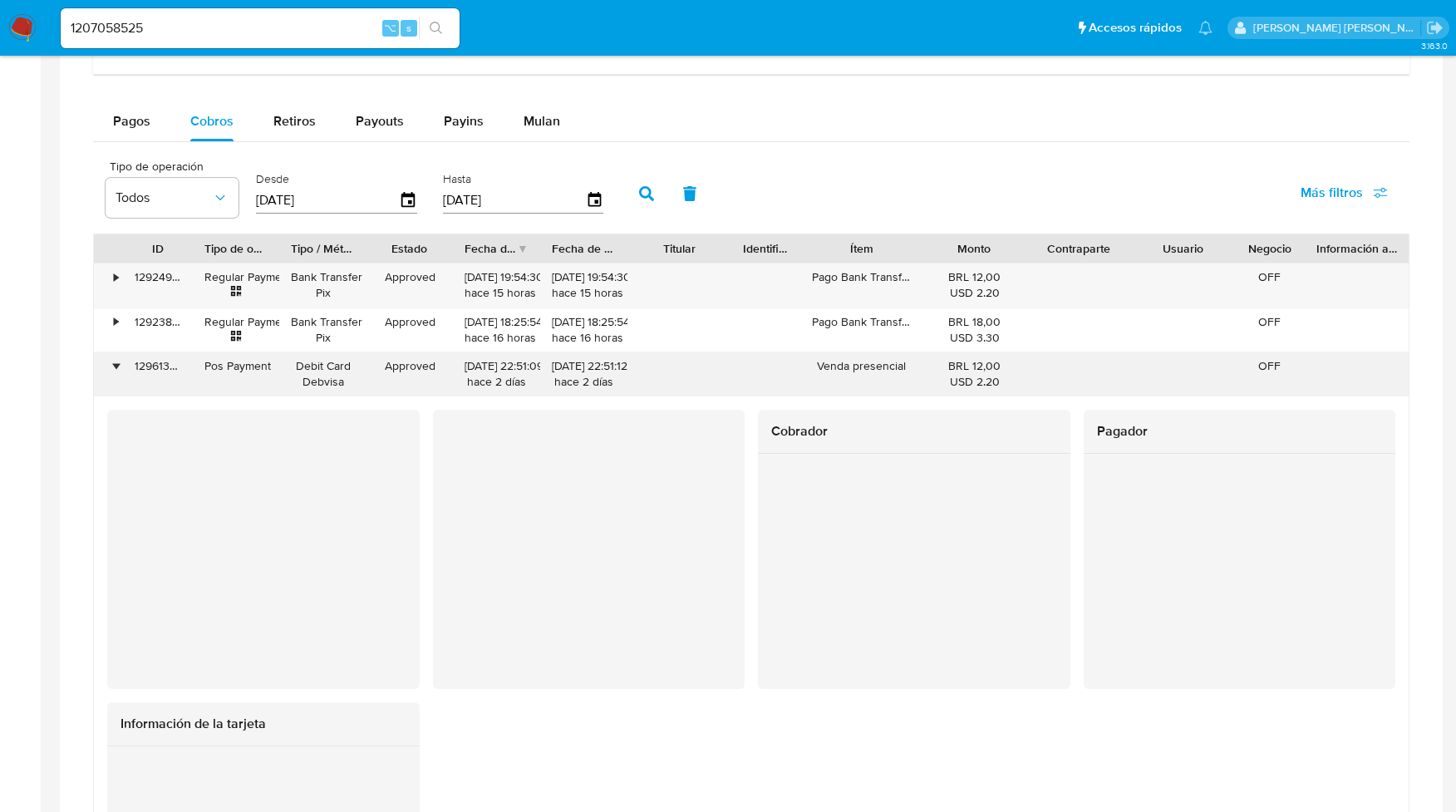
click at [115, 371] on div "•" at bounding box center [116, 365] width 4 height 15
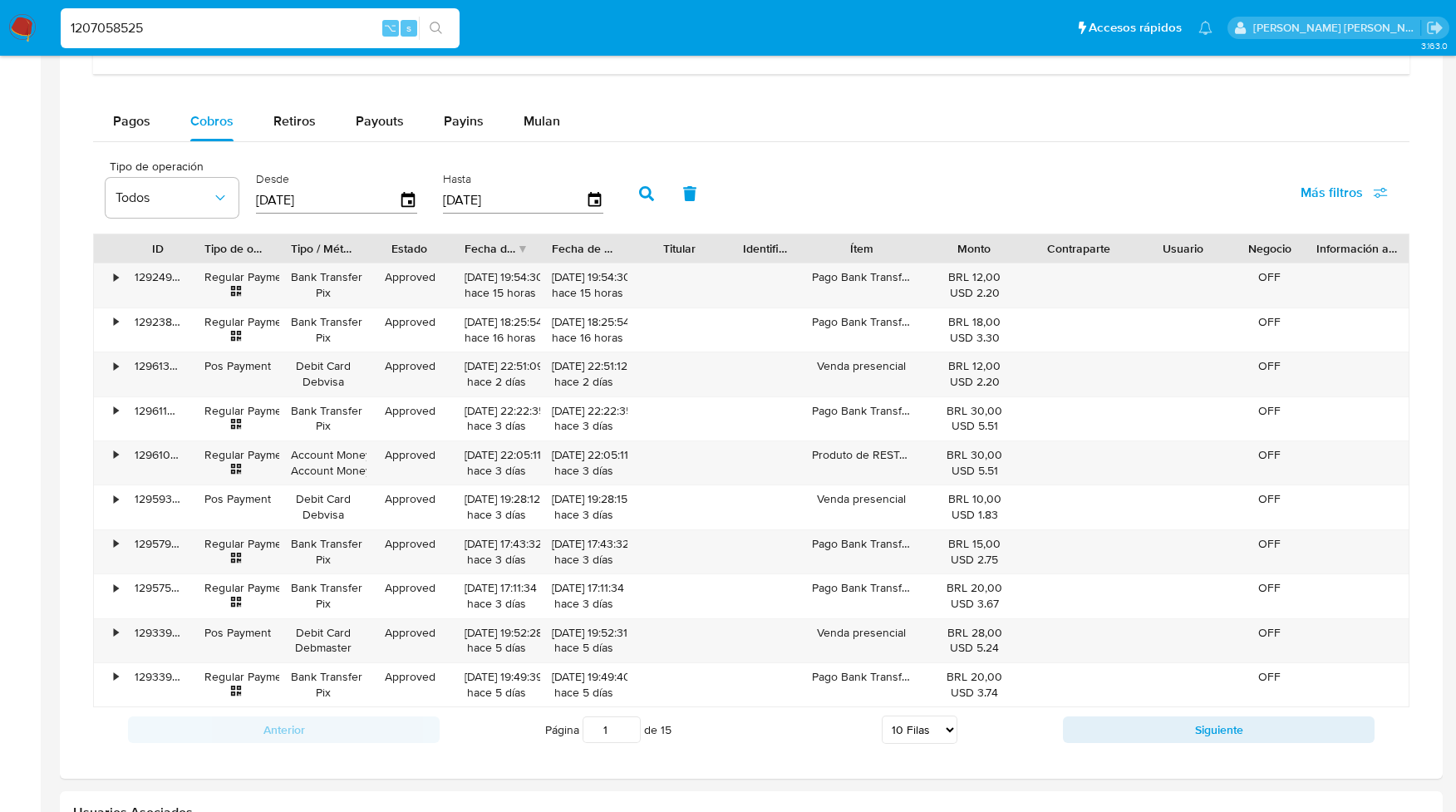
click at [123, 33] on input "1207058525" at bounding box center [260, 28] width 398 height 21
type input "2"
type input "97757163"
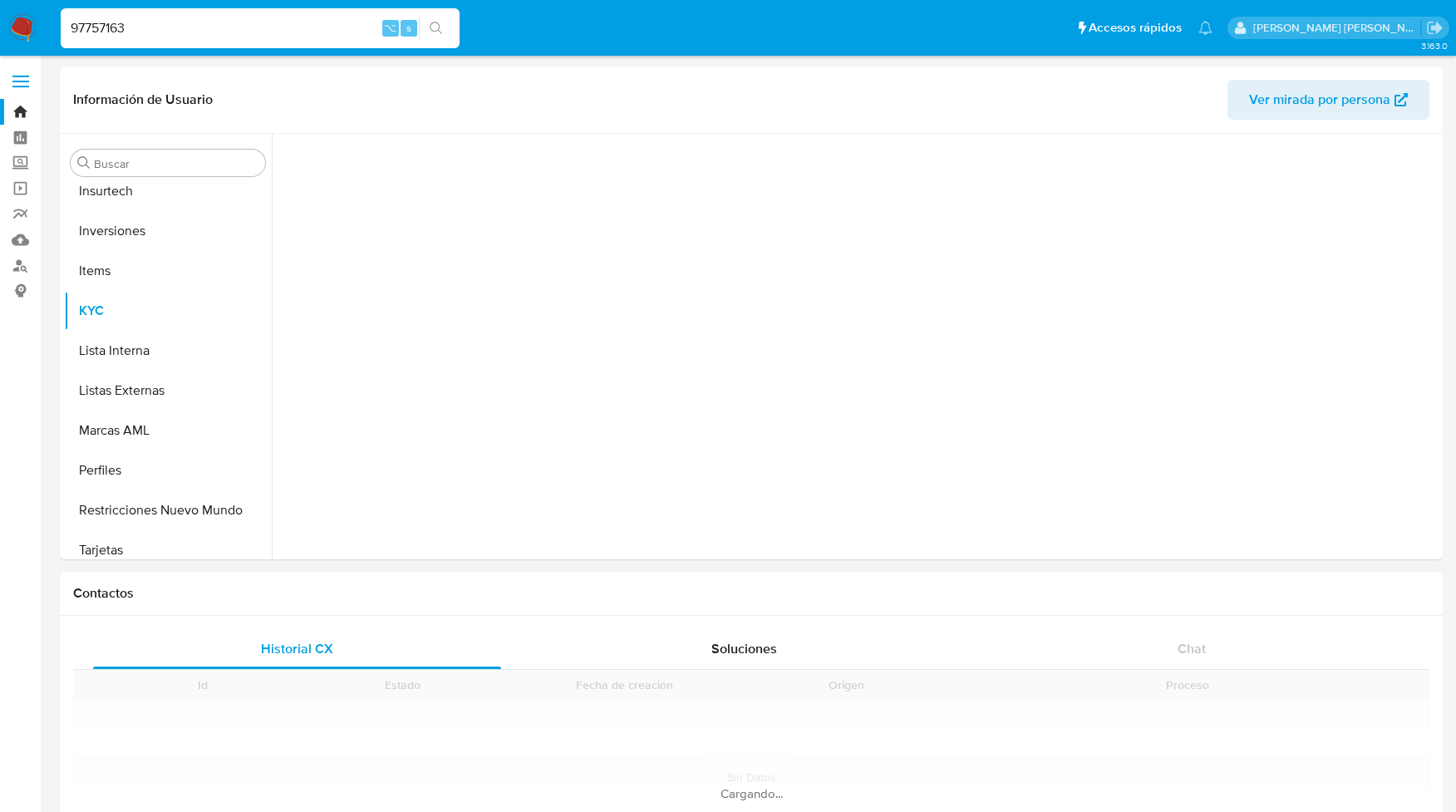
scroll to position [901, 0]
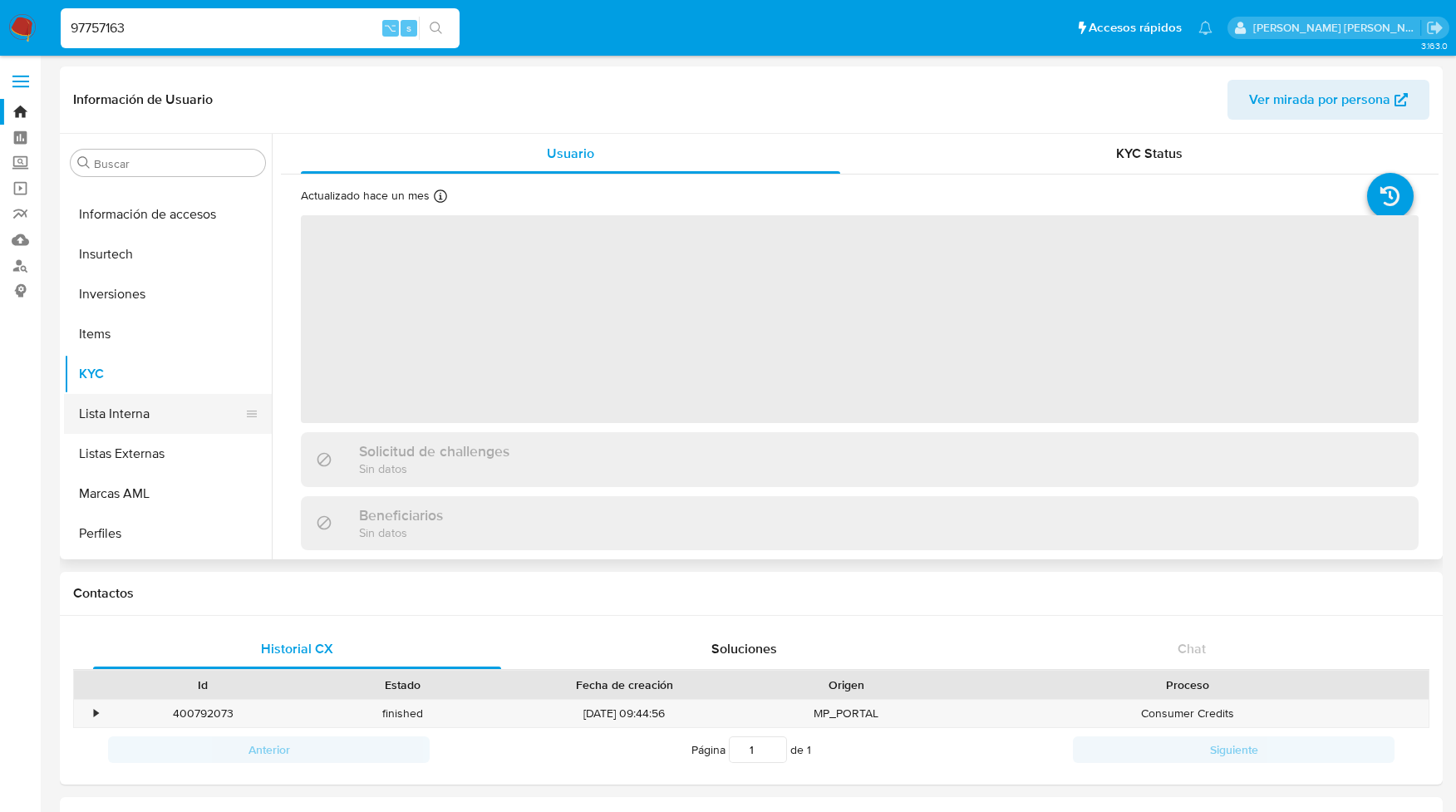
select select "10"
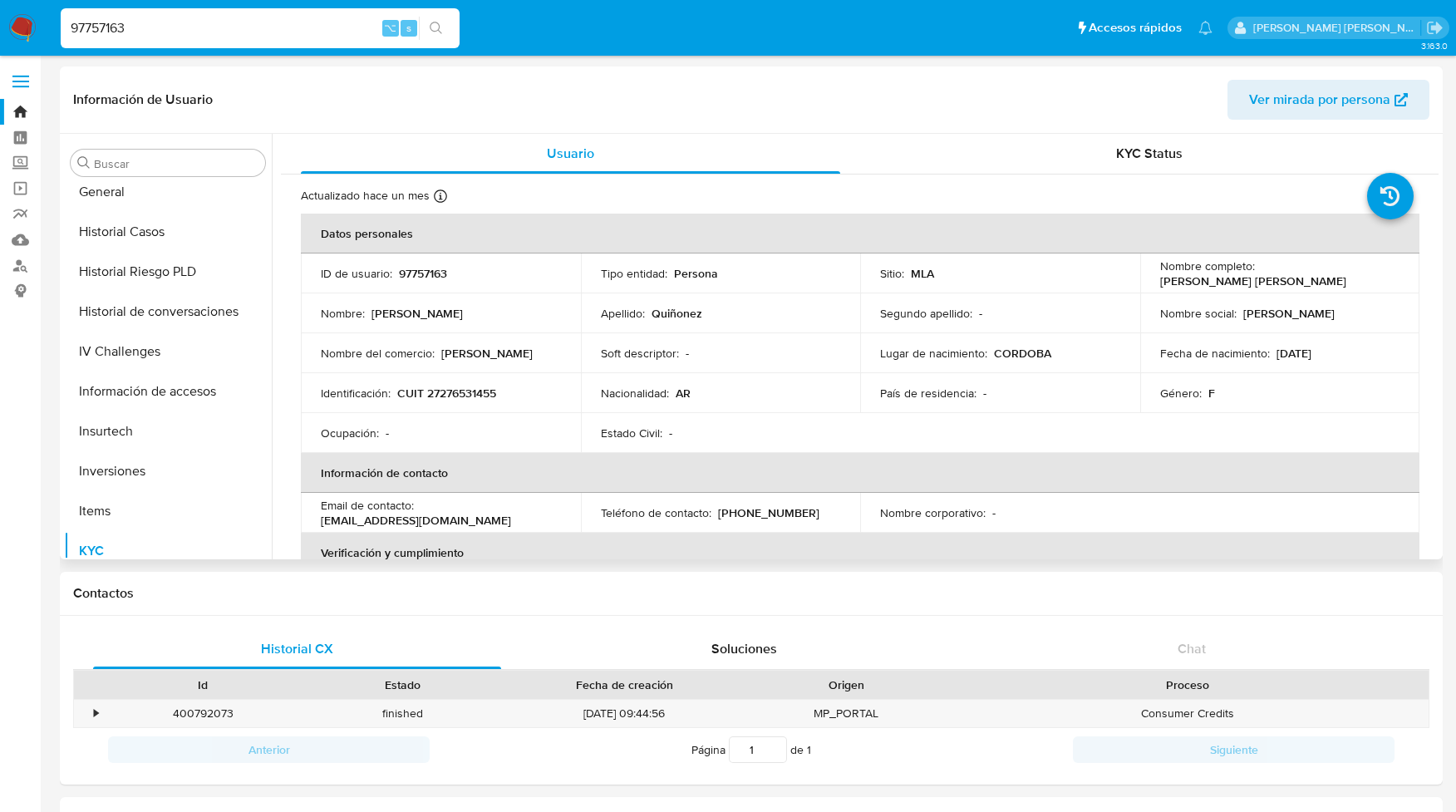
scroll to position [636, 0]
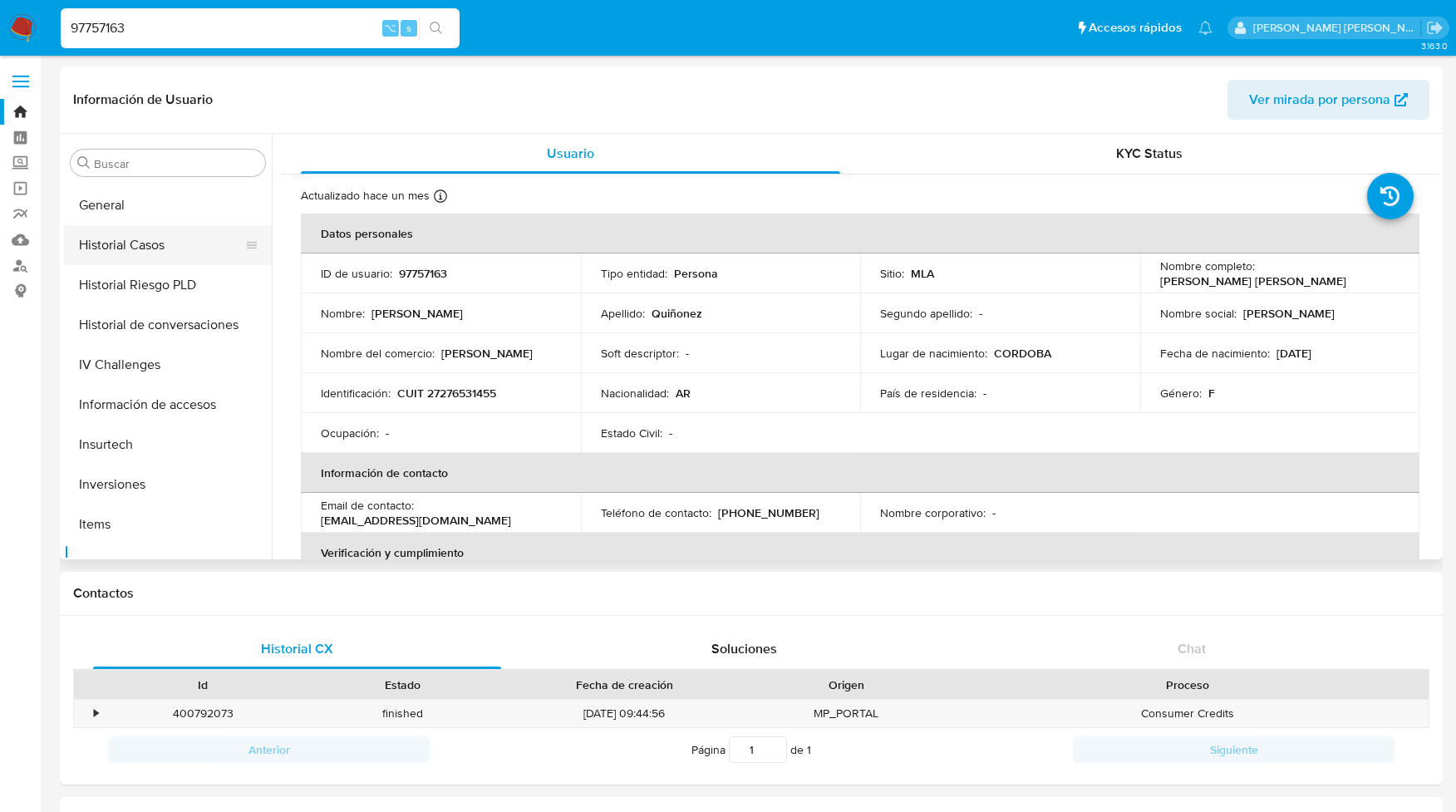
click at [139, 244] on button "Historial Casos" at bounding box center [161, 244] width 195 height 40
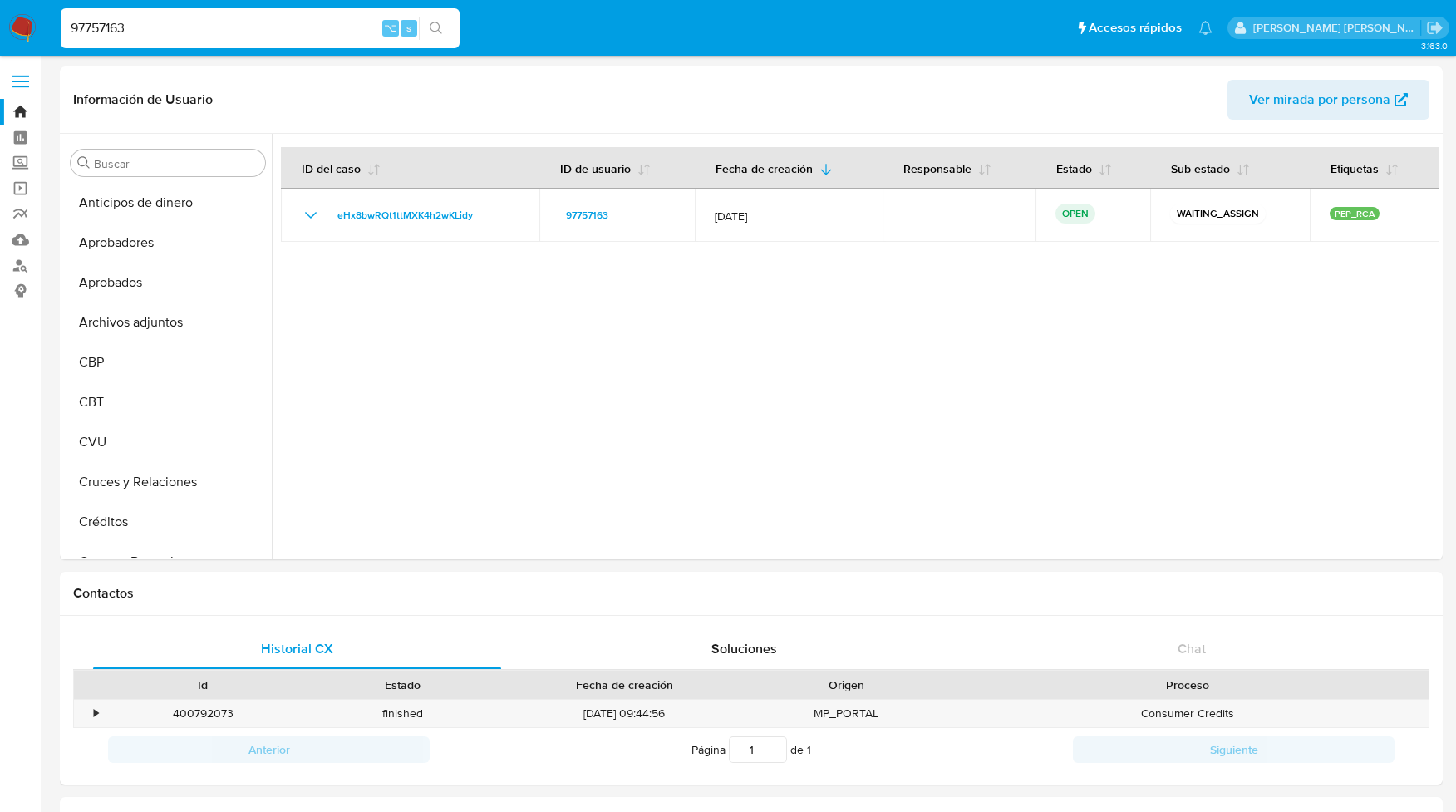
select select "10"
